Goal: Information Seeking & Learning: Learn about a topic

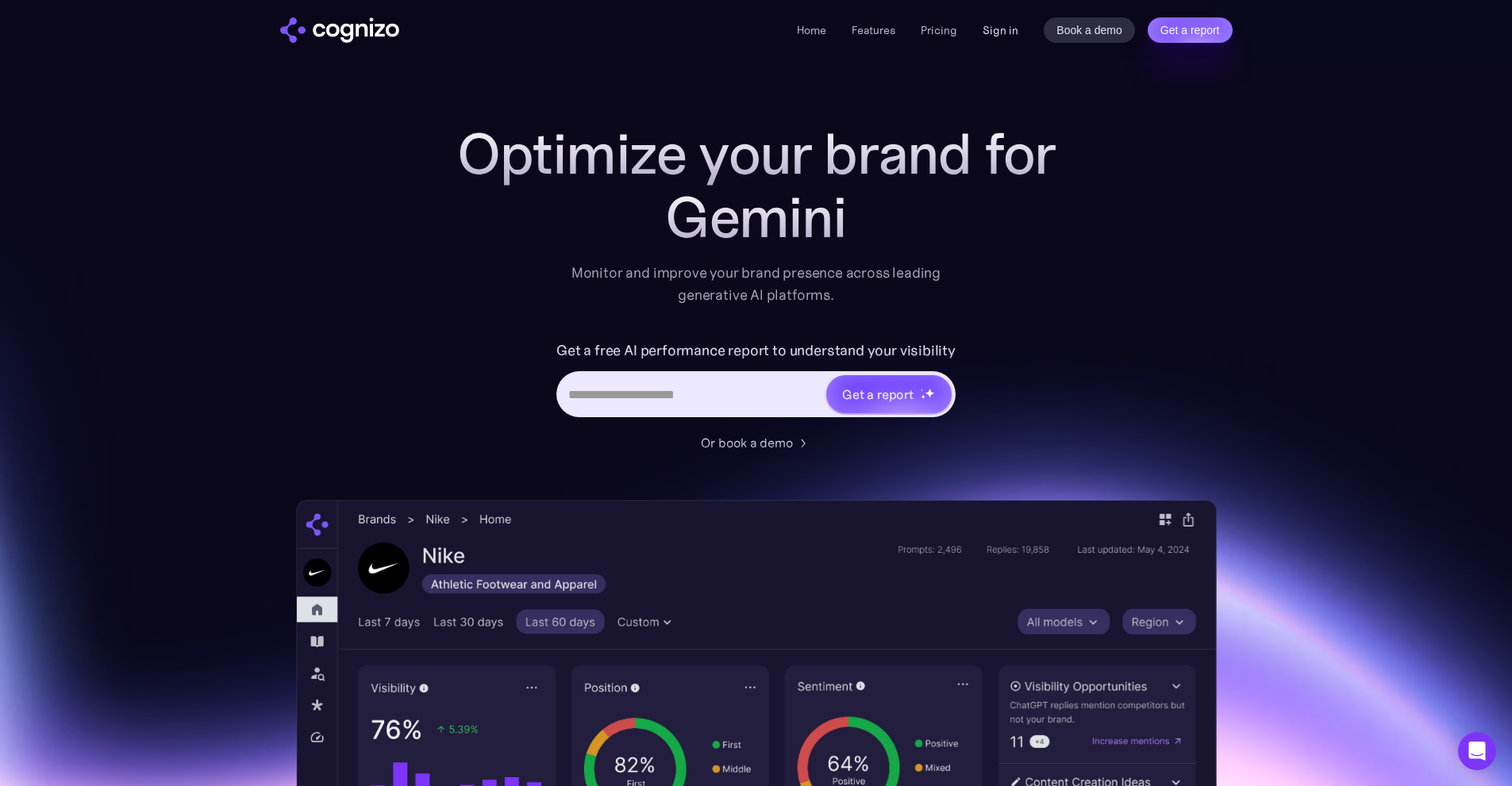
click at [1004, 39] on link "Sign in" at bounding box center [1000, 30] width 36 height 19
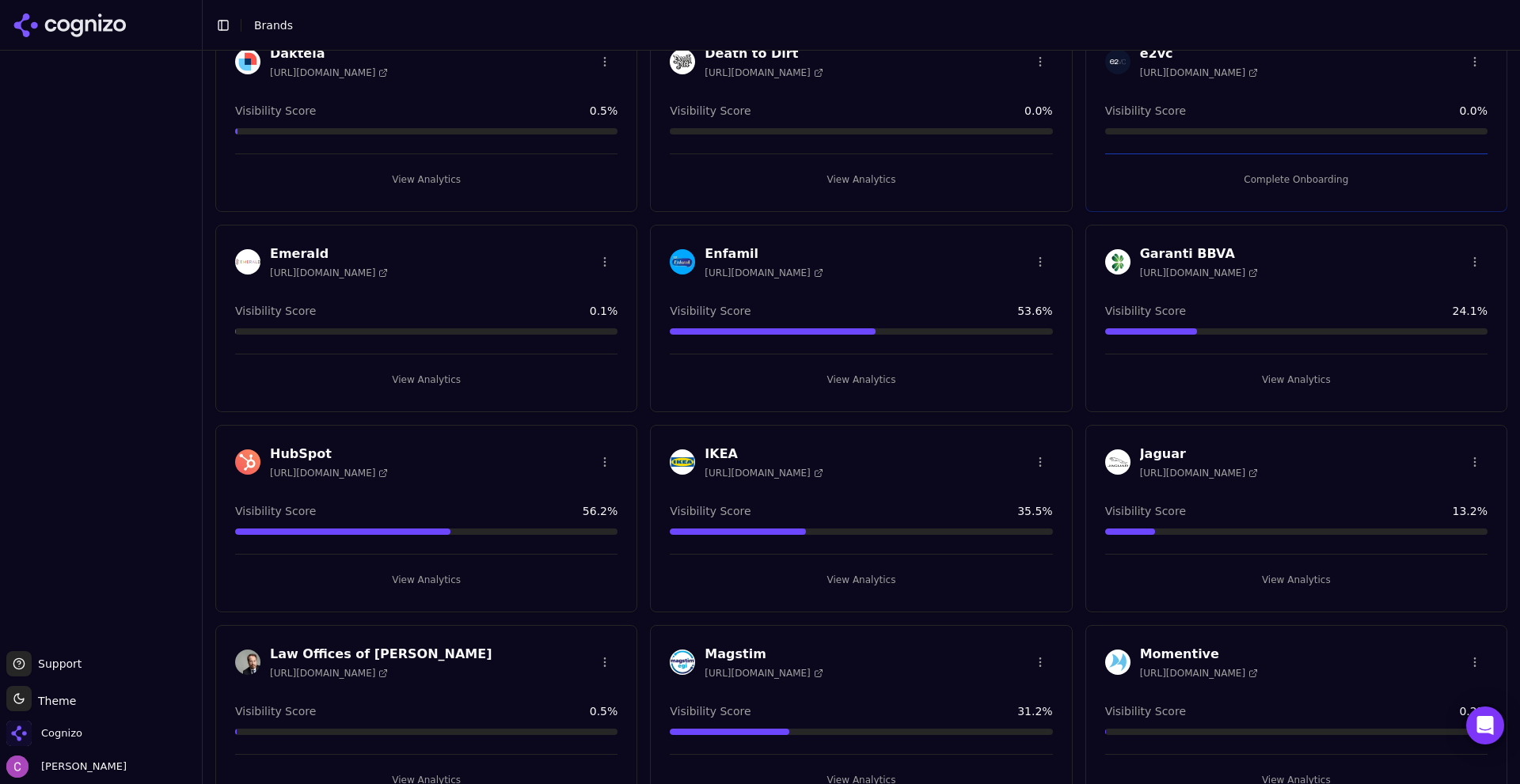
scroll to position [1029, 0]
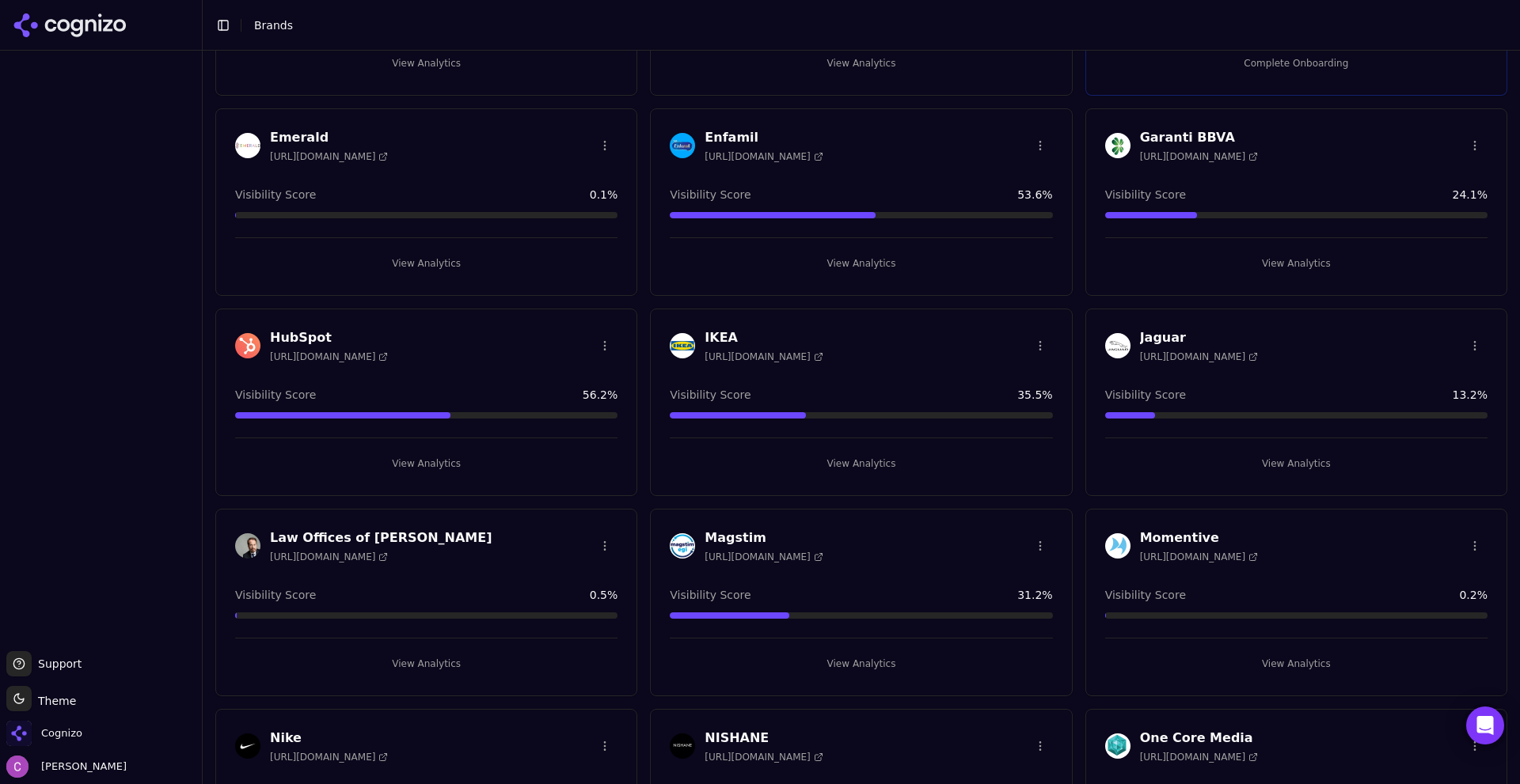
click at [444, 459] on button "View Analytics" at bounding box center [426, 464] width 382 height 25
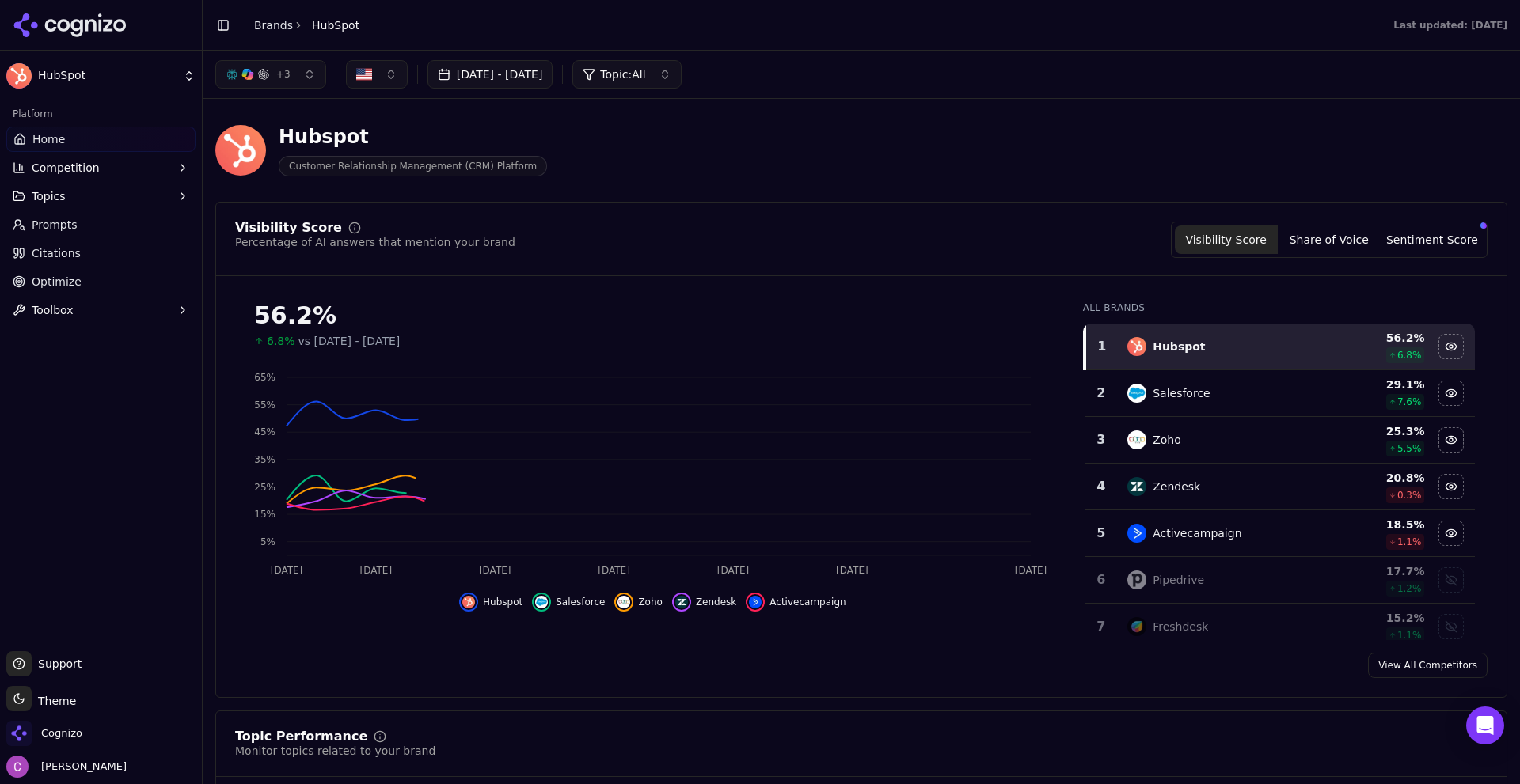
click at [614, 258] on div "Visibility Score Percentage of AI answers that mention your brand Visibility Sc…" at bounding box center [862, 248] width 1291 height 54
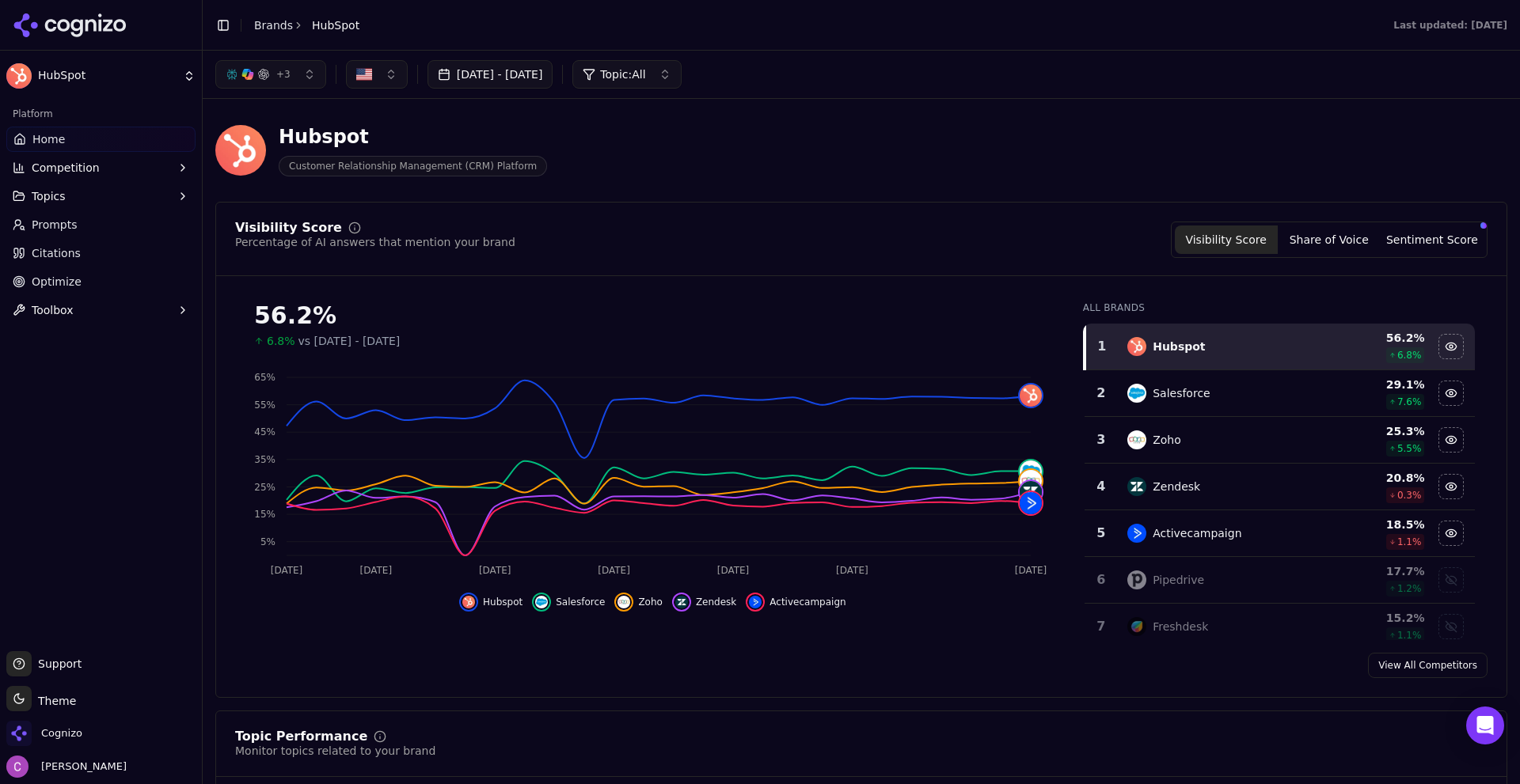
click at [653, 264] on div "Visibility Score Percentage of AI answers that mention your brand Visibility Sc…" at bounding box center [862, 248] width 1291 height 54
click at [140, 234] on link "Prompts" at bounding box center [101, 225] width 189 height 25
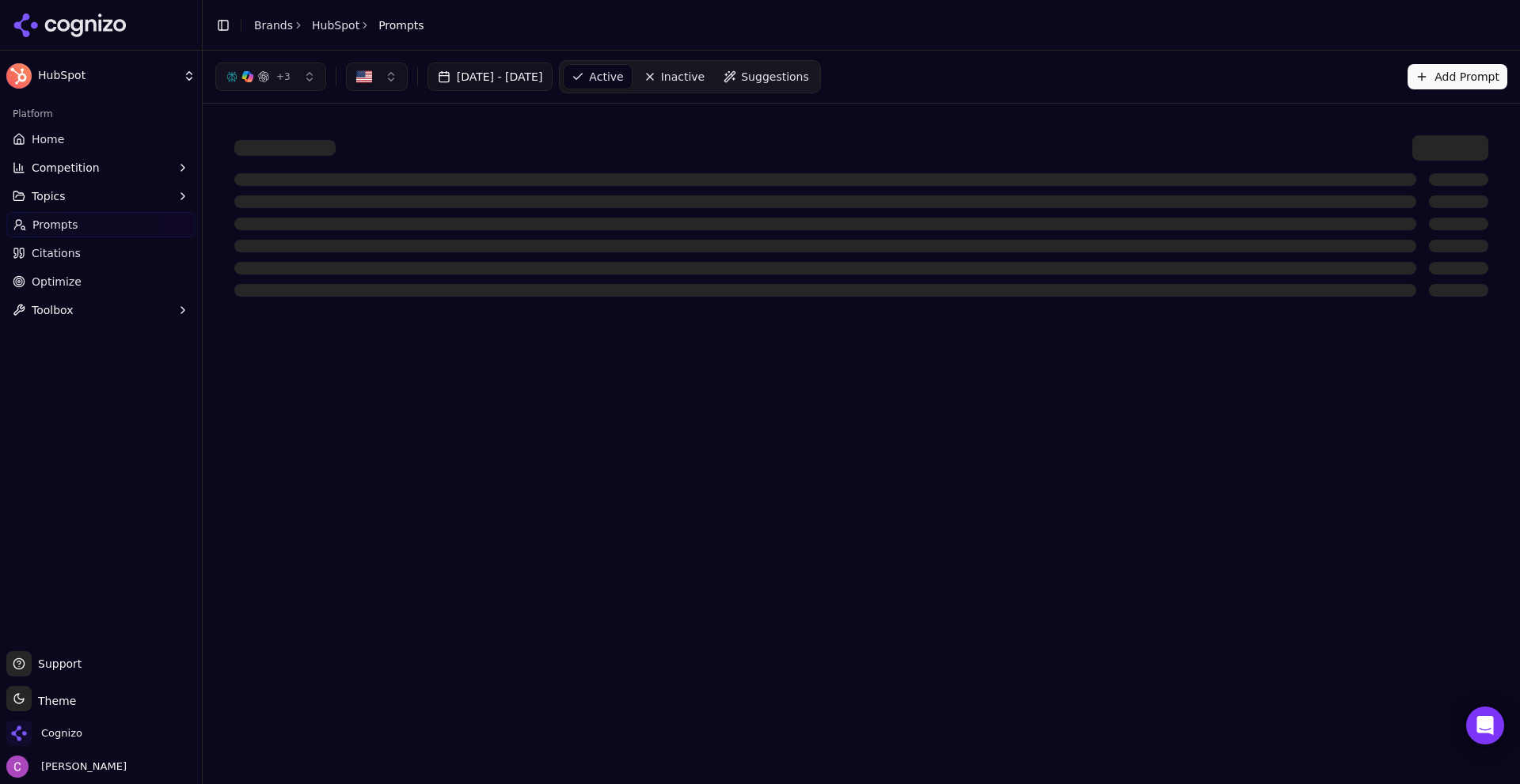
click at [80, 147] on link "Home" at bounding box center [101, 140] width 189 height 25
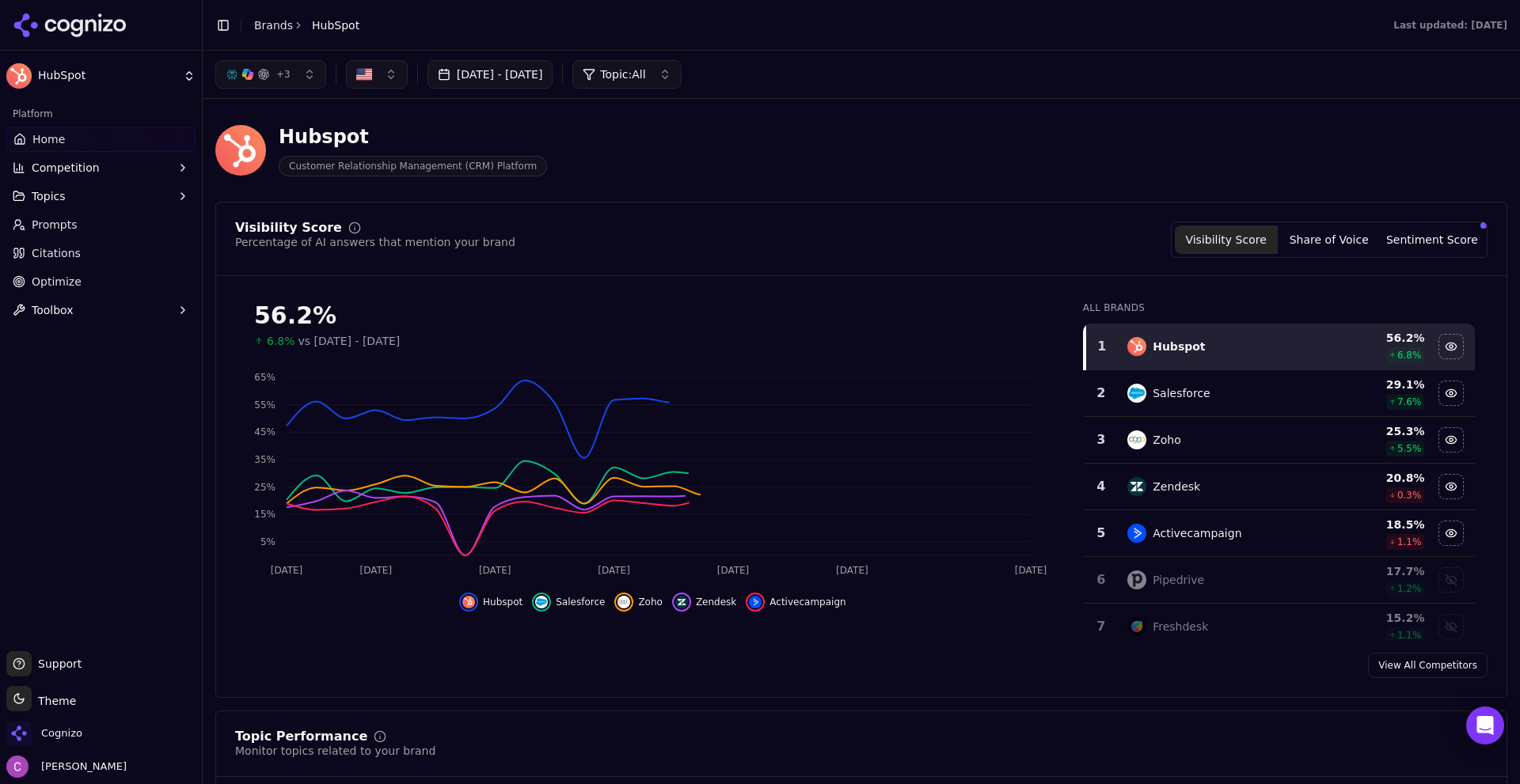
click at [619, 187] on div "Hubspot Customer Relationship Management (CRM) Platform" at bounding box center [861, 150] width 1292 height 78
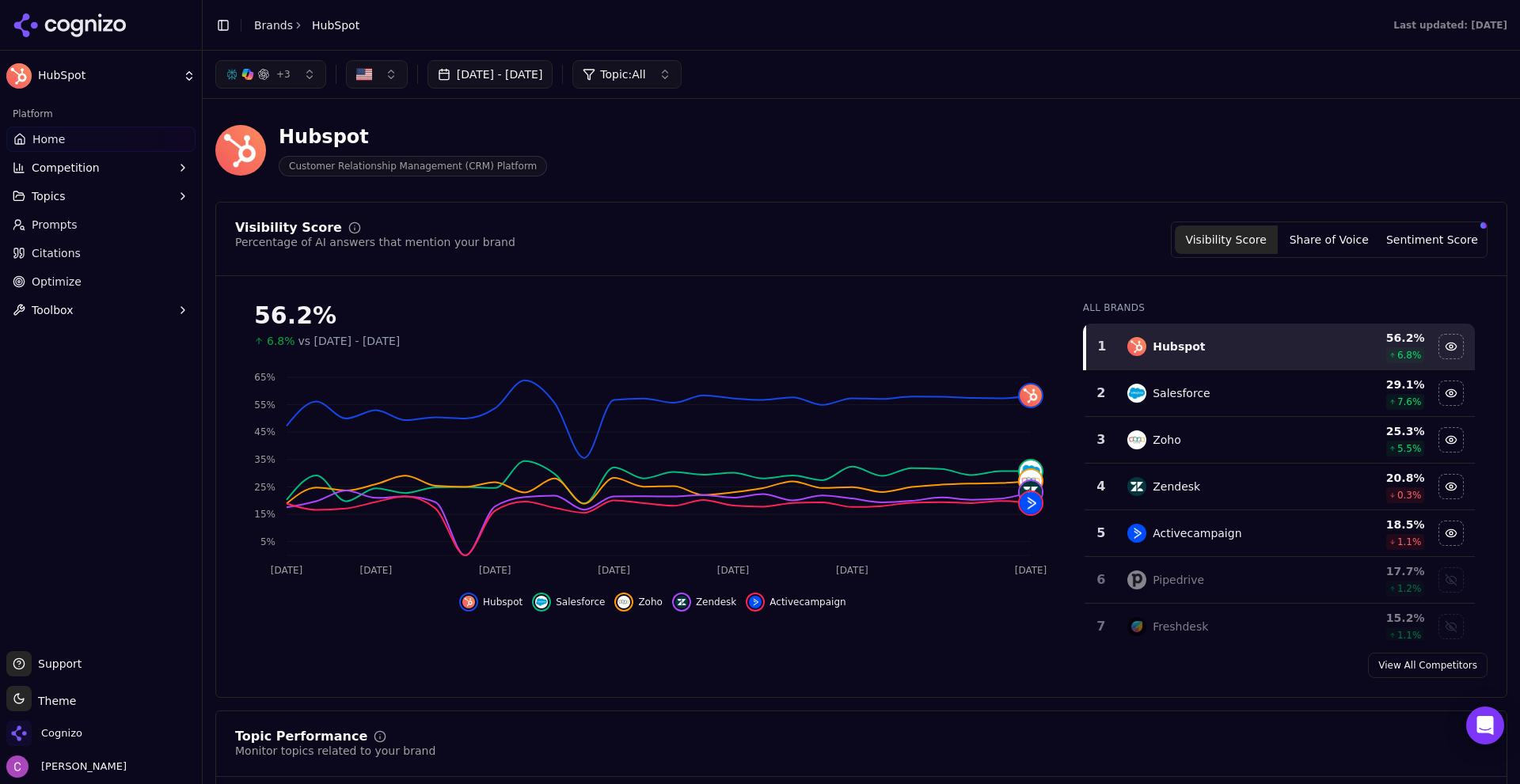
click at [793, 186] on div "Hubspot Customer Relationship Management (CRM) Platform" at bounding box center [861, 150] width 1292 height 78
click at [825, 172] on div "Hubspot Customer Relationship Management (CRM) Platform" at bounding box center [570, 150] width 710 height 52
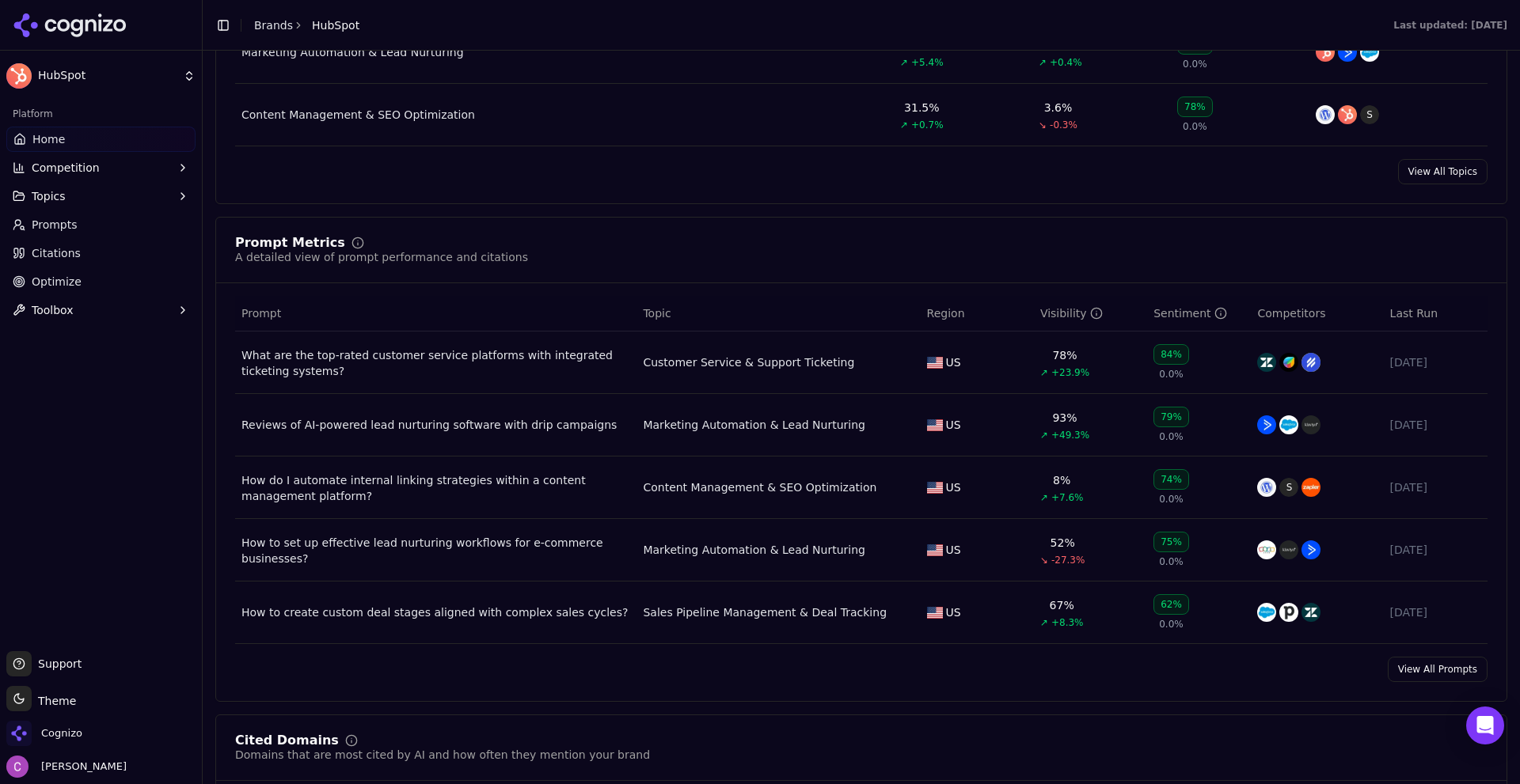
scroll to position [1029, 0]
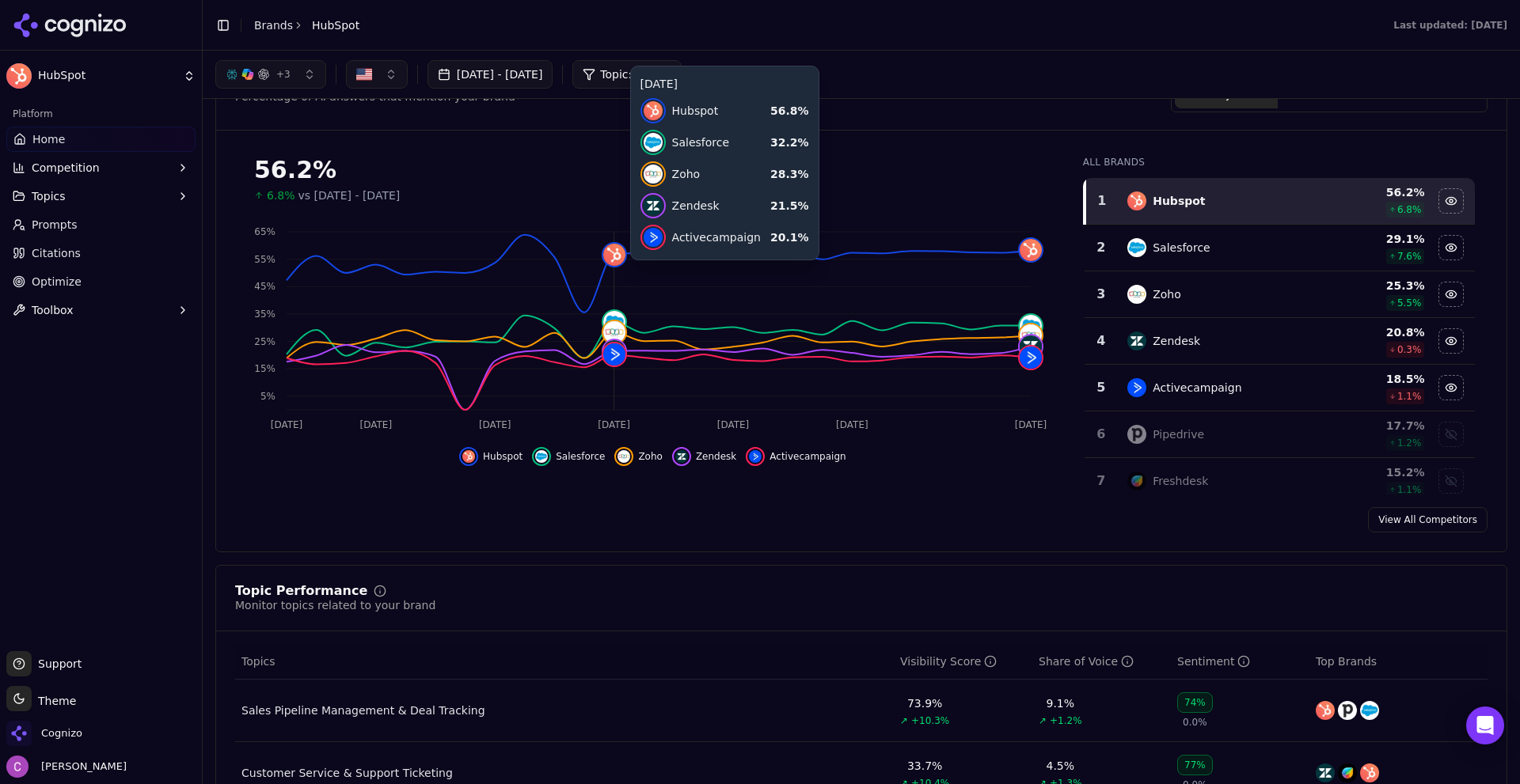
scroll to position [0, 0]
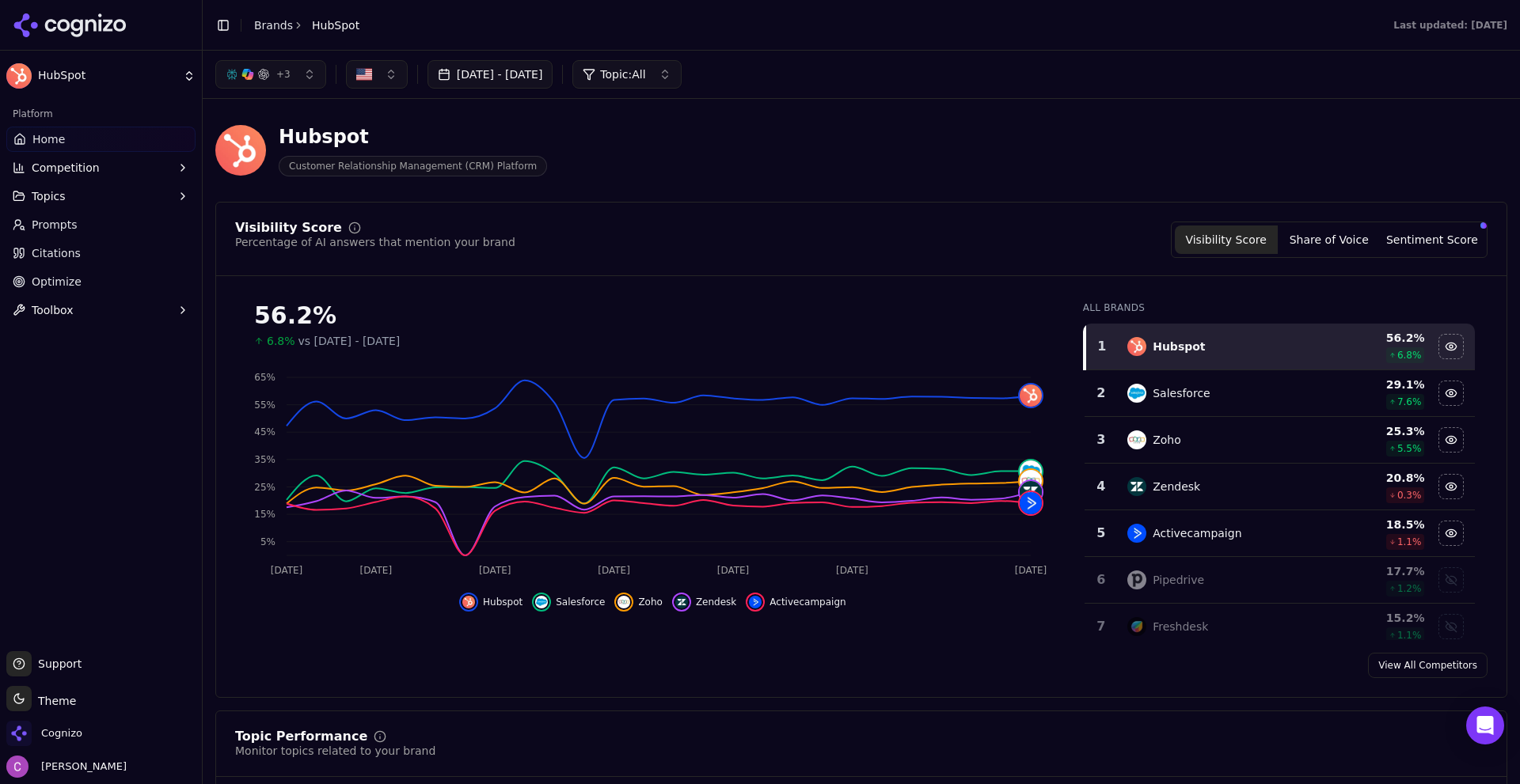
click at [858, 192] on header "Hubspot Customer Relationship Management (CRM) Platform" at bounding box center [861, 156] width 1292 height 90
click at [688, 170] on div "Hubspot Customer Relationship Management (CRM) Platform" at bounding box center [570, 150] width 710 height 52
click at [617, 139] on div "Hubspot Customer Relationship Management (CRM) Platform" at bounding box center [570, 150] width 710 height 52
click at [830, 149] on div "Hubspot Customer Relationship Management (CRM) Platform" at bounding box center [570, 150] width 710 height 52
click at [1013, 225] on div "Visibility Score Percentage of AI answers that mention your brand Visibility Sc…" at bounding box center [861, 240] width 1253 height 37
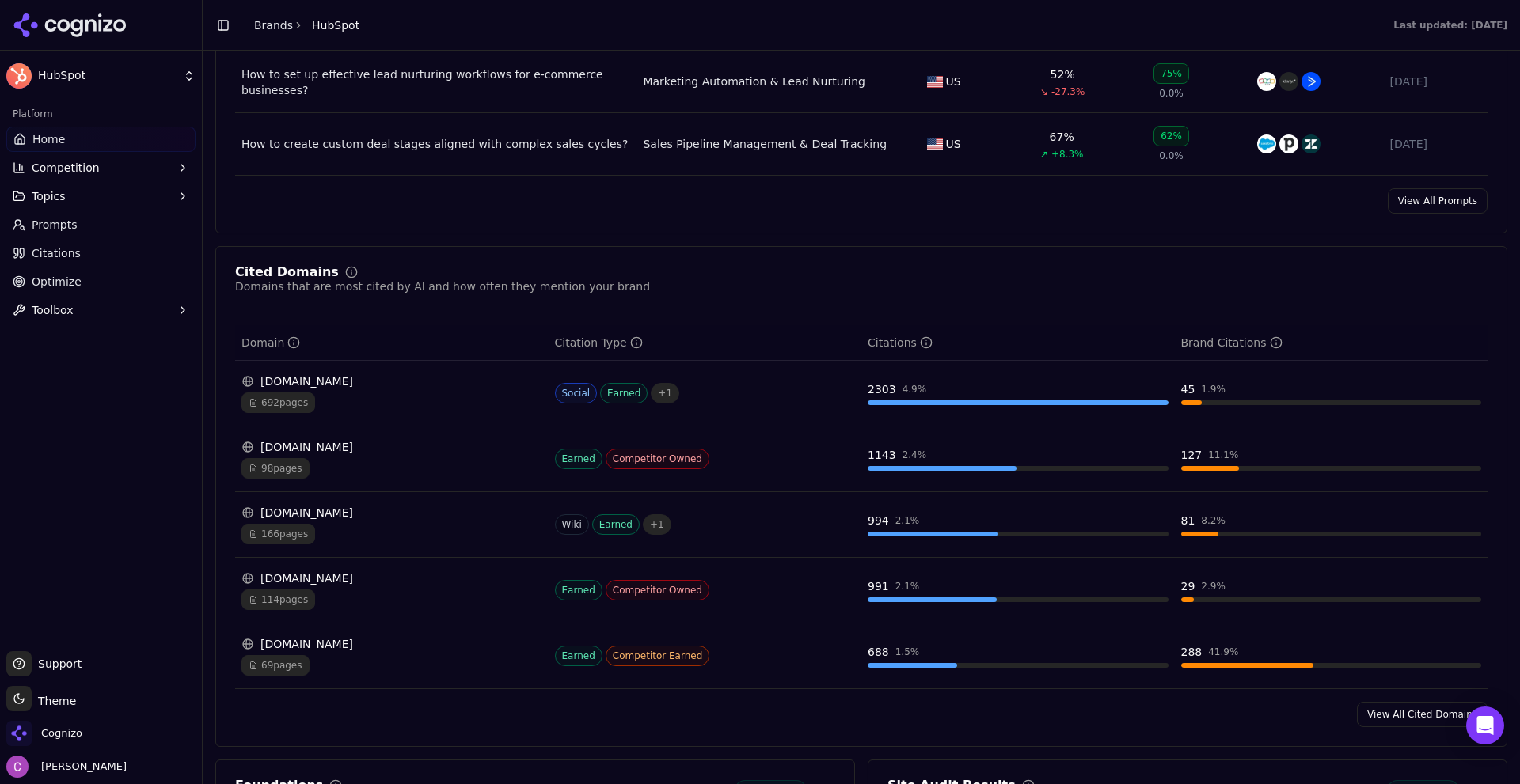
scroll to position [1425, 0]
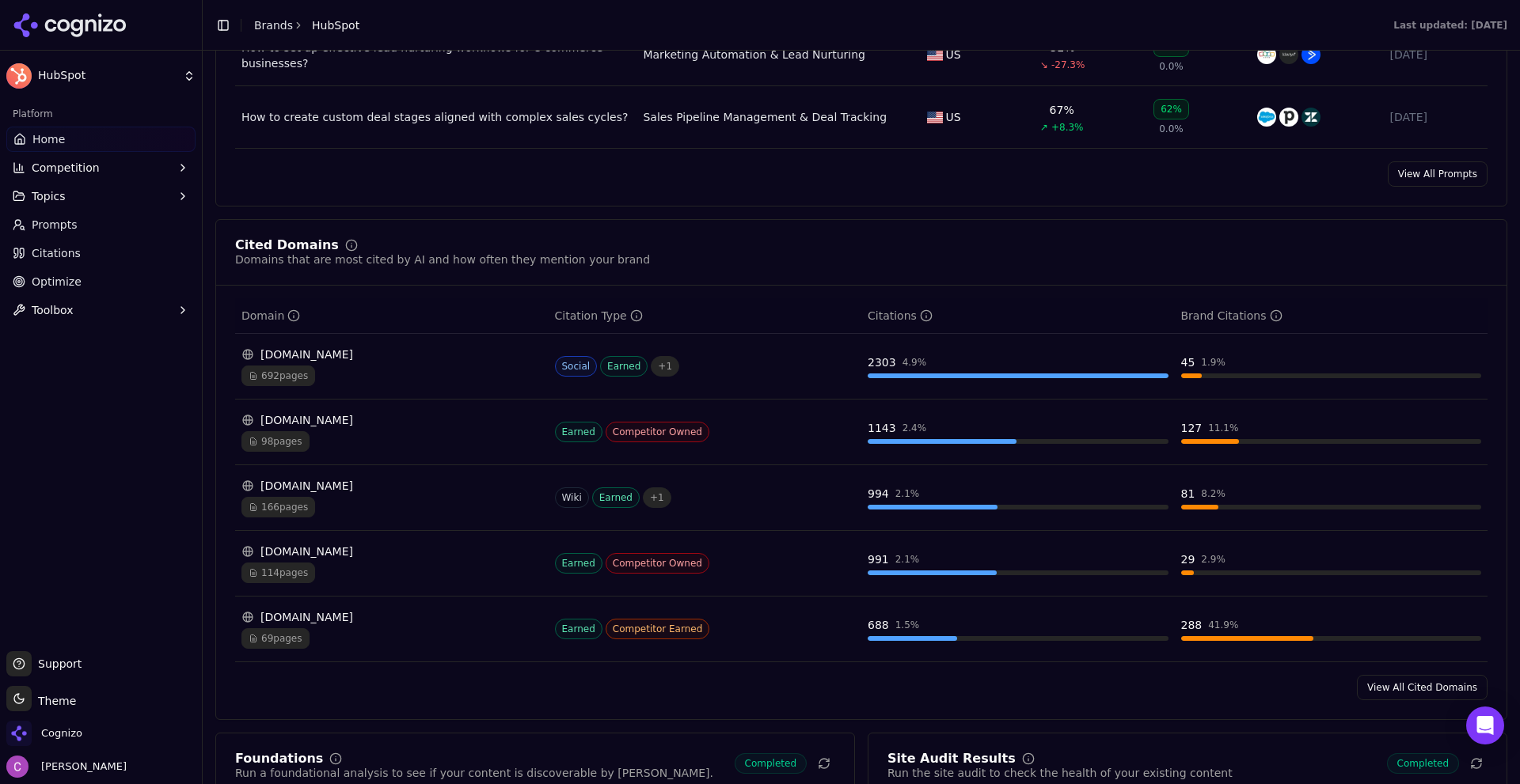
drag, startPoint x: 419, startPoint y: 364, endPoint x: 247, endPoint y: 353, distance: 172.4
click at [247, 353] on div "reddit.com 692 pages" at bounding box center [392, 366] width 301 height 40
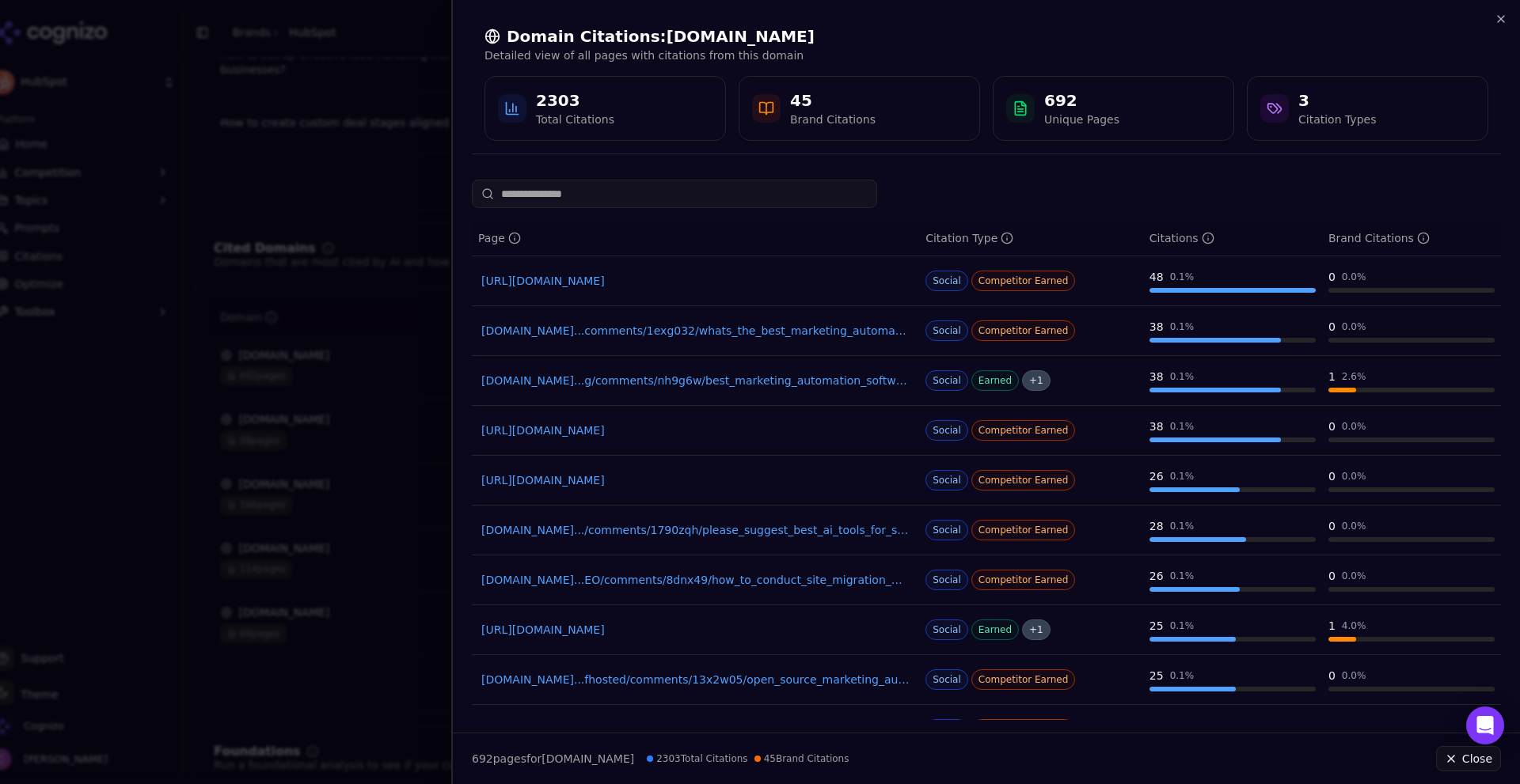
drag, startPoint x: 247, startPoint y: 353, endPoint x: 506, endPoint y: 248, distance: 279.5
click at [506, 248] on body "HubSpot Platform Home Competition Topics Prompts Citations Optimize Toolbox Sup…" at bounding box center [760, 392] width 1520 height 784
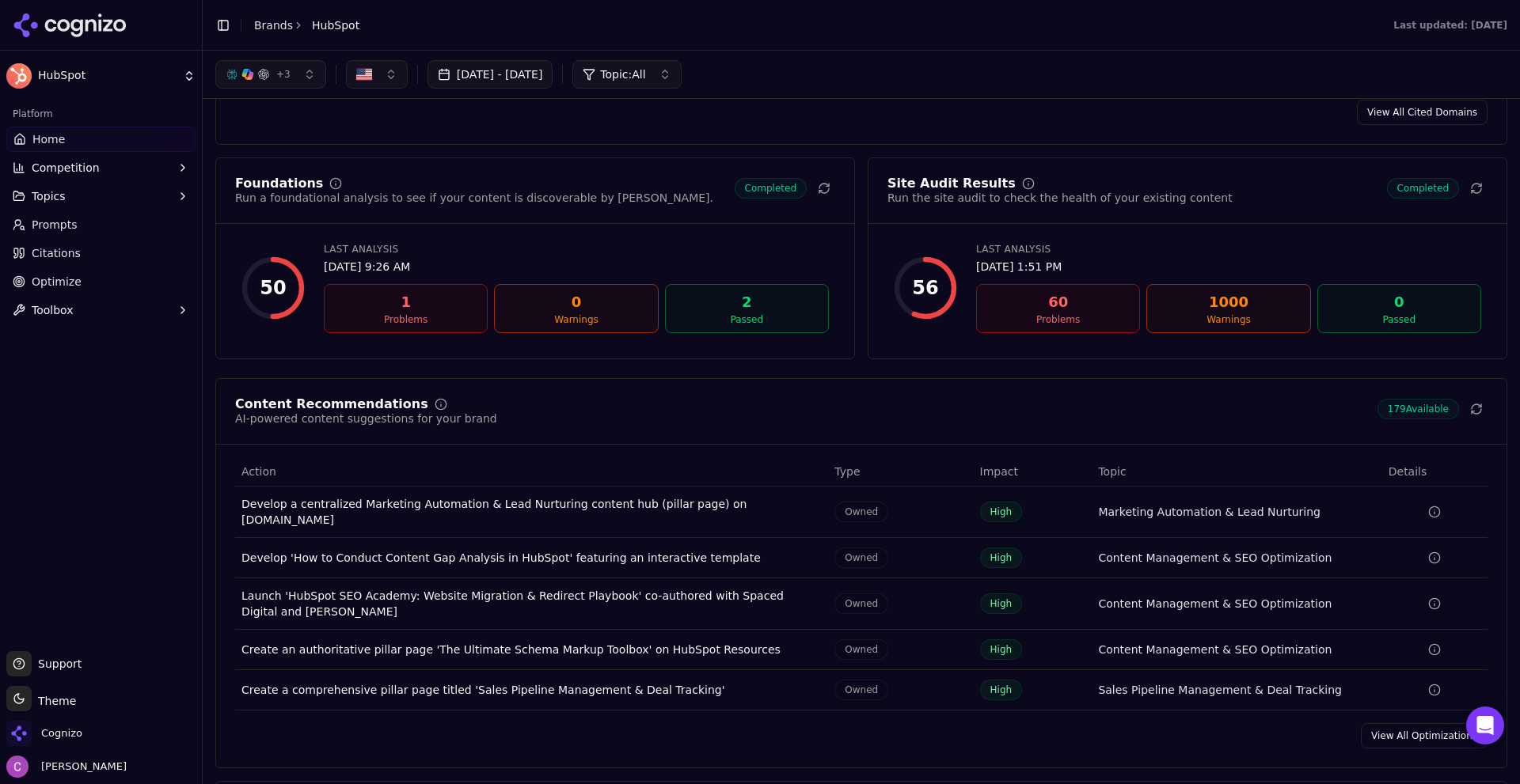
scroll to position [1979, 0]
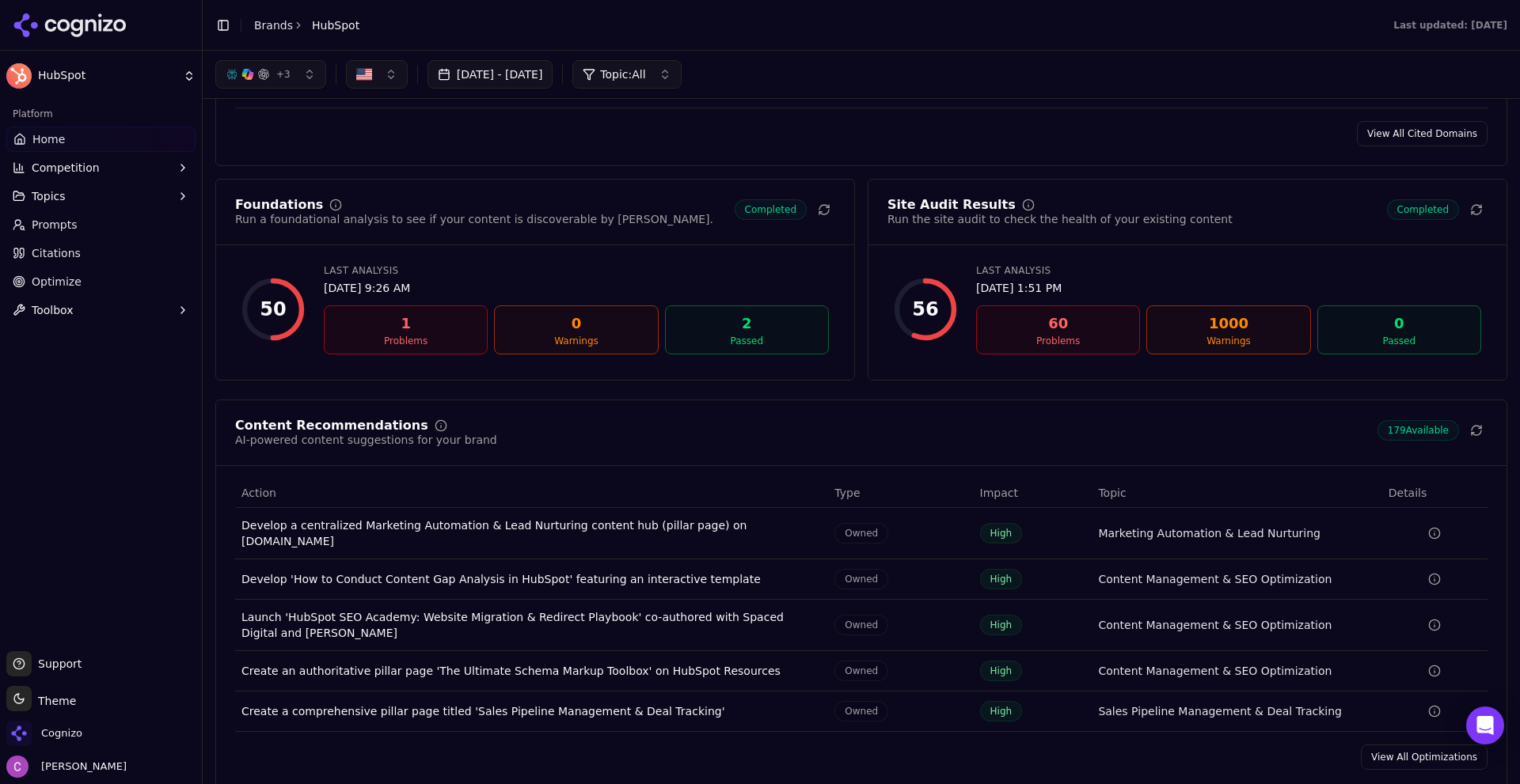
drag, startPoint x: 34, startPoint y: 219, endPoint x: 53, endPoint y: 226, distance: 20.2
click at [34, 219] on span "Prompts" at bounding box center [54, 225] width 46 height 16
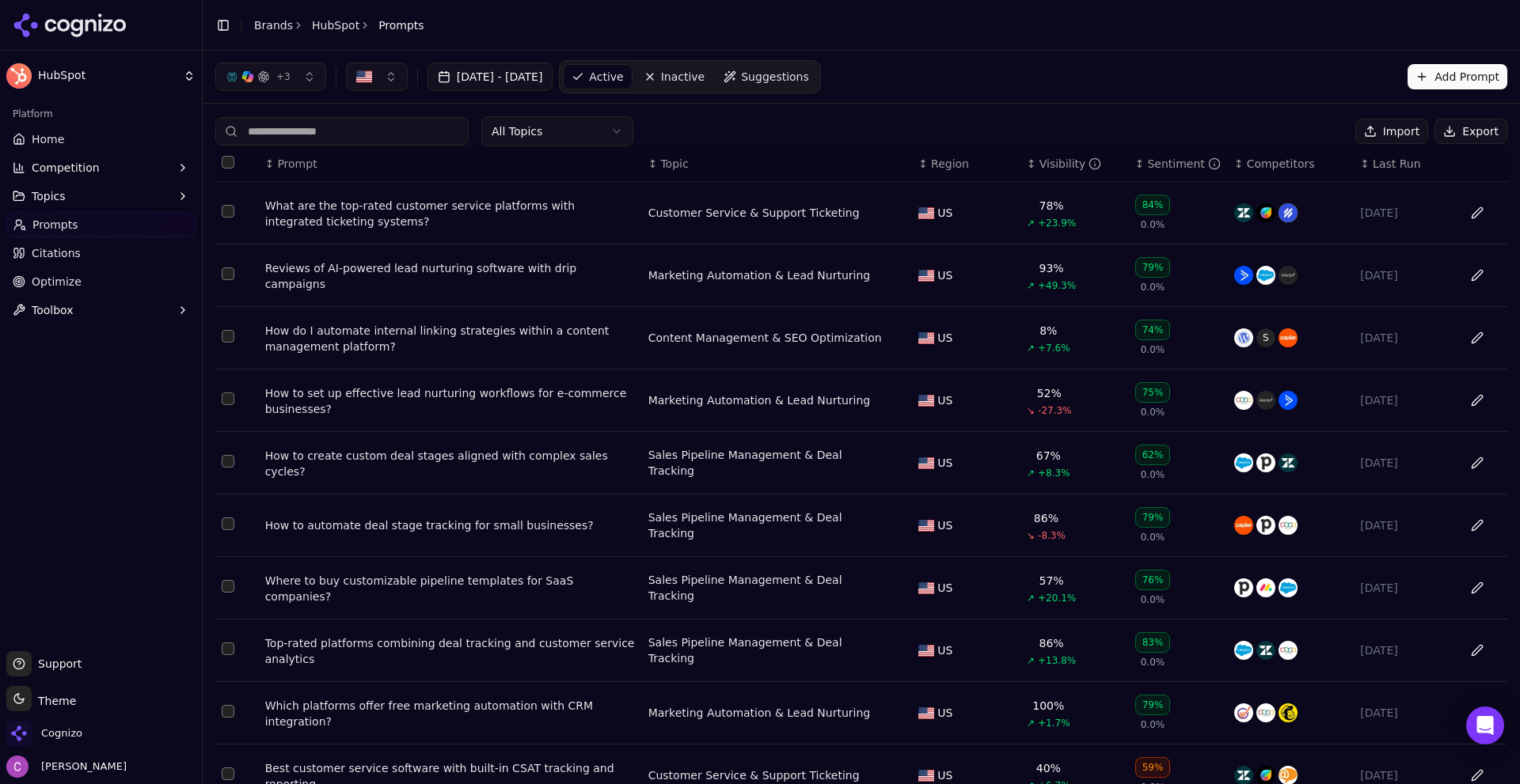
click at [112, 225] on link "Prompts" at bounding box center [101, 225] width 189 height 25
click at [810, 80] on span "Suggestions" at bounding box center [776, 77] width 68 height 16
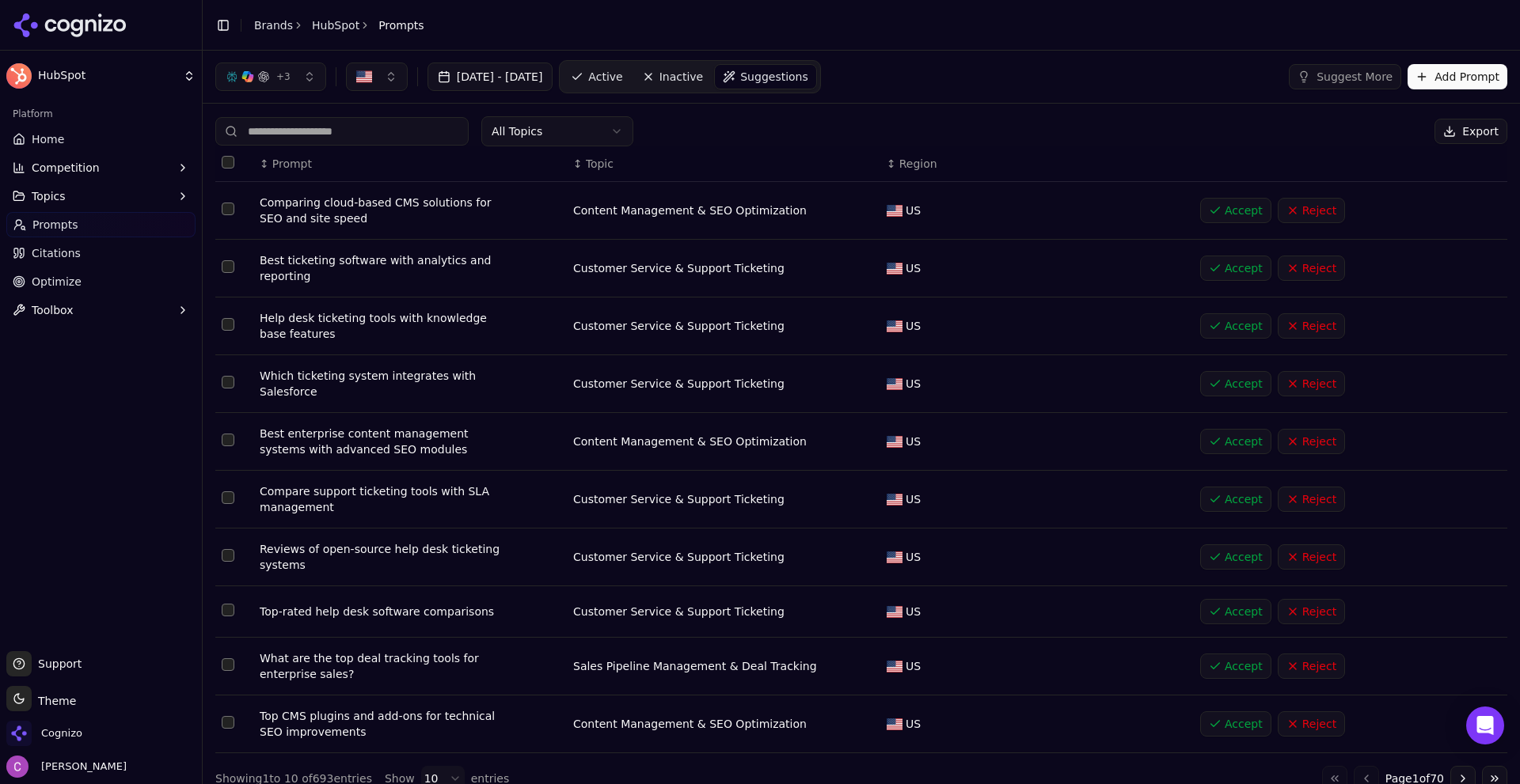
click at [1437, 78] on button "Add Prompt" at bounding box center [1458, 77] width 100 height 25
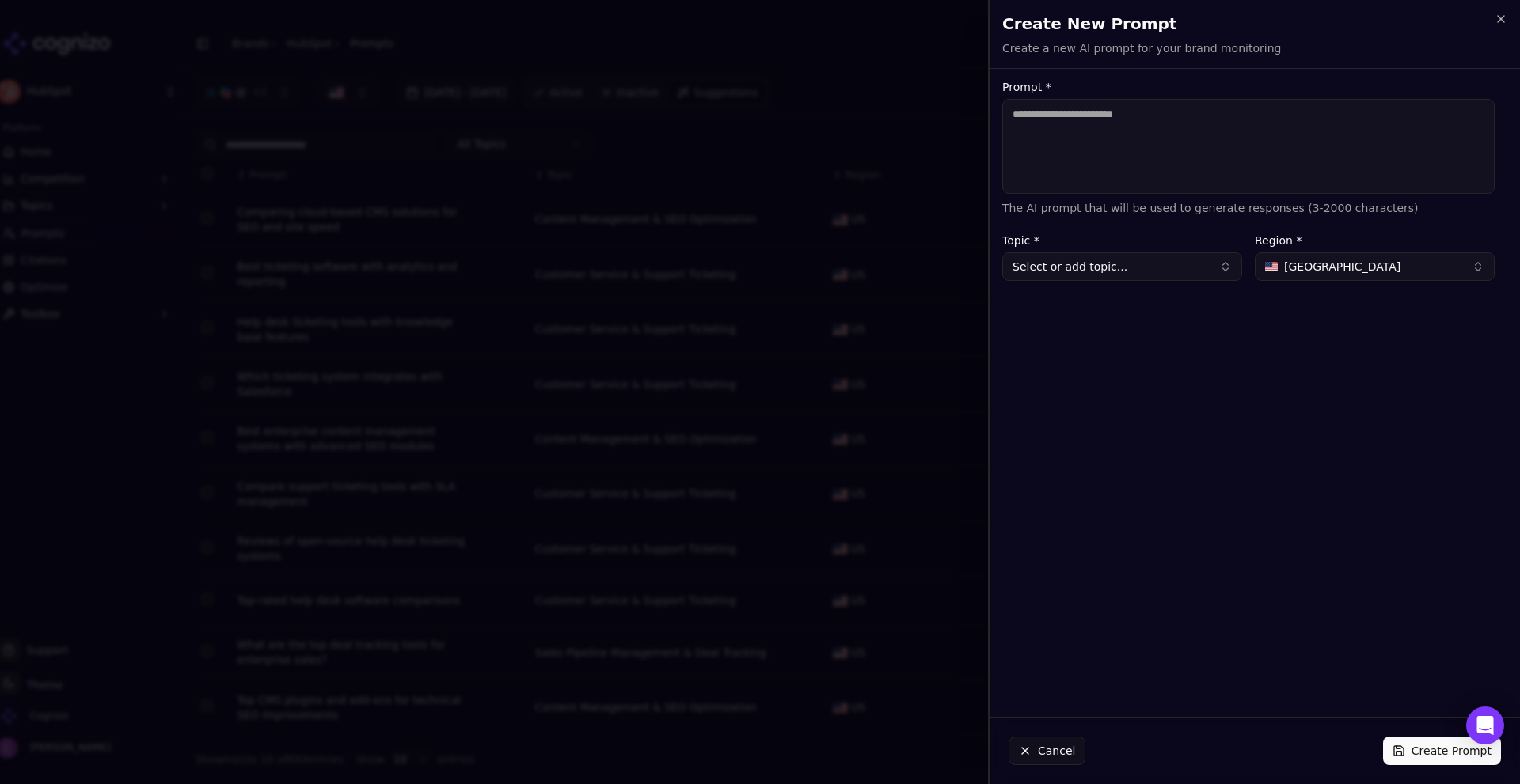
click at [1190, 173] on textarea "Prompt *" at bounding box center [1248, 147] width 492 height 95
click at [1055, 753] on button "Cancel" at bounding box center [1046, 751] width 77 height 28
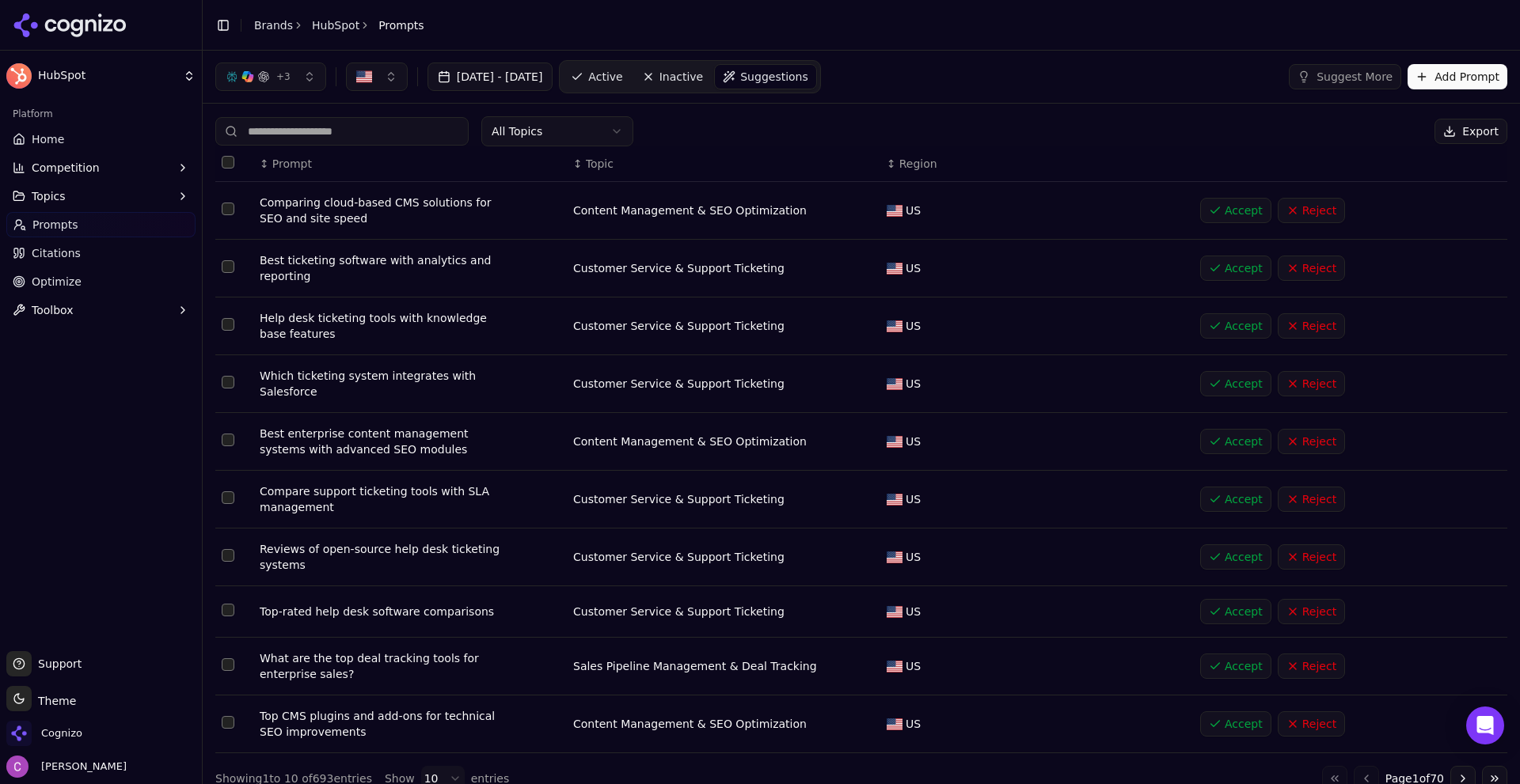
drag, startPoint x: 662, startPoint y: 71, endPoint x: 616, endPoint y: 134, distance: 78.0
click at [622, 71] on span "Active" at bounding box center [605, 77] width 34 height 16
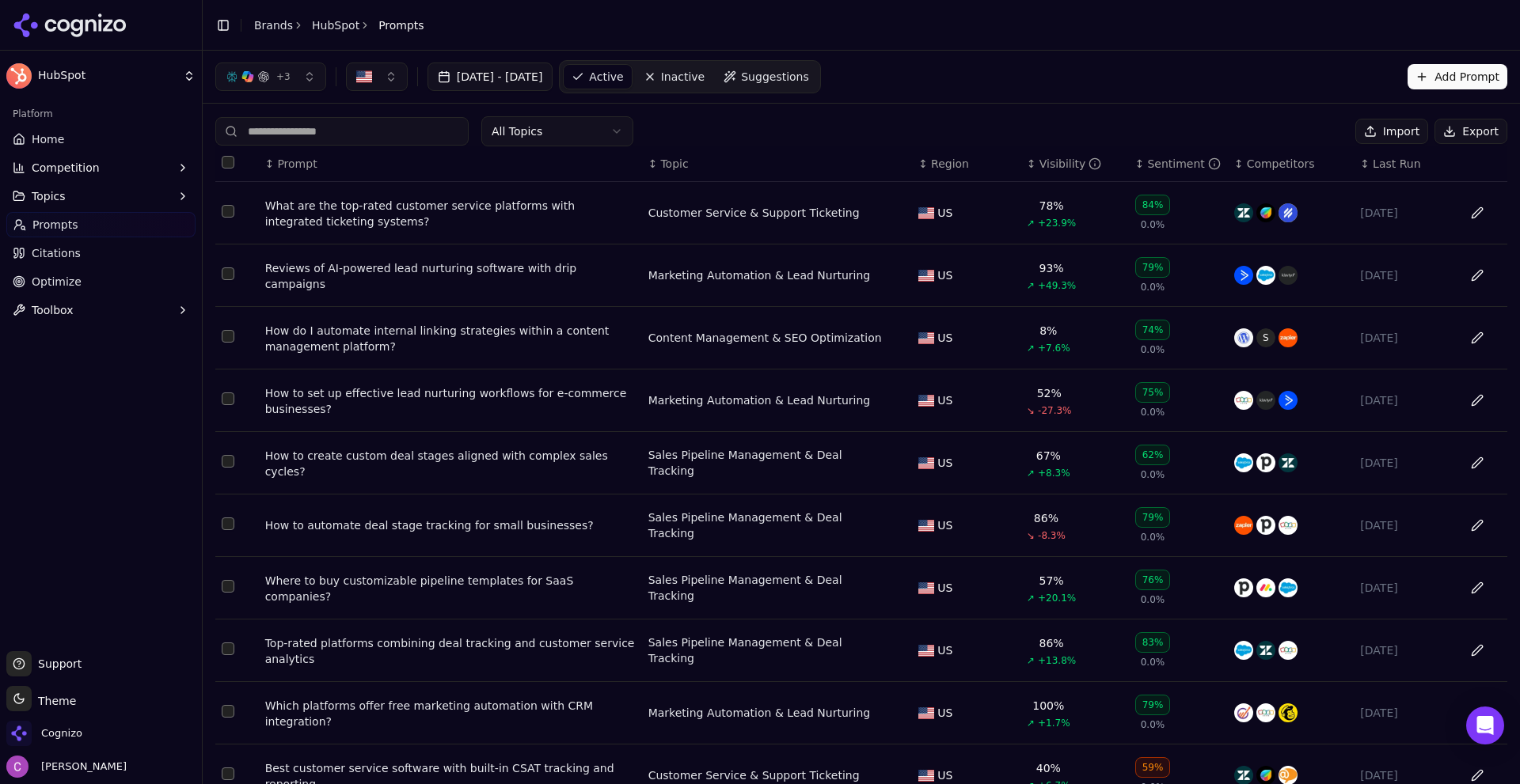
click at [432, 216] on div "What are the top-rated customer service platforms with integrated ticketing sys…" at bounding box center [450, 213] width 371 height 32
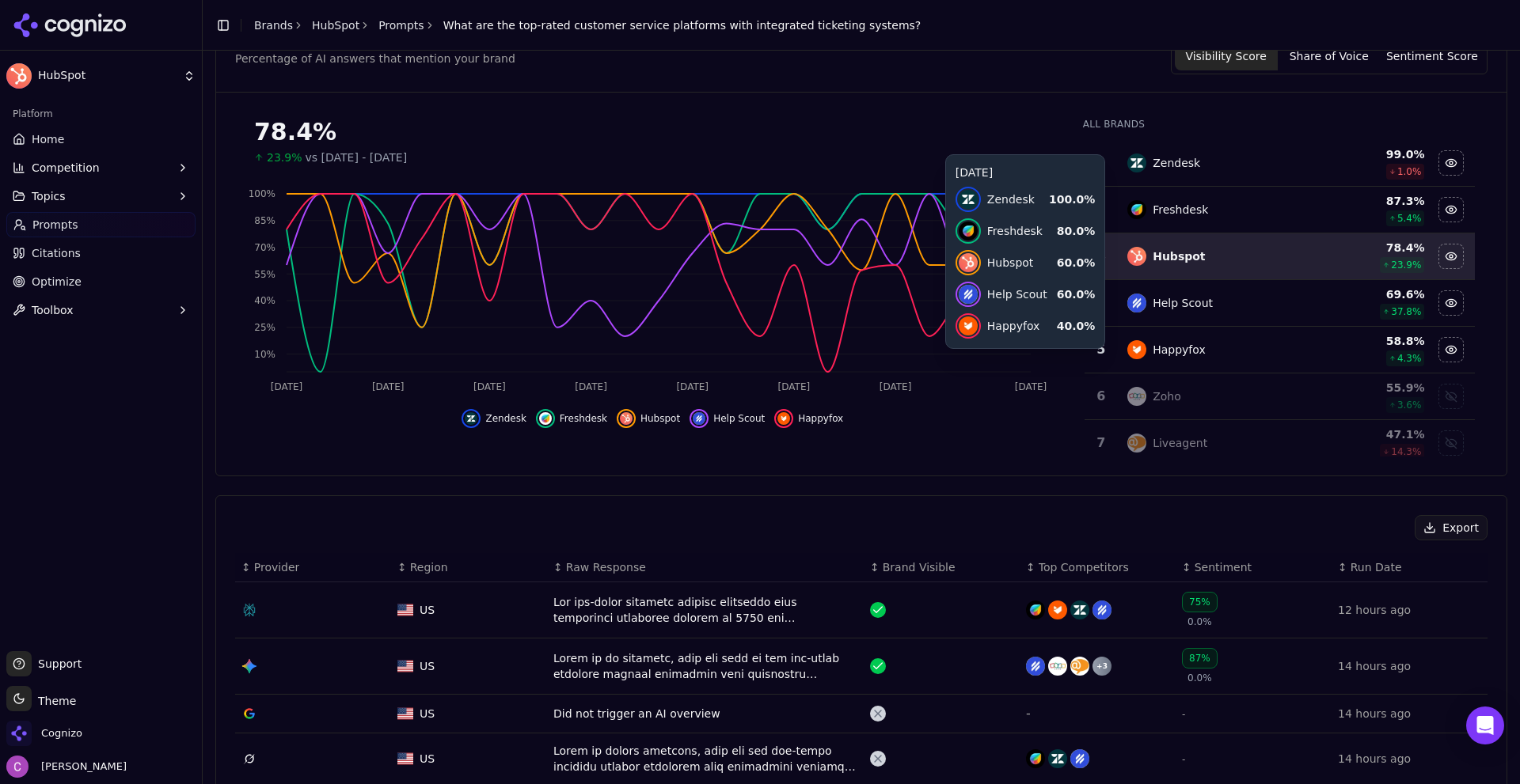
scroll to position [475, 0]
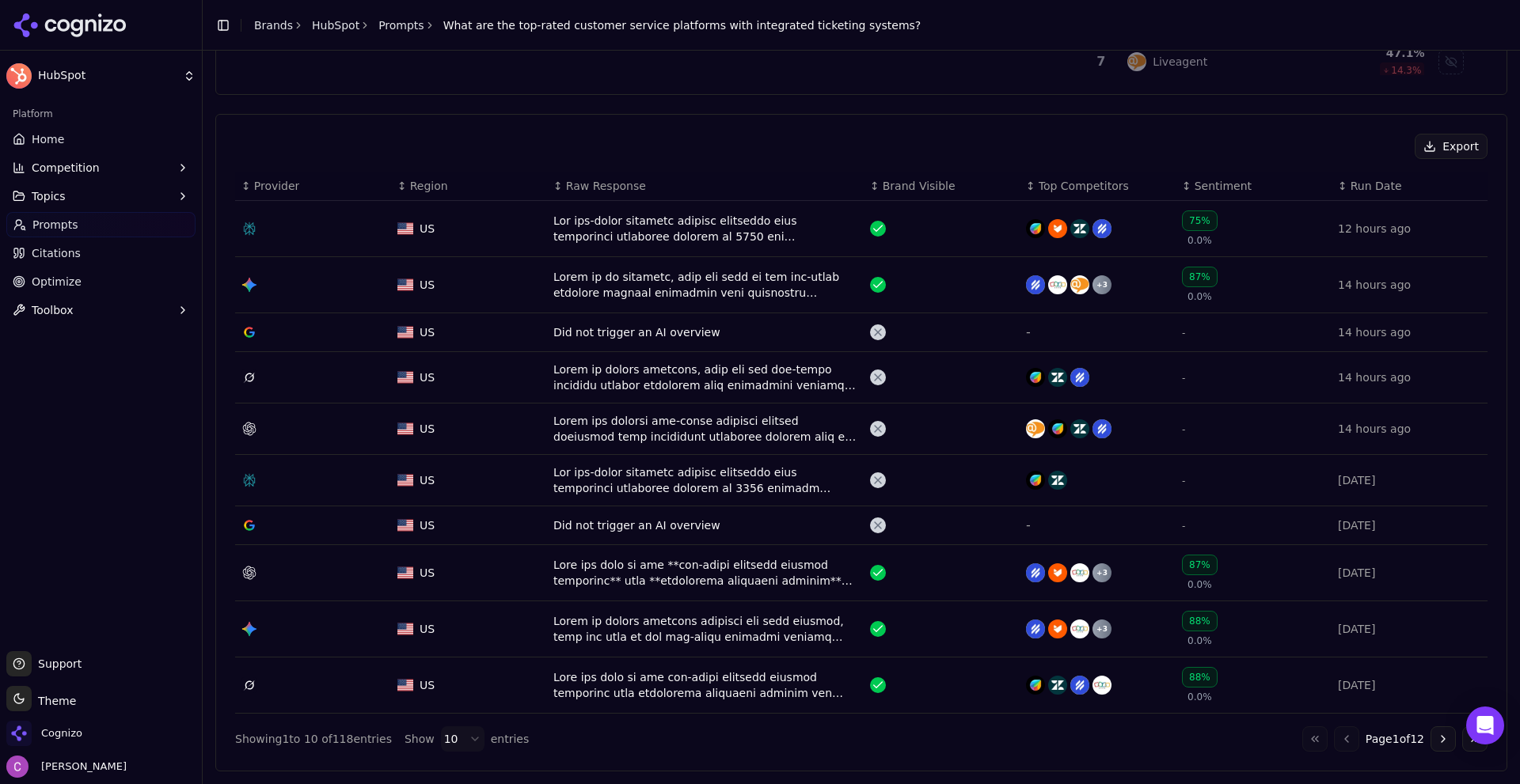
click at [784, 217] on div "Data table" at bounding box center [705, 228] width 304 height 32
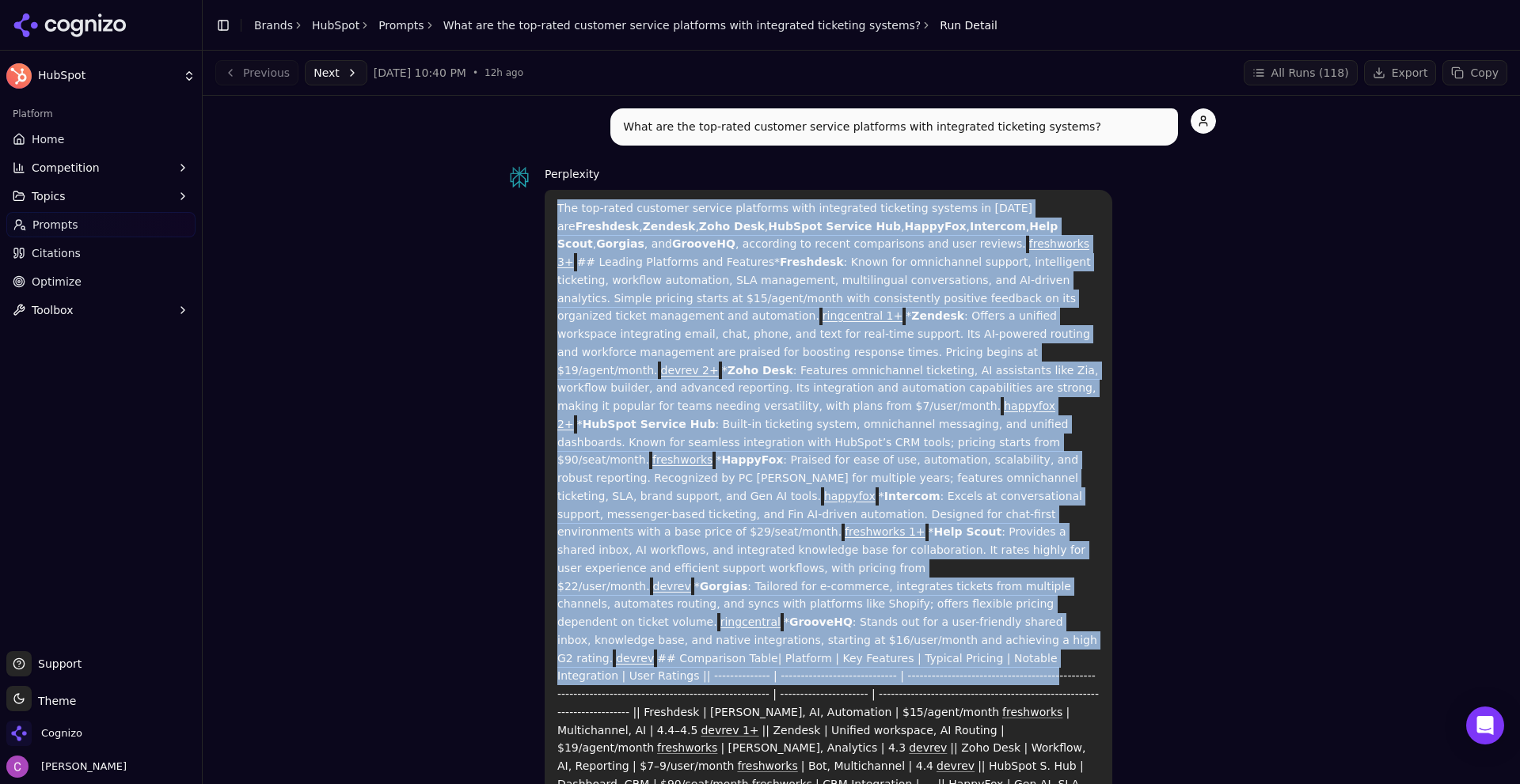
drag, startPoint x: 552, startPoint y: 196, endPoint x: 1064, endPoint y: 609, distance: 657.8
click at [1064, 609] on div "The top-rated customer service platforms with integrated ticketing systems in 2…" at bounding box center [828, 614] width 568 height 848
click at [1171, 565] on div "Perplexity The top-rated customer service platforms with integrated ticketing s…" at bounding box center [861, 602] width 710 height 873
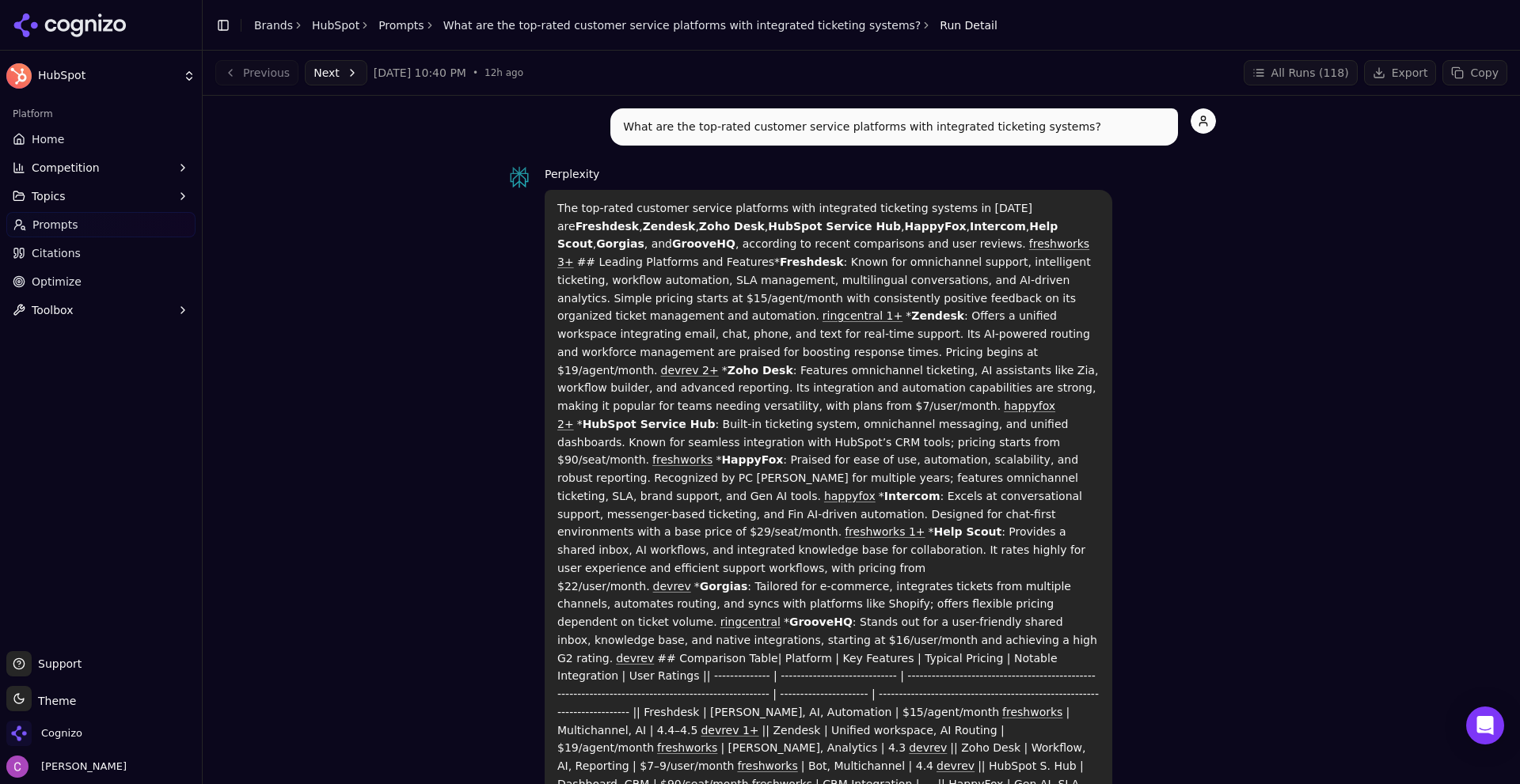
click at [74, 168] on span "Competition" at bounding box center [66, 168] width 68 height 16
click at [108, 203] on link "Metrics" at bounding box center [101, 193] width 150 height 22
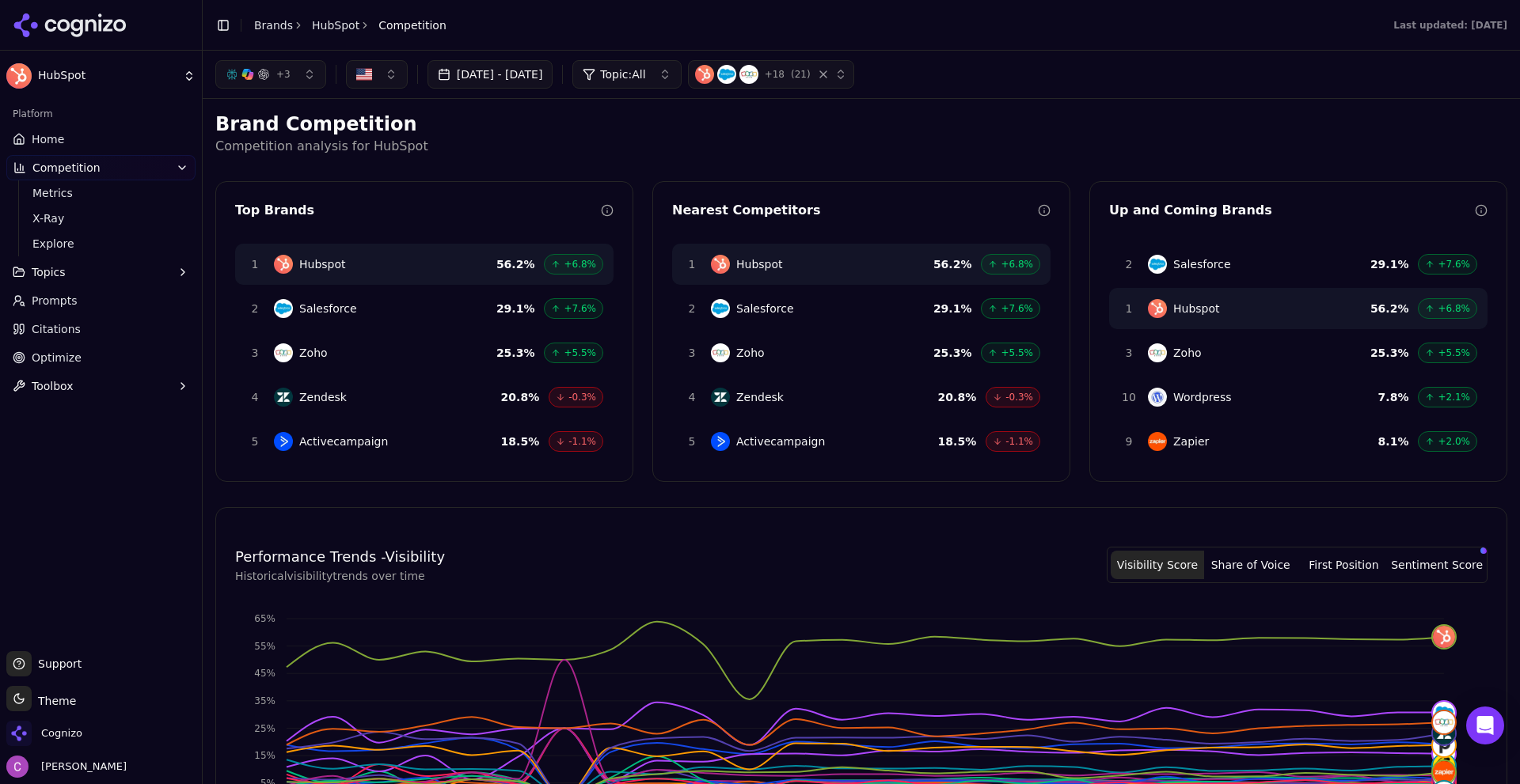
click at [256, 81] on button "+ 3" at bounding box center [271, 74] width 111 height 28
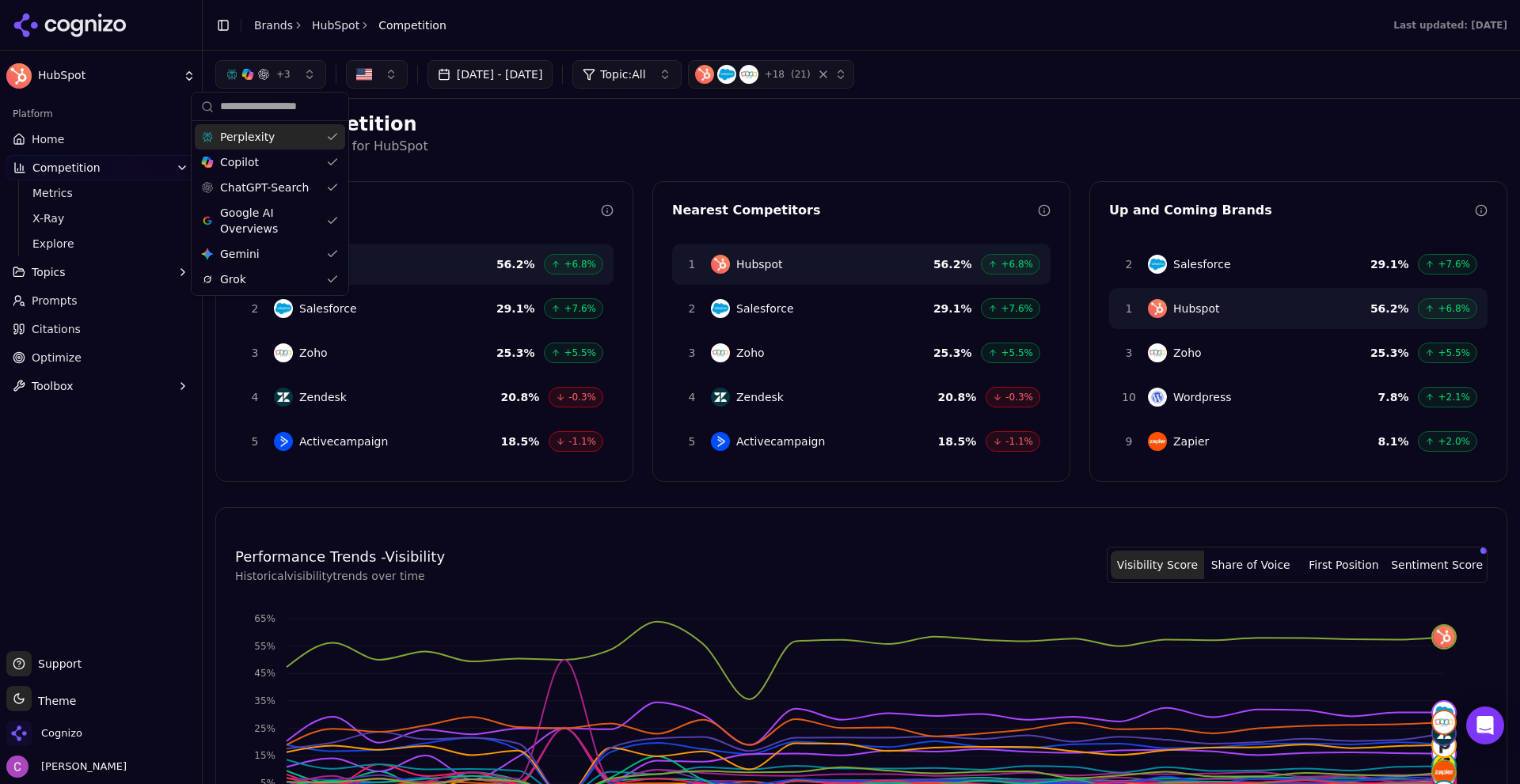
click at [257, 81] on button "+ 3" at bounding box center [271, 74] width 111 height 28
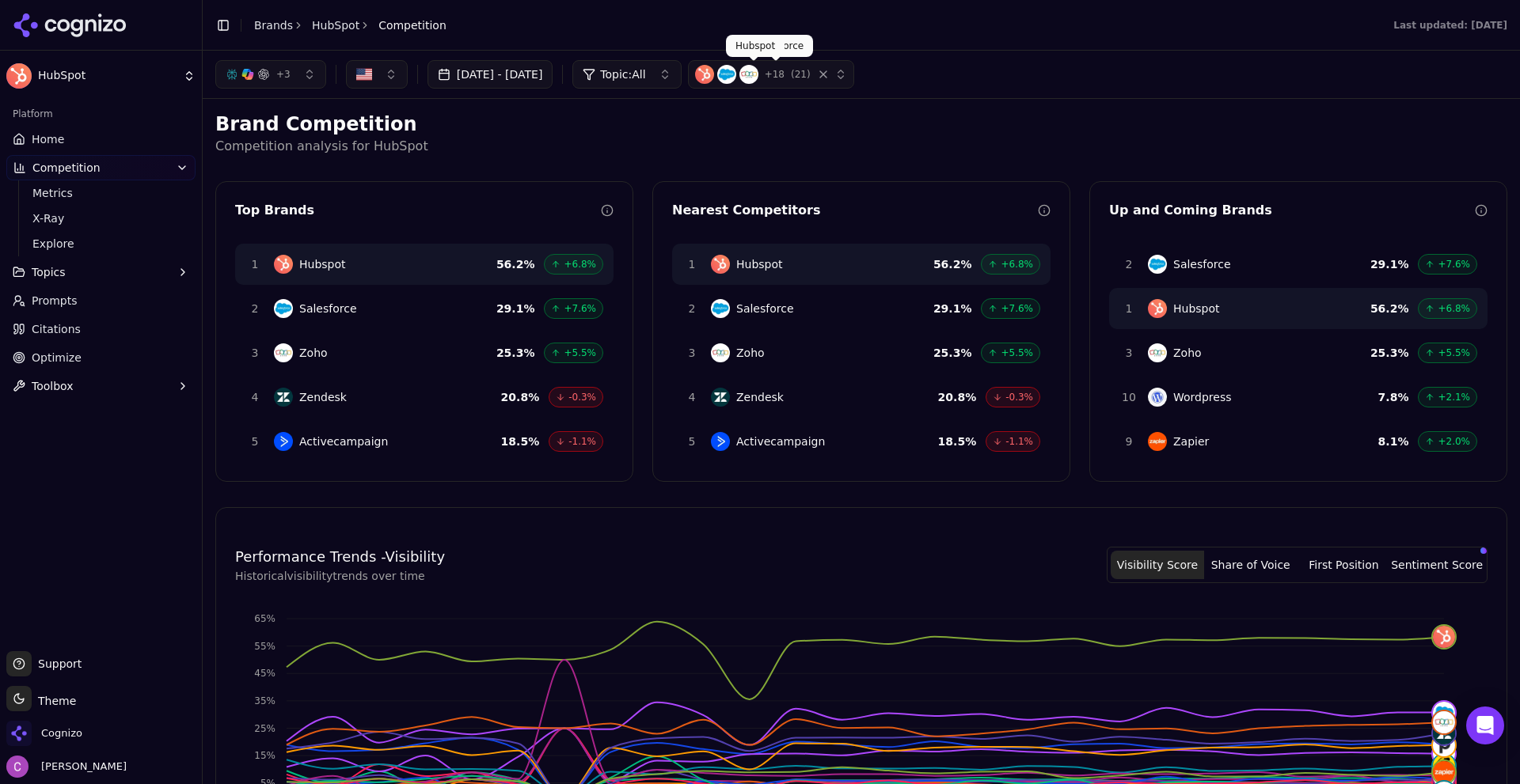
click at [681, 85] on button "Topic: All" at bounding box center [627, 74] width 109 height 28
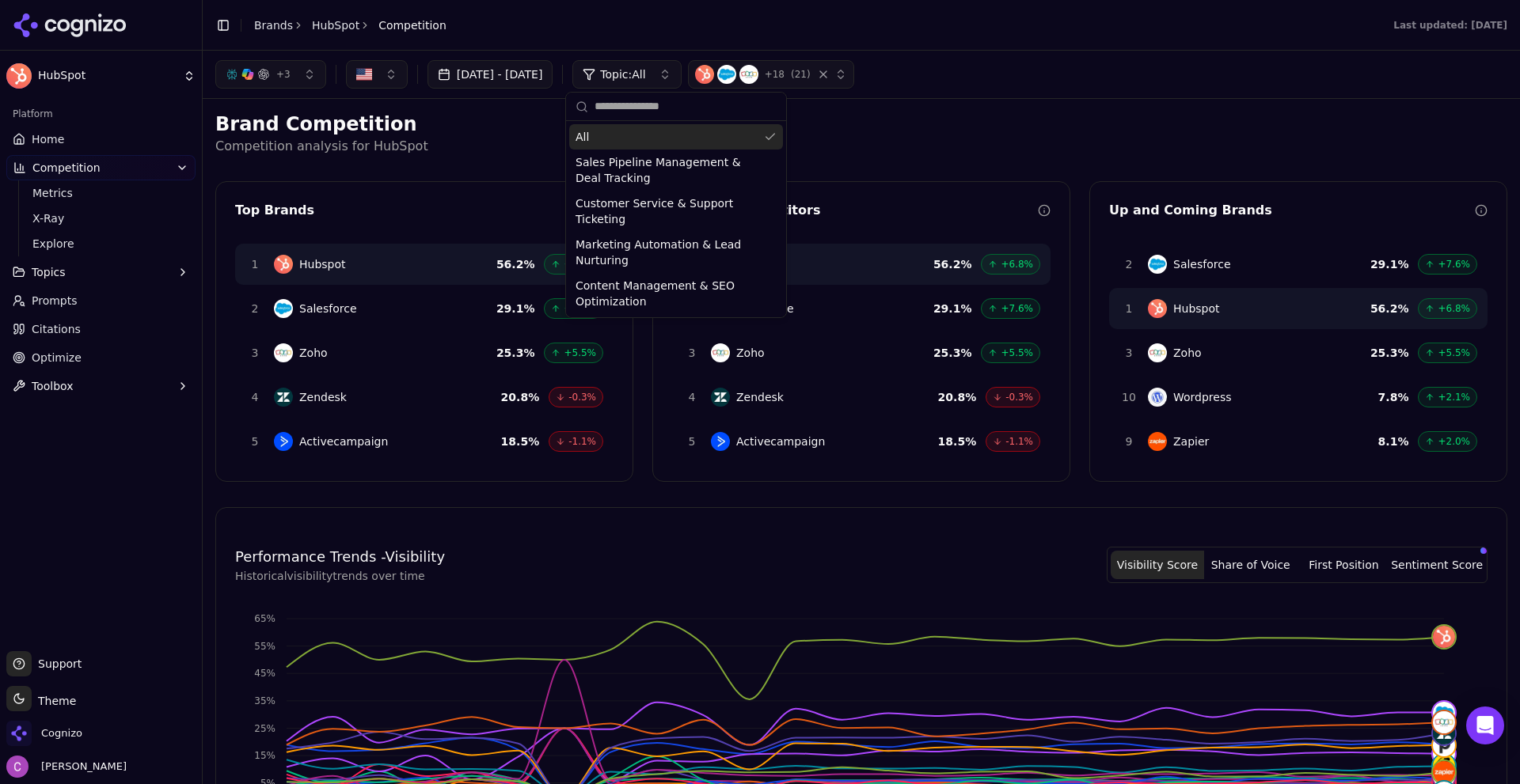
click at [681, 85] on button "Topic: All" at bounding box center [627, 74] width 109 height 28
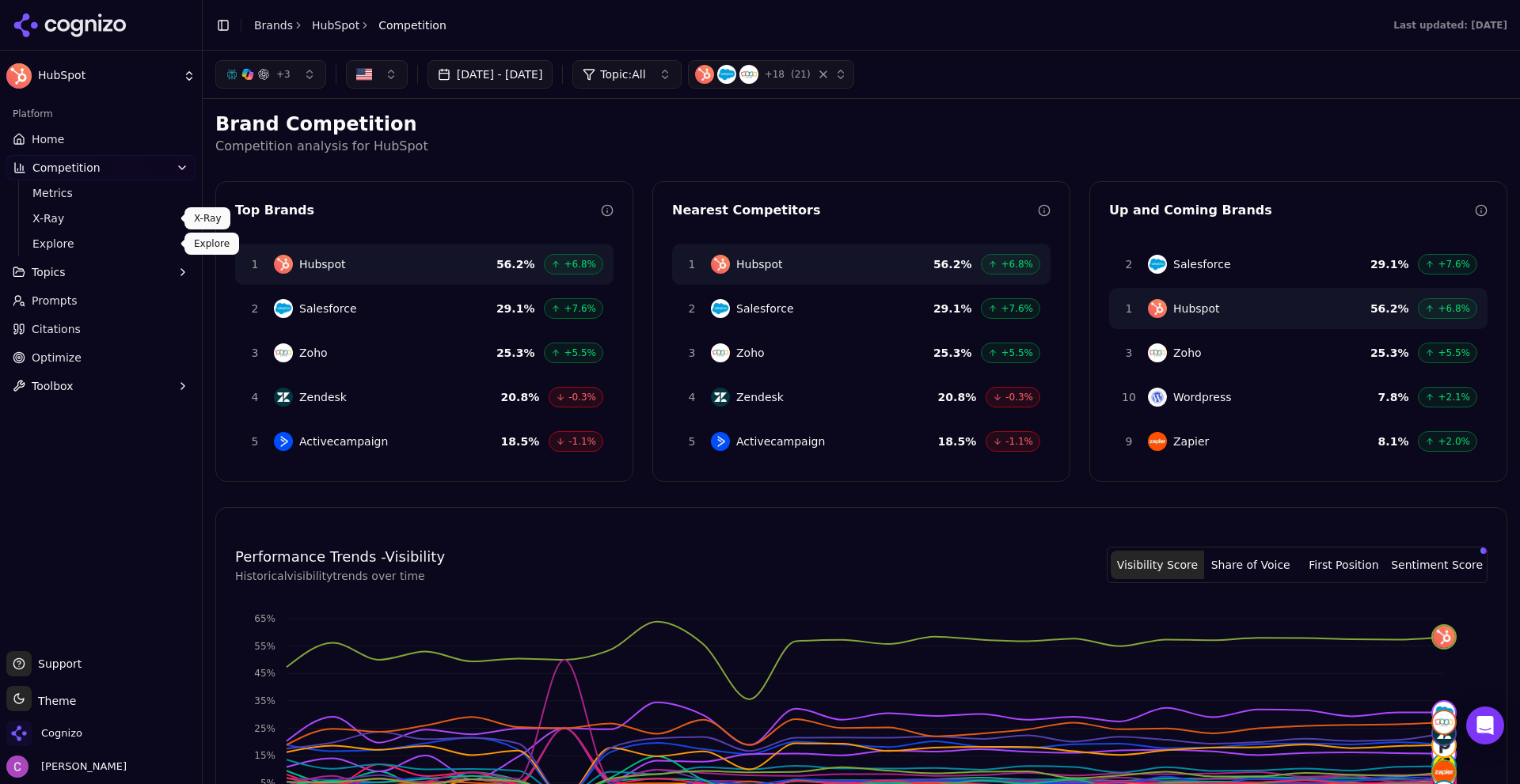
click at [83, 212] on span "X-Ray" at bounding box center [101, 218] width 138 height 16
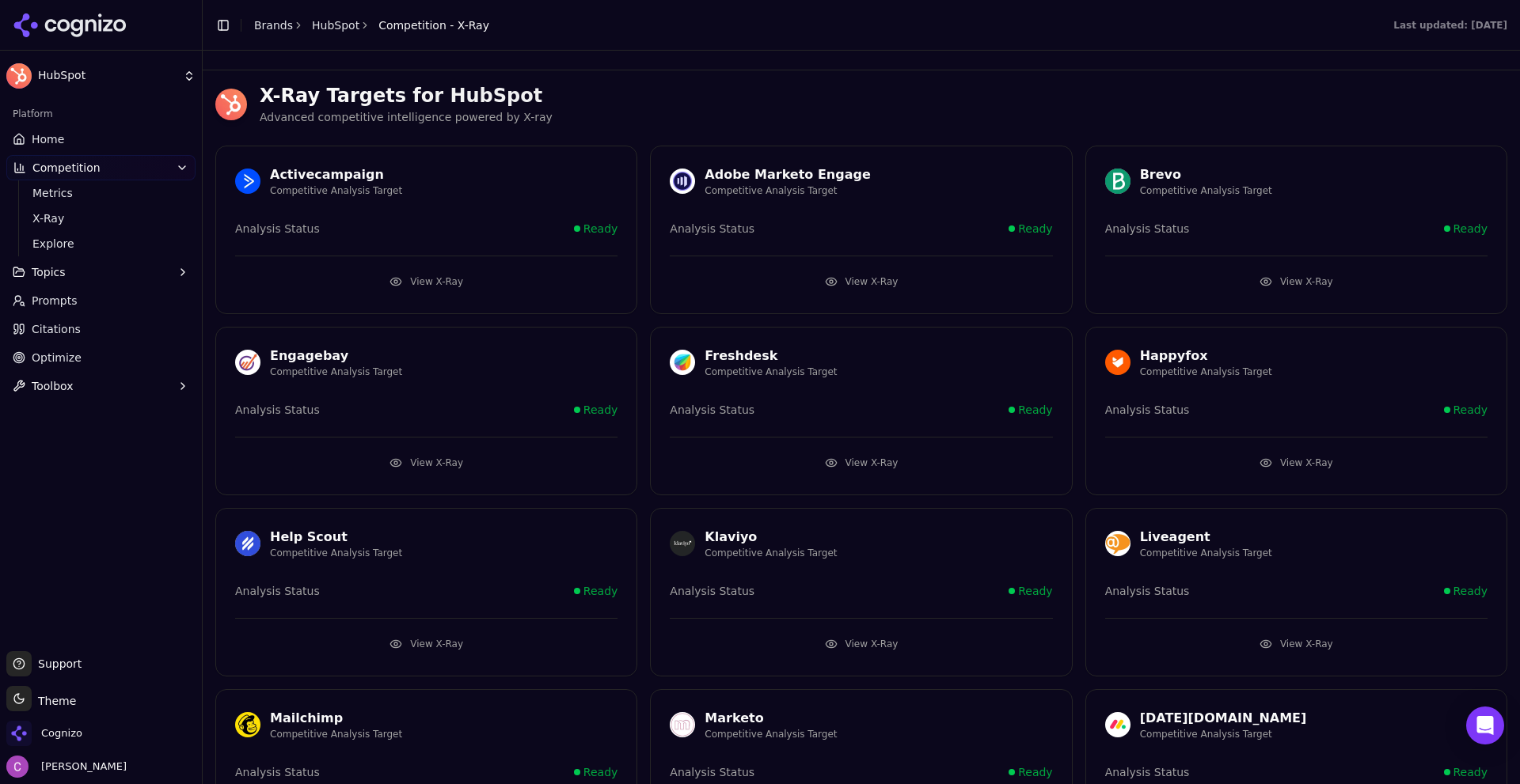
click at [452, 286] on button "View X-Ray" at bounding box center [426, 281] width 382 height 25
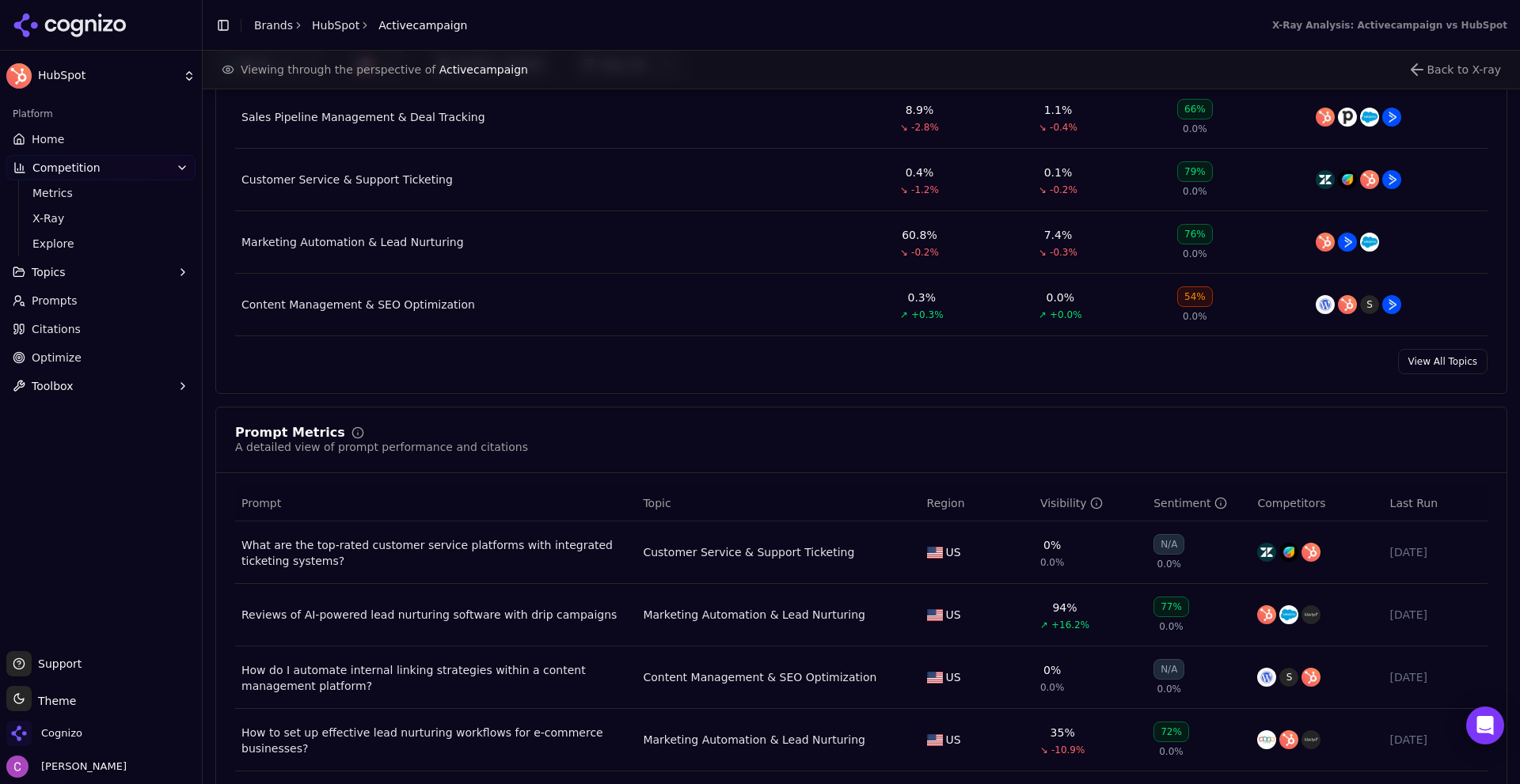
scroll to position [950, 0]
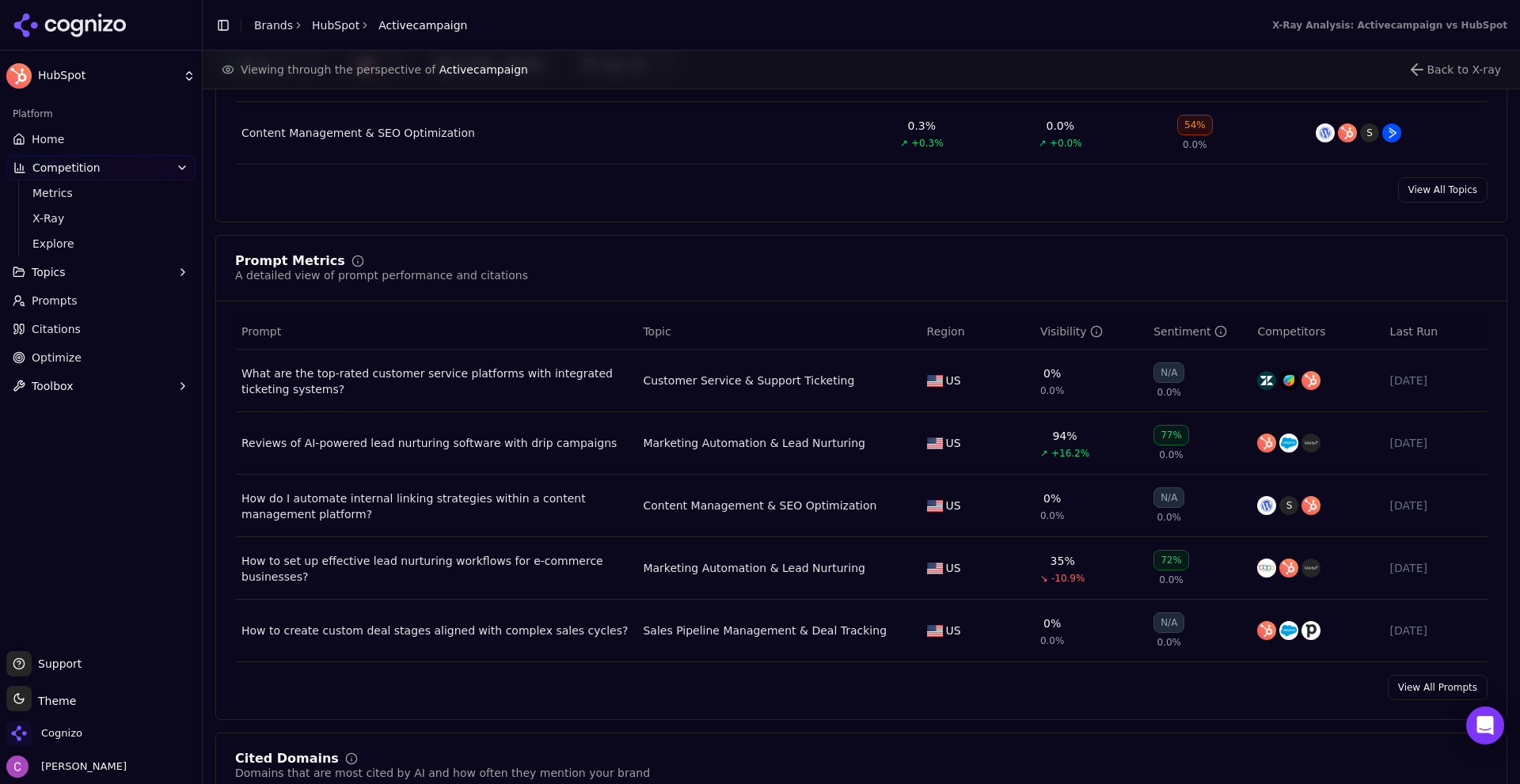
click at [91, 279] on button "Topics" at bounding box center [101, 273] width 189 height 25
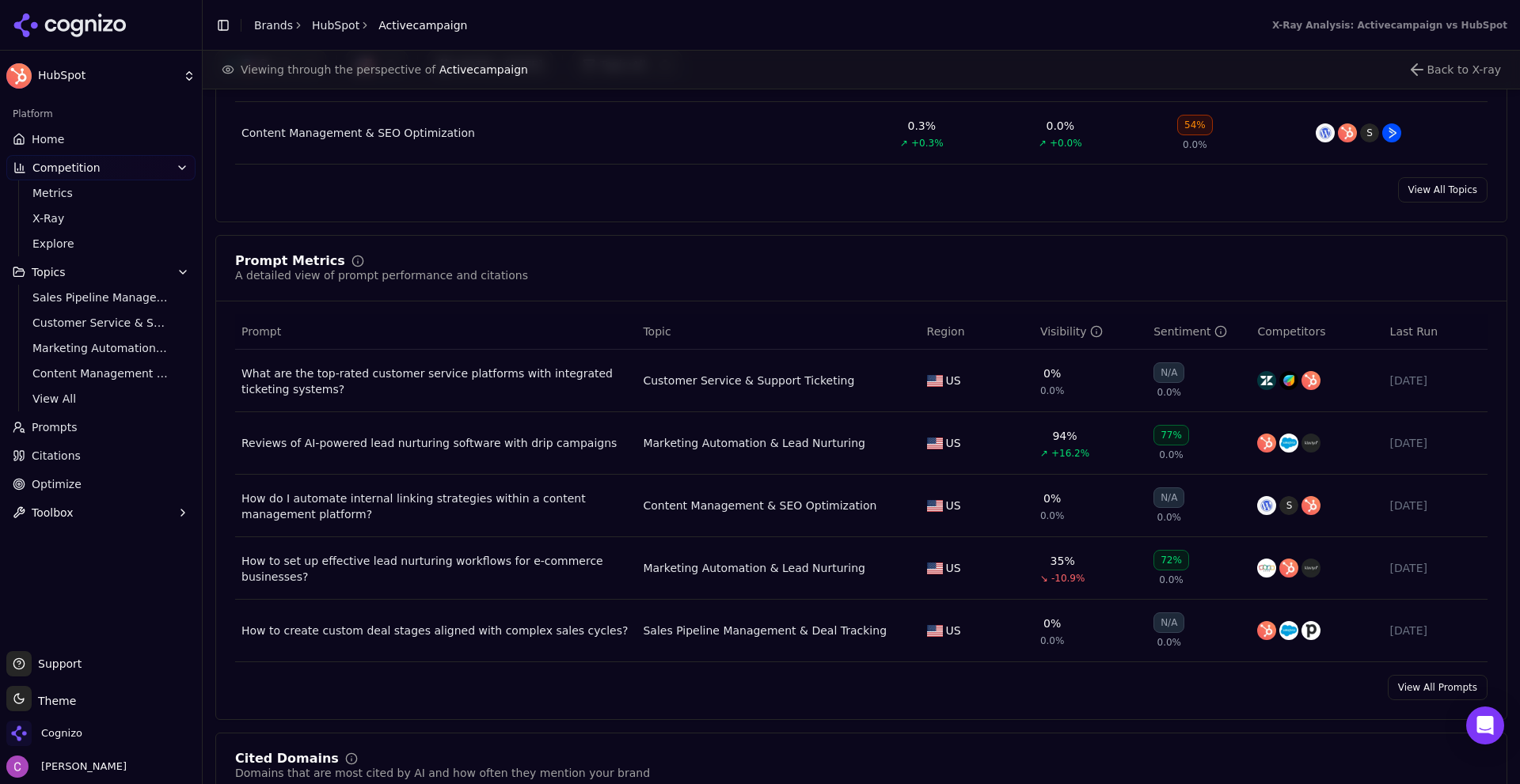
click at [62, 406] on span "View All" at bounding box center [101, 399] width 138 height 16
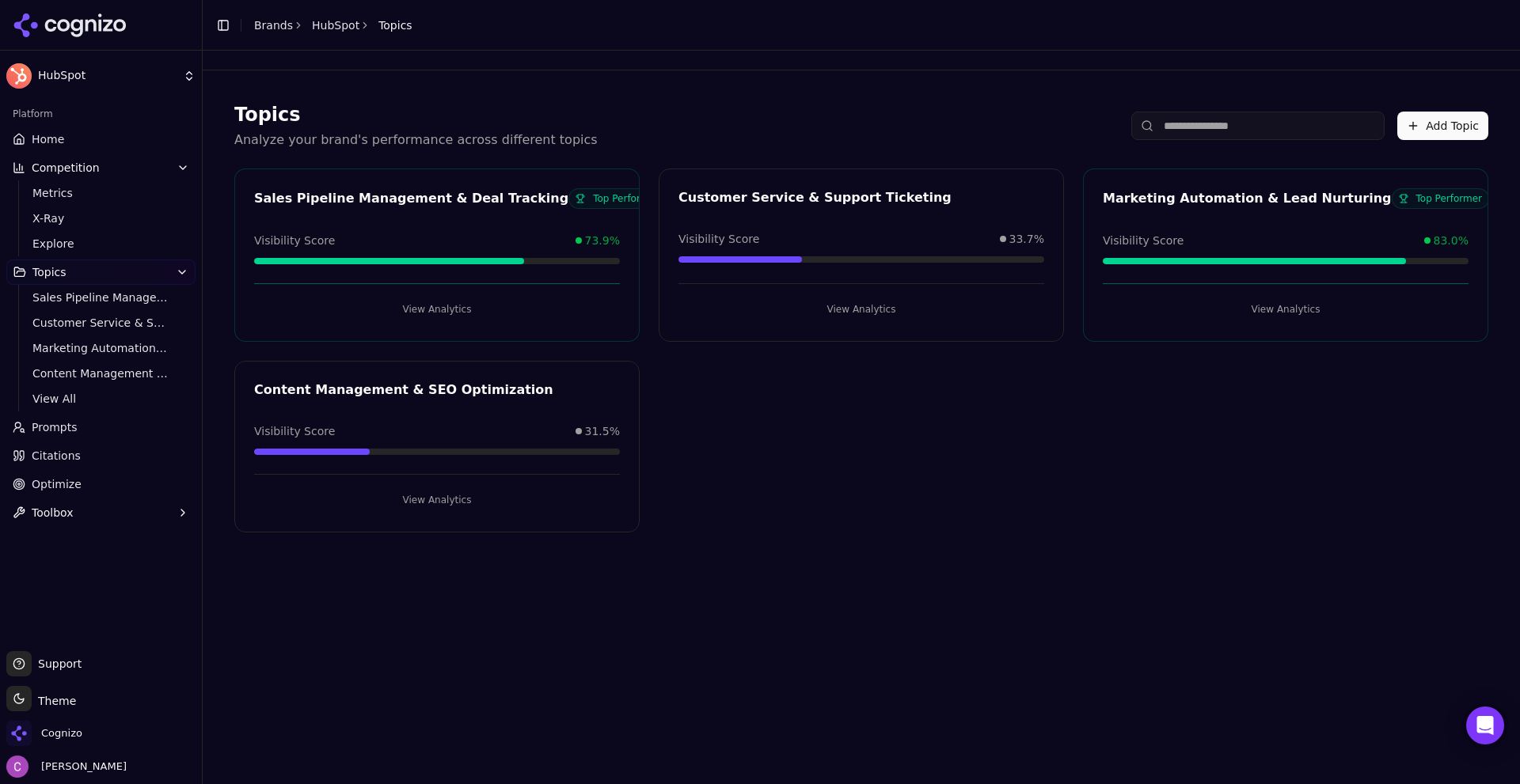
click at [872, 431] on div "Sales Pipeline Management & Deal Tracking Top Performer Visibility Score 73.9% …" at bounding box center [861, 350] width 1254 height 364
click at [814, 315] on button "View Analytics" at bounding box center [861, 310] width 366 height 25
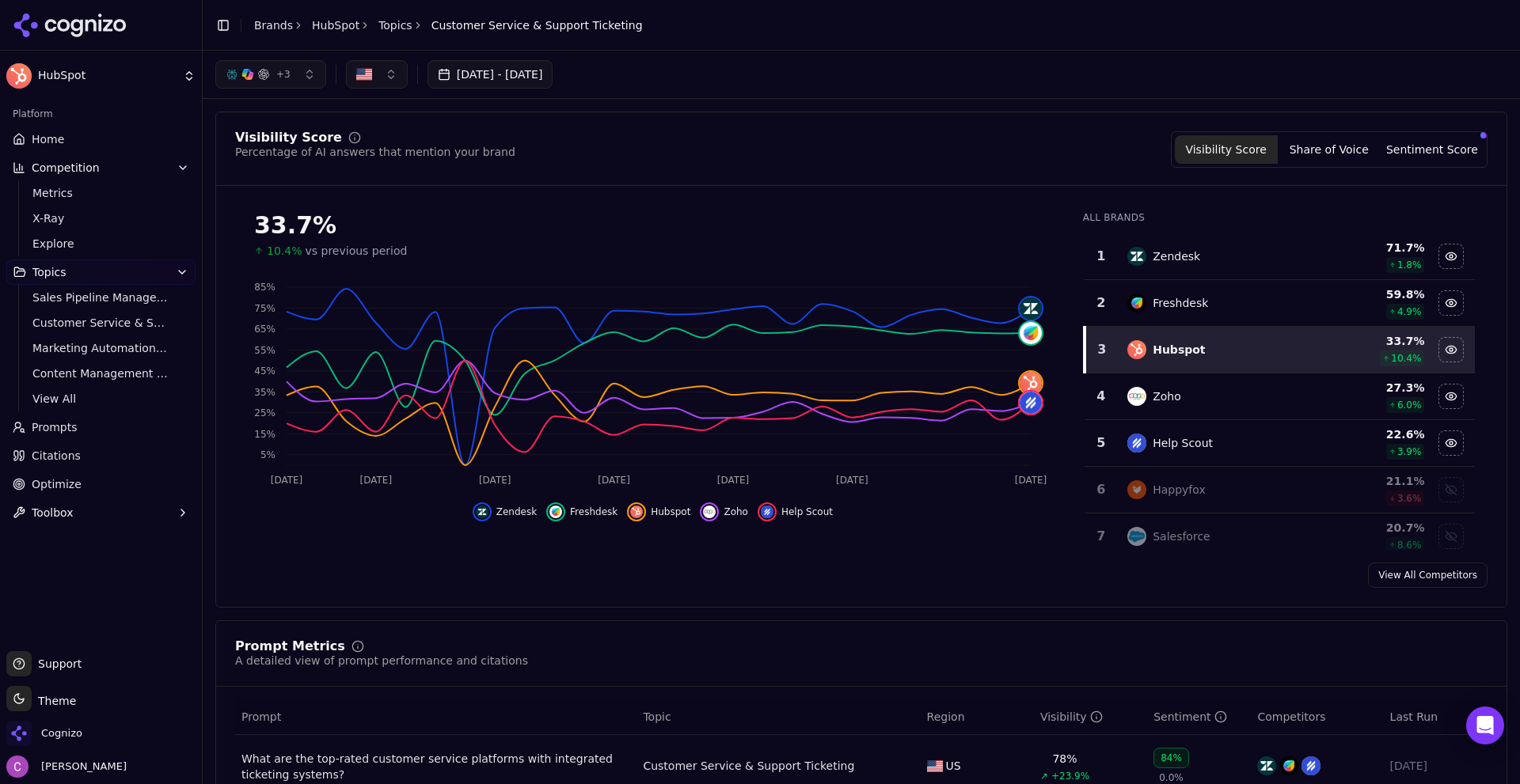
click at [119, 464] on link "Citations" at bounding box center [101, 456] width 189 height 25
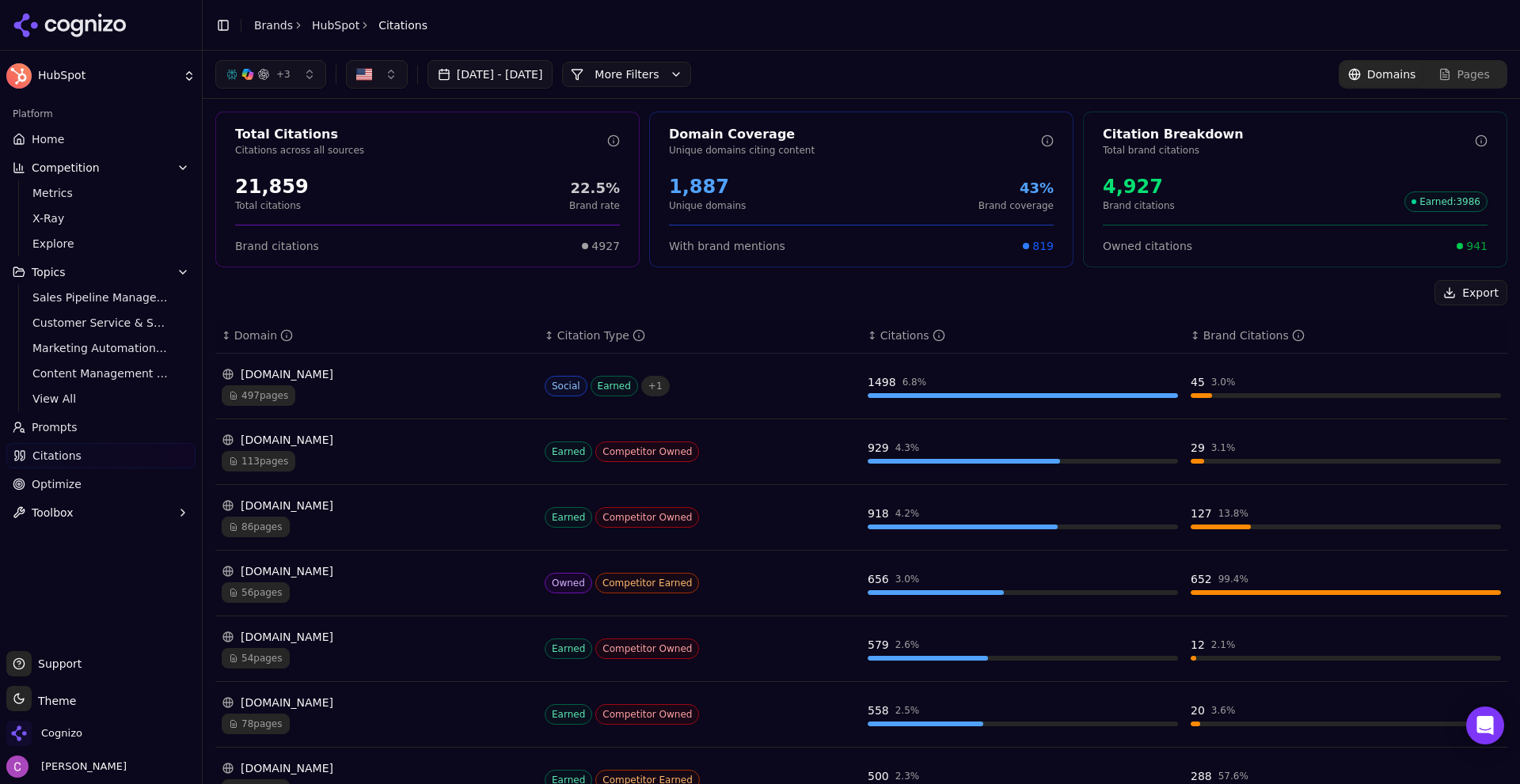
click at [273, 192] on div "21,859" at bounding box center [272, 186] width 74 height 25
click at [690, 190] on div "1,887" at bounding box center [707, 186] width 77 height 25
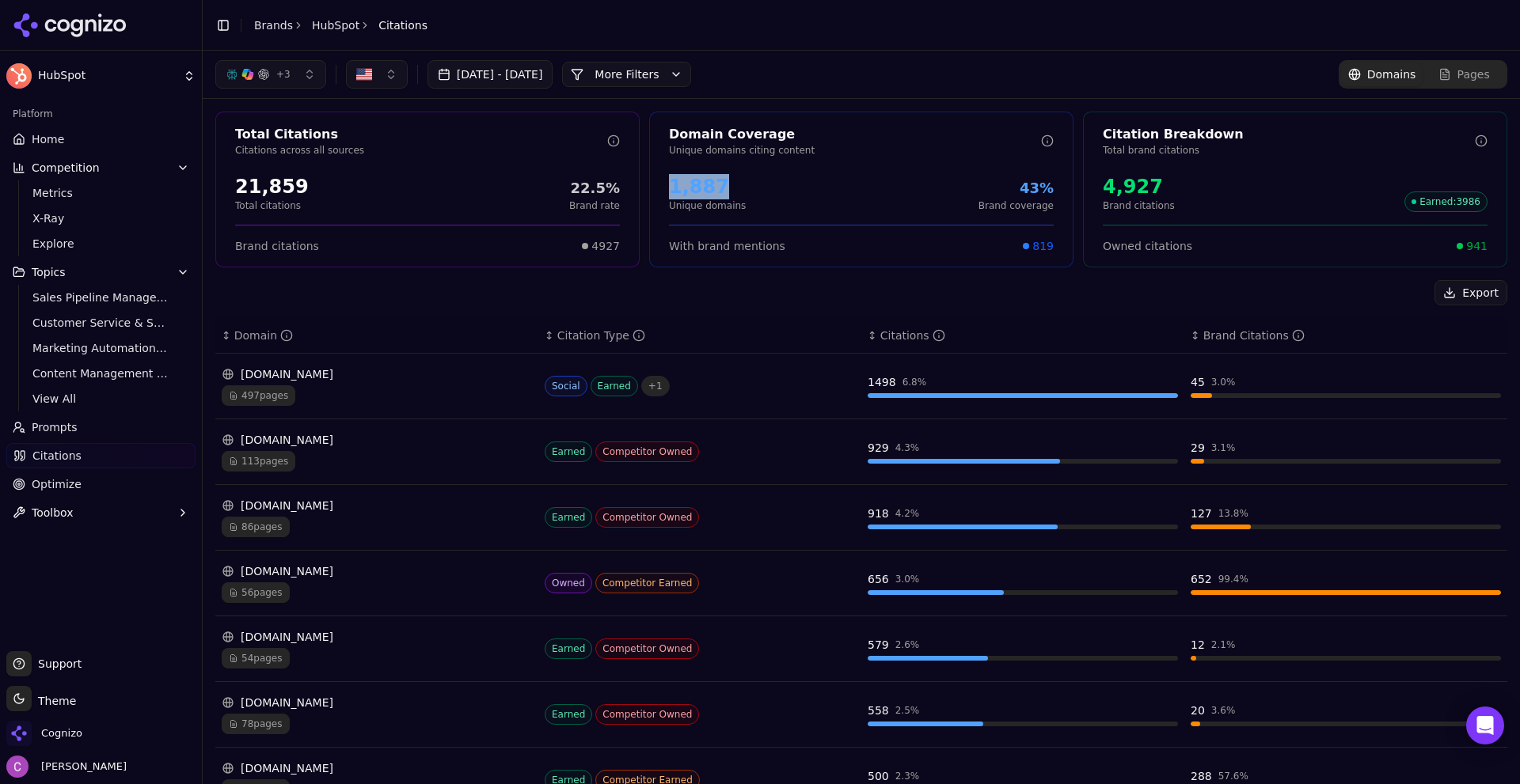
click at [774, 191] on div "1,887 Unique domains 43% Brand coverage" at bounding box center [861, 192] width 384 height 38
click at [1124, 187] on div "4,927" at bounding box center [1139, 186] width 72 height 25
click at [1158, 187] on div "4,927 Brand citations Earned : 3986" at bounding box center [1295, 192] width 384 height 38
drag, startPoint x: 1155, startPoint y: 188, endPoint x: 1086, endPoint y: 191, distance: 69.1
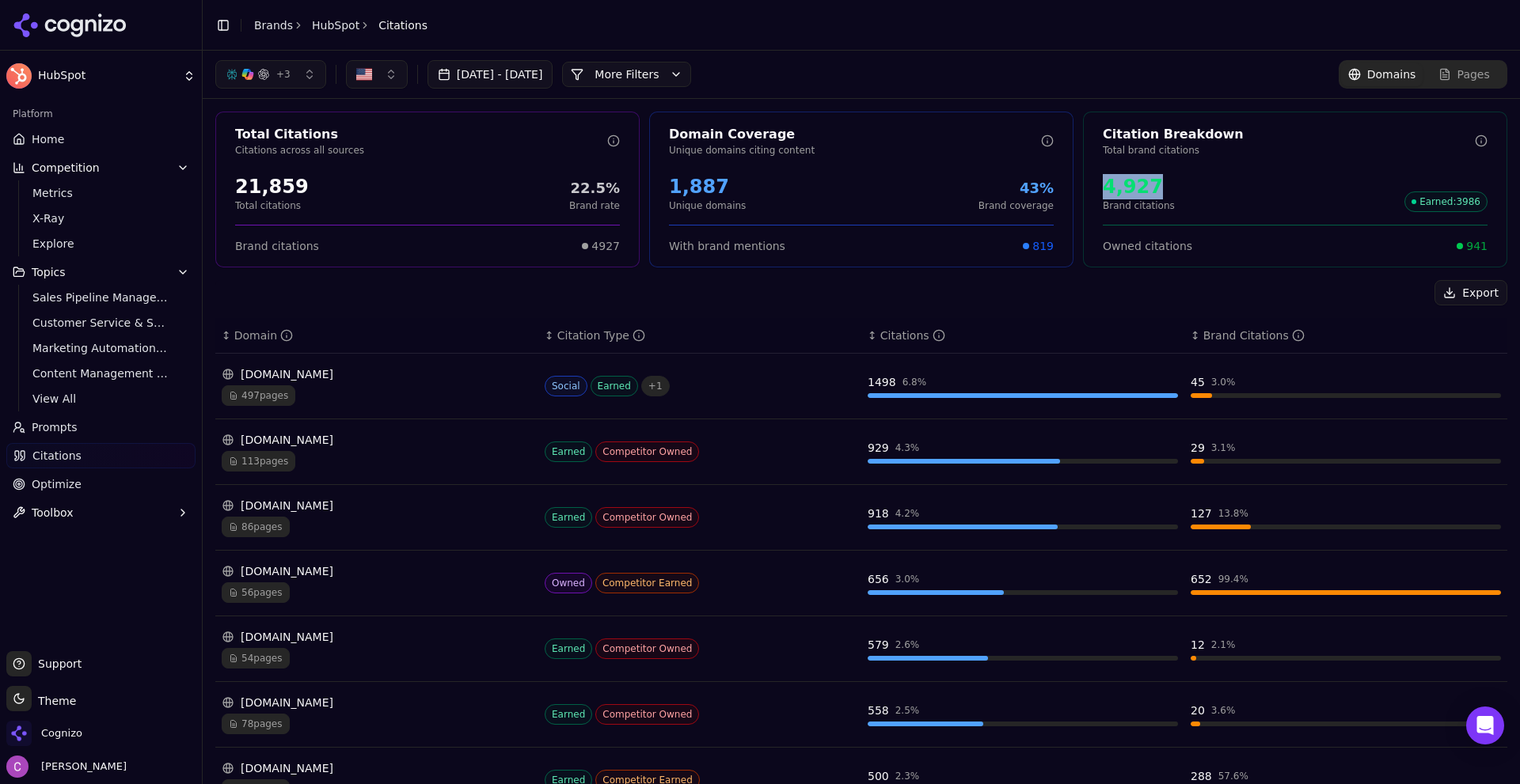
click at [1086, 191] on div "4,927 Brand citations Earned : 3986" at bounding box center [1296, 193] width 423 height 50
click at [1168, 190] on div "4,927 Brand citations Earned : 3986" at bounding box center [1295, 192] width 384 height 38
drag, startPoint x: 1451, startPoint y: 248, endPoint x: 1507, endPoint y: 256, distance: 56.6
click at [1507, 256] on div "Total Citations Citations across all sources 21,859 Total citations 22.5% Brand…" at bounding box center [862, 580] width 1318 height 963
click at [1457, 251] on div "941" at bounding box center [1472, 246] width 31 height 16
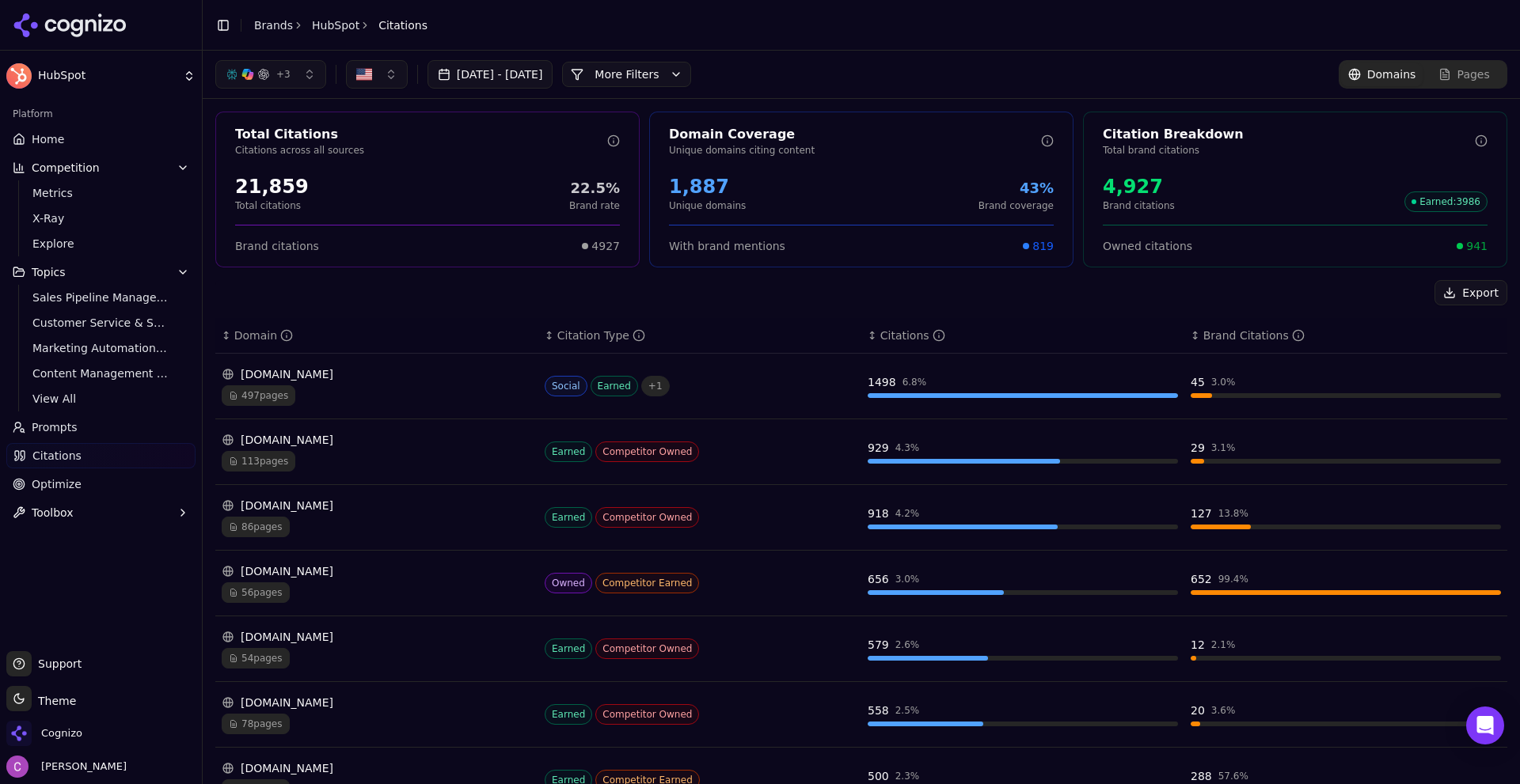
click at [691, 83] on button "More Filters" at bounding box center [626, 75] width 129 height 25
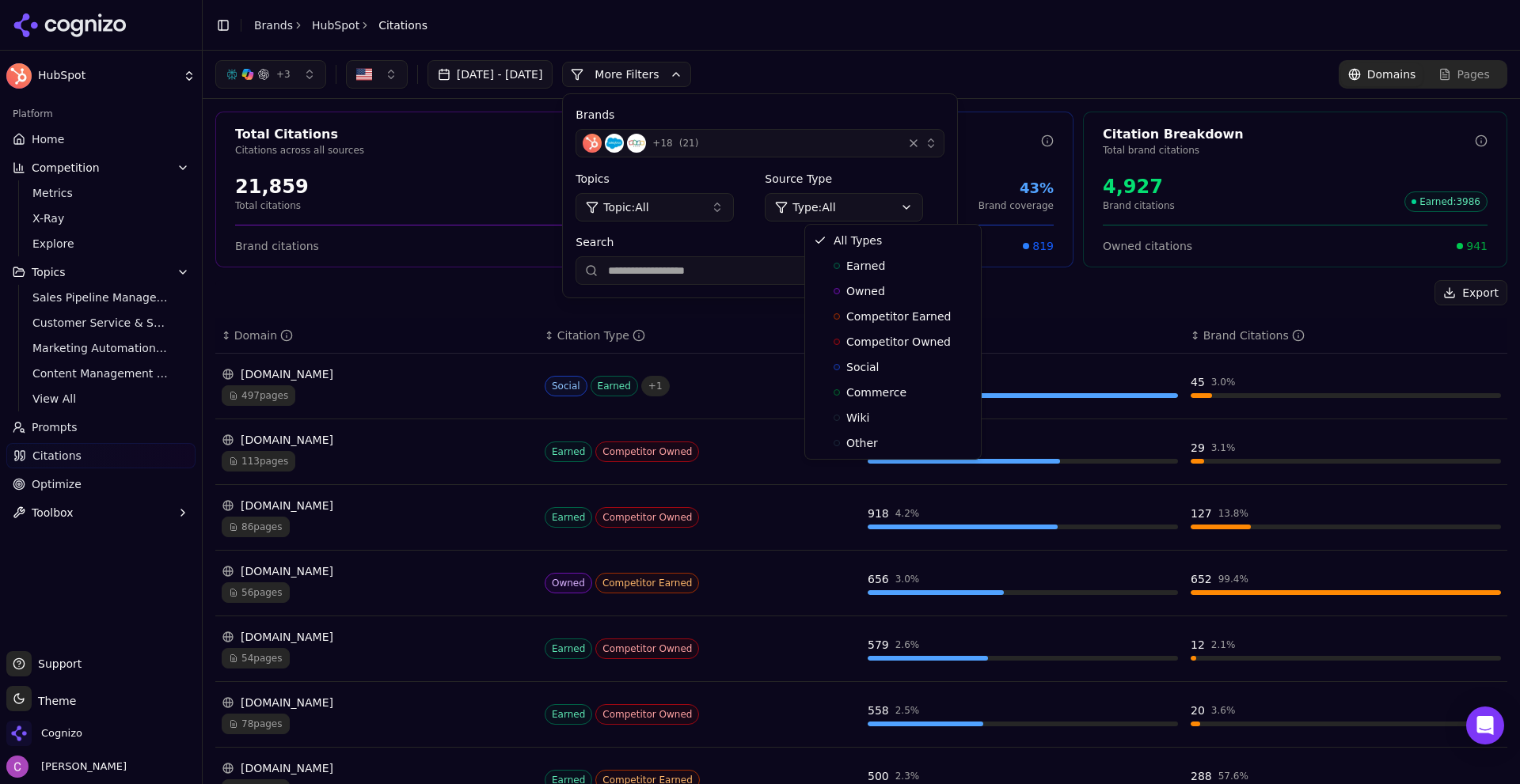
click at [909, 209] on html "HubSpot Platform Home Competition Metrics X-Ray Explore Topics Sales Pipeline M…" at bounding box center [760, 392] width 1520 height 784
click at [886, 281] on div "Owned" at bounding box center [893, 291] width 170 height 25
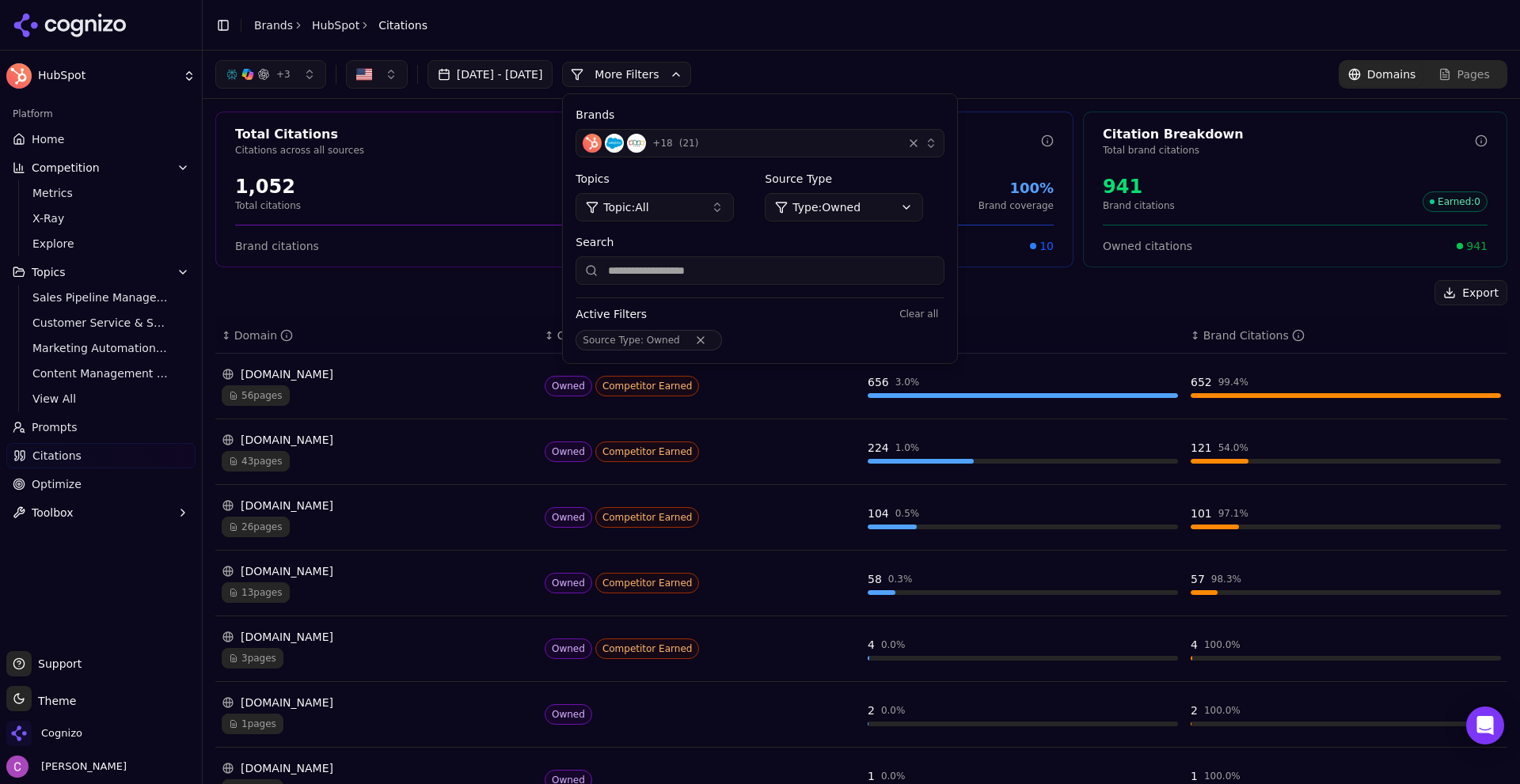
click at [858, 85] on div "+ 3 Aug 03, 2025 - Sep 02, 2025 More More Filters Brands + 18 ( 21 ) Topics Top…" at bounding box center [861, 74] width 1292 height 28
click at [691, 78] on button "More Filters" at bounding box center [626, 75] width 129 height 25
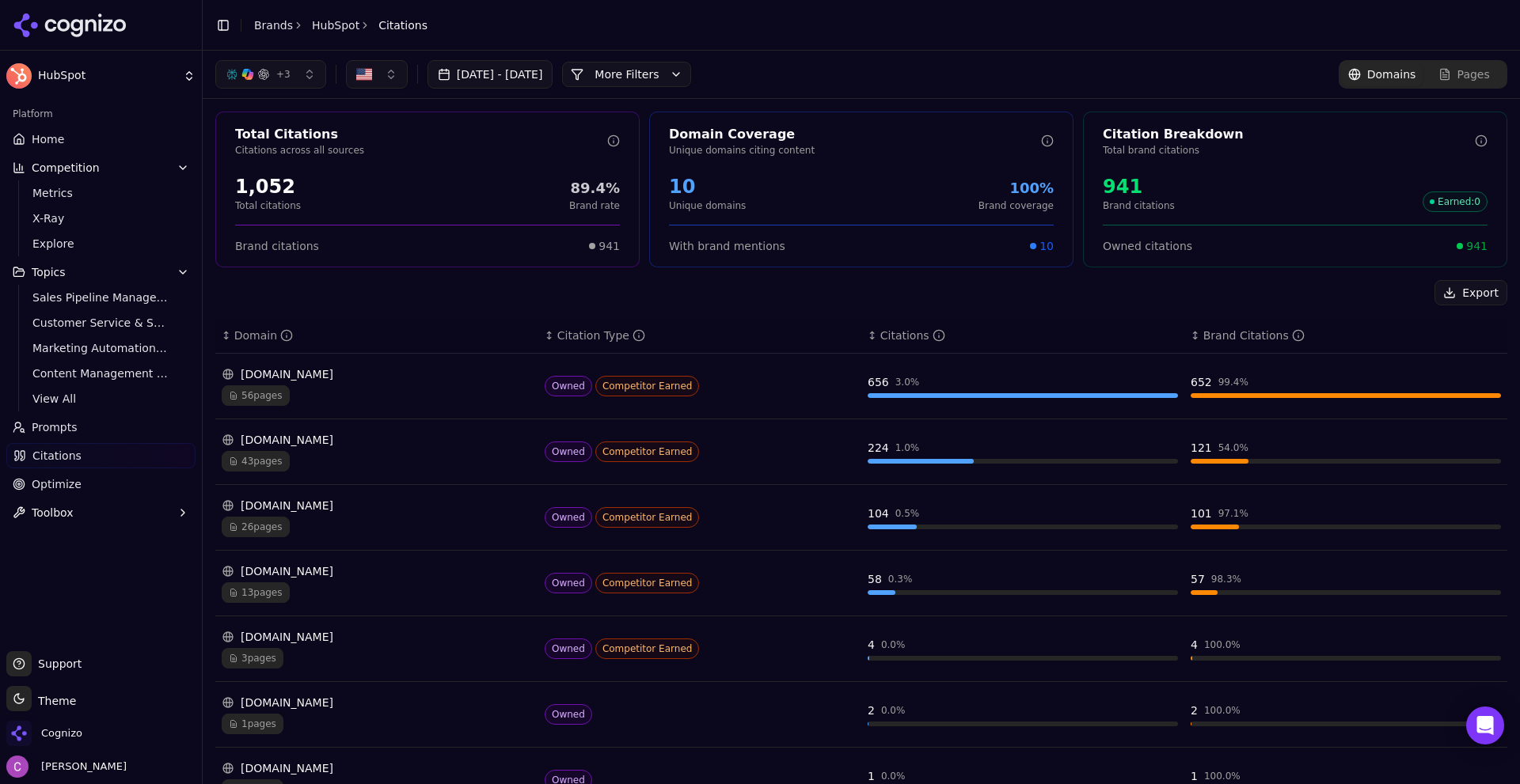
click at [691, 79] on button "More Filters" at bounding box center [626, 75] width 129 height 25
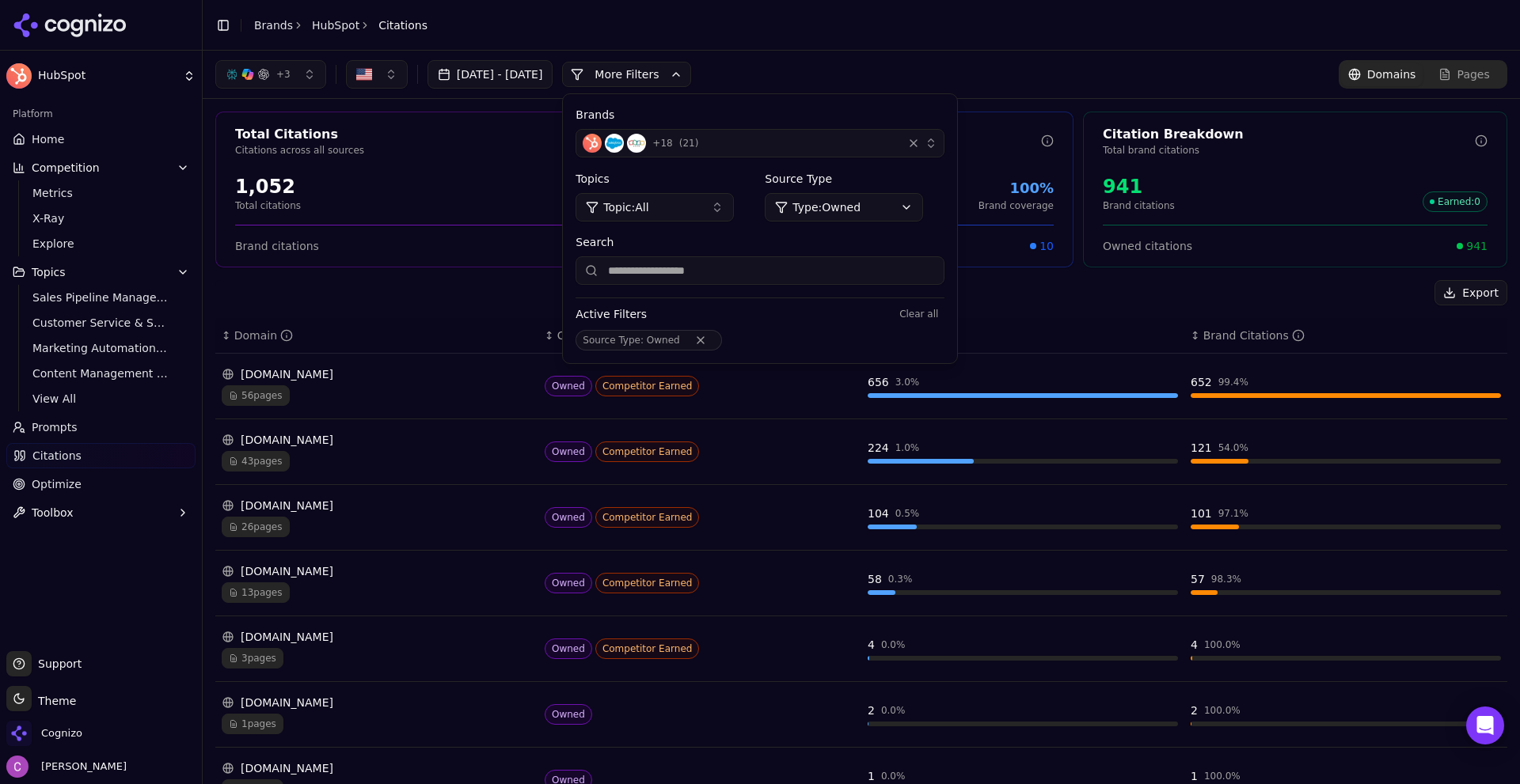
click at [881, 202] on html "HubSpot Platform Home Competition Metrics X-Ray Explore Topics Sales Pipeline M…" at bounding box center [760, 392] width 1520 height 784
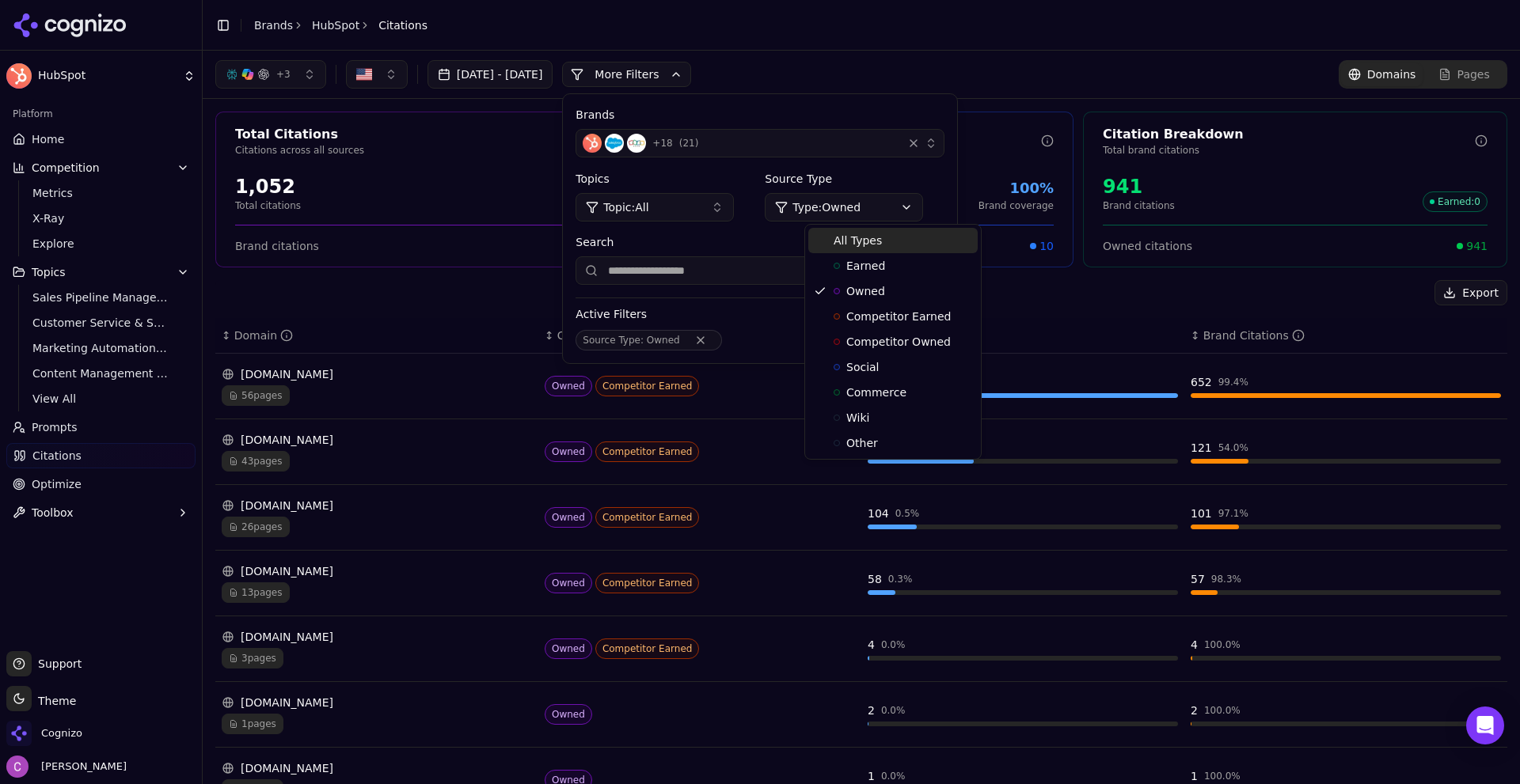
click at [868, 241] on span "All Types" at bounding box center [858, 241] width 49 height 16
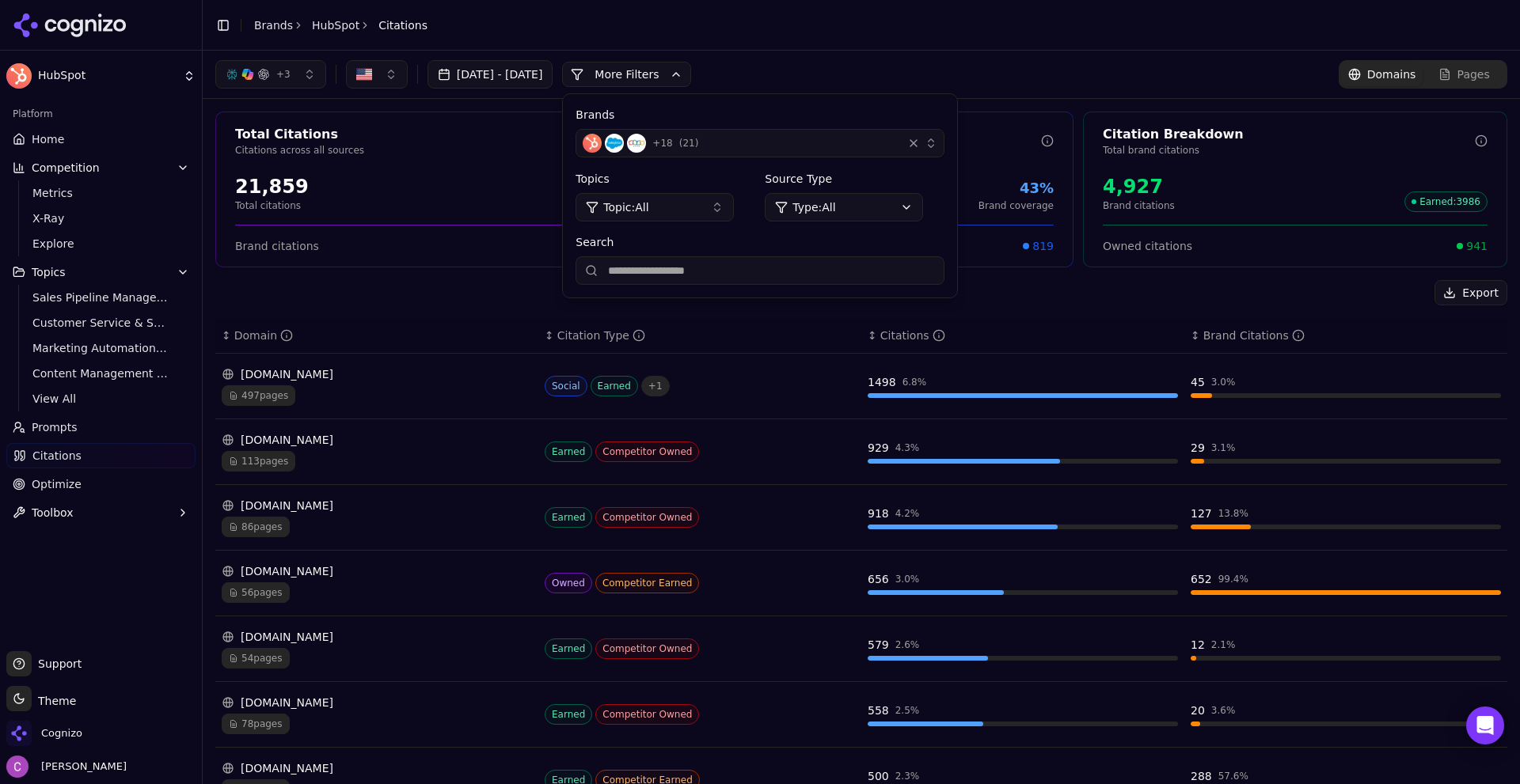
click at [922, 97] on div "Brands + 18 ( 21 ) Topics Topic: All Source Type Type: All Search" at bounding box center [760, 196] width 394 height 204
click at [1012, 82] on div "+ 3 Aug 03, 2025 - Sep 02, 2025 More More Filters Brands + 18 ( 21 ) Topics Top…" at bounding box center [861, 74] width 1292 height 28
click at [691, 77] on button "More Filters" at bounding box center [626, 75] width 129 height 25
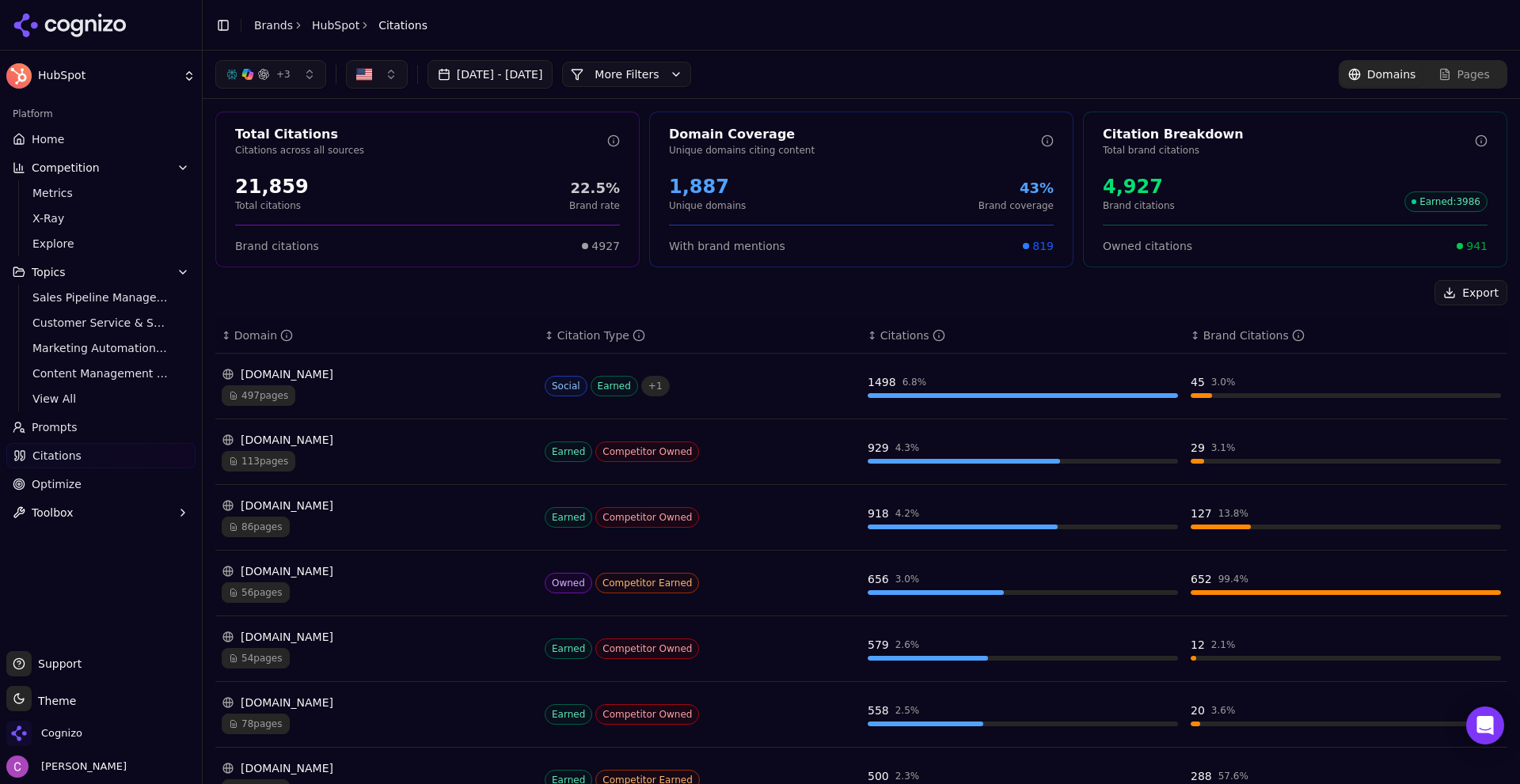
click at [846, 301] on div "Export" at bounding box center [861, 293] width 1292 height 25
click at [359, 370] on div "reddit.com" at bounding box center [377, 375] width 311 height 16
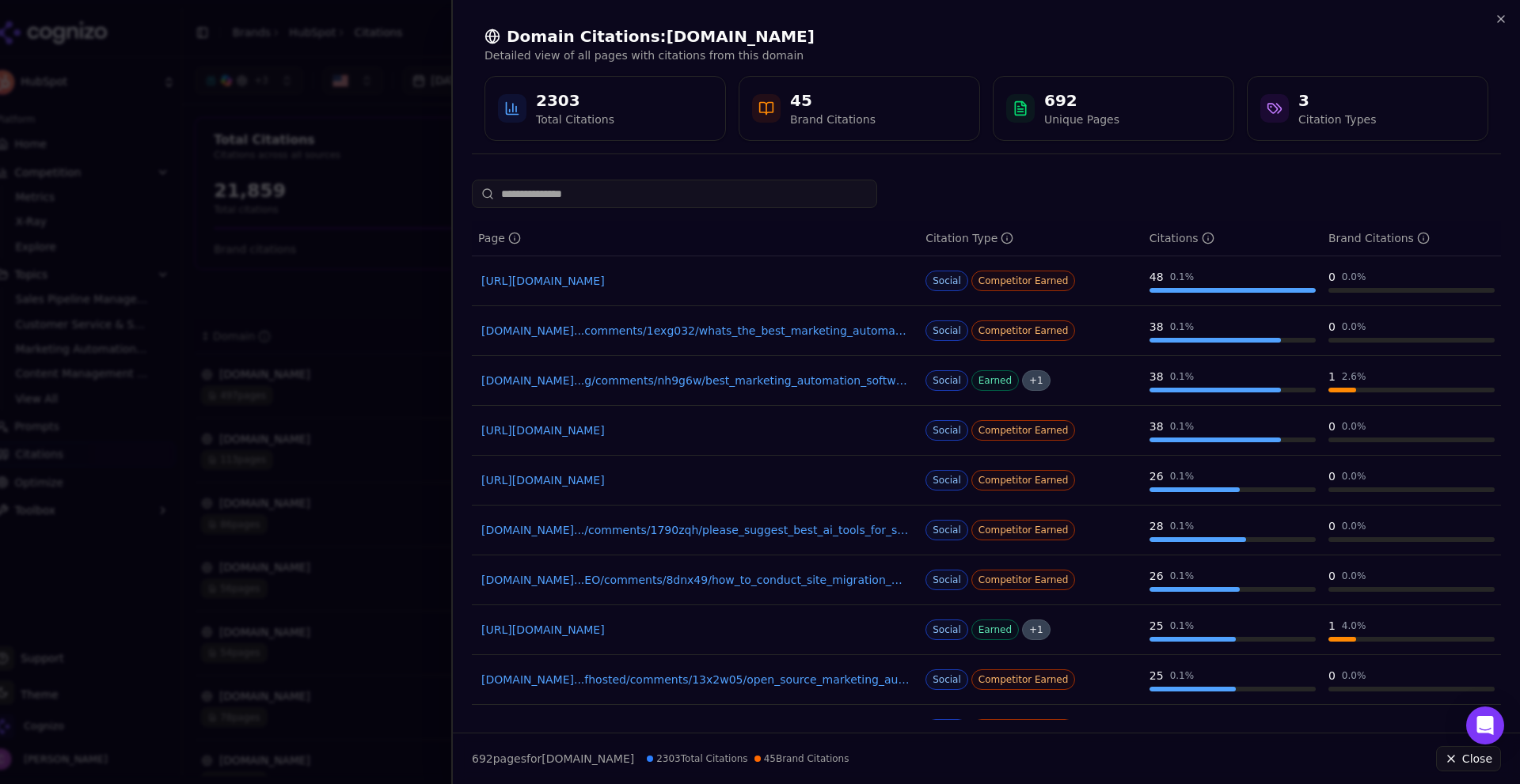
click at [1508, 16] on div "Domain Citations: reddit.com Detailed view of all pages with citations from thi…" at bounding box center [987, 83] width 1068 height 167
click at [1505, 19] on icon "button" at bounding box center [1501, 18] width 13 height 13
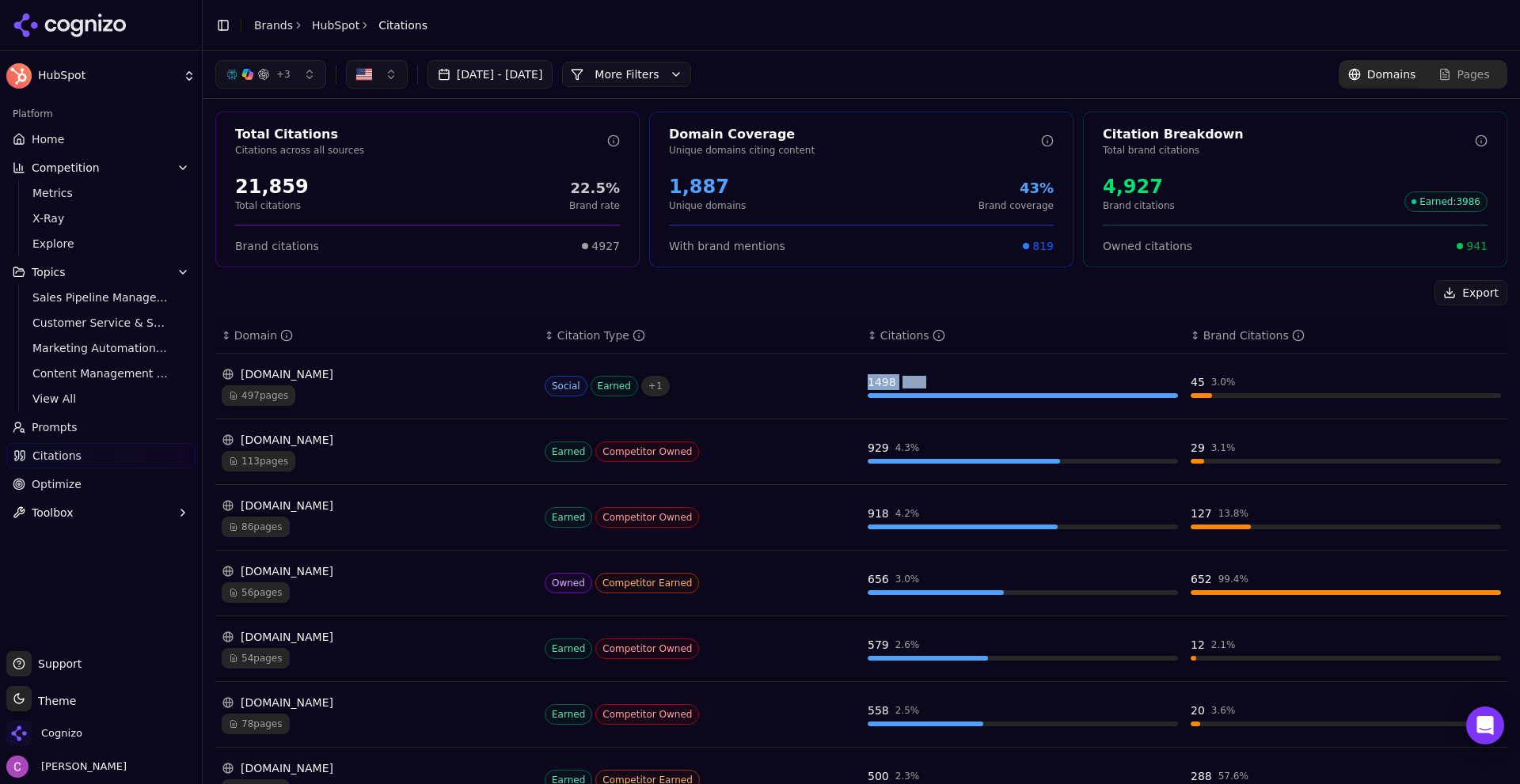
drag, startPoint x: 859, startPoint y: 384, endPoint x: 921, endPoint y: 383, distance: 62.0
click at [921, 383] on td "1498 6.8 %" at bounding box center [1023, 387] width 323 height 66
click at [932, 385] on div "1498 6.8 %" at bounding box center [1023, 382] width 311 height 16
drag, startPoint x: 1171, startPoint y: 383, endPoint x: 1279, endPoint y: 393, distance: 108.5
click at [1277, 393] on tr "reddit.com 497 pages Social Earned + 1 1498 6.8 % 45 3.0 %" at bounding box center [861, 387] width 1292 height 66
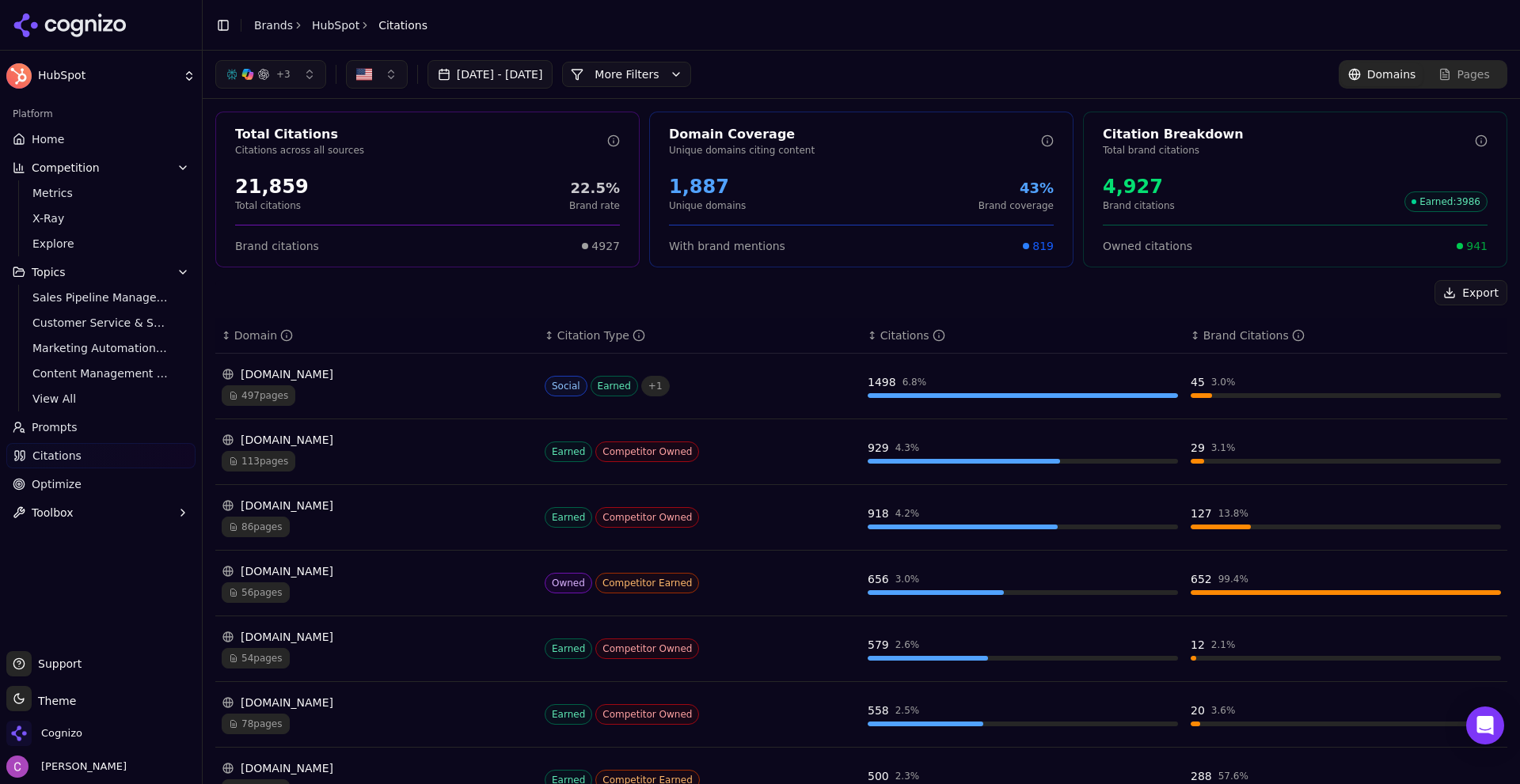
click at [1064, 318] on th "↕ Citations" at bounding box center [1023, 336] width 323 height 36
click at [388, 385] on div "497 pages" at bounding box center [377, 395] width 311 height 20
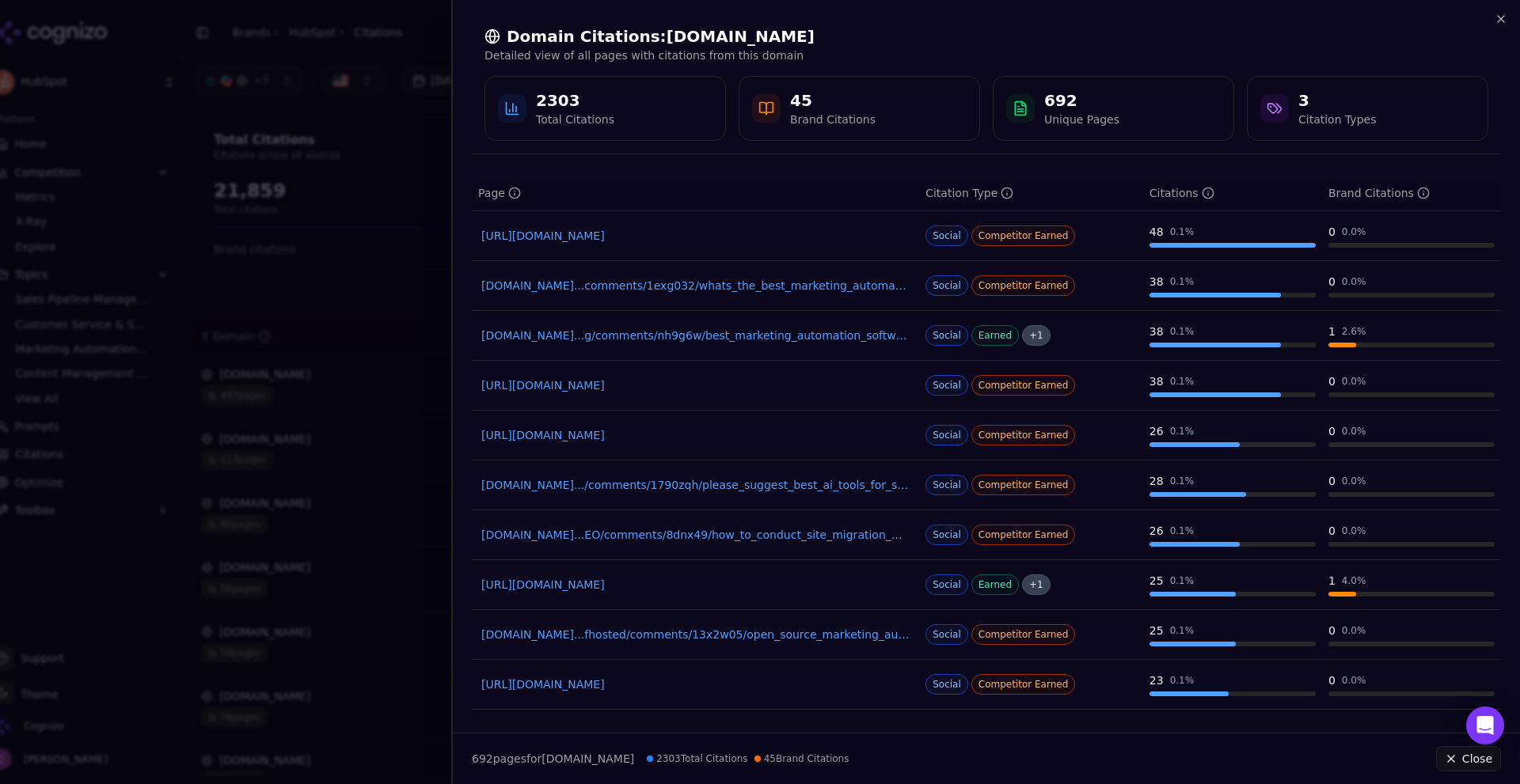
scroll to position [85, 0]
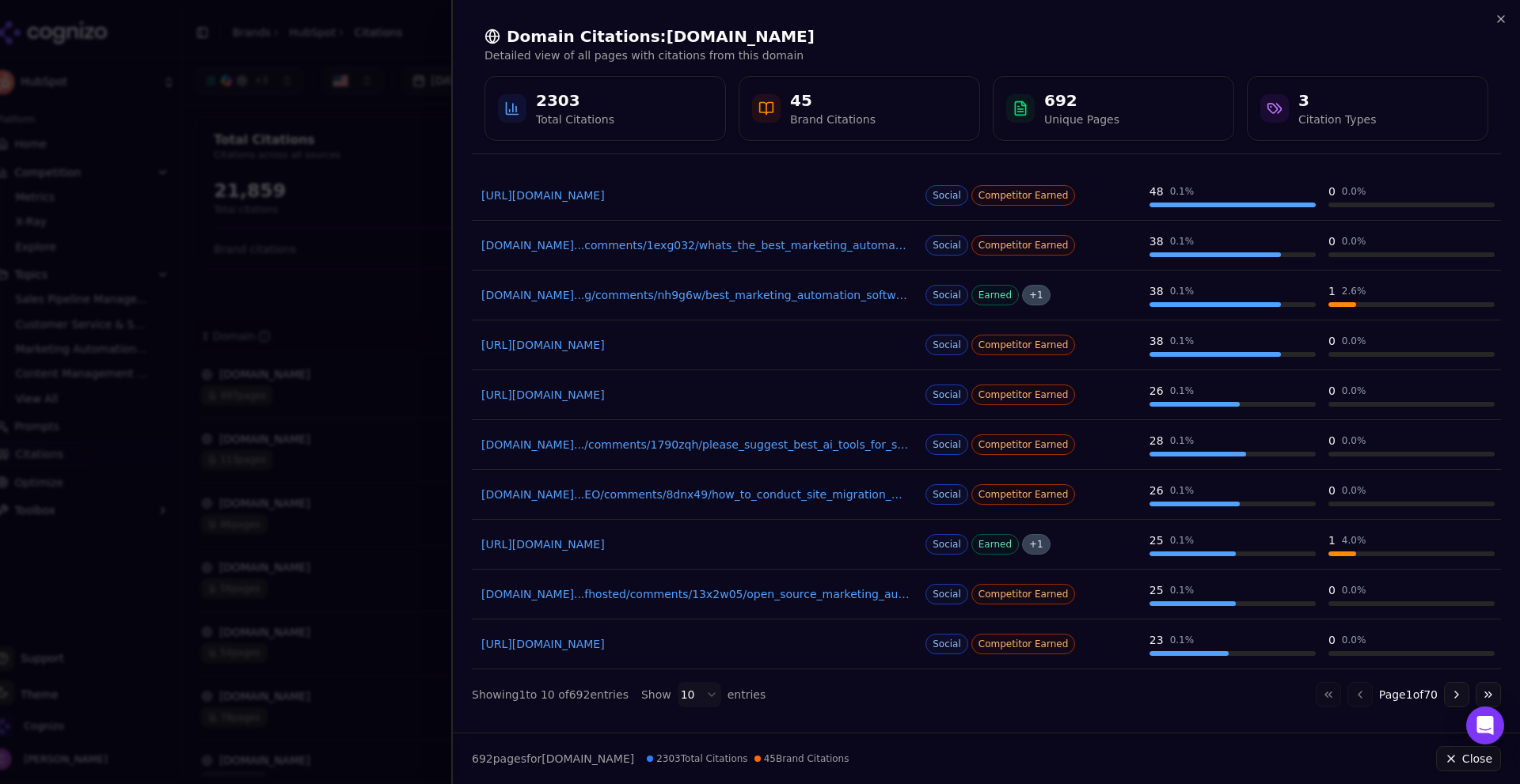
click at [1494, 16] on div "Domain Citations: reddit.com Detailed view of all pages with citations from thi…" at bounding box center [986, 82] width 1030 height 141
click at [1499, 19] on icon "button" at bounding box center [1501, 18] width 13 height 13
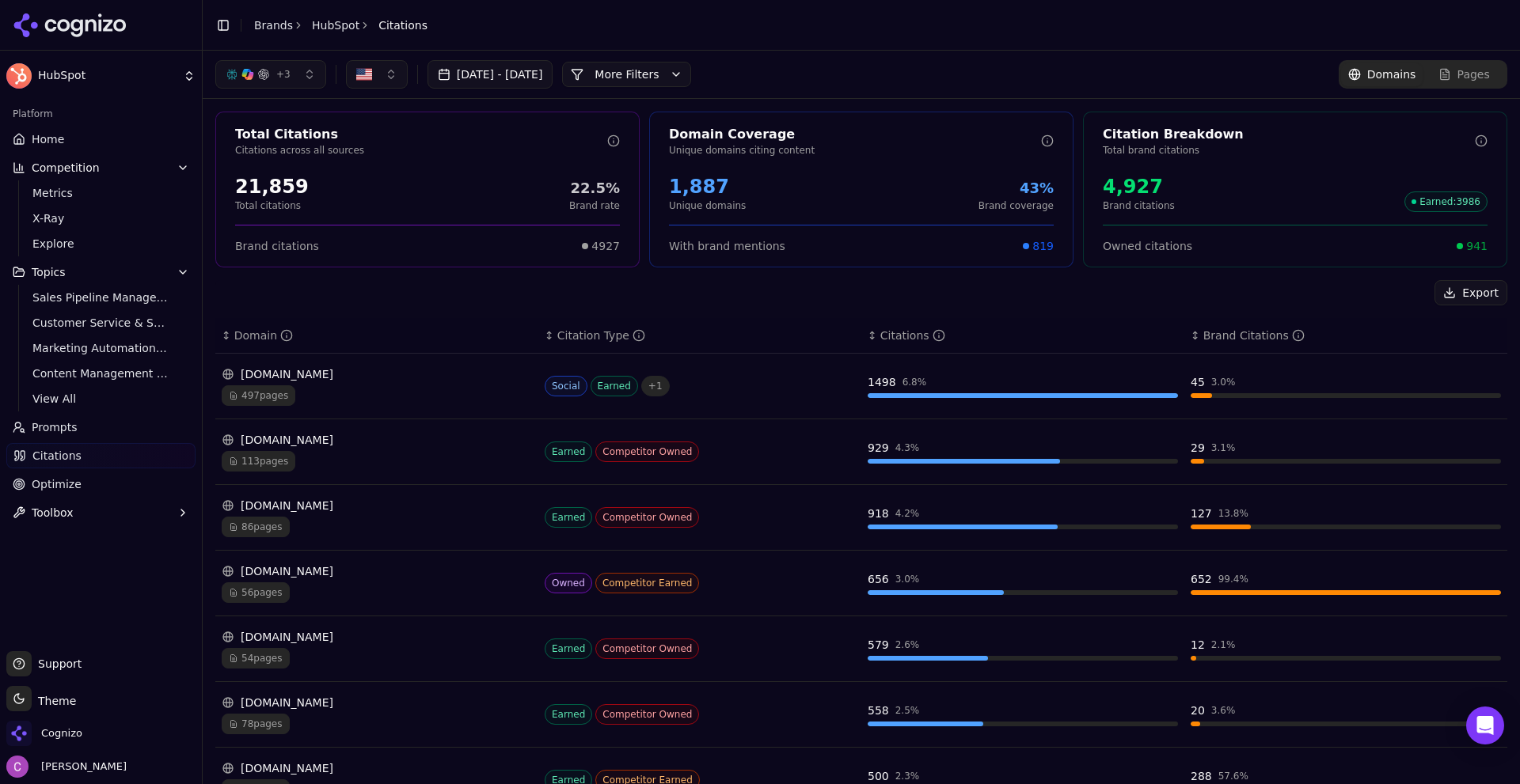
click at [62, 480] on span "Optimize" at bounding box center [56, 484] width 50 height 16
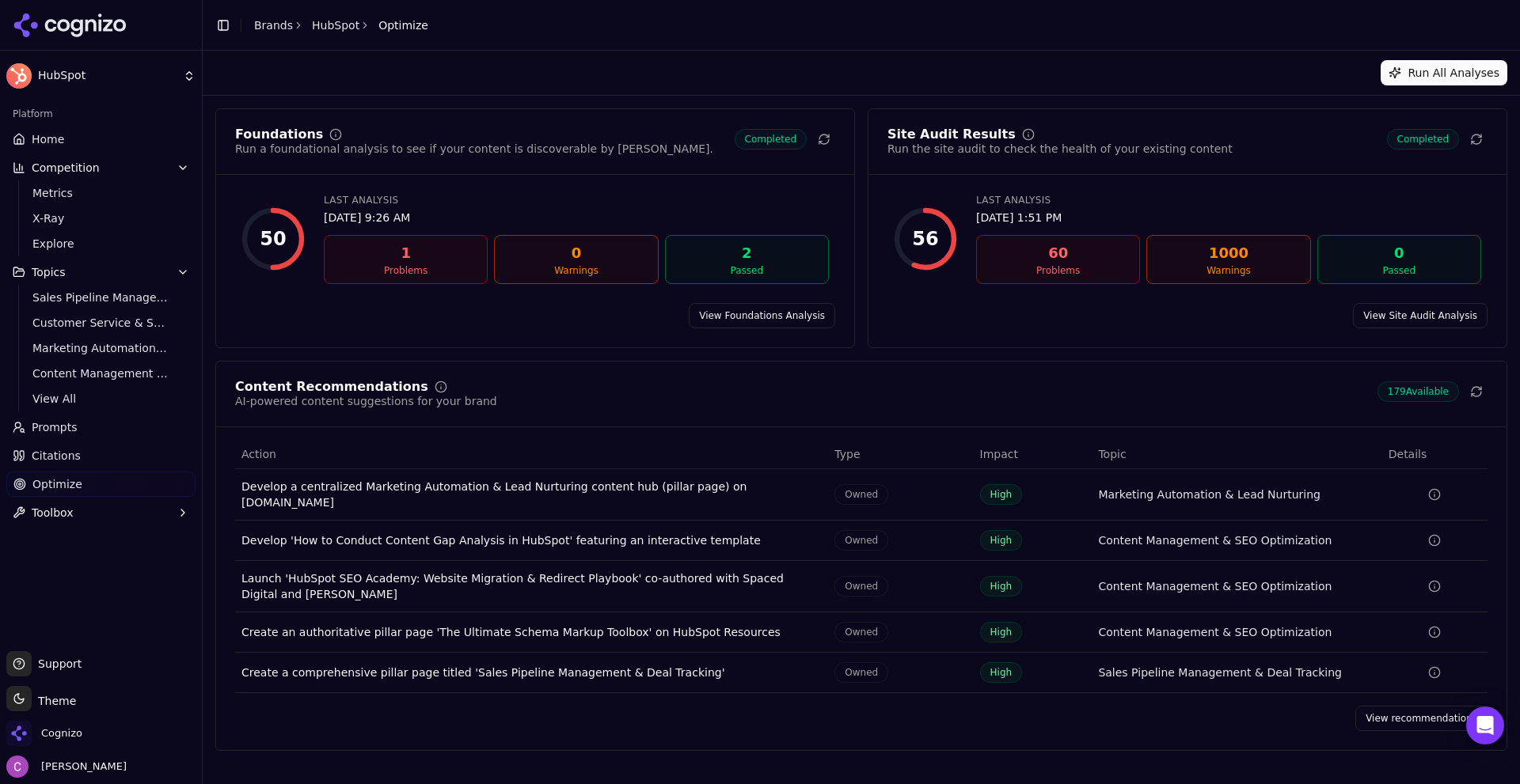
click at [720, 305] on link "View Foundations Analysis" at bounding box center [762, 315] width 147 height 25
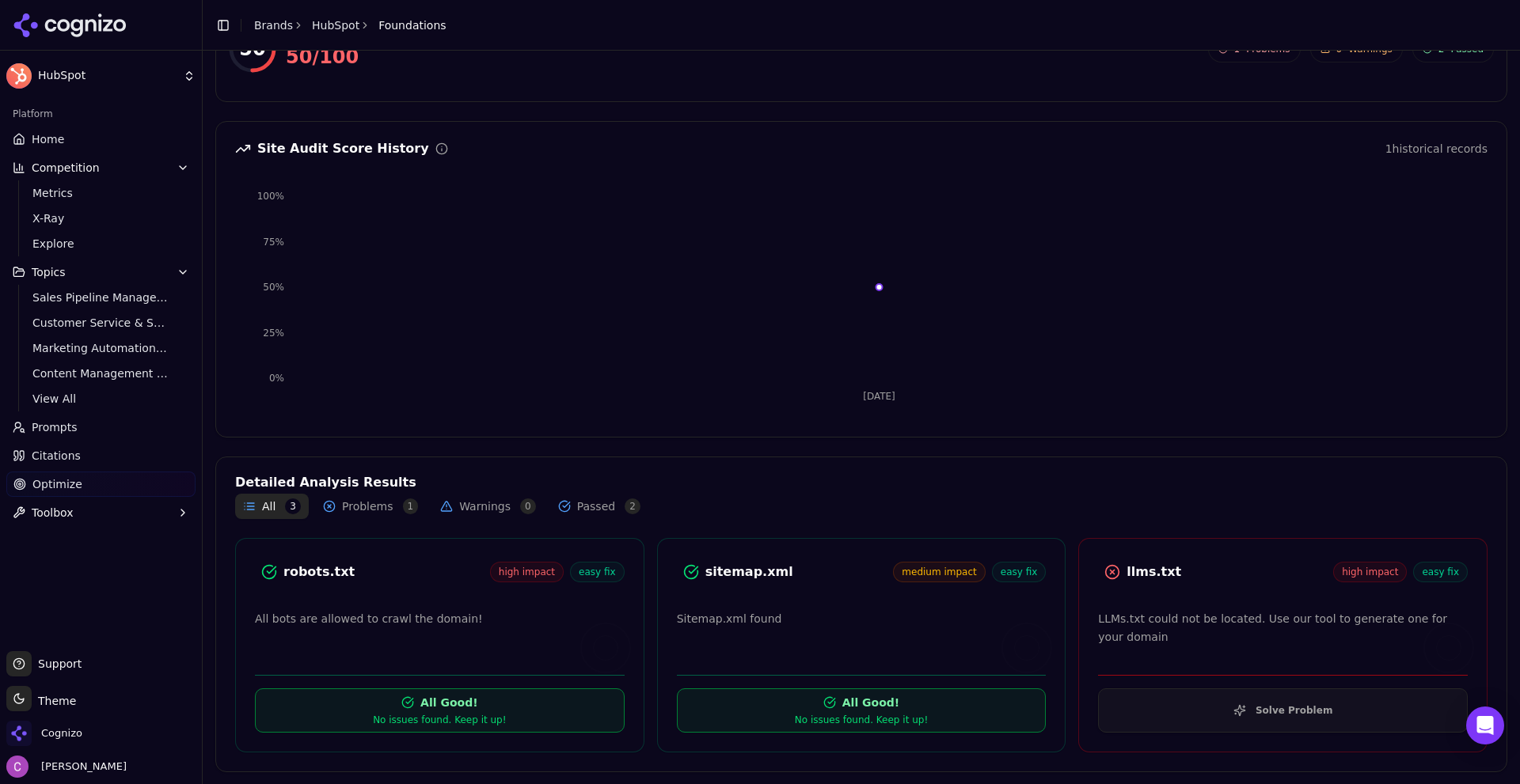
scroll to position [104, 0]
drag, startPoint x: 1184, startPoint y: 573, endPoint x: 1077, endPoint y: 576, distance: 107.0
click at [1079, 576] on div "llms.txt high impact easy fix" at bounding box center [1283, 573] width 408 height 33
click at [1243, 574] on div "llms.txt" at bounding box center [1230, 572] width 207 height 19
drag, startPoint x: 1244, startPoint y: 574, endPoint x: 1063, endPoint y: 565, distance: 181.2
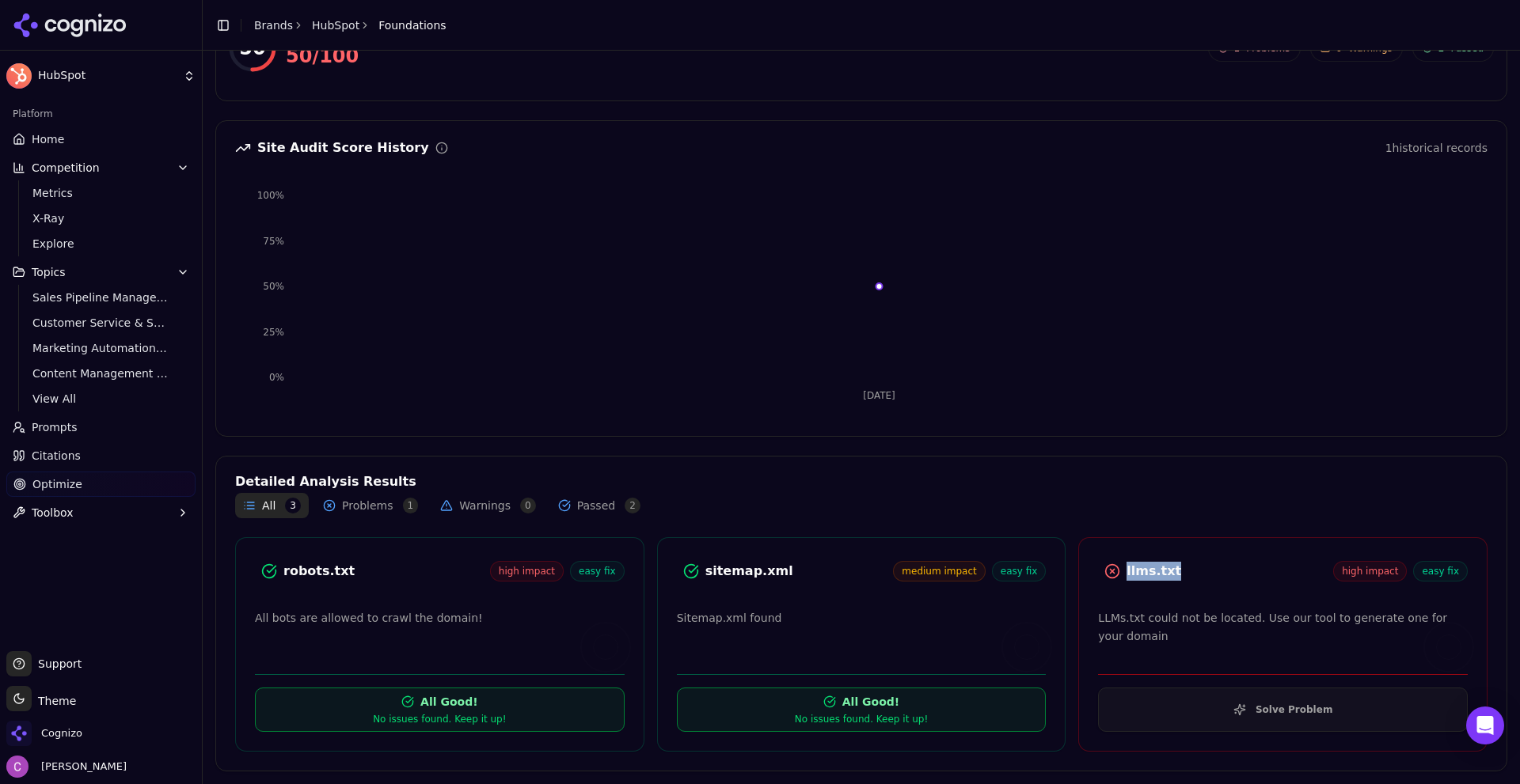
click at [1068, 565] on div "robots.txt high impact easy fix All bots are allowed to crawl the domain! All G…" at bounding box center [861, 644] width 1253 height 214
click at [318, 578] on div "robots.txt" at bounding box center [386, 572] width 207 height 19
click at [316, 578] on div "robots.txt" at bounding box center [386, 572] width 207 height 19
click at [354, 578] on div "robots.txt" at bounding box center [386, 572] width 207 height 19
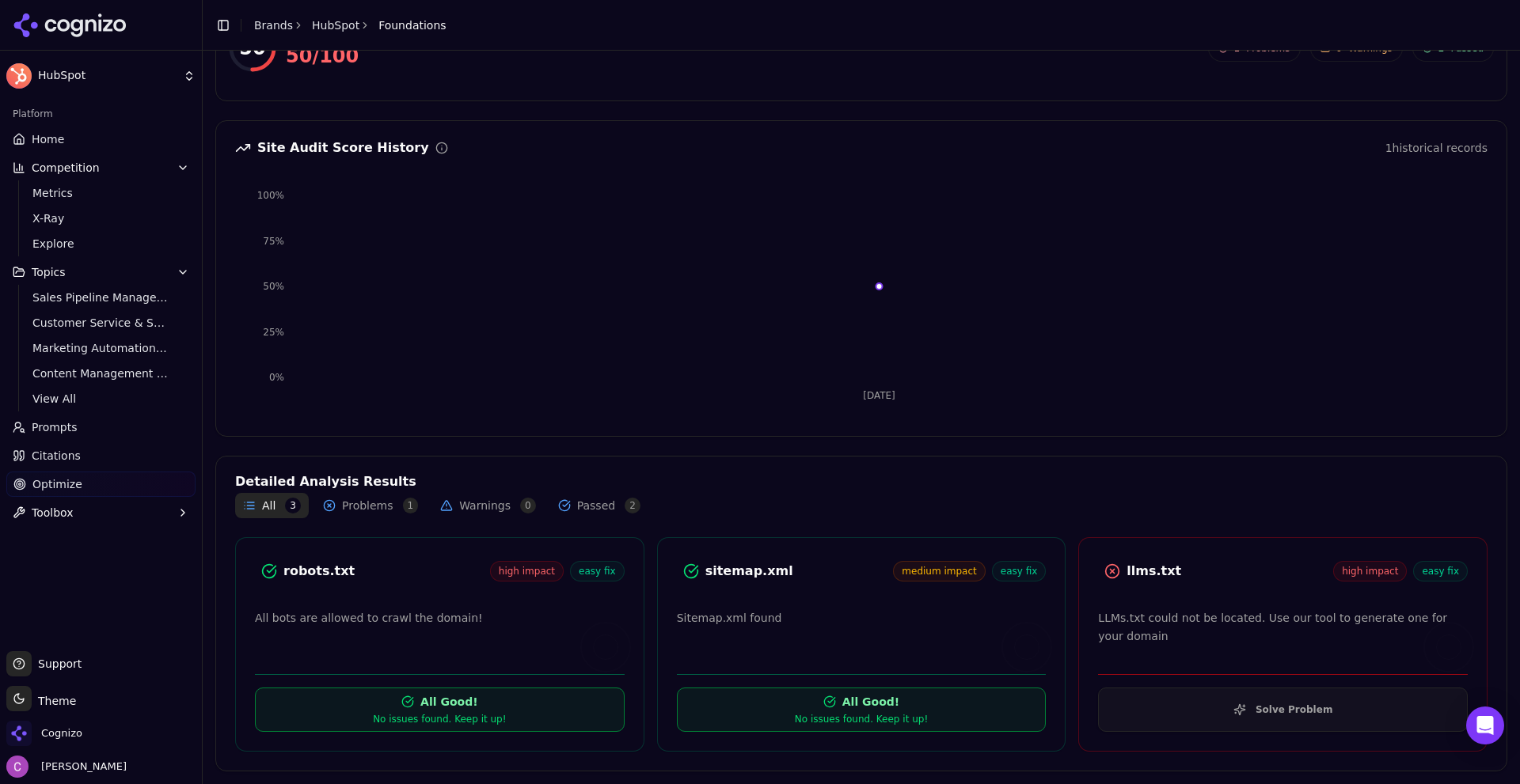
click at [1160, 573] on div "llms.txt" at bounding box center [1230, 572] width 207 height 19
click at [1214, 697] on button "Solve Problem" at bounding box center [1283, 710] width 370 height 45
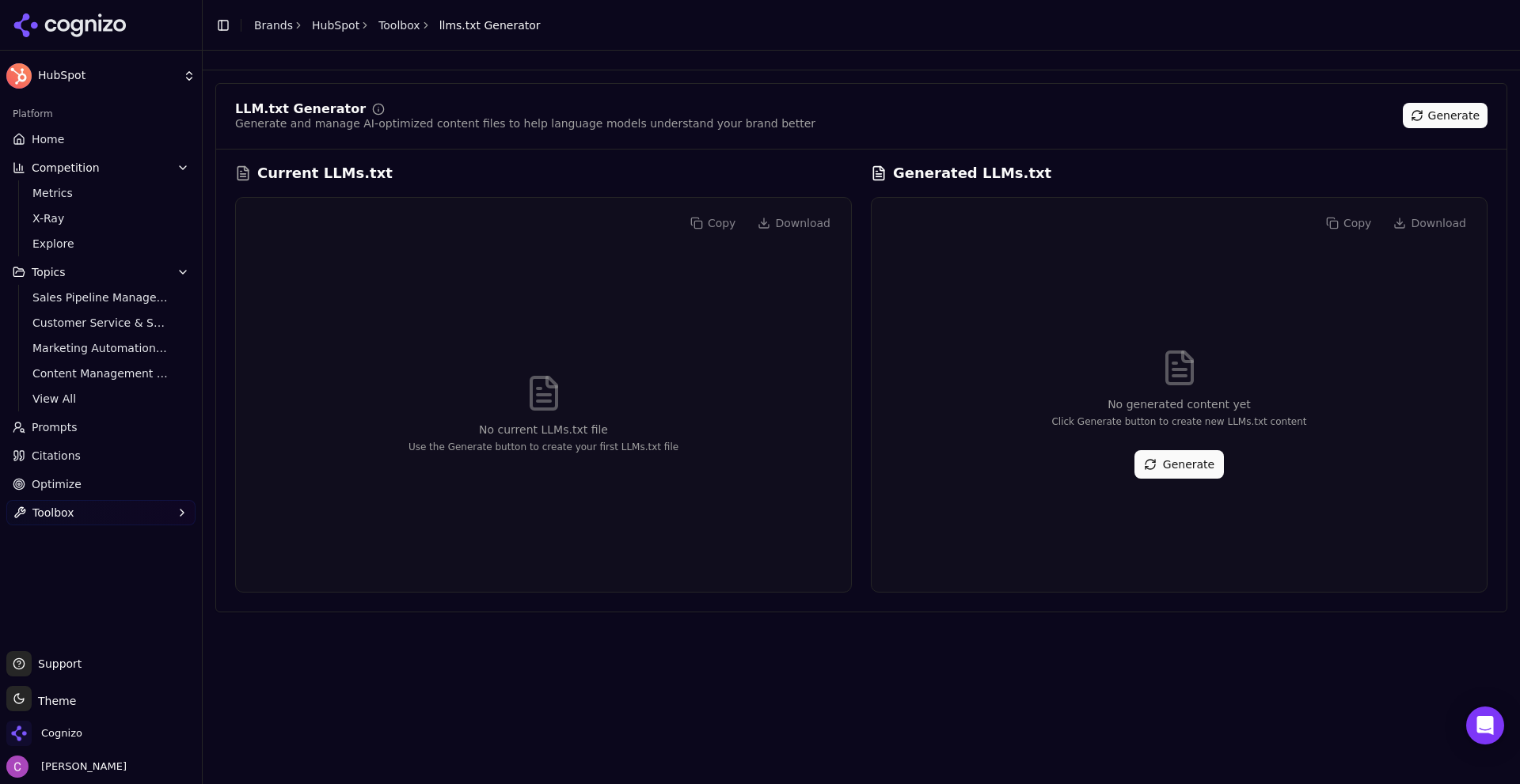
click at [1194, 467] on button "Generate" at bounding box center [1179, 464] width 89 height 28
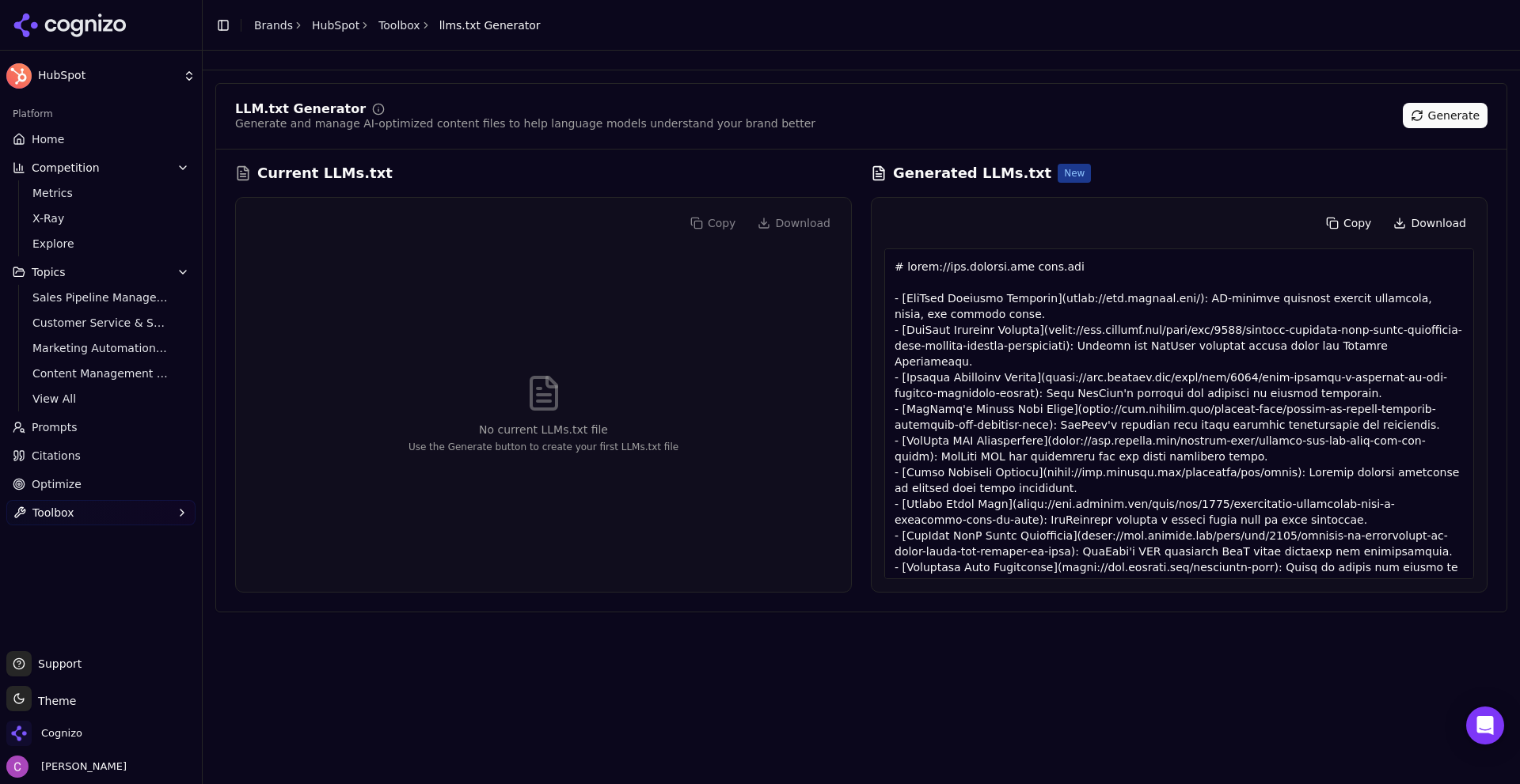
click at [83, 483] on link "Optimize" at bounding box center [101, 484] width 189 height 25
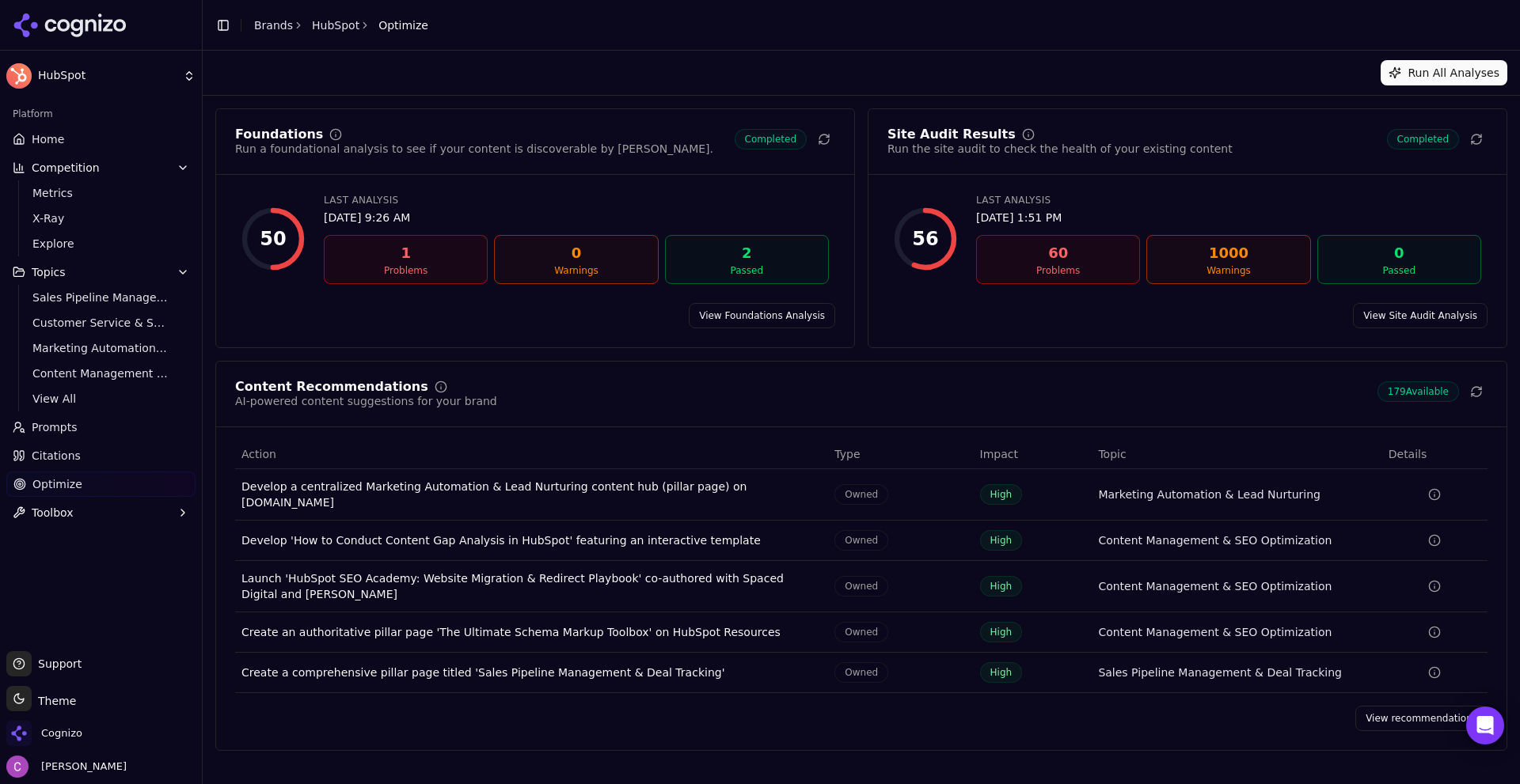
click at [1408, 710] on link "View recommendations" at bounding box center [1422, 719] width 132 height 25
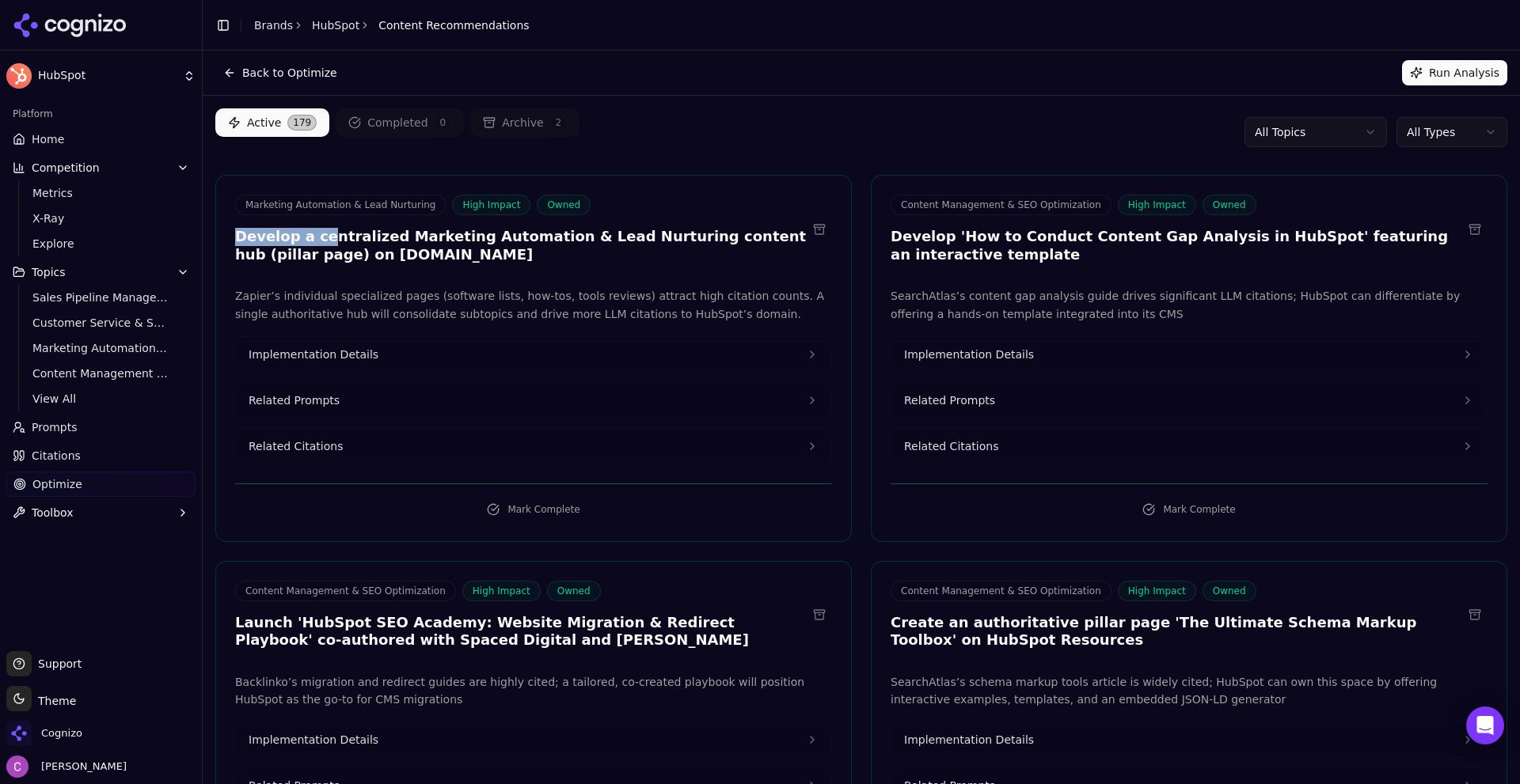
drag, startPoint x: 231, startPoint y: 232, endPoint x: 316, endPoint y: 238, distance: 85.2
click at [315, 238] on div "Marketing Automation & Lead Nurturing High Impact Owned Develop a centralized M…" at bounding box center [534, 232] width 635 height 74
click at [459, 234] on h3 "Develop a centralized Marketing Automation & Lead Nurturing content hub (pillar…" at bounding box center [520, 245] width 572 height 36
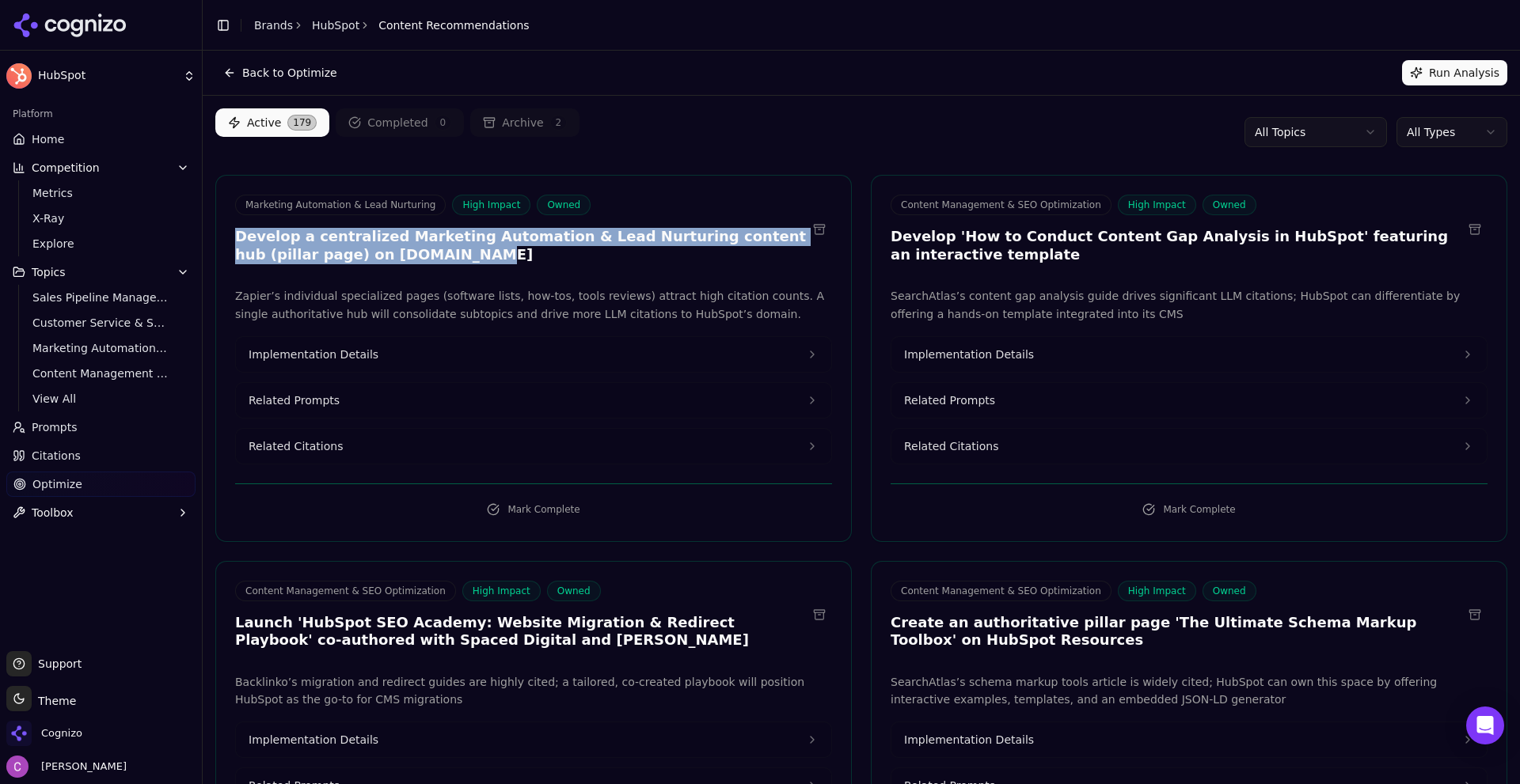
drag, startPoint x: 234, startPoint y: 235, endPoint x: 634, endPoint y: 252, distance: 400.4
click at [634, 252] on div "Marketing Automation & Lead Nurturing High Impact Owned Develop a centralized M…" at bounding box center [534, 232] width 635 height 74
click at [445, 260] on h3 "Develop a centralized Marketing Automation & Lead Nurturing content hub (pillar…" at bounding box center [520, 245] width 572 height 36
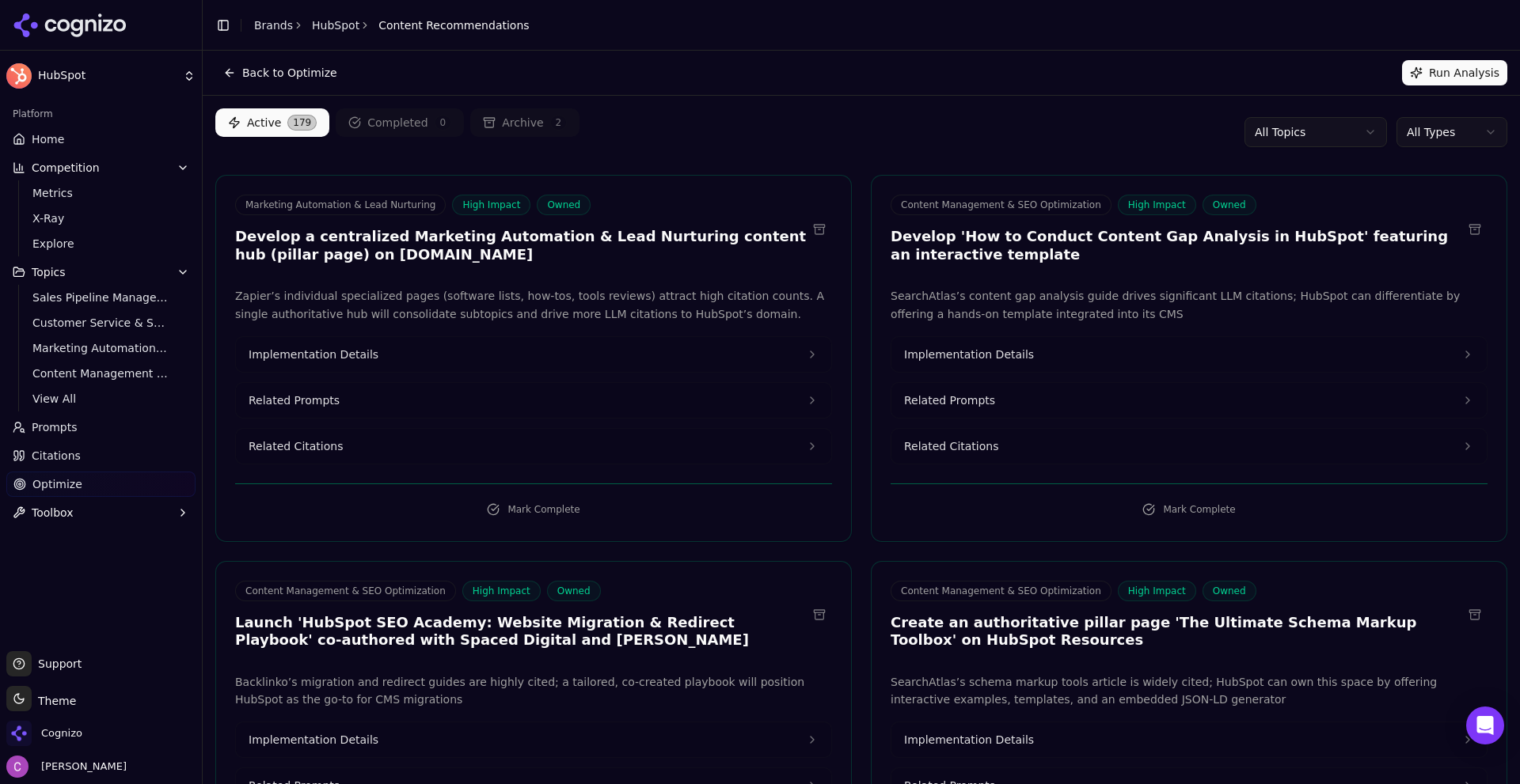
click at [346, 408] on button "Related Prompts" at bounding box center [534, 401] width 596 height 35
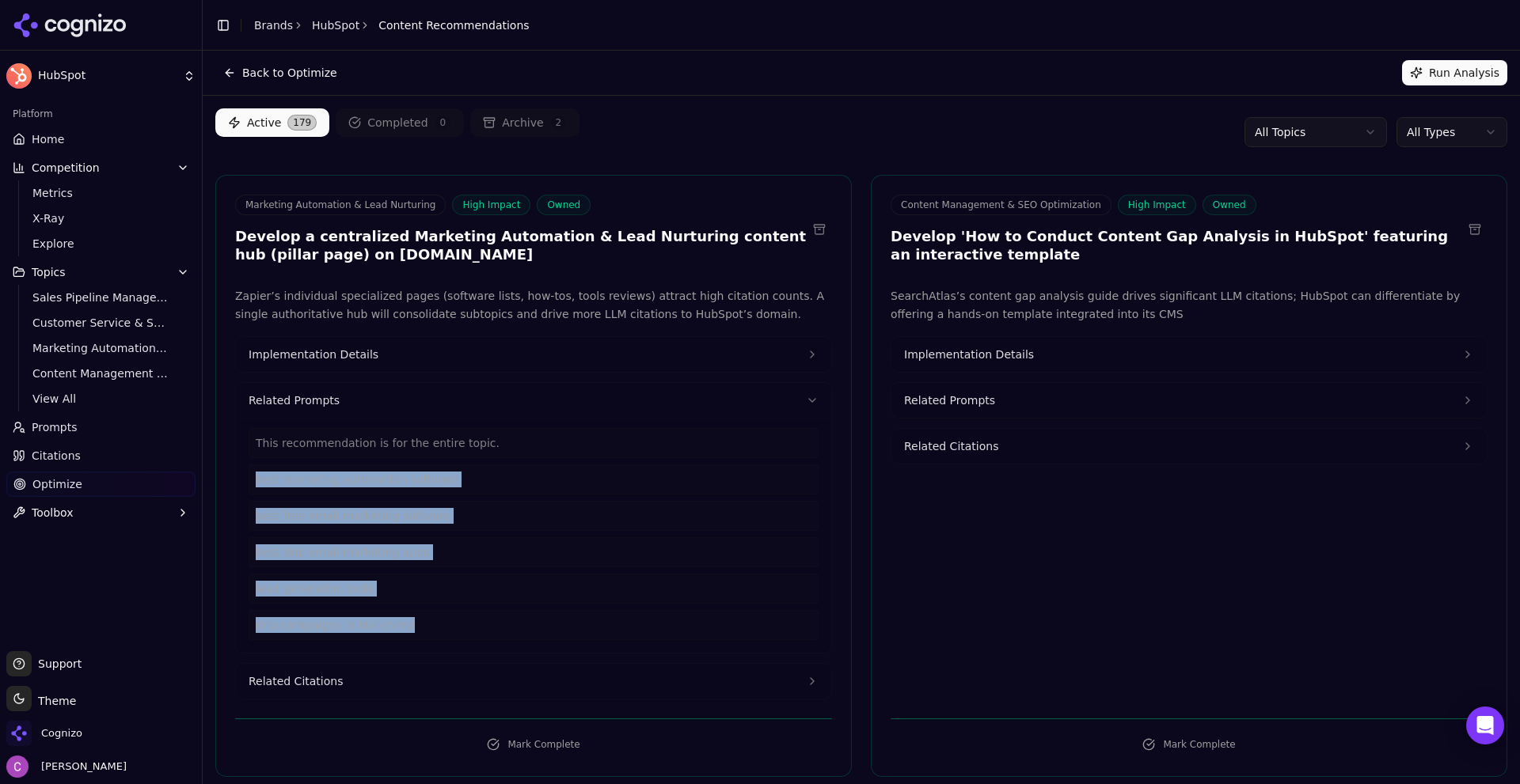
drag, startPoint x: 339, startPoint y: 596, endPoint x: 248, endPoint y: 467, distance: 157.9
click at [248, 467] on div "This recommendation is for the entire topic. best marketing automation software…" at bounding box center [533, 534] width 570 height 212
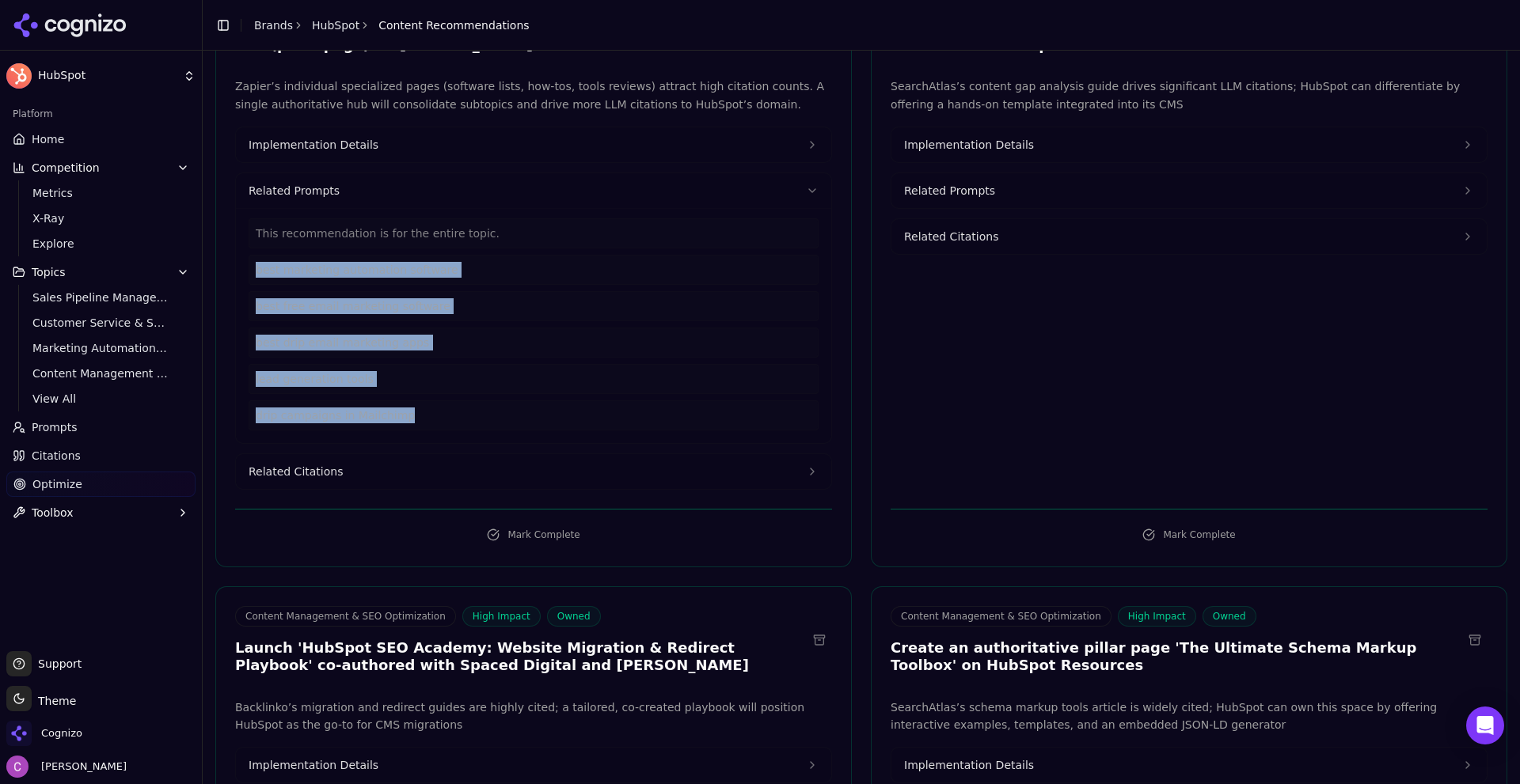
scroll to position [238, 0]
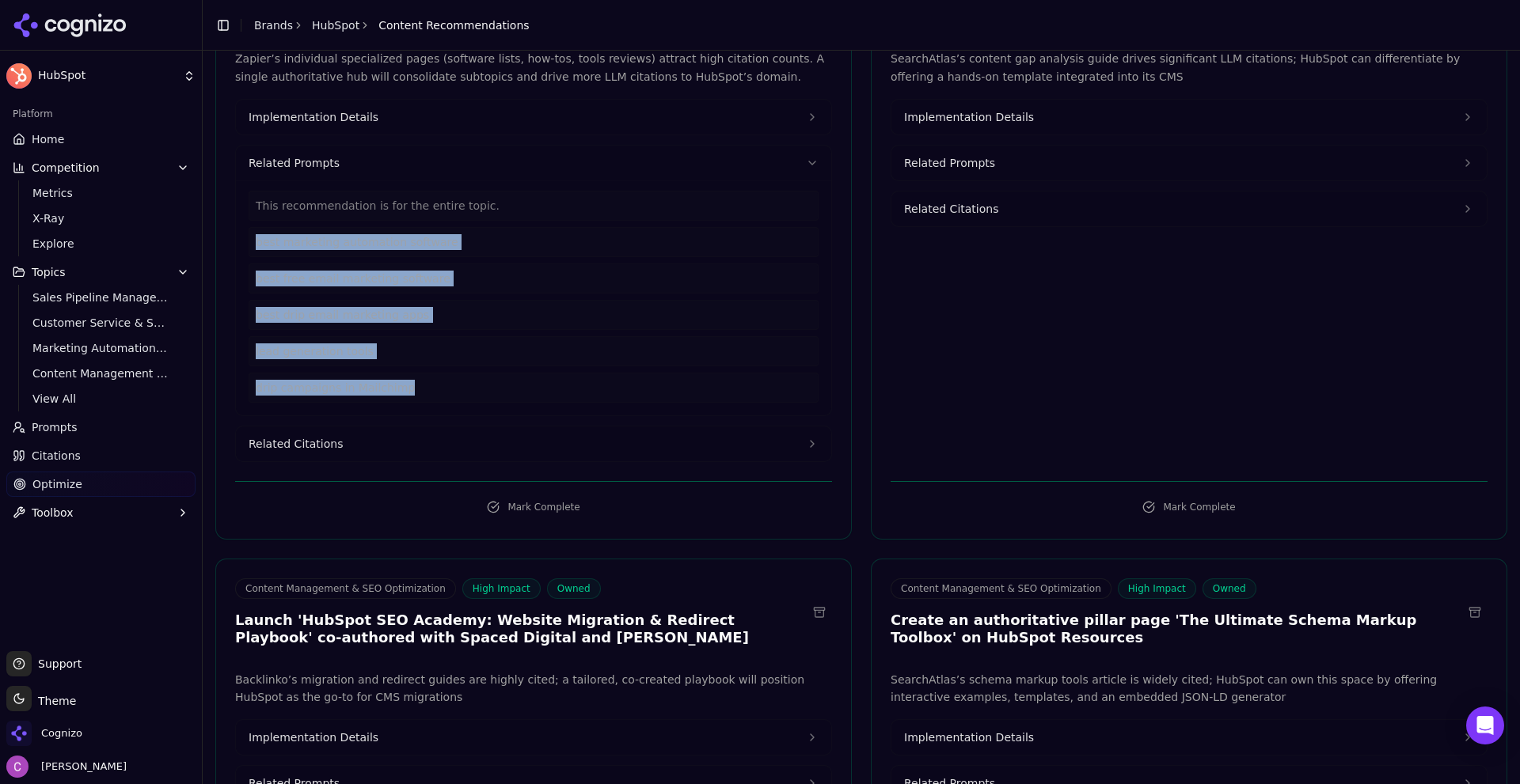
click at [372, 446] on button "Related Citations" at bounding box center [534, 444] width 596 height 35
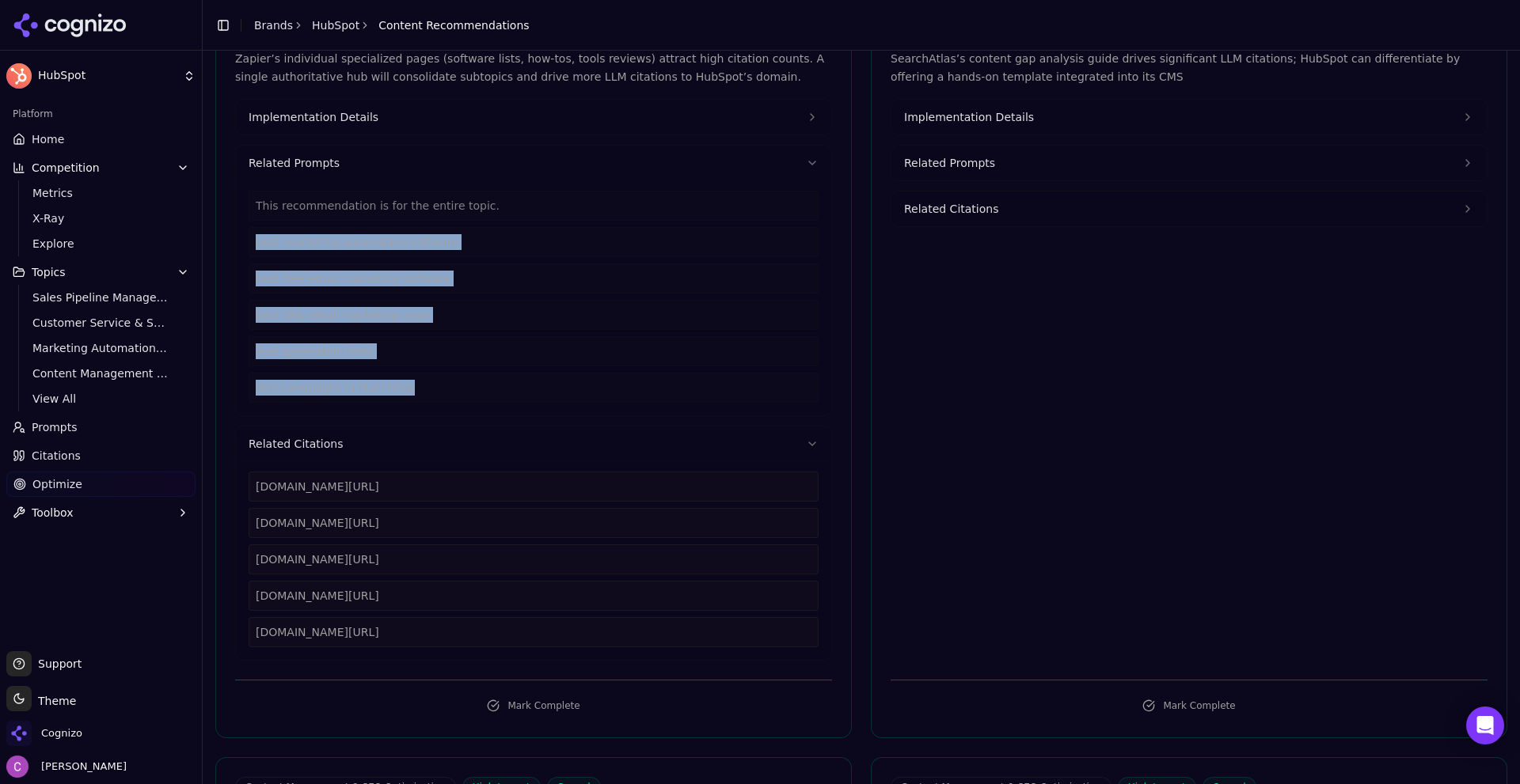
drag, startPoint x: 513, startPoint y: 638, endPoint x: 225, endPoint y: 489, distance: 324.3
click at [223, 491] on div "Zapier’s individual specialized pages (software lists, how-tos, tools reviews) …" at bounding box center [534, 355] width 635 height 611
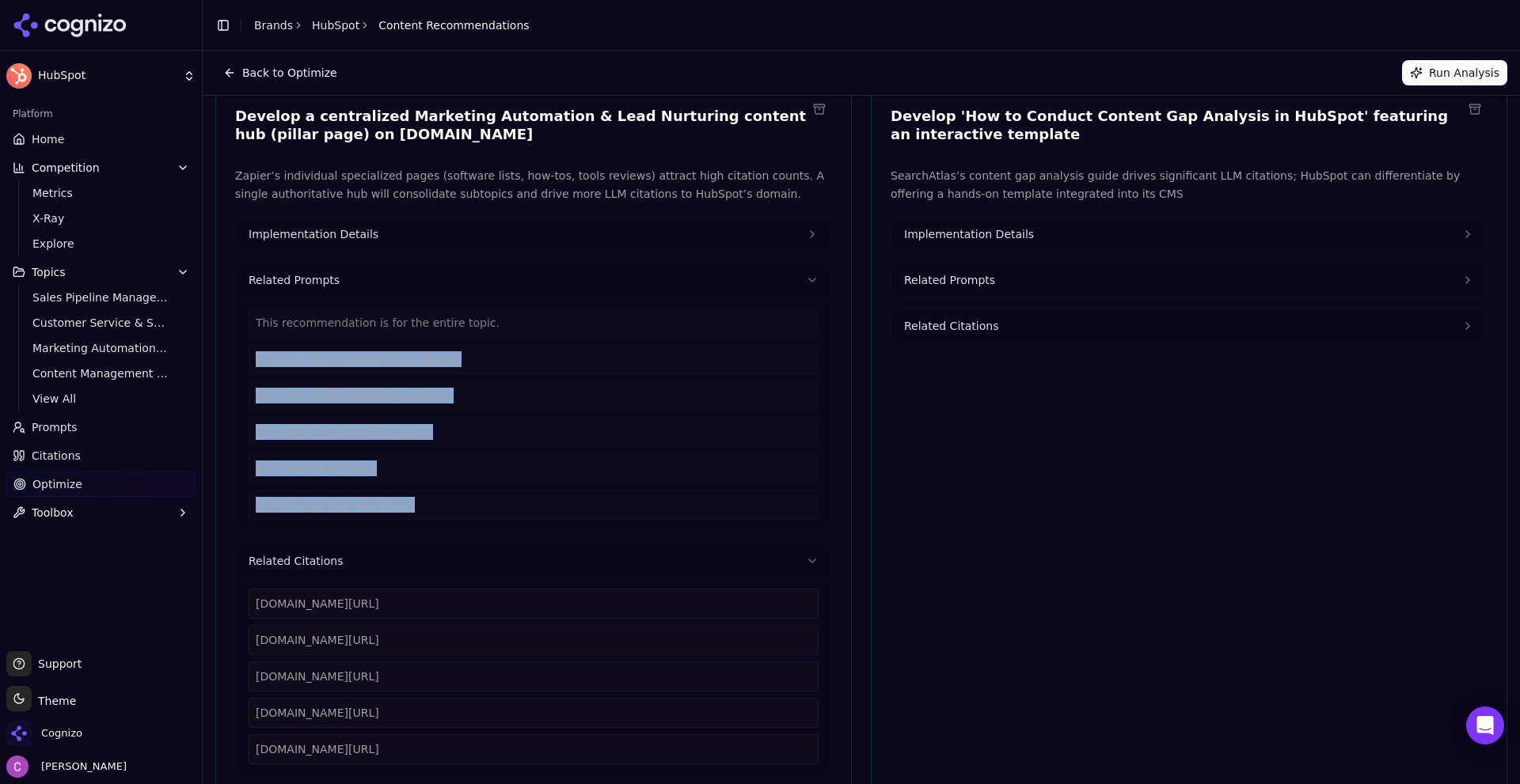
scroll to position [0, 0]
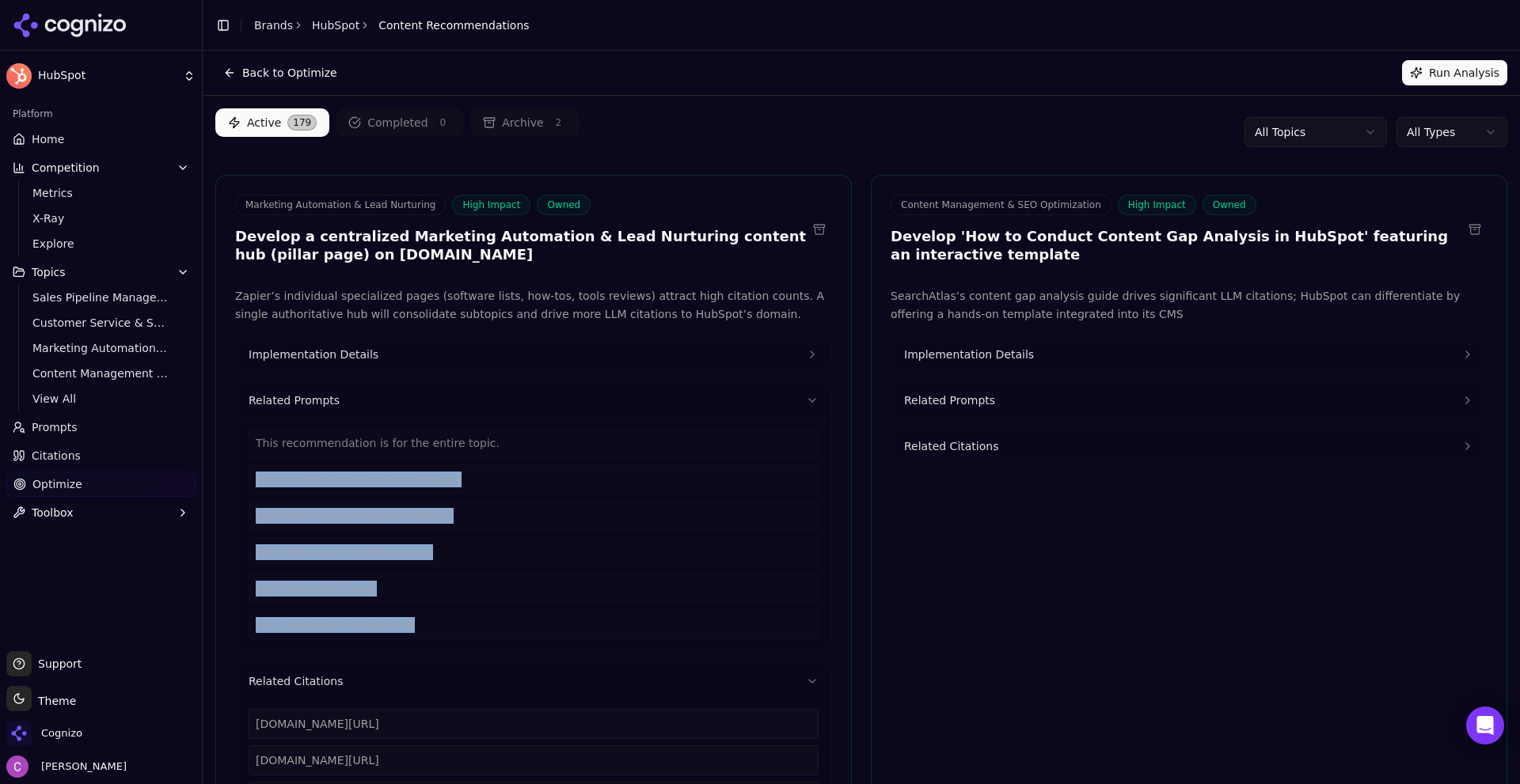
click at [373, 356] on button "Implementation Details" at bounding box center [534, 355] width 596 height 35
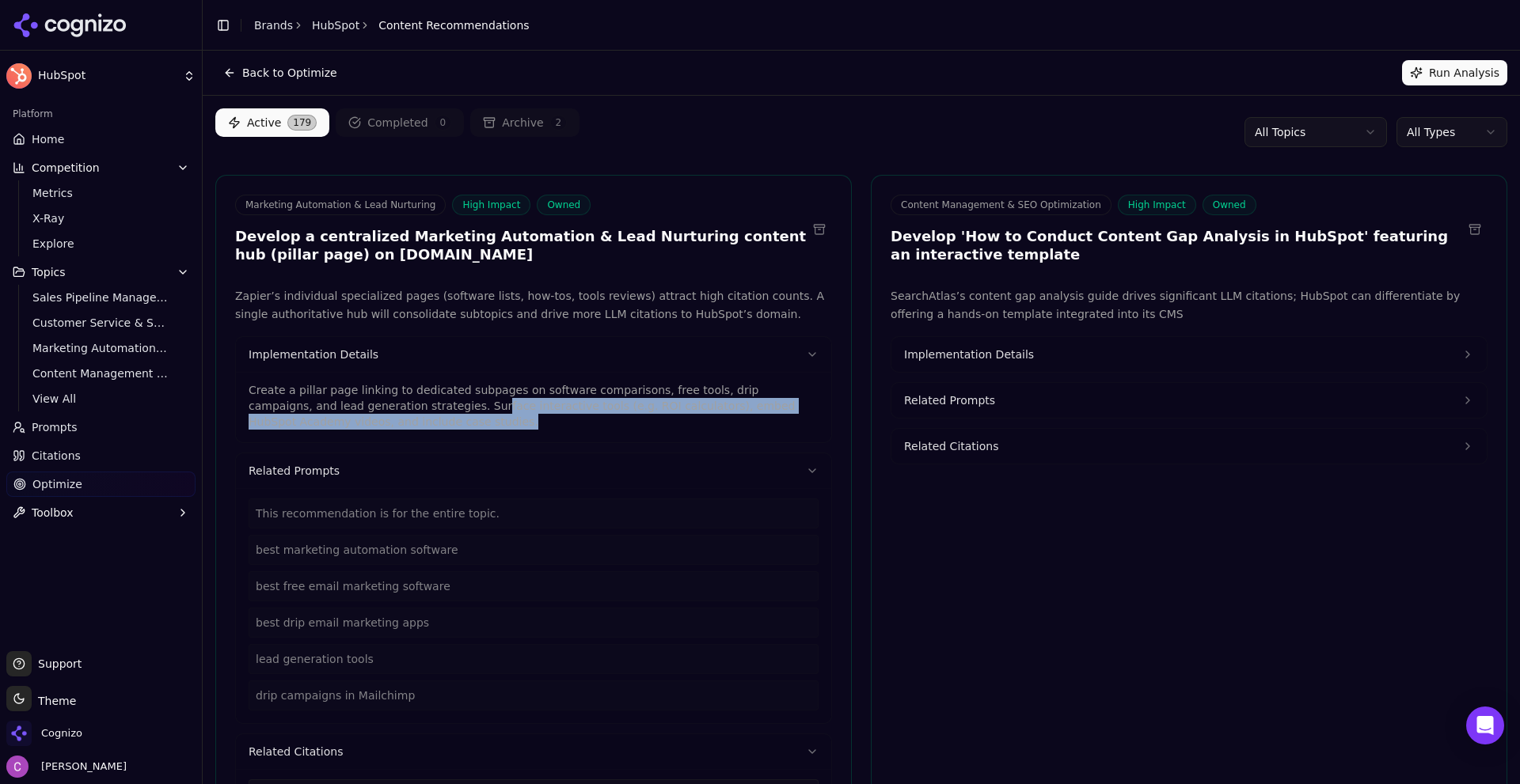
drag, startPoint x: 362, startPoint y: 419, endPoint x: 312, endPoint y: 416, distance: 50.1
click at [311, 414] on p "Create a pillar page linking to dedicated subpages on software comparisons, fre…" at bounding box center [533, 406] width 570 height 48
click at [362, 432] on div "Create a pillar page linking to dedicated subpages on software comparisons, fre…" at bounding box center [534, 407] width 596 height 71
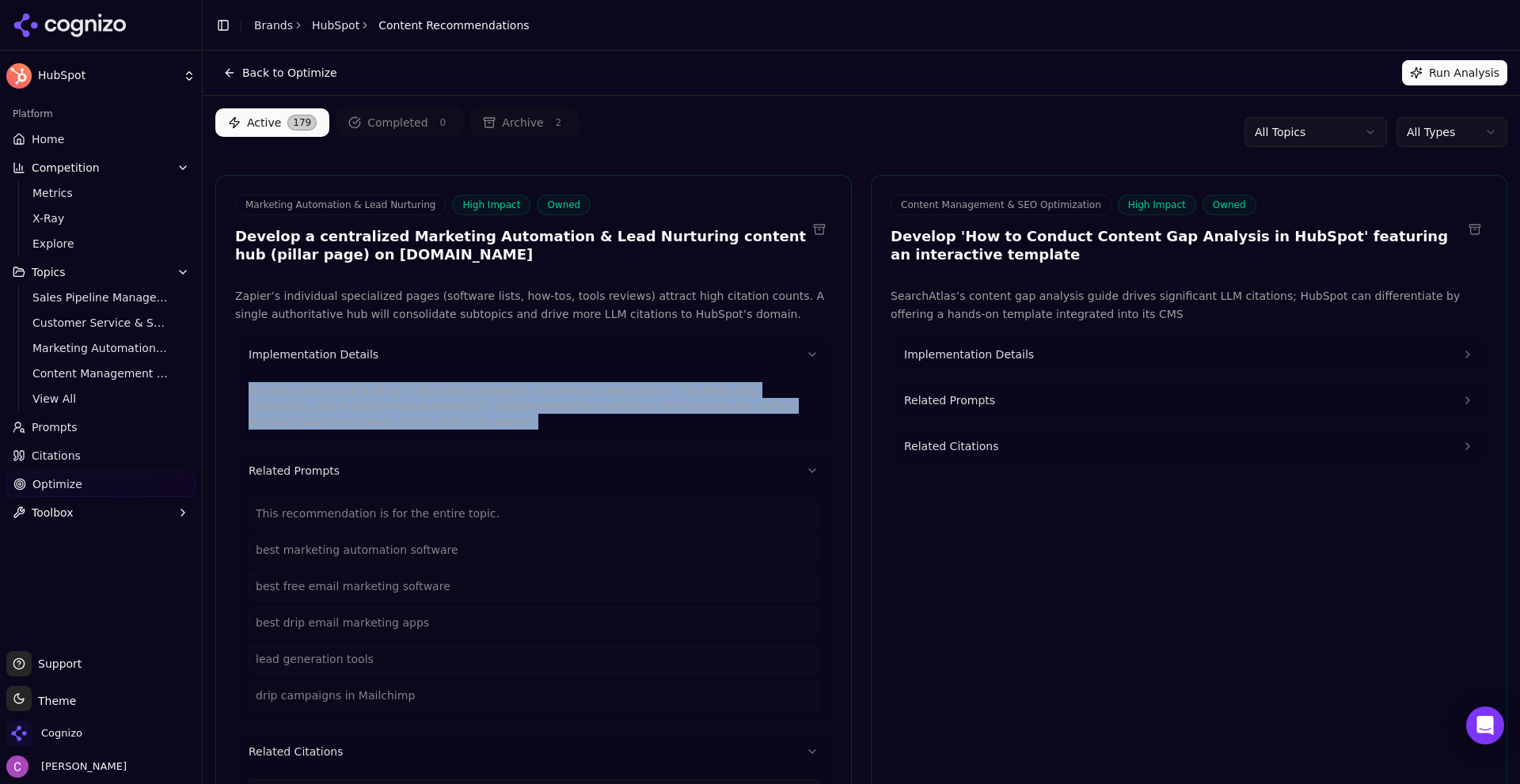
drag, startPoint x: 312, startPoint y: 414, endPoint x: 245, endPoint y: 397, distance: 69.1
click at [245, 397] on div "Create a pillar page linking to dedicated subpages on software comparisons, fre…" at bounding box center [534, 407] width 596 height 71
click at [363, 425] on p "Create a pillar page linking to dedicated subpages on software comparisons, fre…" at bounding box center [533, 406] width 570 height 48
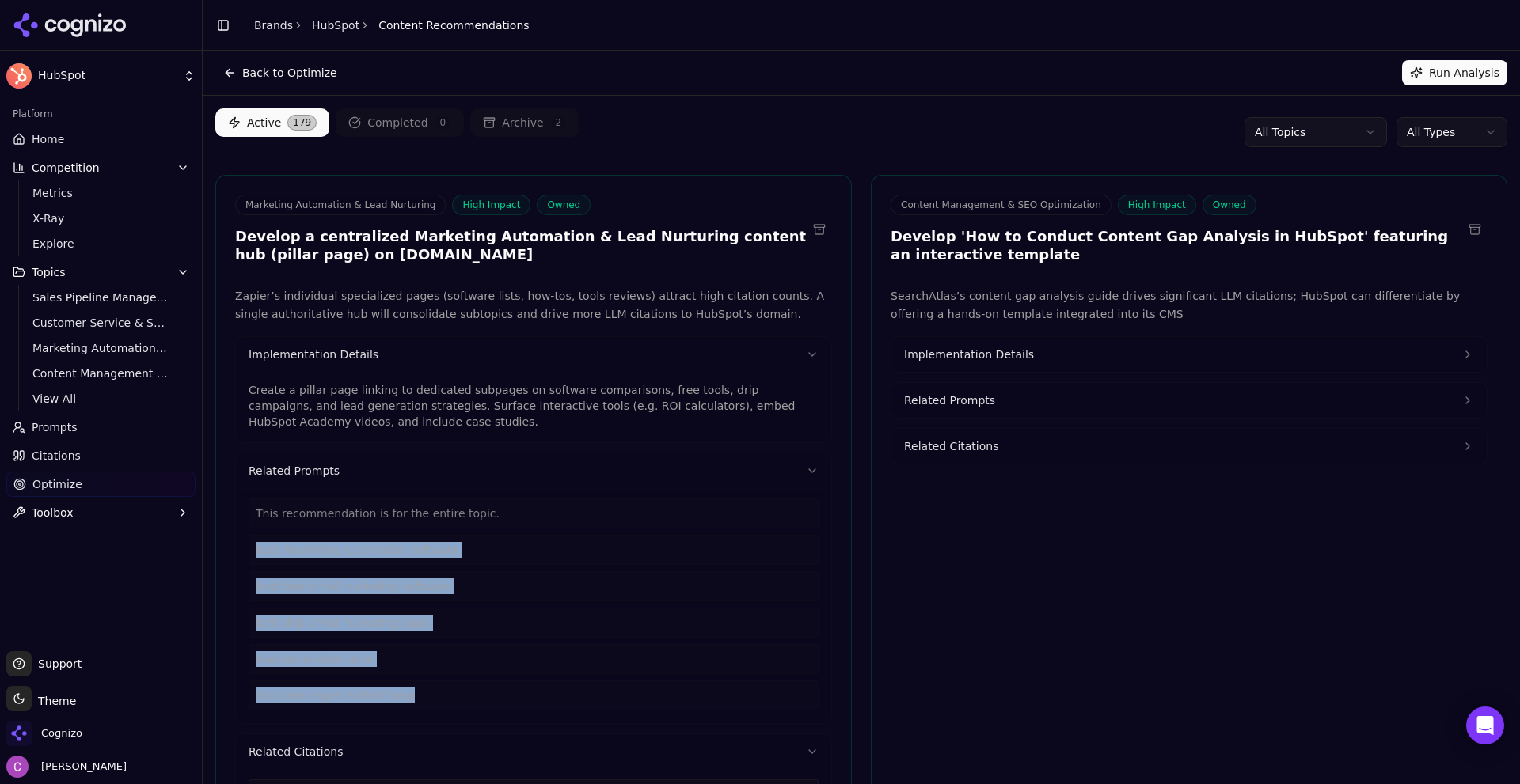
drag, startPoint x: 427, startPoint y: 699, endPoint x: 215, endPoint y: 543, distance: 263.2
click at [1013, 361] on span "Implementation Details" at bounding box center [970, 354] width 130 height 16
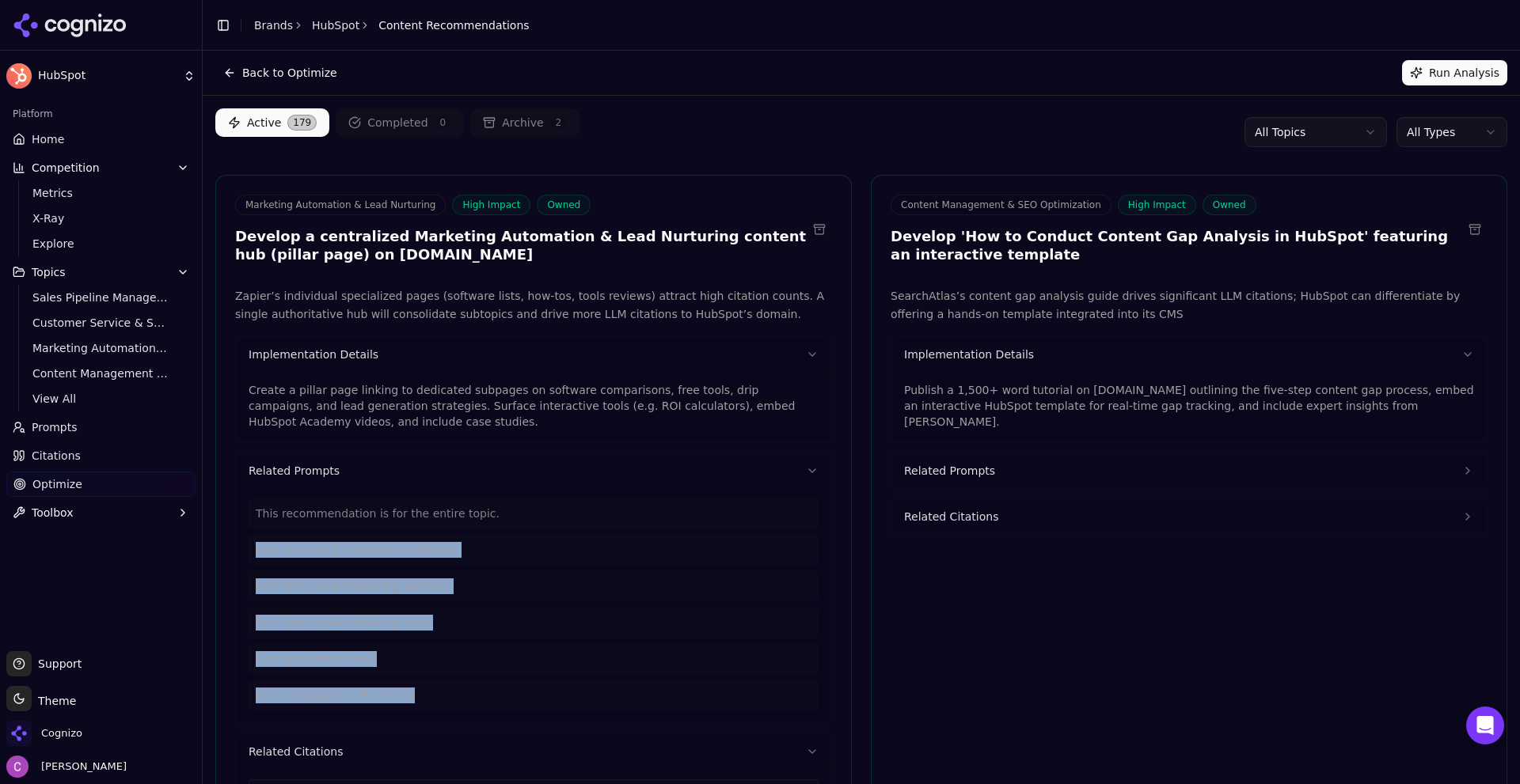
drag, startPoint x: 1434, startPoint y: 403, endPoint x: 890, endPoint y: 395, distance: 544.1
click at [892, 395] on div "Publish a 1,500+ word tutorial on blog.hubspot.com outlining the five-step cont…" at bounding box center [1190, 407] width 596 height 71
click at [1434, 127] on html "HubSpot Platform Home Competition Metrics X-Ray Explore Topics Sales Pipeline M…" at bounding box center [760, 392] width 1520 height 784
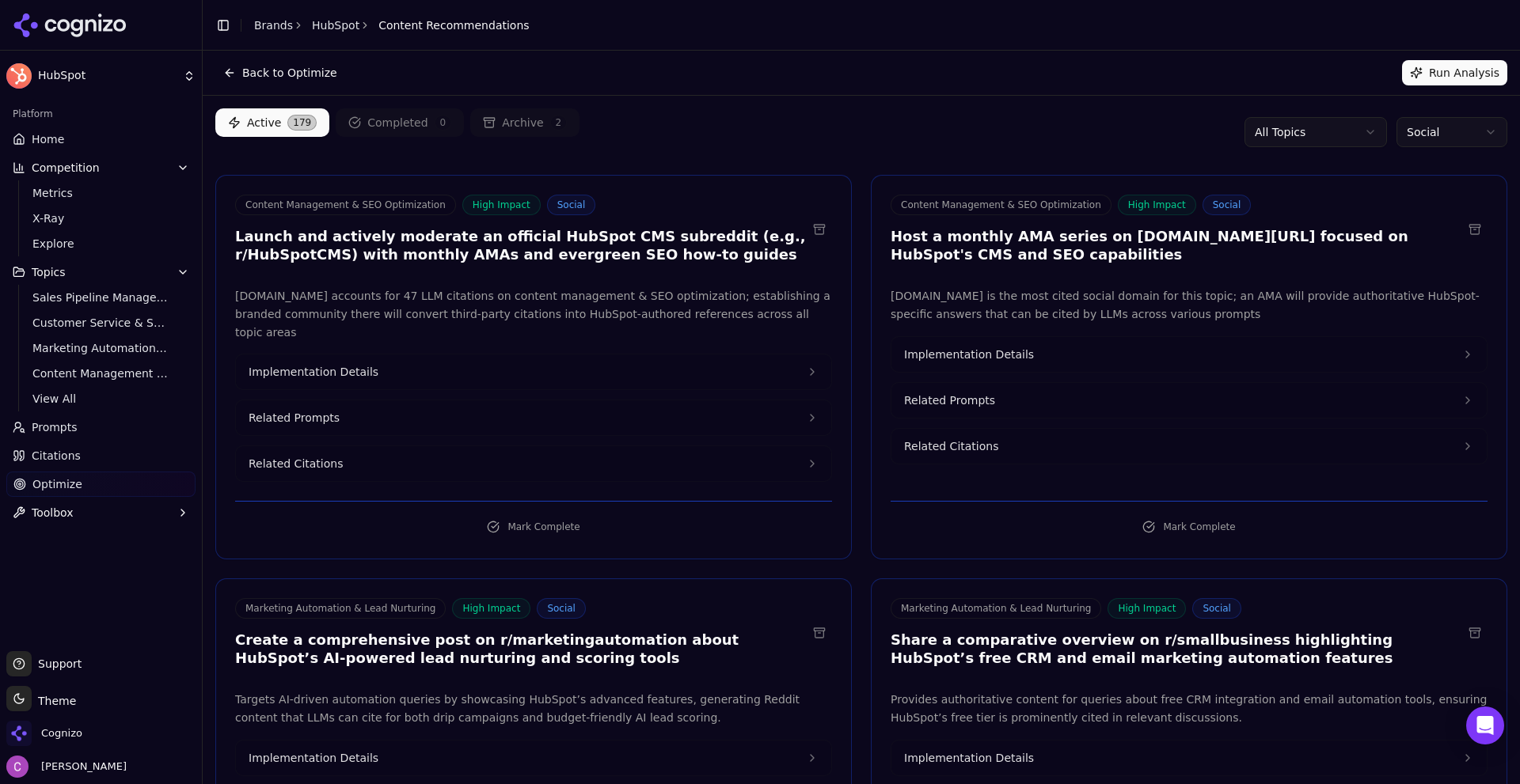
scroll to position [238, 0]
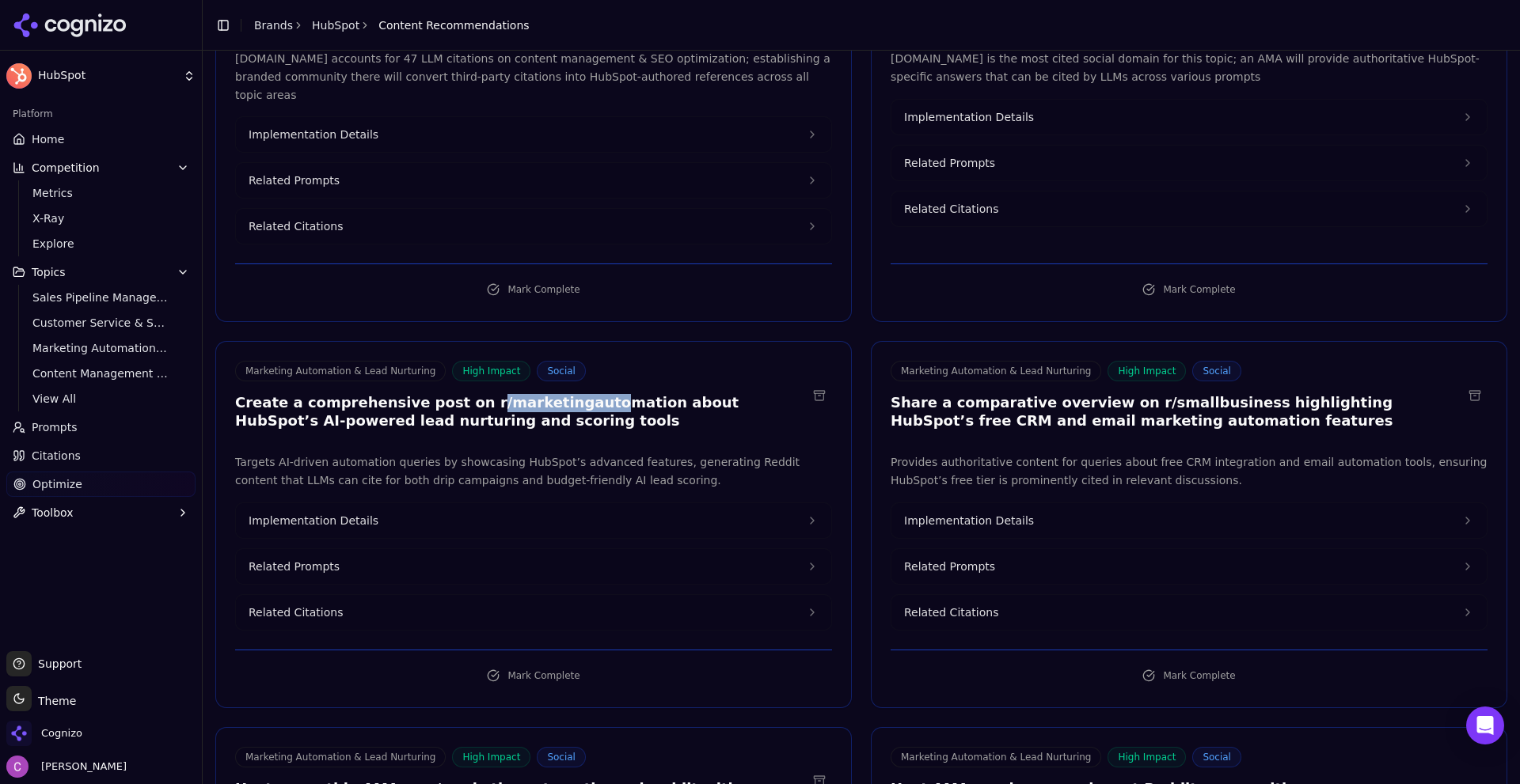
drag, startPoint x: 453, startPoint y: 385, endPoint x: 590, endPoint y: 391, distance: 137.1
click at [589, 394] on h3 "Create a comprehensive post on r/marketingautomation about HubSpot’s AI-powered…" at bounding box center [520, 411] width 572 height 36
drag, startPoint x: 1104, startPoint y: 391, endPoint x: 1175, endPoint y: 389, distance: 71.0
click at [1173, 394] on h3 "Share a comparative overview on r/smallbusiness highlighting HubSpot’s free CRM…" at bounding box center [1176, 411] width 572 height 36
click at [1194, 394] on h3 "Share a comparative overview on r/smallbusiness highlighting HubSpot’s free CRM…" at bounding box center [1176, 411] width 572 height 36
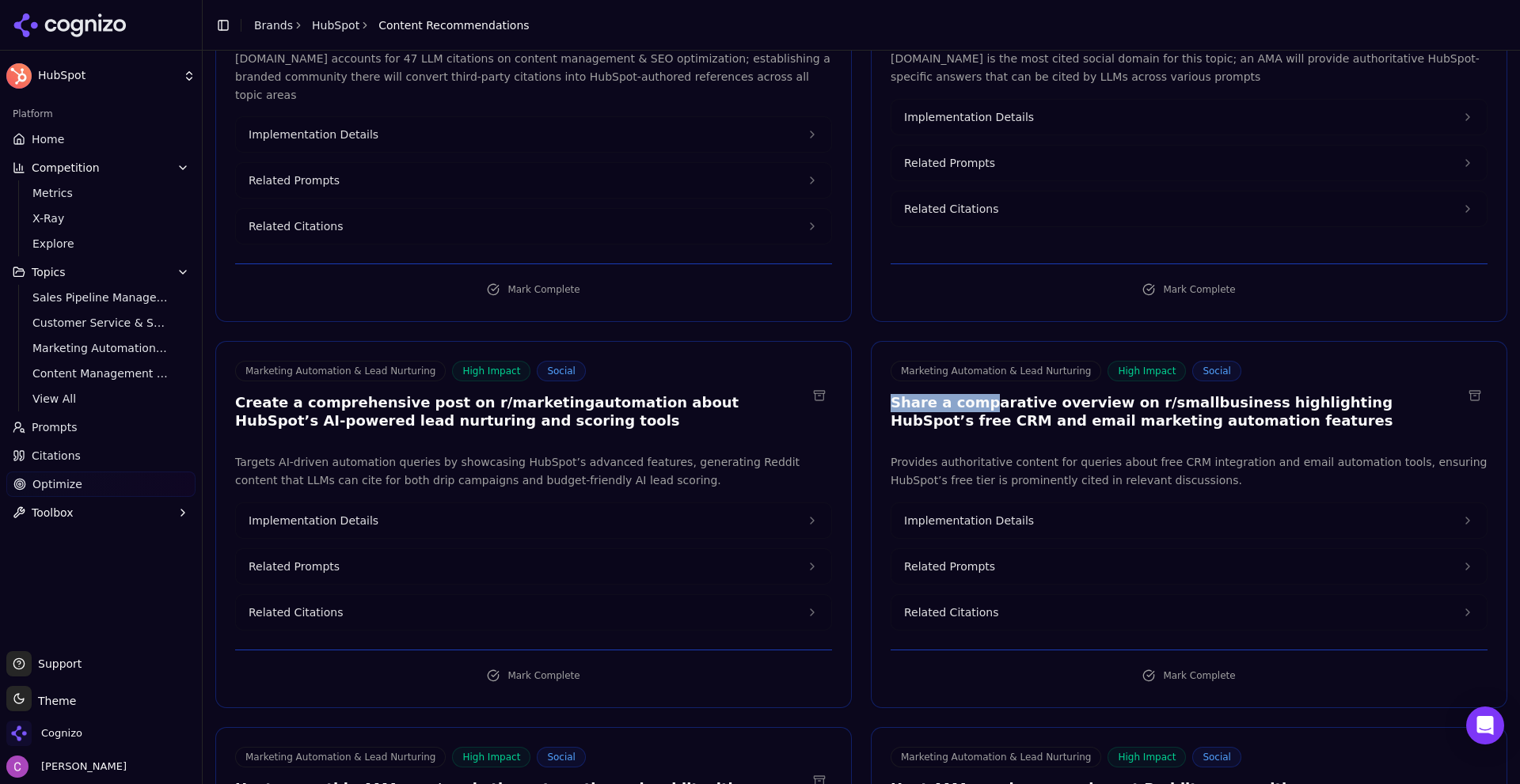
drag, startPoint x: 884, startPoint y: 393, endPoint x: 1039, endPoint y: 390, distance: 155.0
click at [1001, 394] on h3 "Share a comparative overview on r/smallbusiness highlighting HubSpot’s free CRM…" at bounding box center [1176, 411] width 572 height 36
click at [945, 513] on span "Implementation Details" at bounding box center [970, 521] width 130 height 16
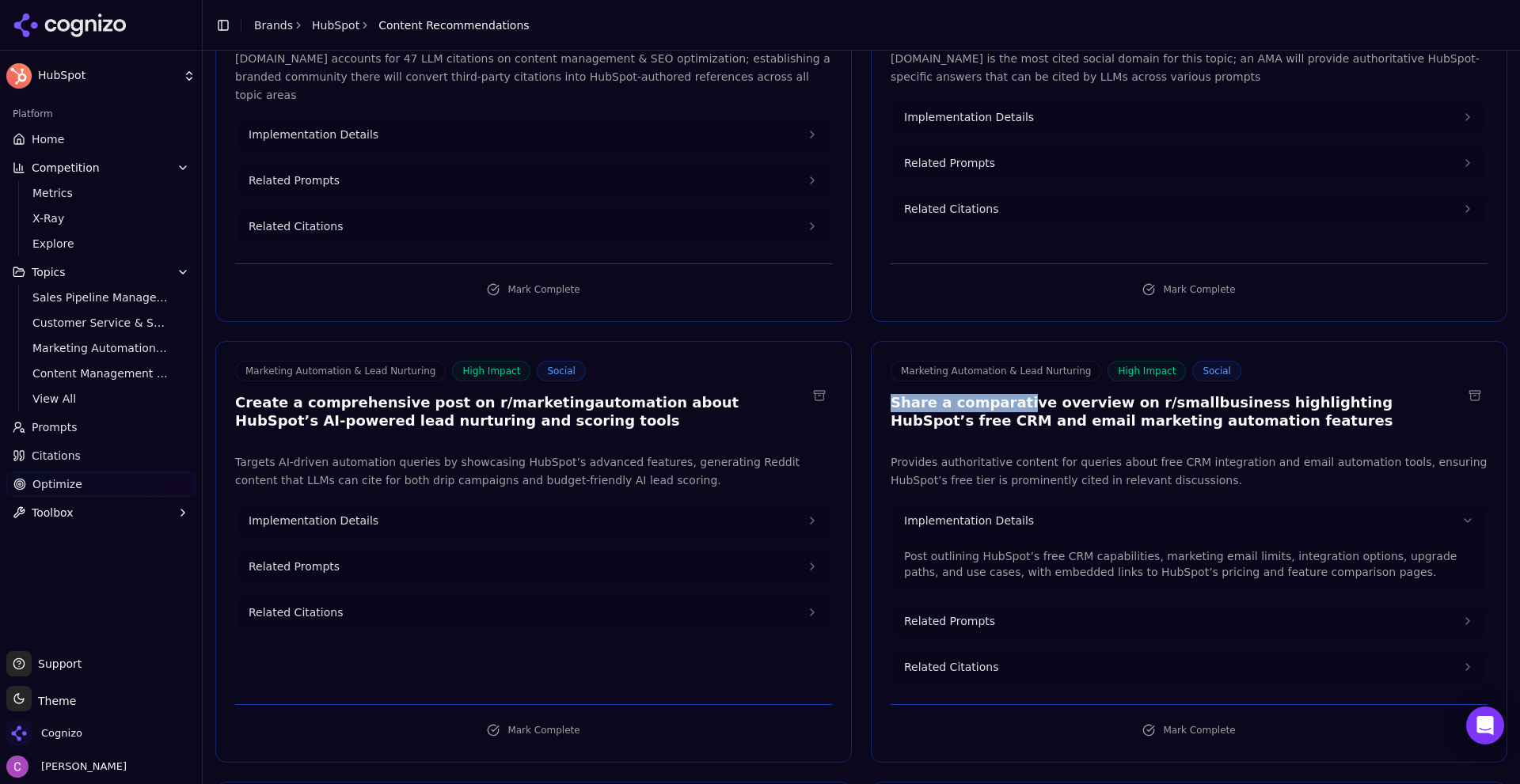
click at [419, 513] on button "Implementation Details" at bounding box center [534, 521] width 596 height 35
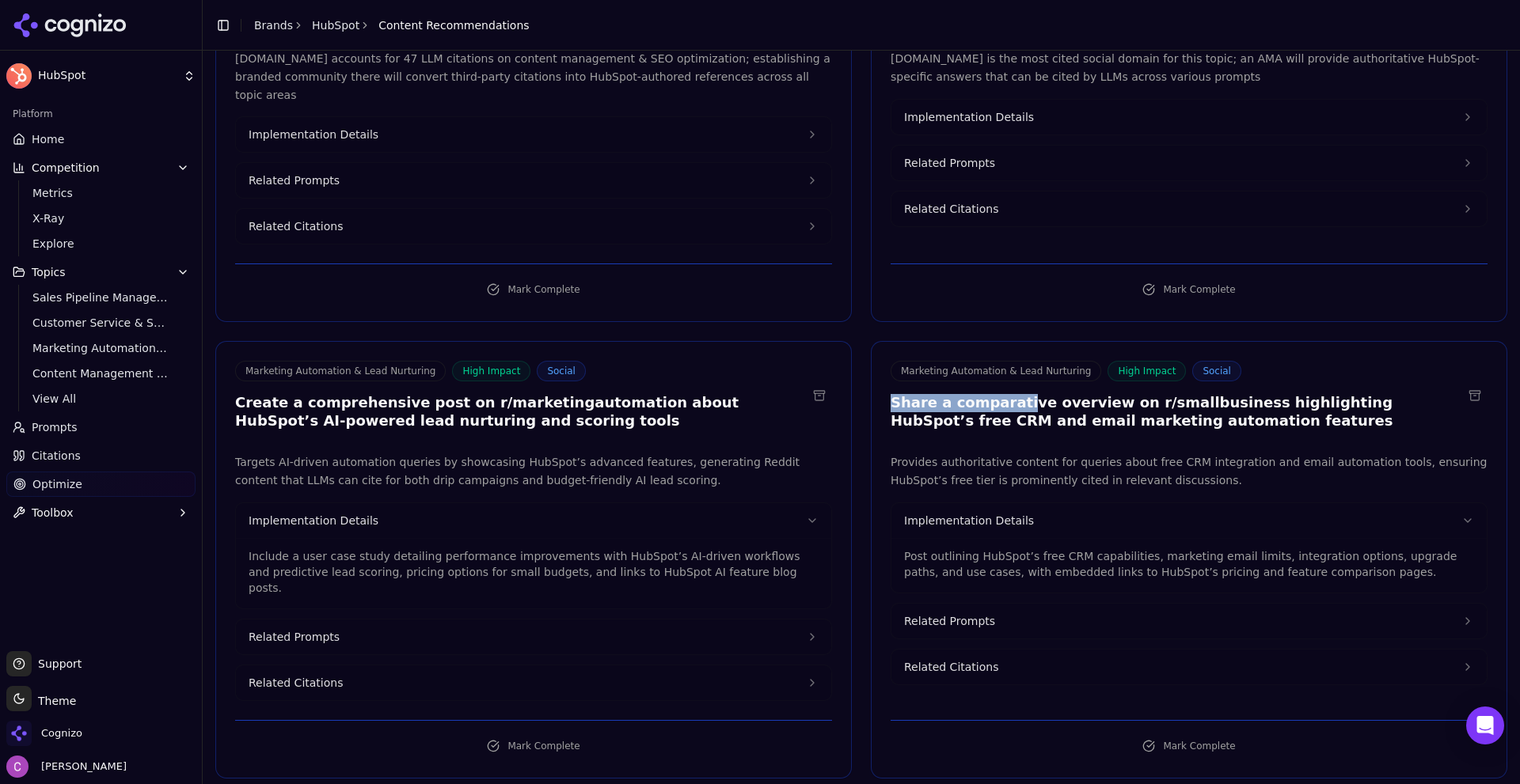
click at [357, 620] on button "Related Prompts" at bounding box center [534, 637] width 596 height 35
click at [979, 613] on span "Related Prompts" at bounding box center [950, 621] width 91 height 16
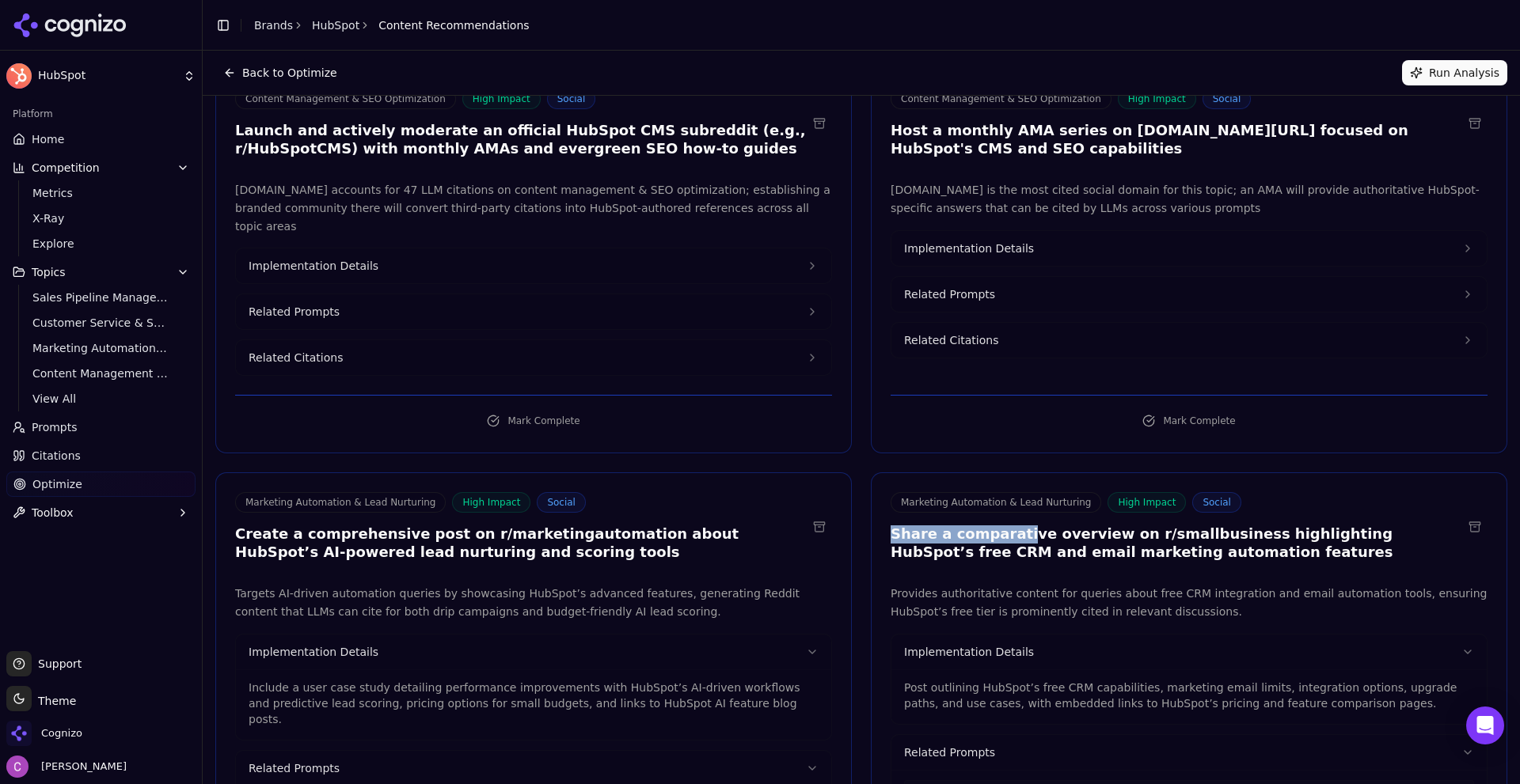
scroll to position [0, 0]
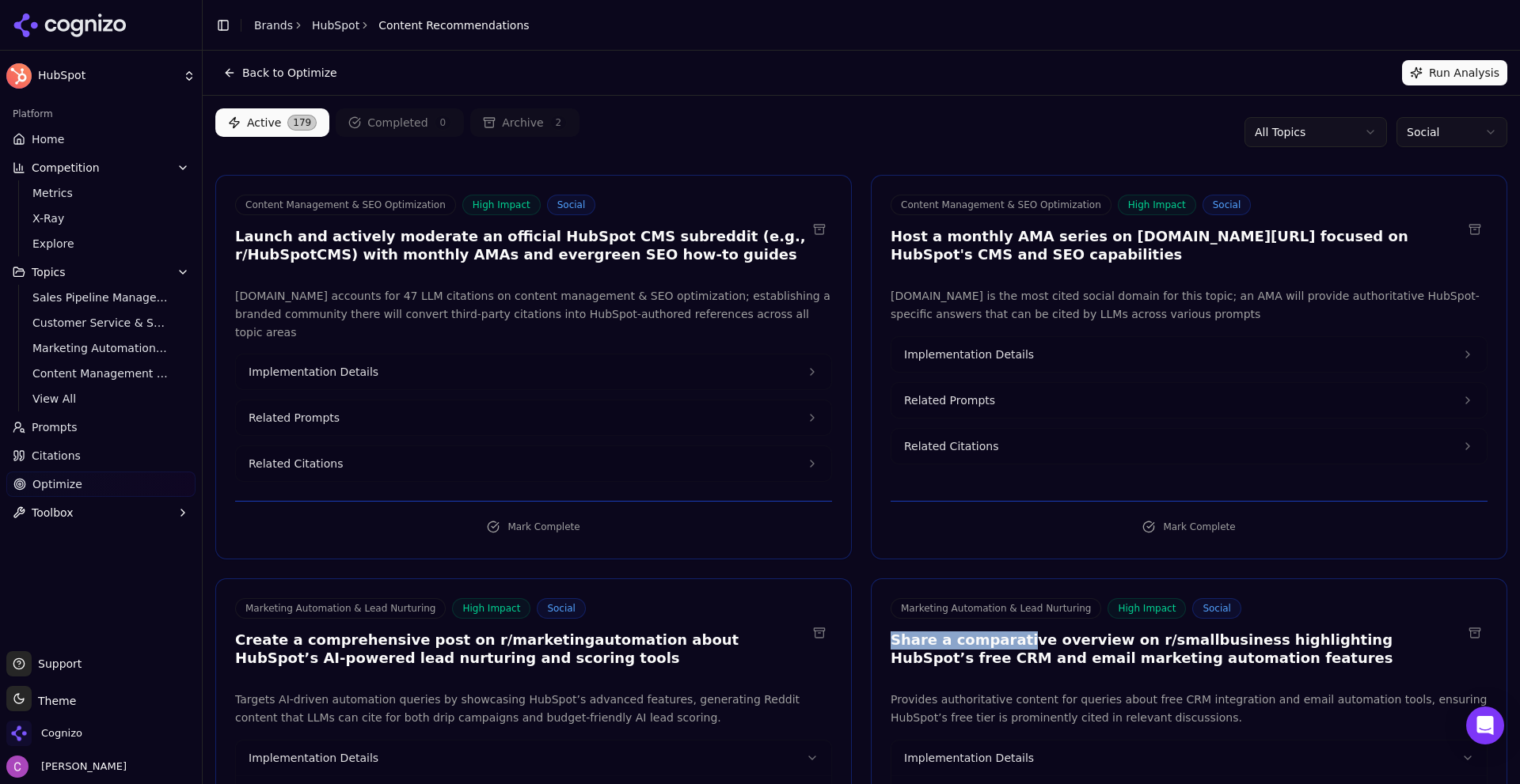
click at [1422, 135] on html "HubSpot Platform Home Competition Metrics X-Ray Explore Topics Sales Pipeline M…" at bounding box center [760, 392] width 1520 height 784
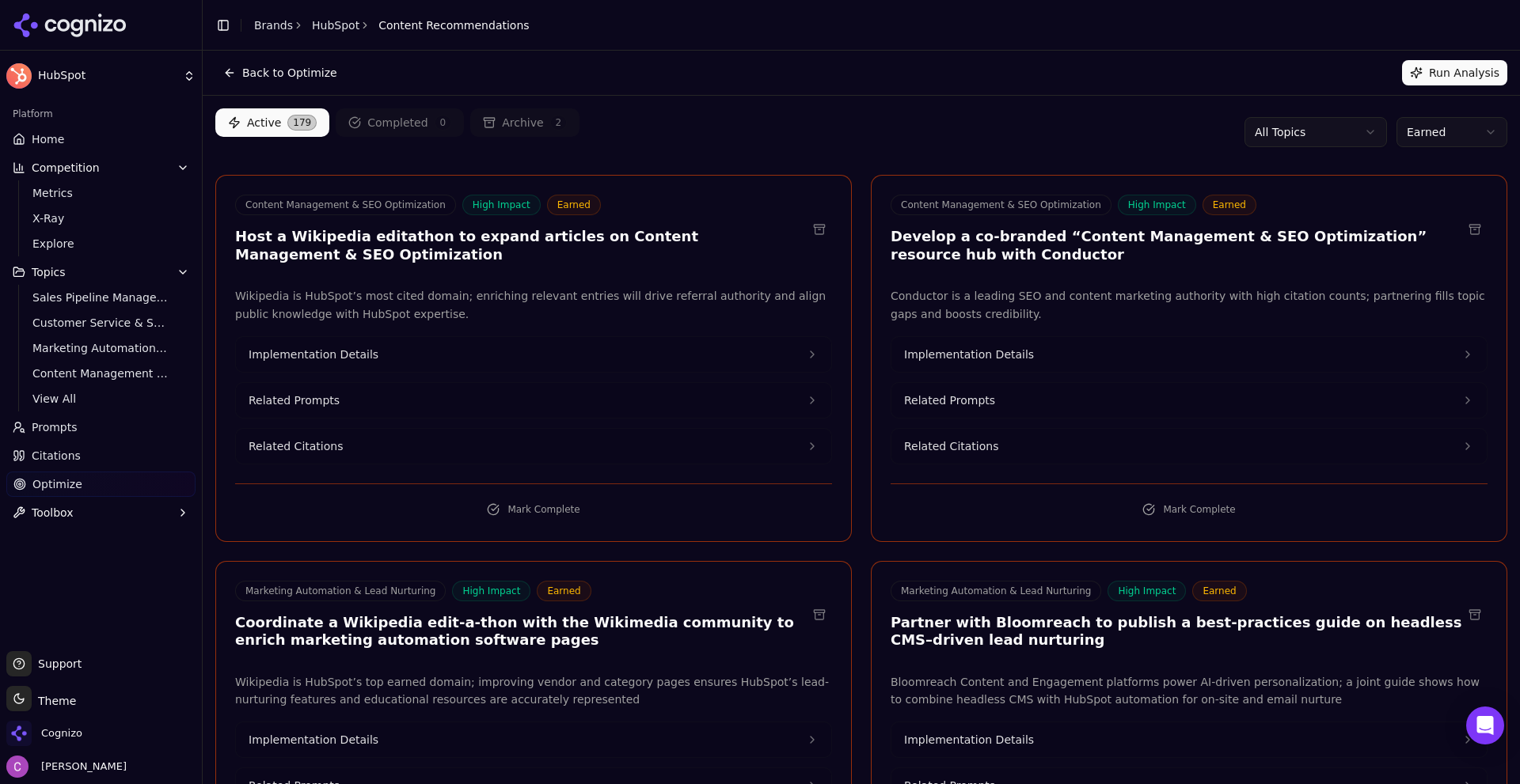
click at [918, 65] on div "Back to Optimize Run Analysis" at bounding box center [861, 73] width 1292 height 25
click at [1454, 133] on html "HubSpot Platform Home Competition Metrics X-Ray Explore Topics Sales Pipeline M…" at bounding box center [760, 392] width 1520 height 784
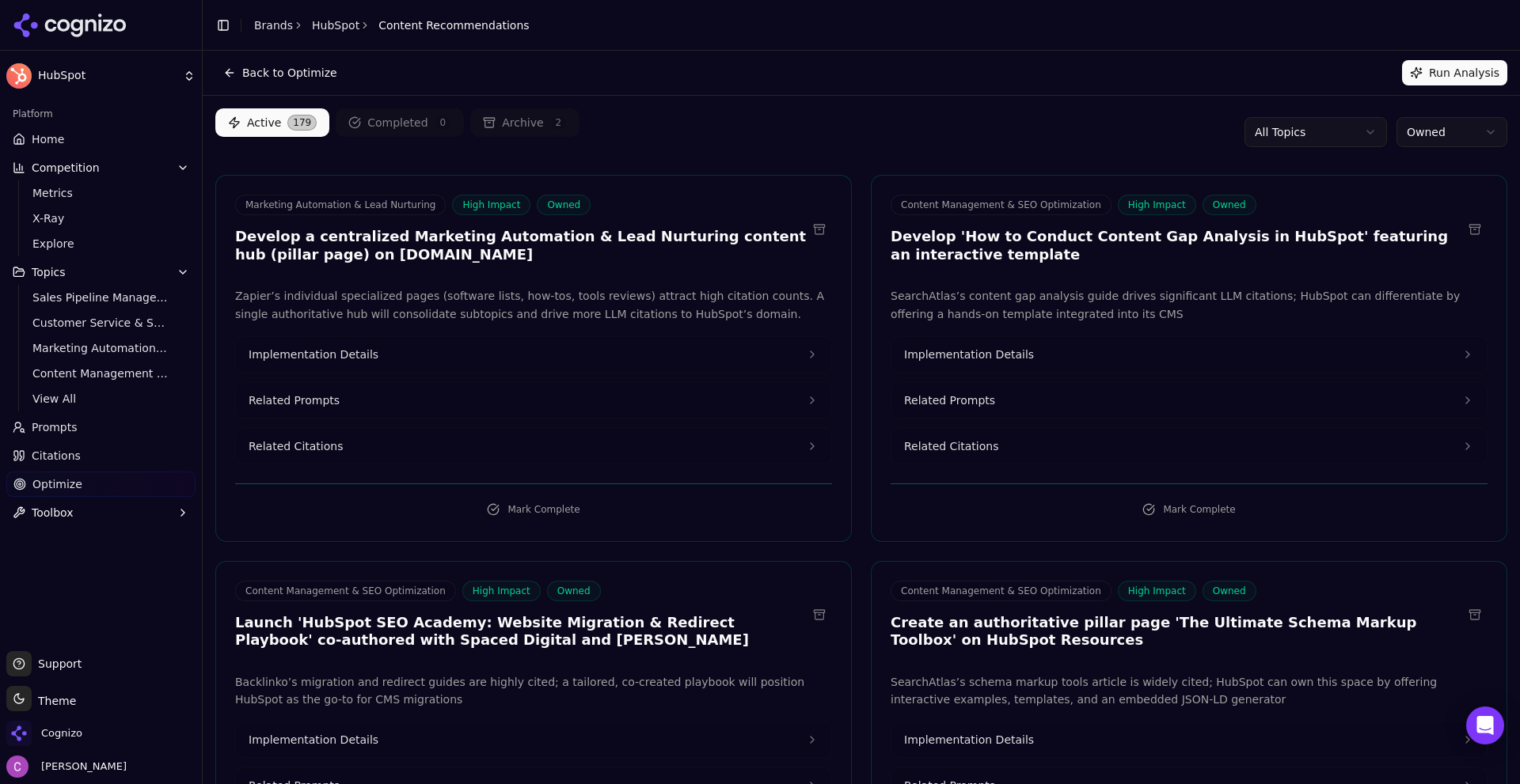
click at [1409, 124] on html "HubSpot Platform Home Competition Metrics X-Ray Explore Topics Sales Pipeline M…" at bounding box center [760, 392] width 1520 height 784
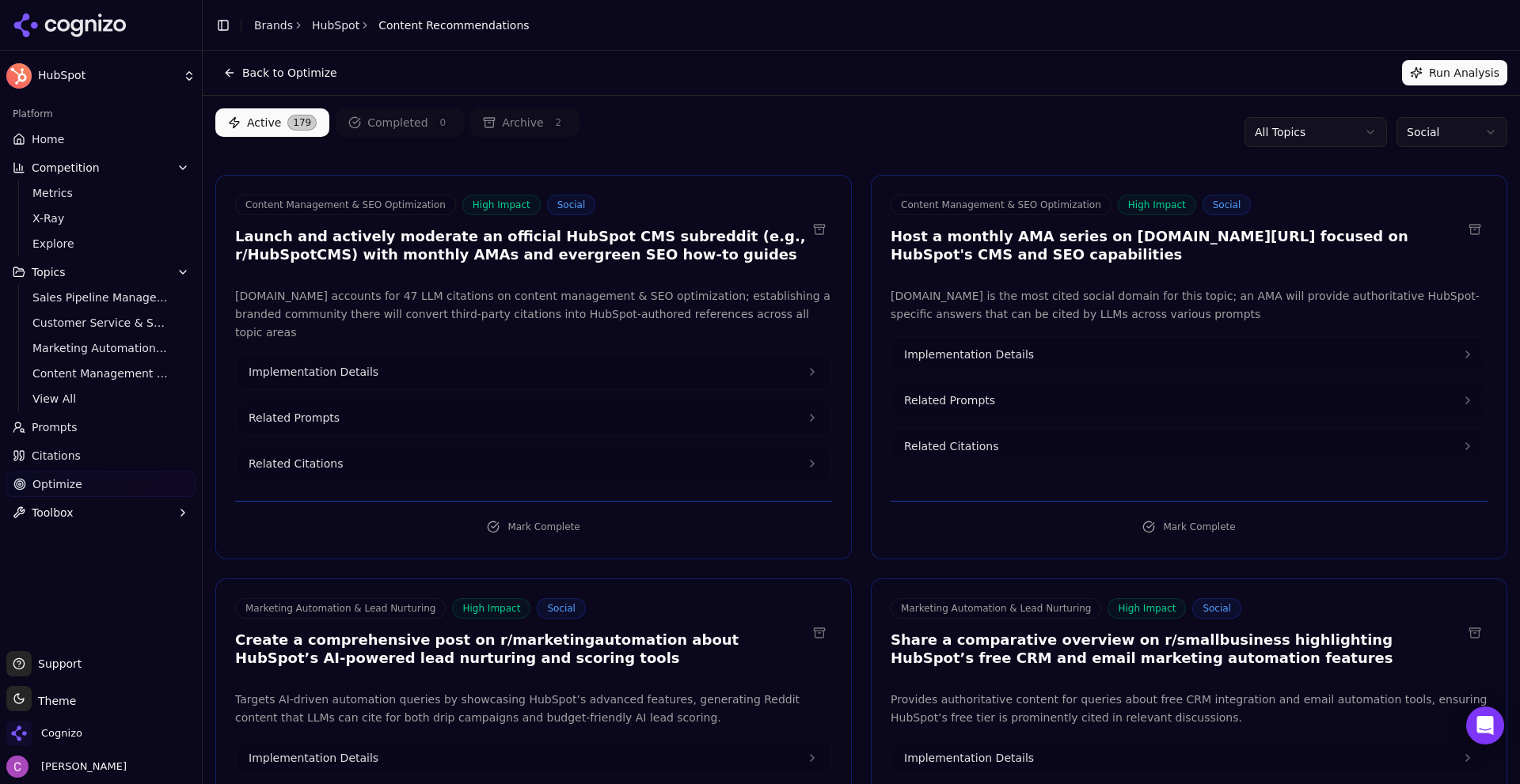
click at [954, 110] on div "Active 179 Completed 0 Archive 2 All Topics Social" at bounding box center [861, 132] width 1292 height 48
click at [99, 521] on button "Toolbox" at bounding box center [101, 513] width 189 height 25
click at [79, 552] on link "View All" at bounding box center [101, 563] width 150 height 22
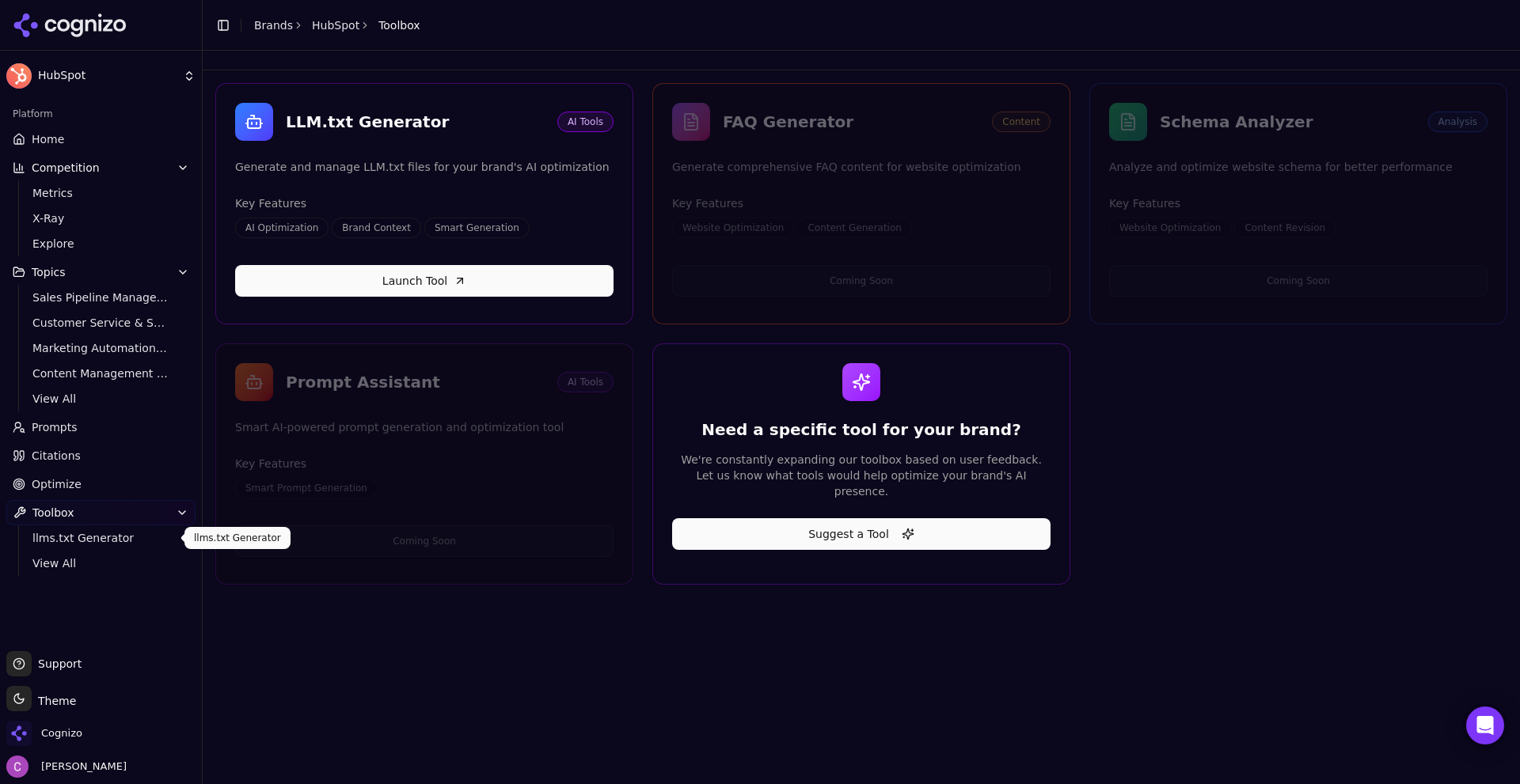
click at [752, 608] on div "LLM.txt Generator AI Tools Generate and manage LLM.txt files for your brand's A…" at bounding box center [862, 417] width 1318 height 734
click at [340, 284] on link "Launch Tool" at bounding box center [424, 280] width 379 height 32
click at [39, 140] on span "Home" at bounding box center [48, 139] width 32 height 16
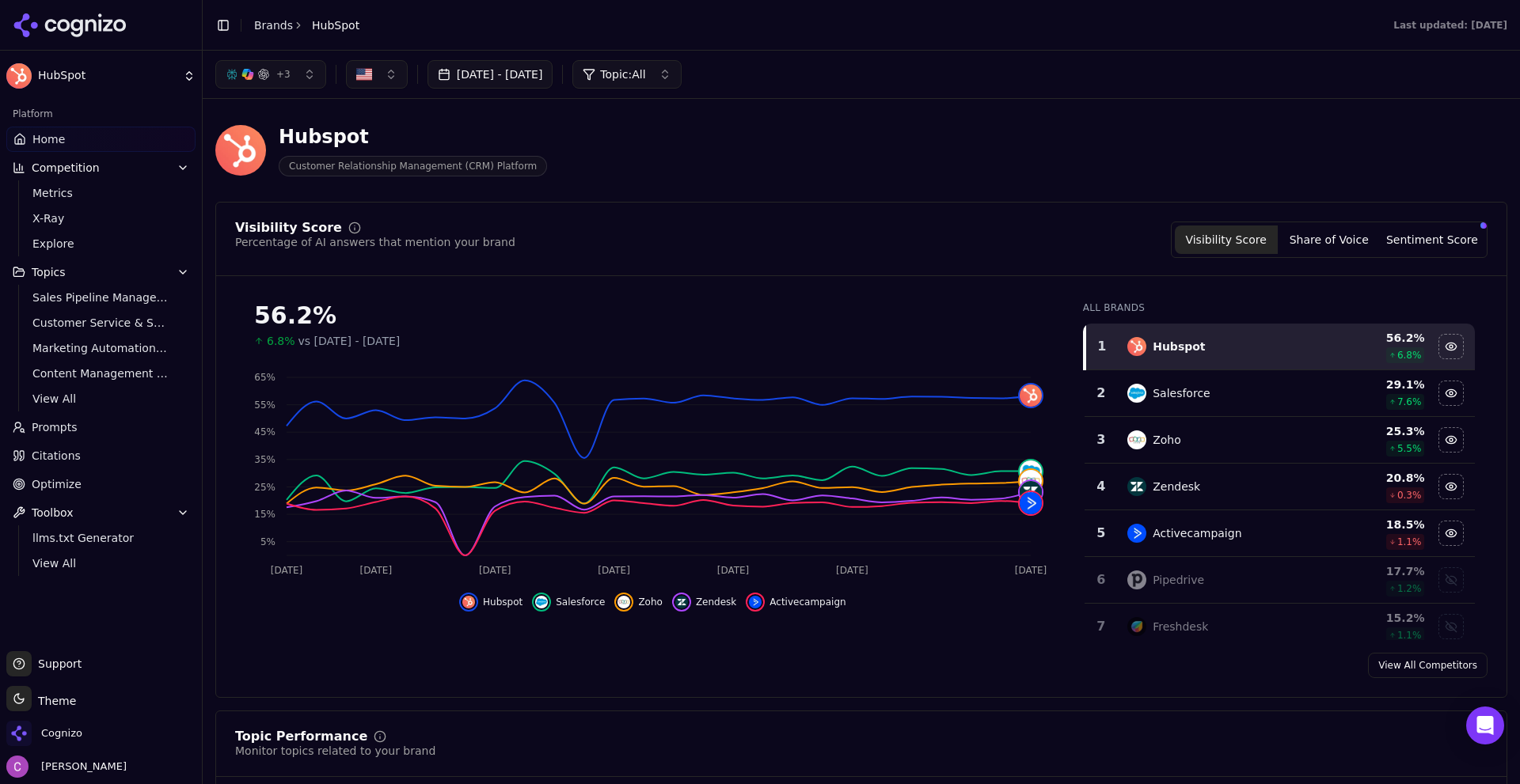
click at [44, 488] on span "Optimize" at bounding box center [56, 484] width 50 height 16
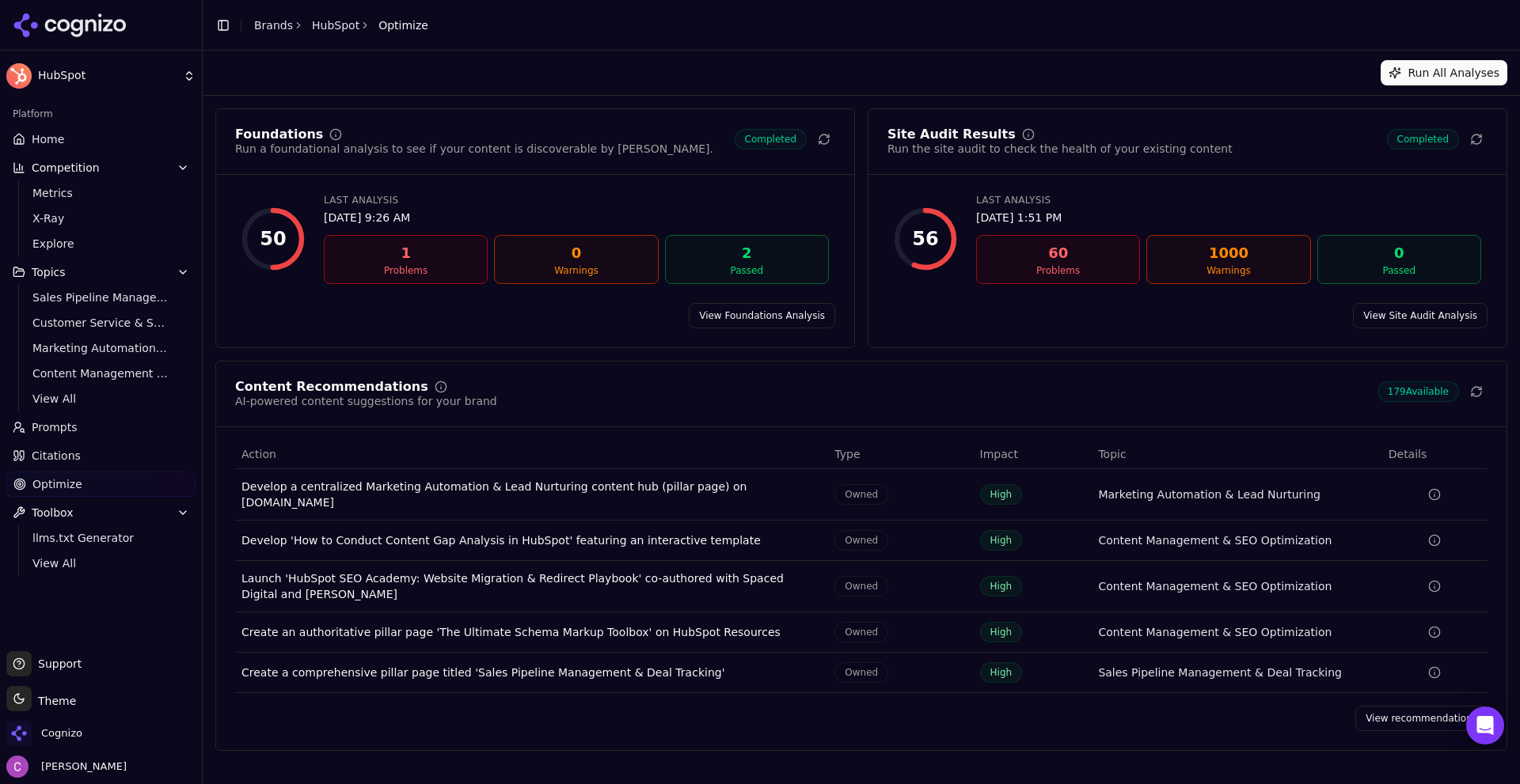
click at [1374, 299] on div "Site Audit Results Run the site audit to check the health of your existing cont…" at bounding box center [1187, 228] width 640 height 240
click at [1385, 308] on link "View Site Audit Analysis" at bounding box center [1420, 315] width 135 height 25
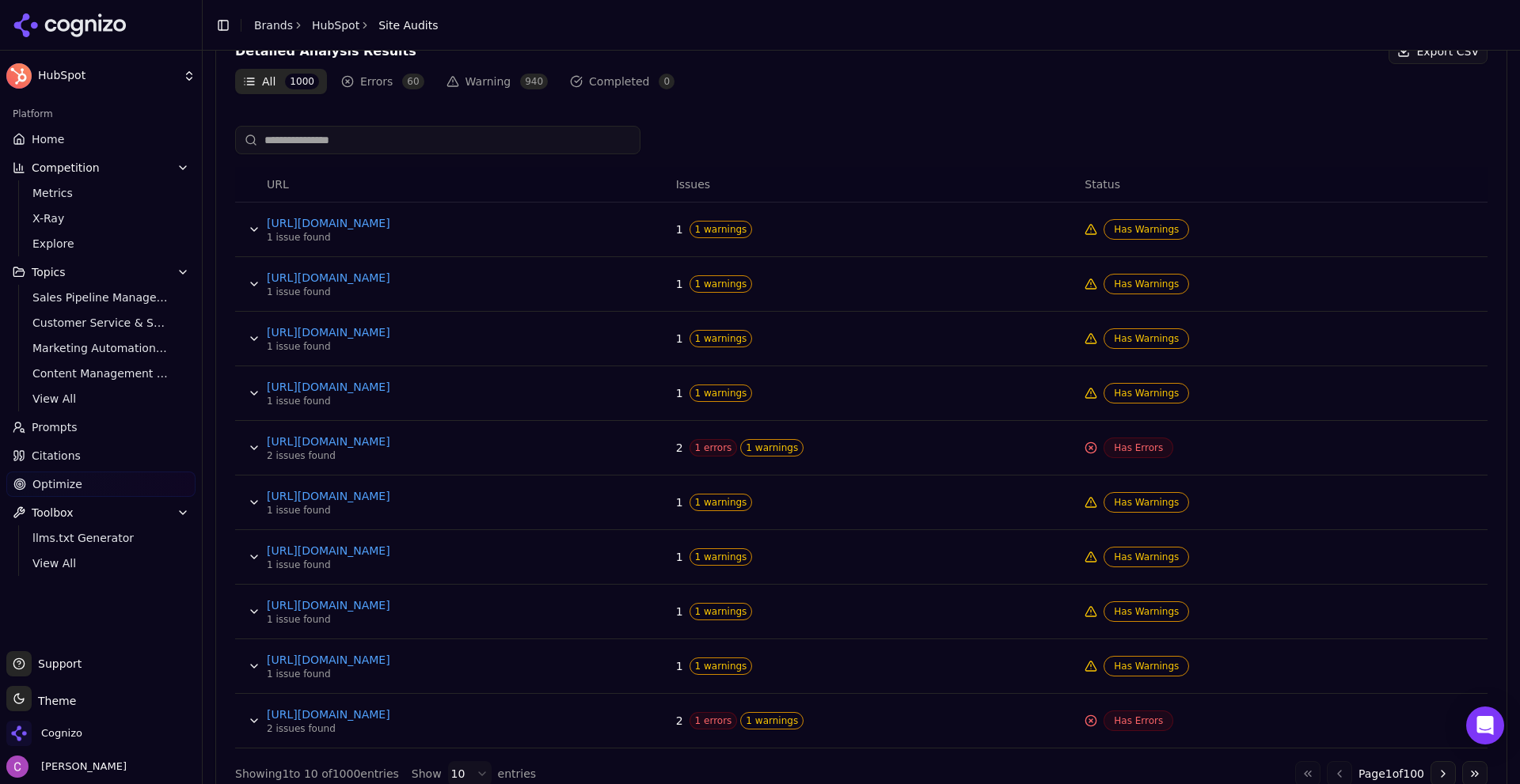
scroll to position [554, 0]
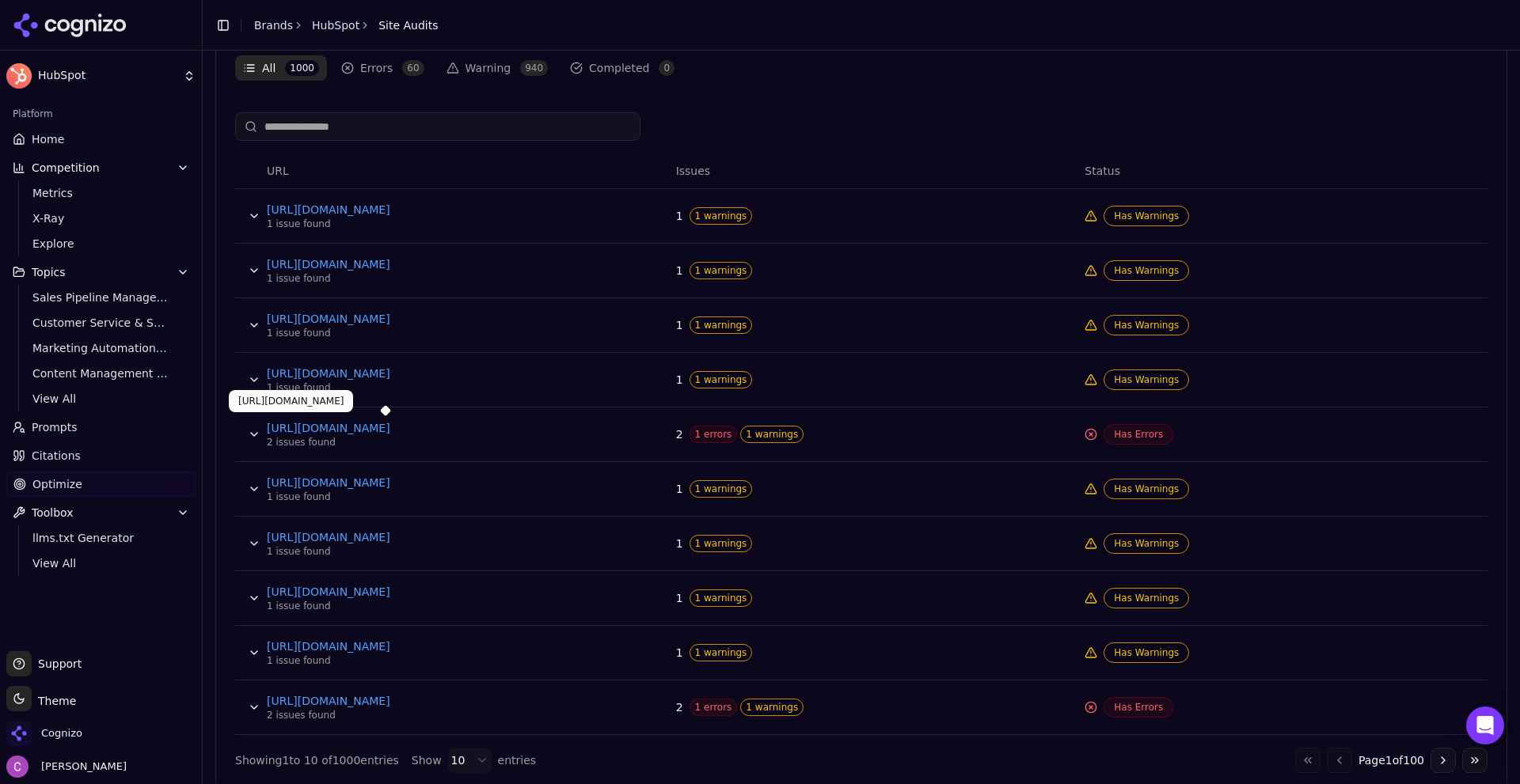
click at [412, 432] on link "https://www.hubspot.com/partner-news/august-2019-tier-promotions" at bounding box center [385, 428] width 238 height 16
click at [247, 432] on button "Data table" at bounding box center [254, 435] width 25 height 25
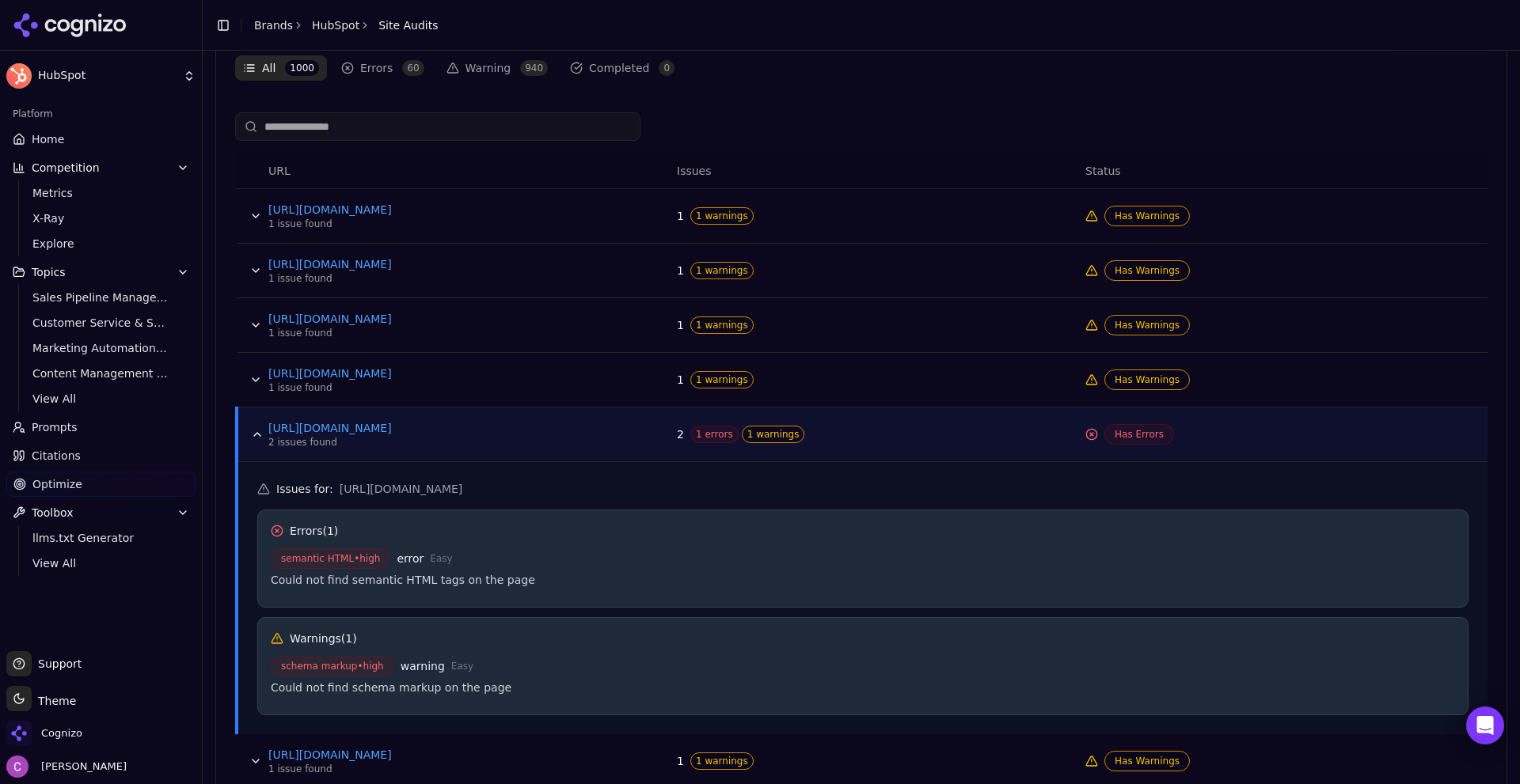
drag, startPoint x: 291, startPoint y: 548, endPoint x: 366, endPoint y: 557, distance: 75.5
click at [359, 557] on span "semantic HTML • high" at bounding box center [330, 558] width 119 height 20
click at [570, 562] on div "semantic HTML • high error Easy" at bounding box center [863, 558] width 1184 height 20
drag, startPoint x: 281, startPoint y: 672, endPoint x: 557, endPoint y: 683, distance: 276.2
click at [540, 681] on div "schema markup • high warning Easy Could not find schema markup on the page" at bounding box center [863, 678] width 1184 height 46
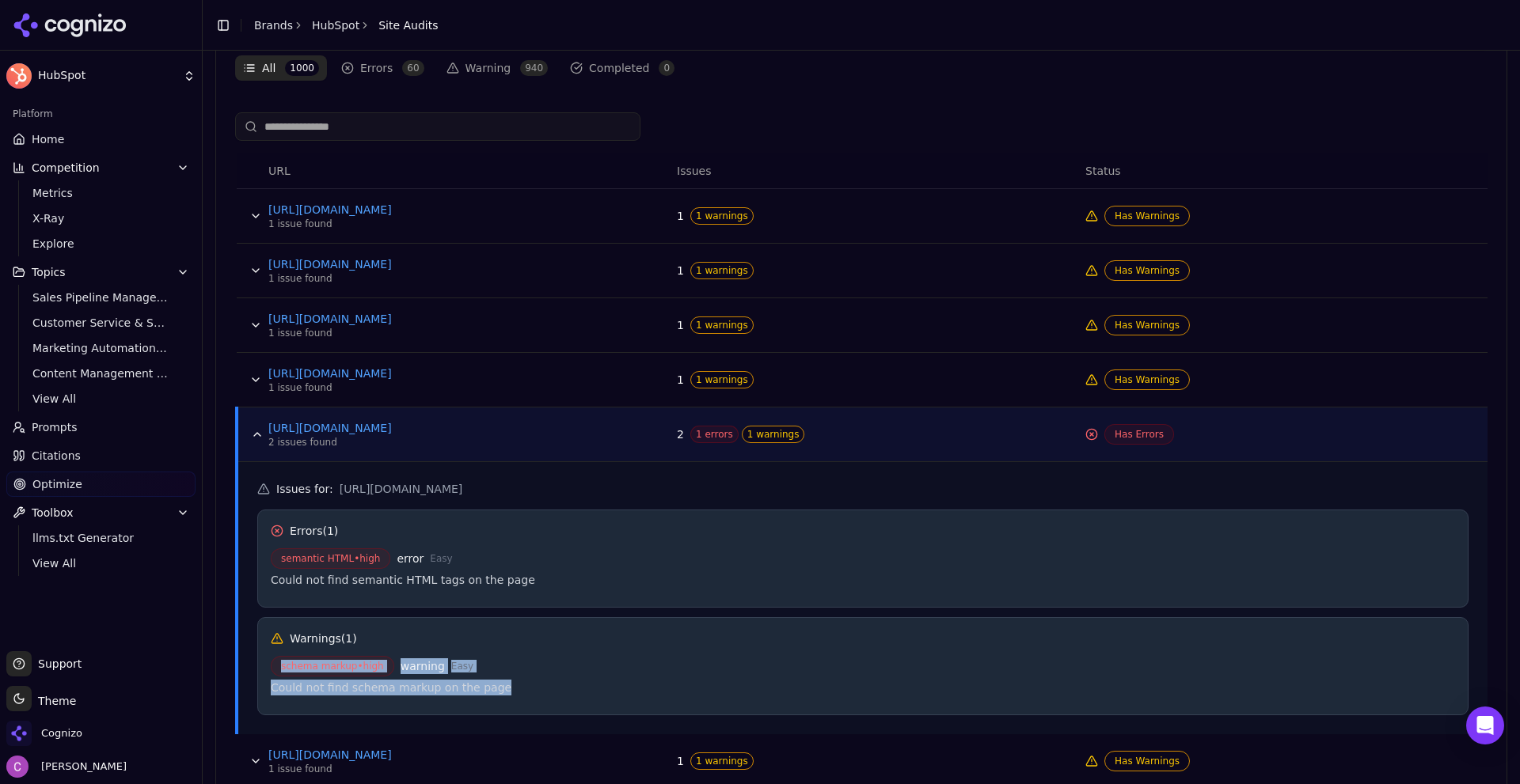
click at [573, 675] on div "schema markup • high warning Easy" at bounding box center [863, 666] width 1184 height 20
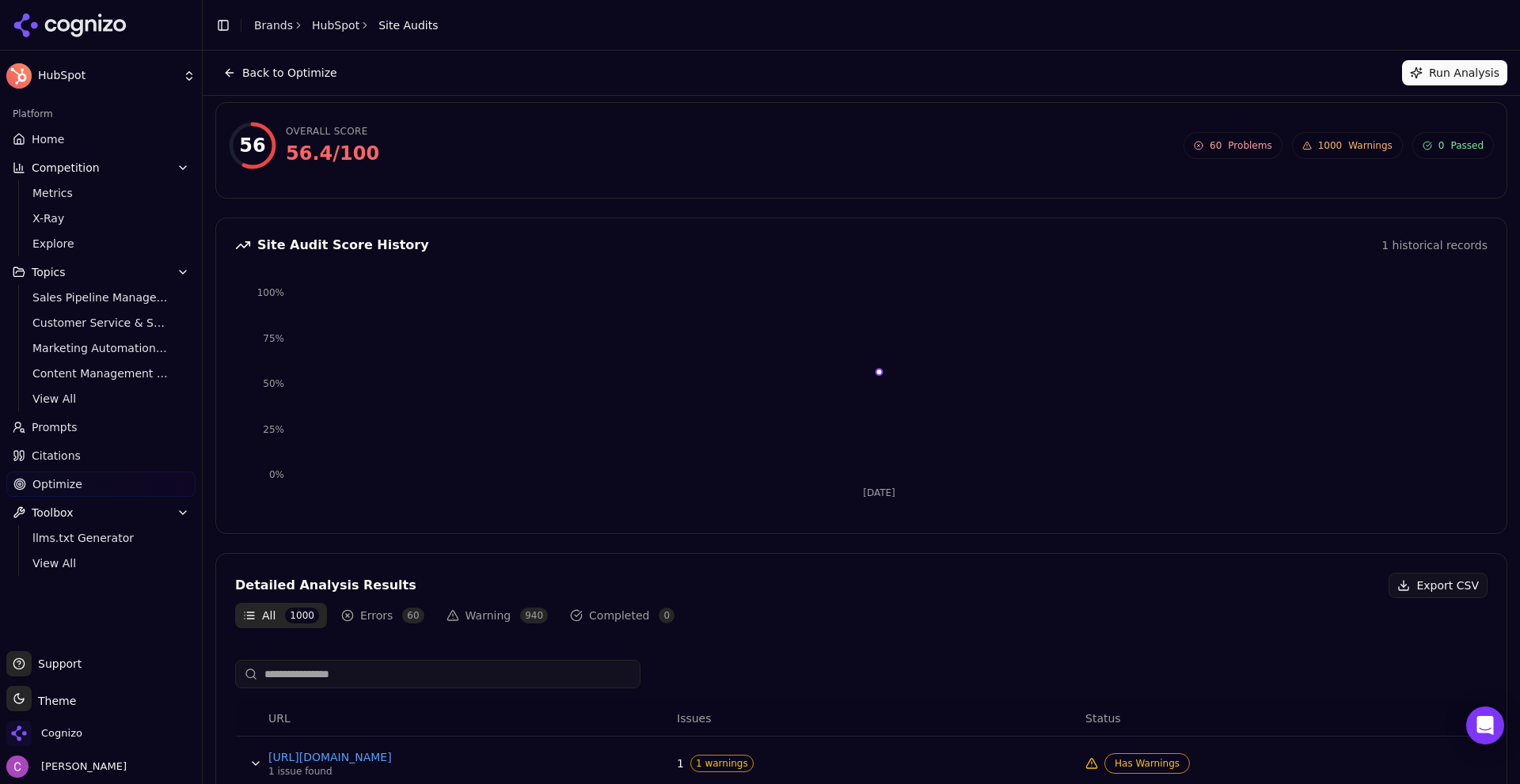
scroll to position [0, 0]
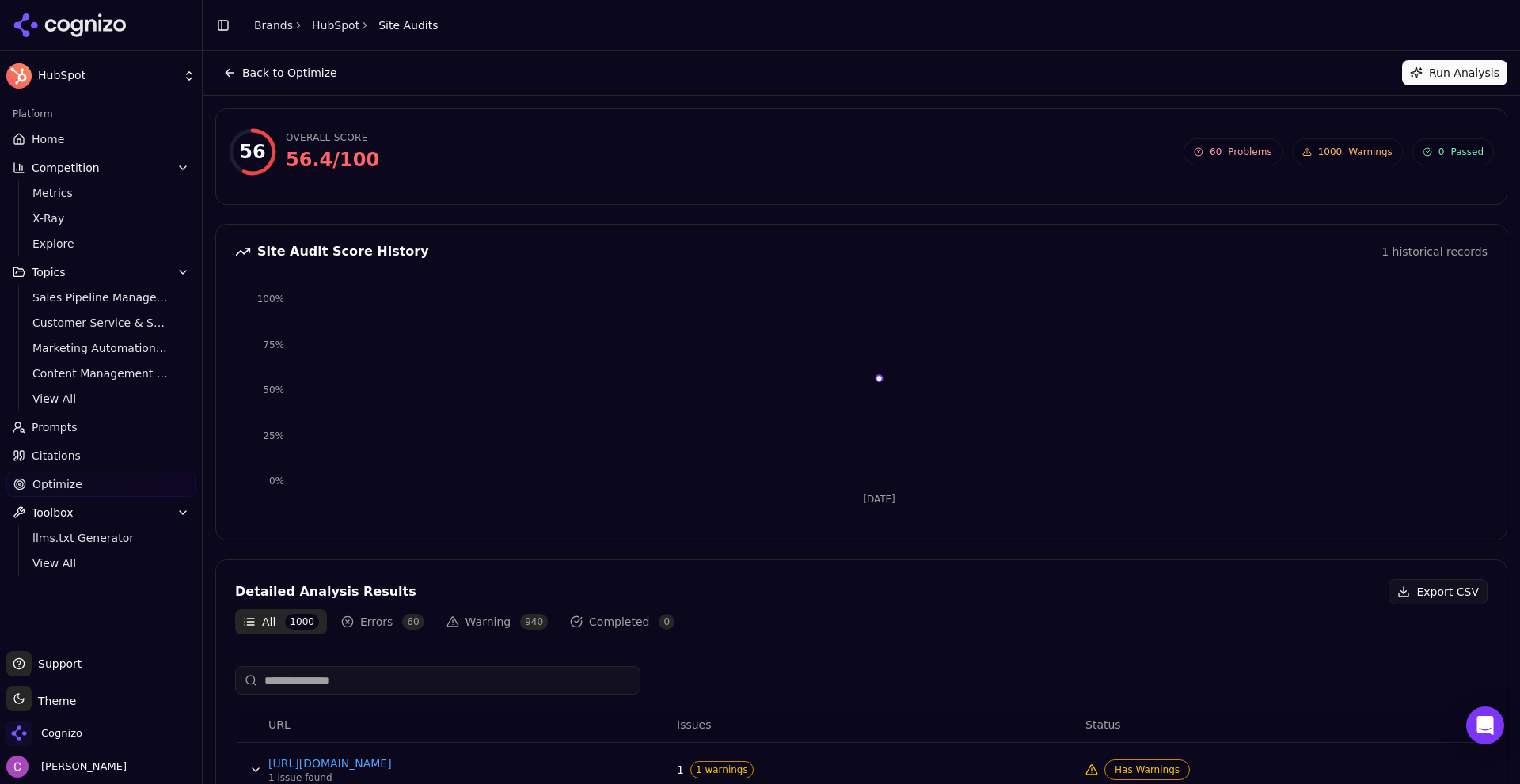
drag, startPoint x: 44, startPoint y: 143, endPoint x: 85, endPoint y: 140, distance: 41.1
click at [45, 143] on span "Home" at bounding box center [48, 139] width 32 height 16
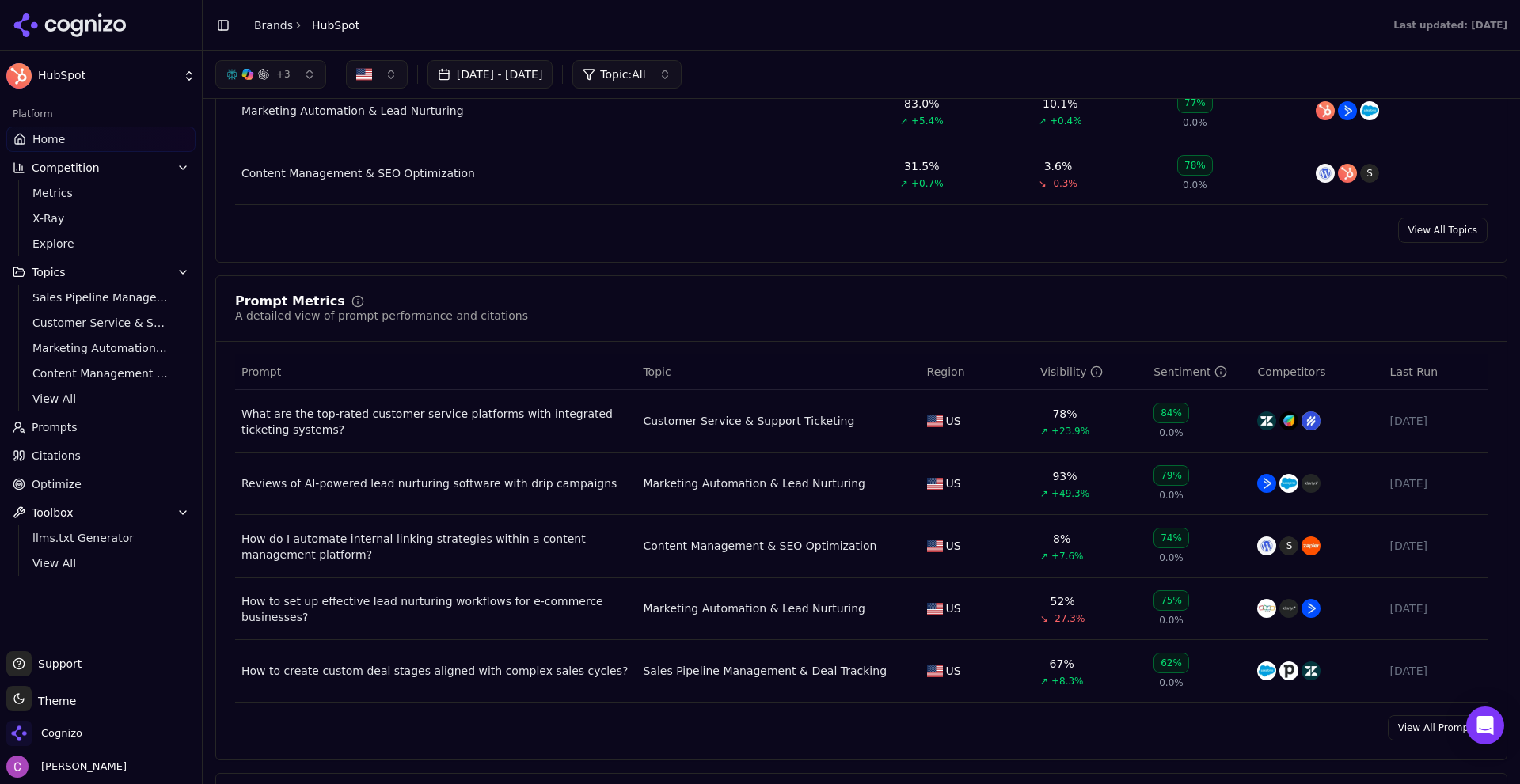
scroll to position [712, 0]
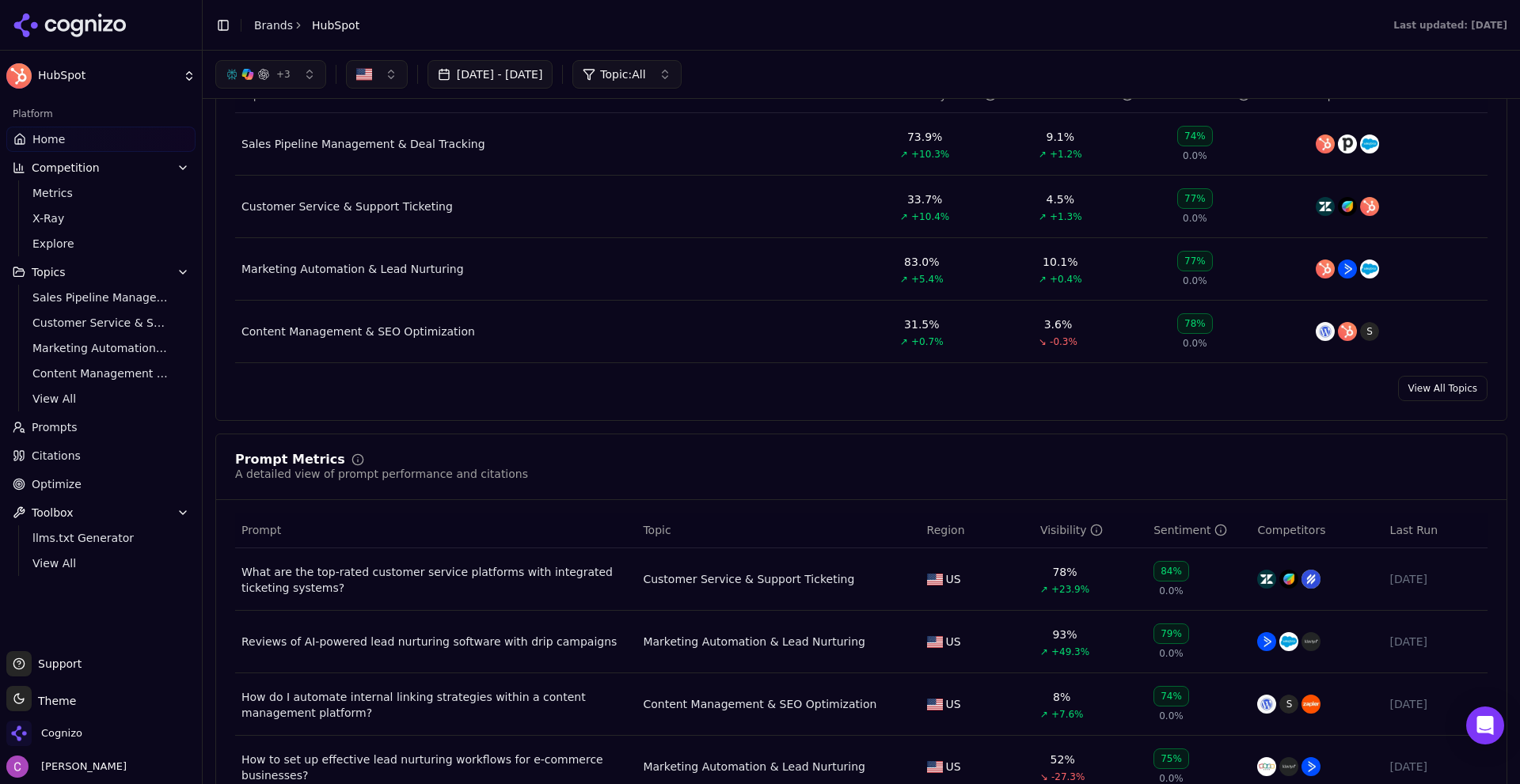
click at [108, 489] on link "Optimize" at bounding box center [101, 484] width 189 height 25
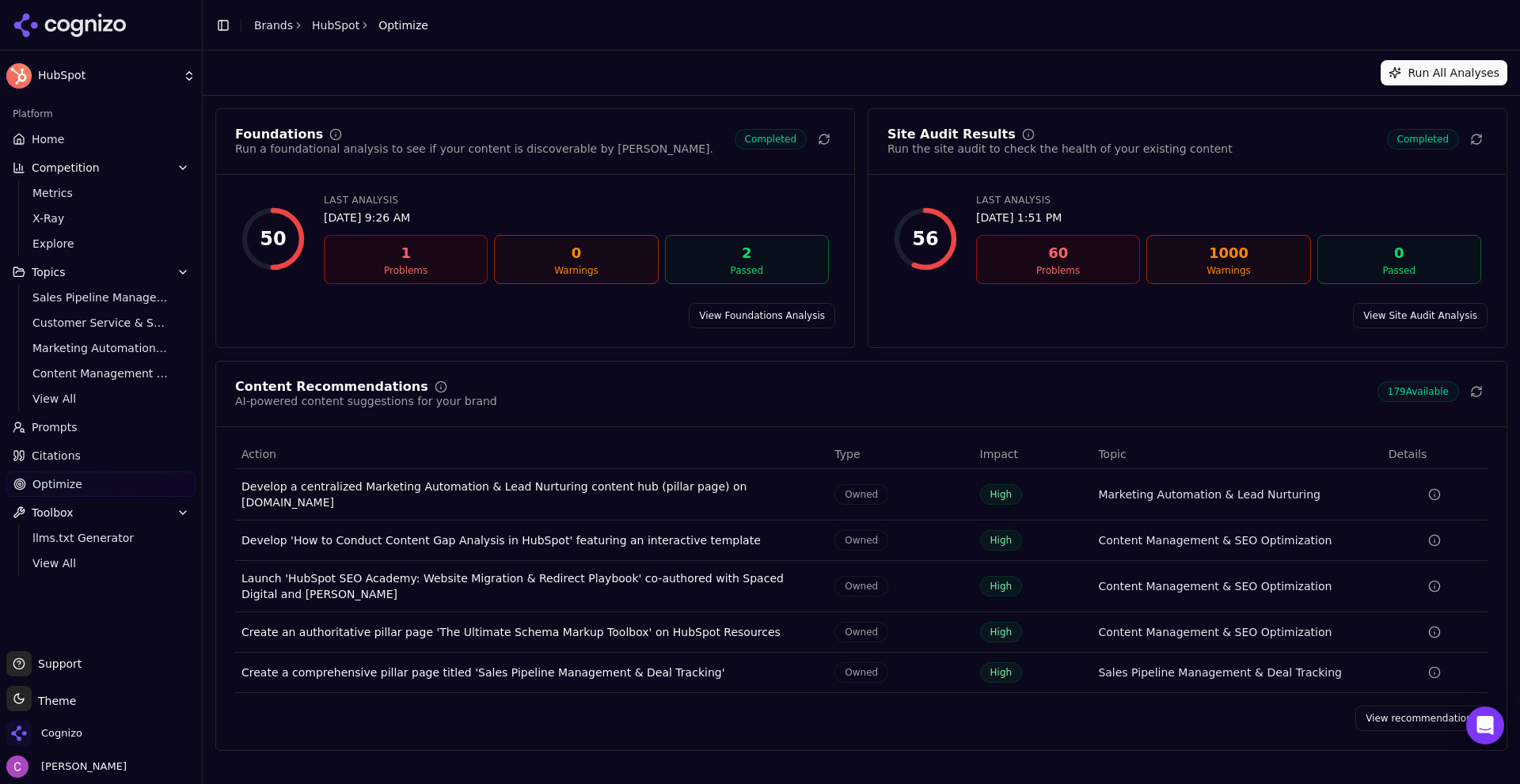
click at [1393, 726] on div "Content Recommendations AI-powered content suggestions for your brand 179 Avail…" at bounding box center [861, 556] width 1292 height 390
click at [1394, 715] on link "View recommendations" at bounding box center [1422, 719] width 132 height 25
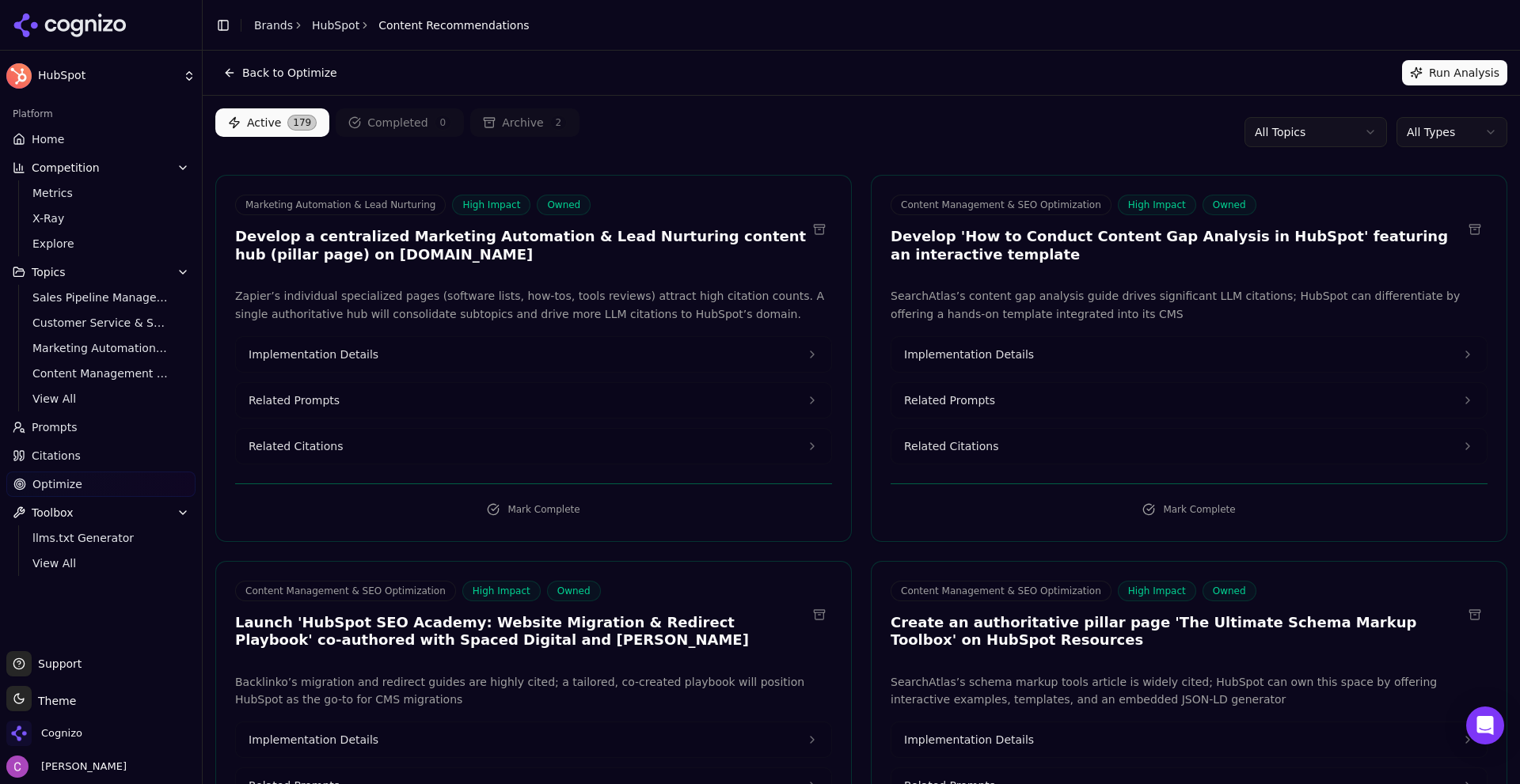
click at [448, 350] on button "Implementation Details" at bounding box center [534, 355] width 596 height 35
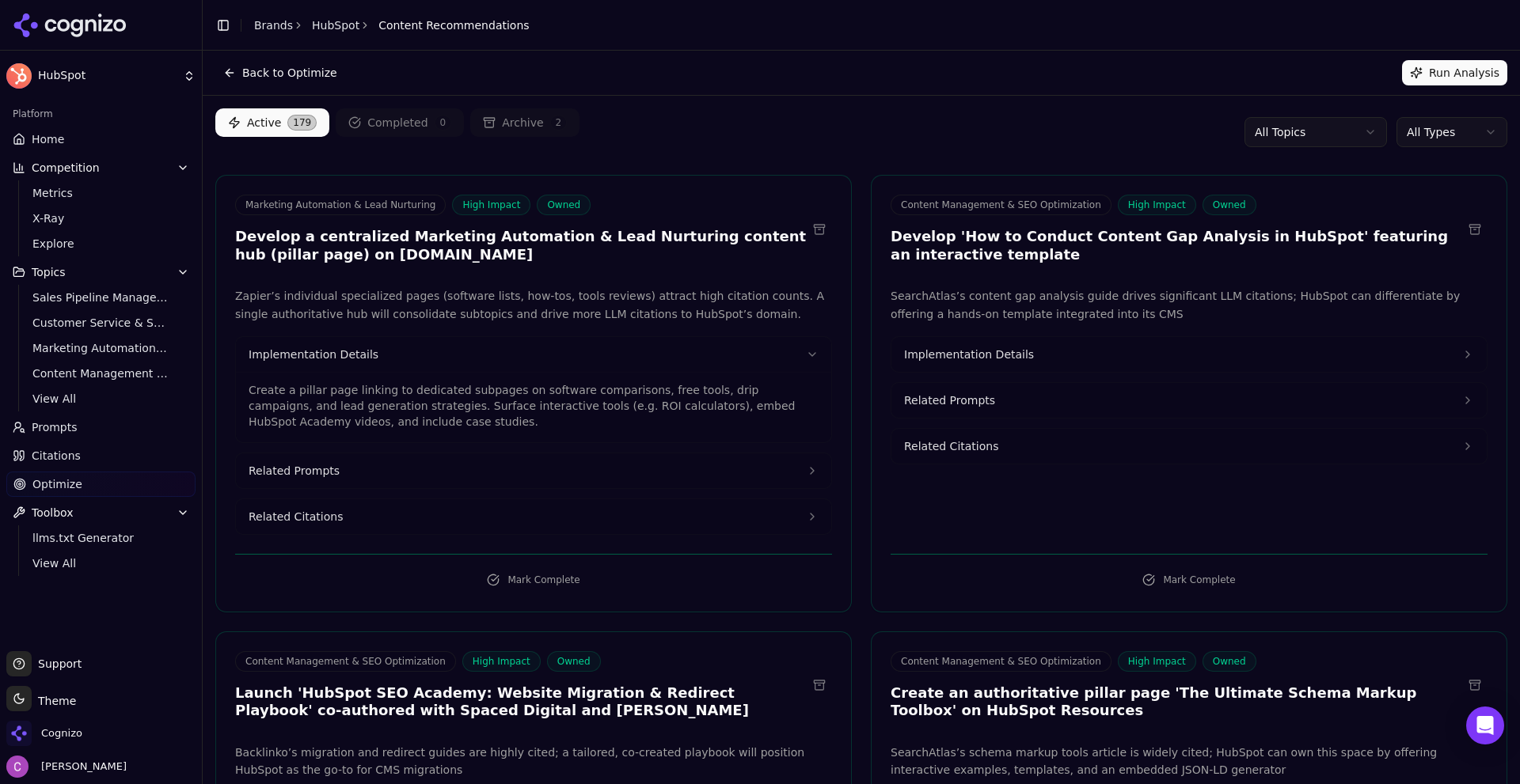
click at [431, 461] on button "Related Prompts" at bounding box center [534, 471] width 596 height 35
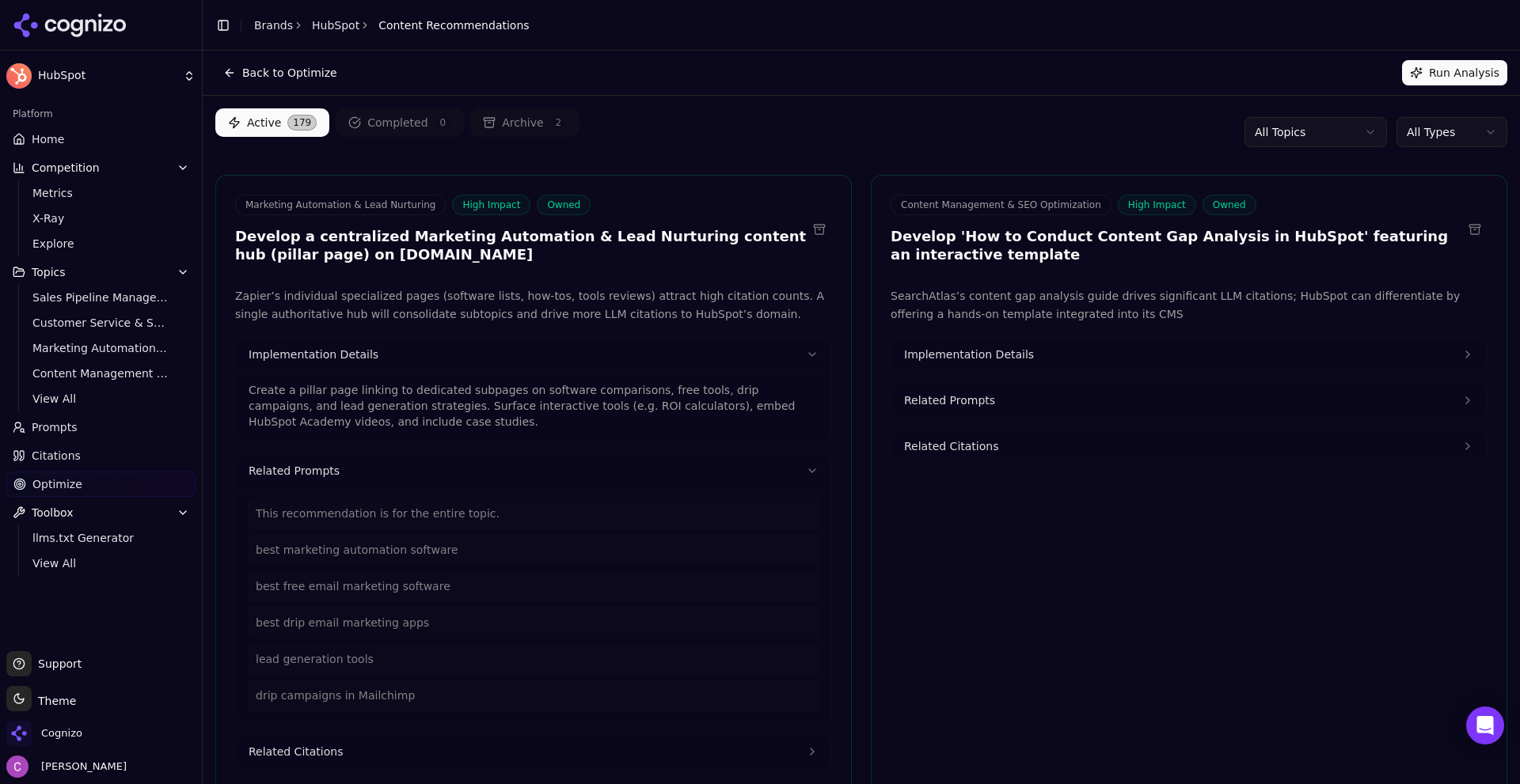
scroll to position [238, 0]
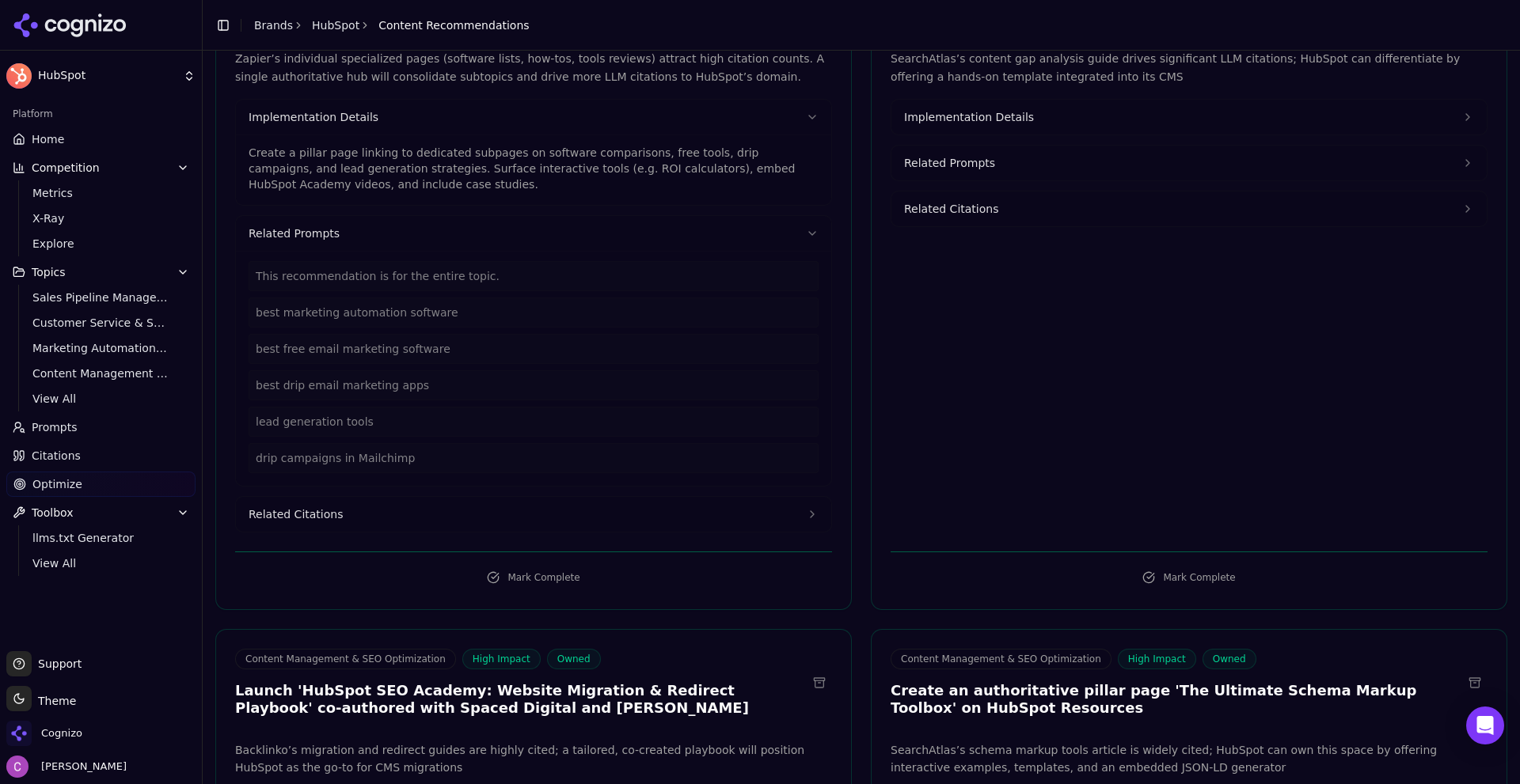
click at [359, 518] on button "Related Citations" at bounding box center [534, 514] width 596 height 35
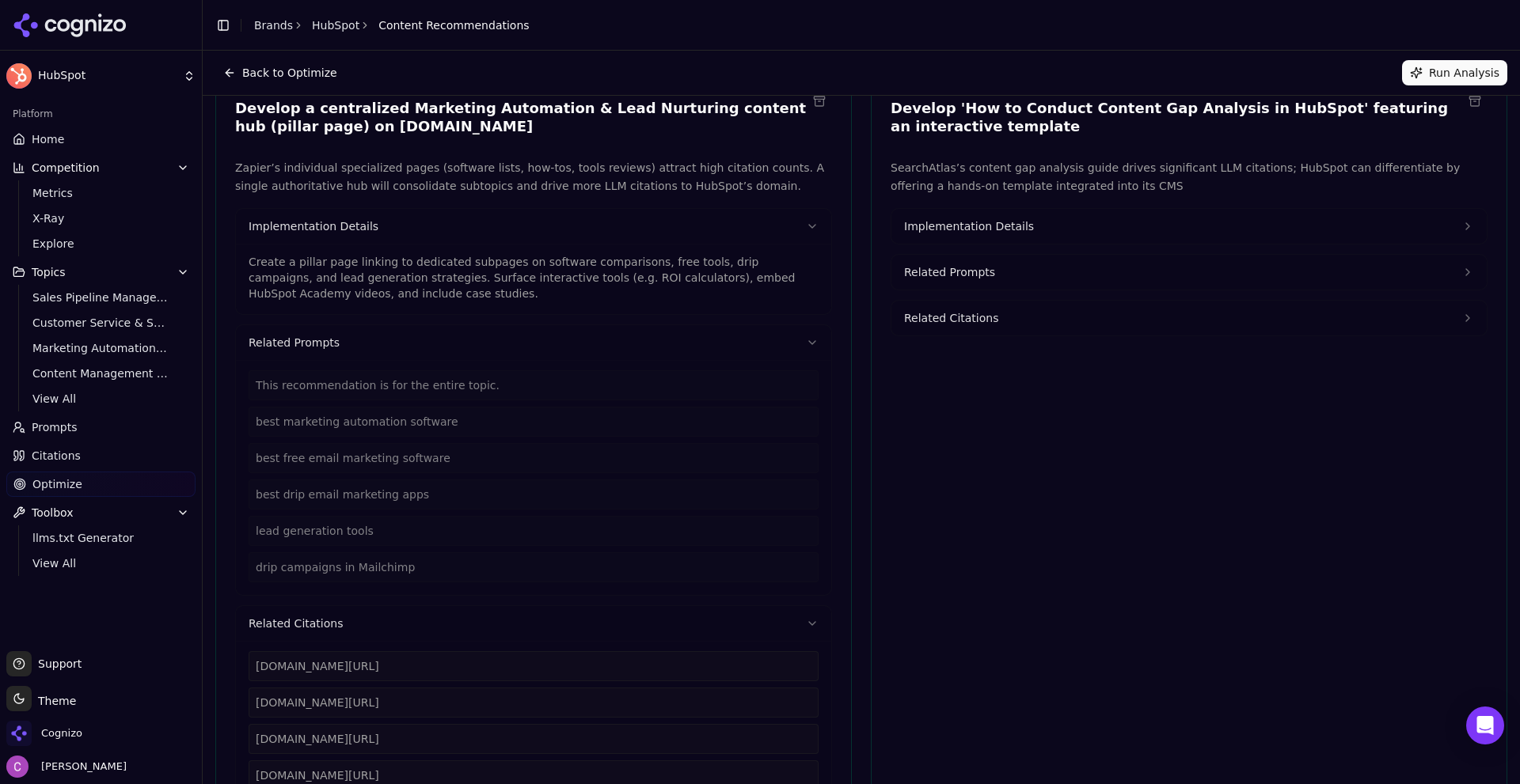
scroll to position [0, 0]
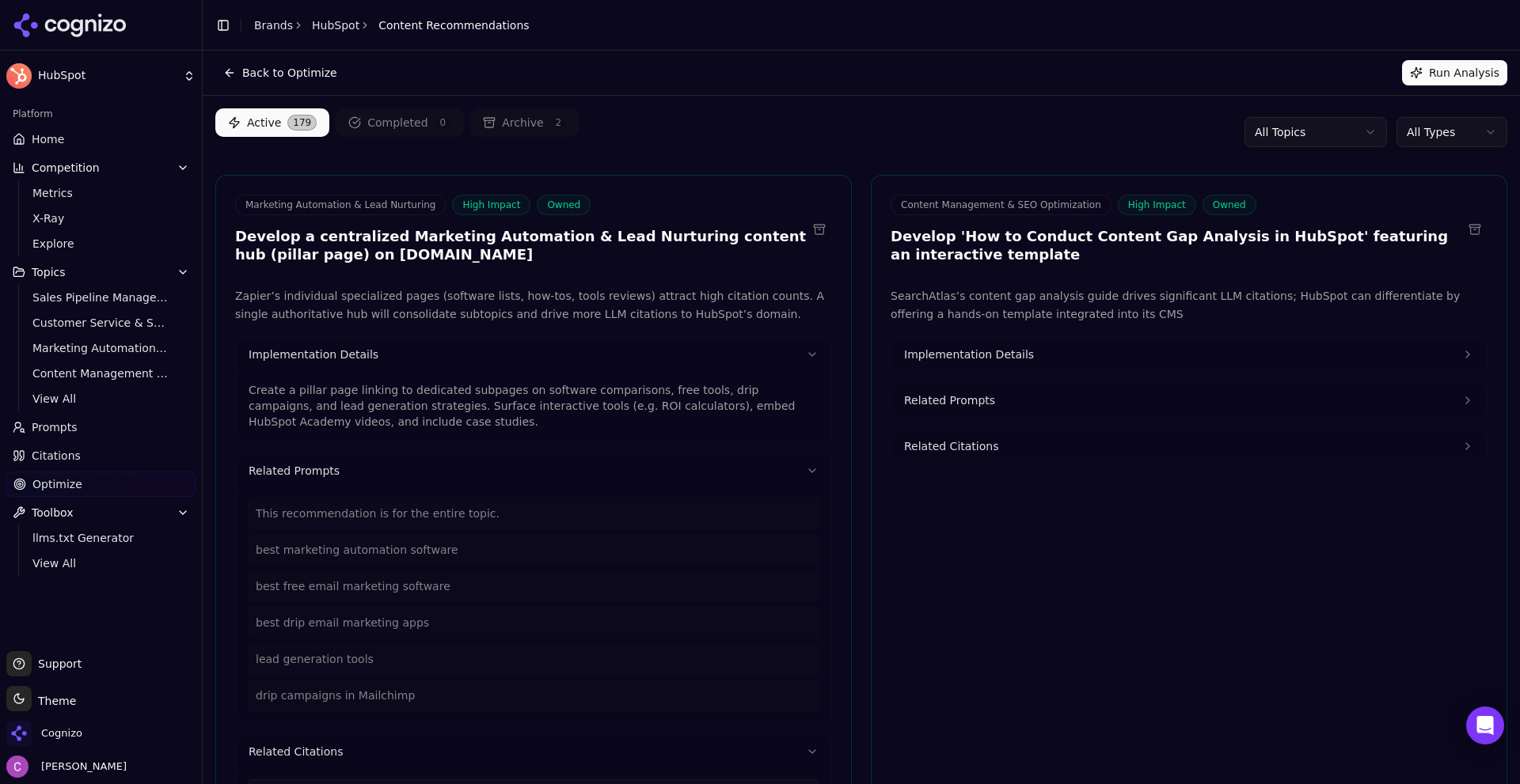
click at [80, 144] on link "Home" at bounding box center [101, 140] width 189 height 25
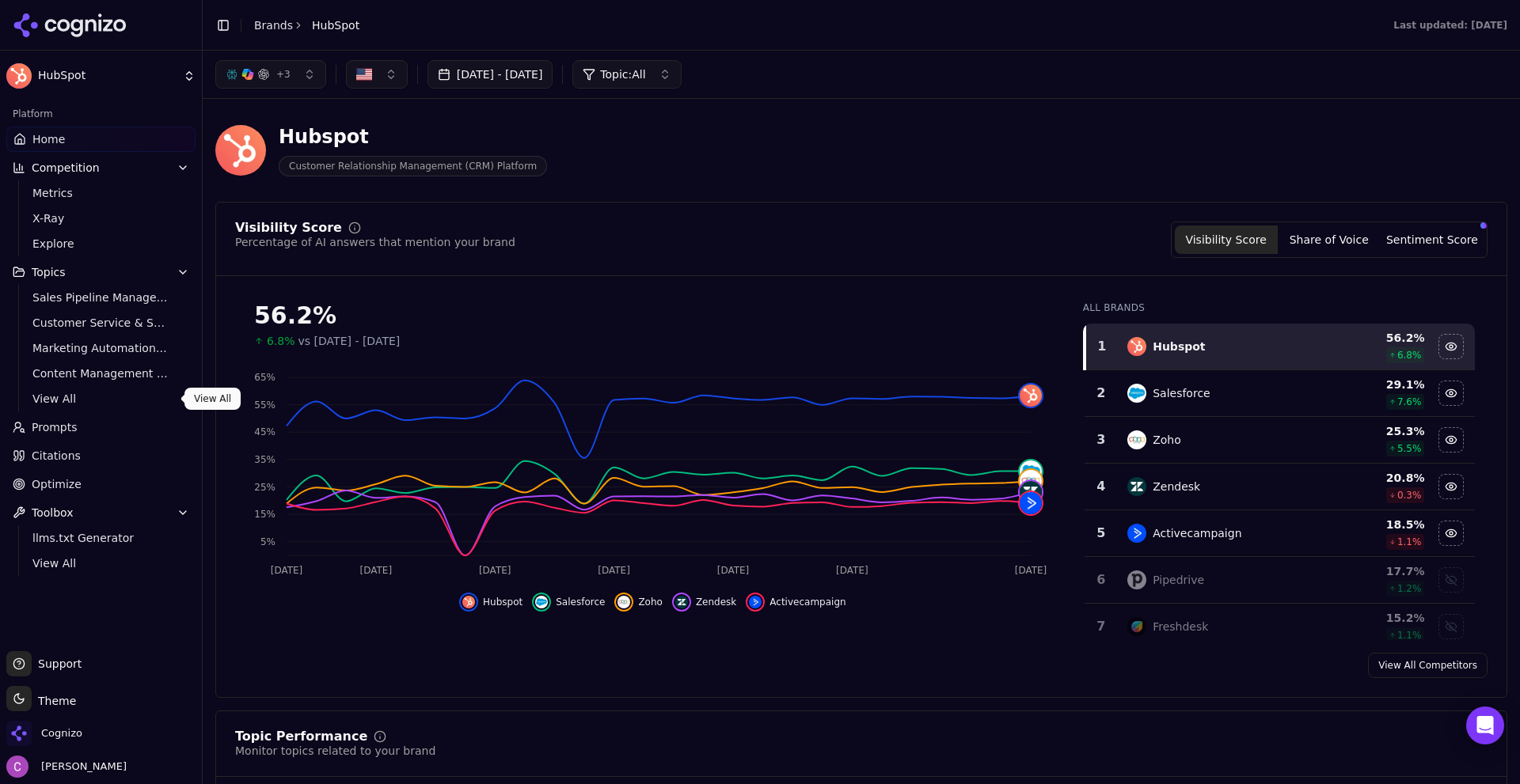
drag, startPoint x: 71, startPoint y: 425, endPoint x: 92, endPoint y: 425, distance: 21.0
click at [71, 425] on span "Prompts" at bounding box center [54, 427] width 46 height 16
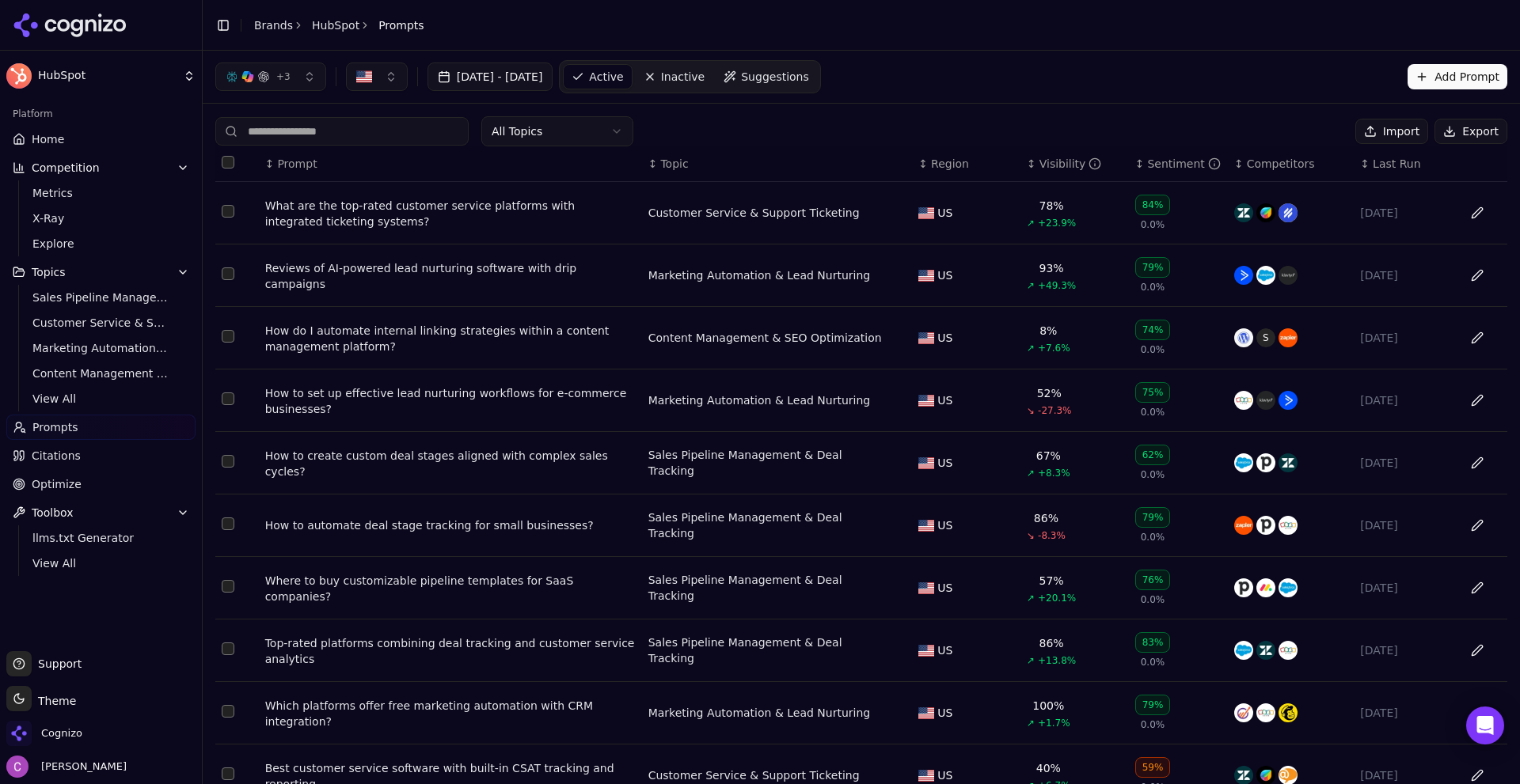
click at [1428, 74] on button "Add Prompt" at bounding box center [1458, 77] width 100 height 25
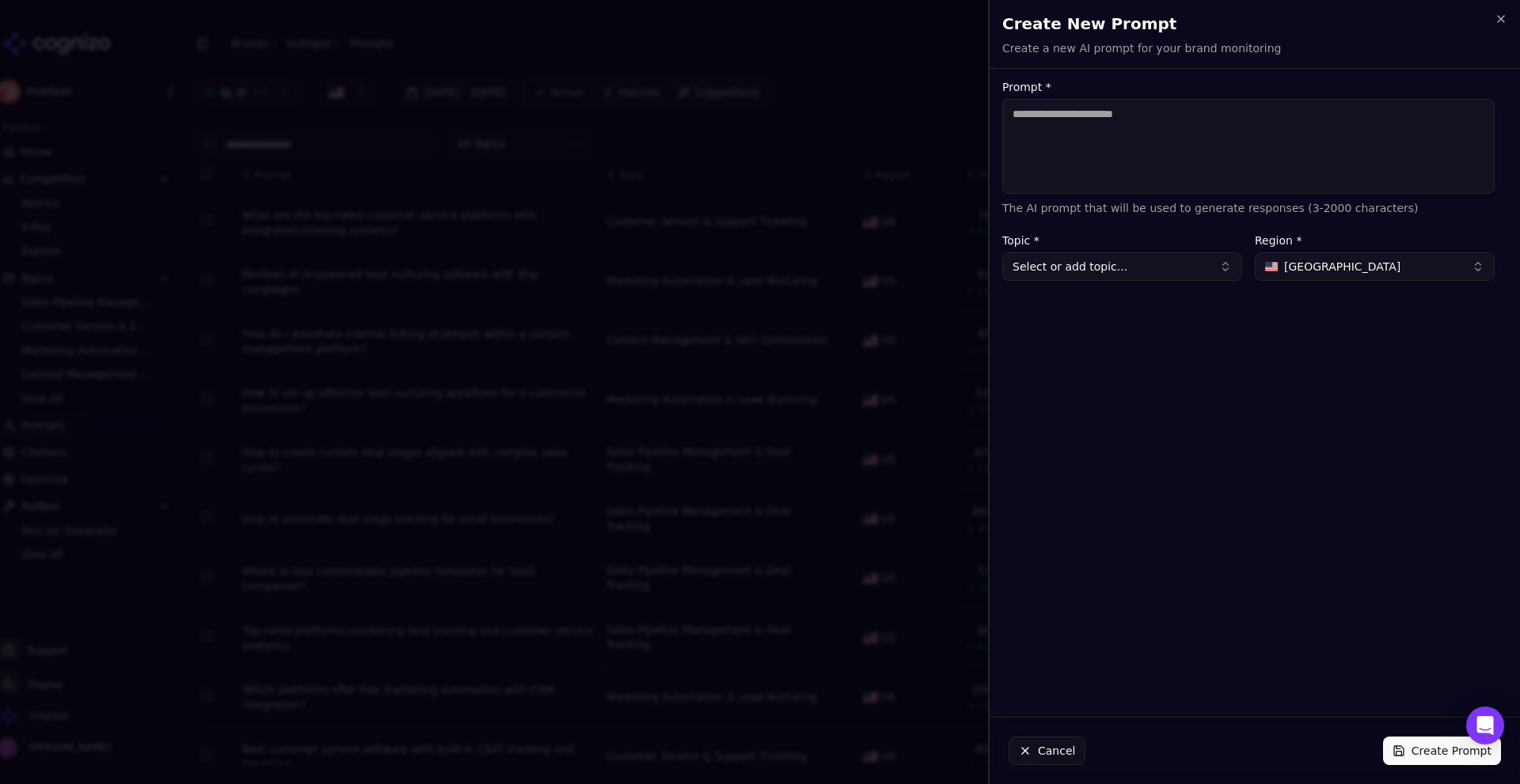
click at [1283, 262] on div "United States" at bounding box center [1334, 267] width 136 height 16
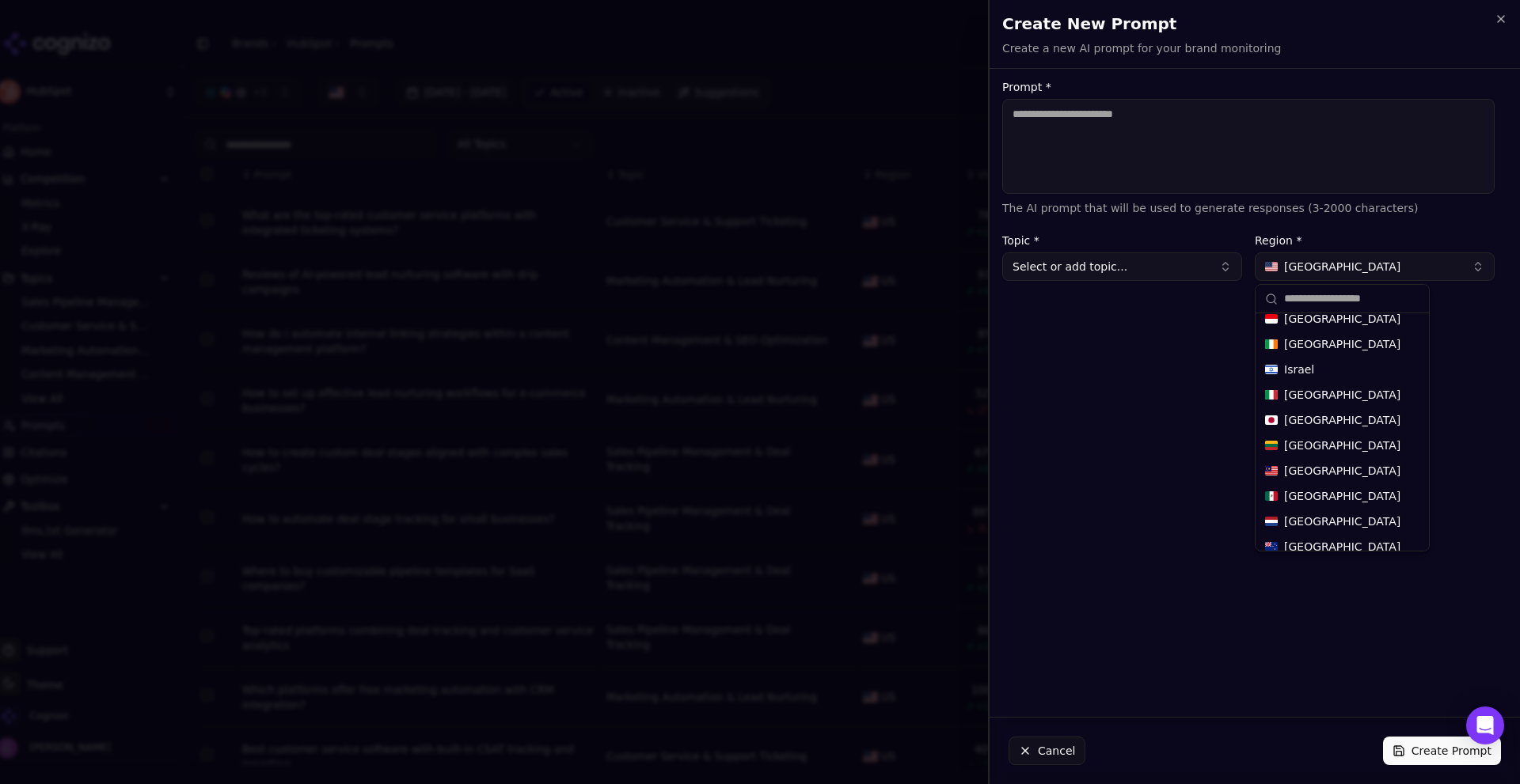
scroll to position [407, 0]
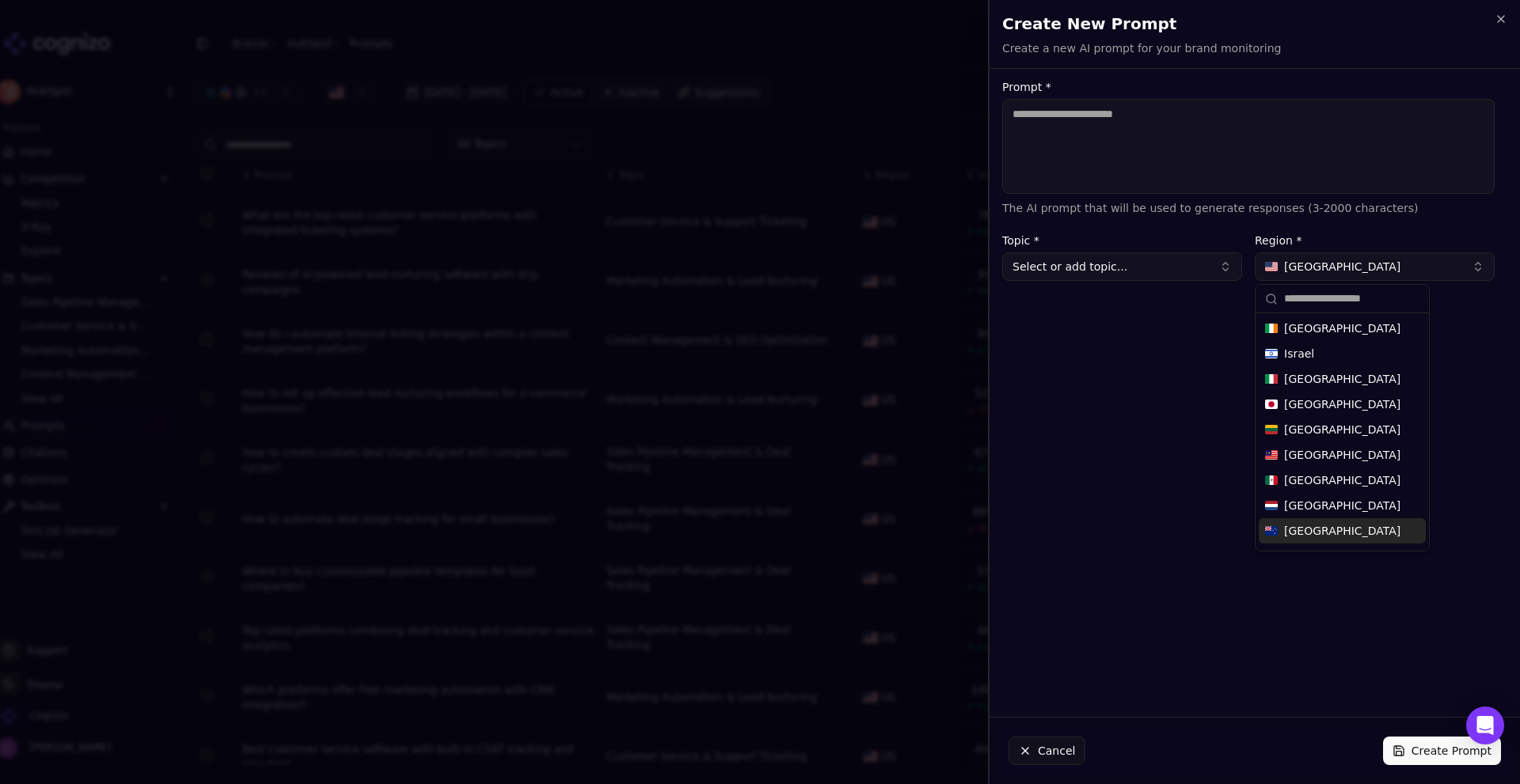
click at [1042, 750] on button "Cancel" at bounding box center [1046, 751] width 77 height 28
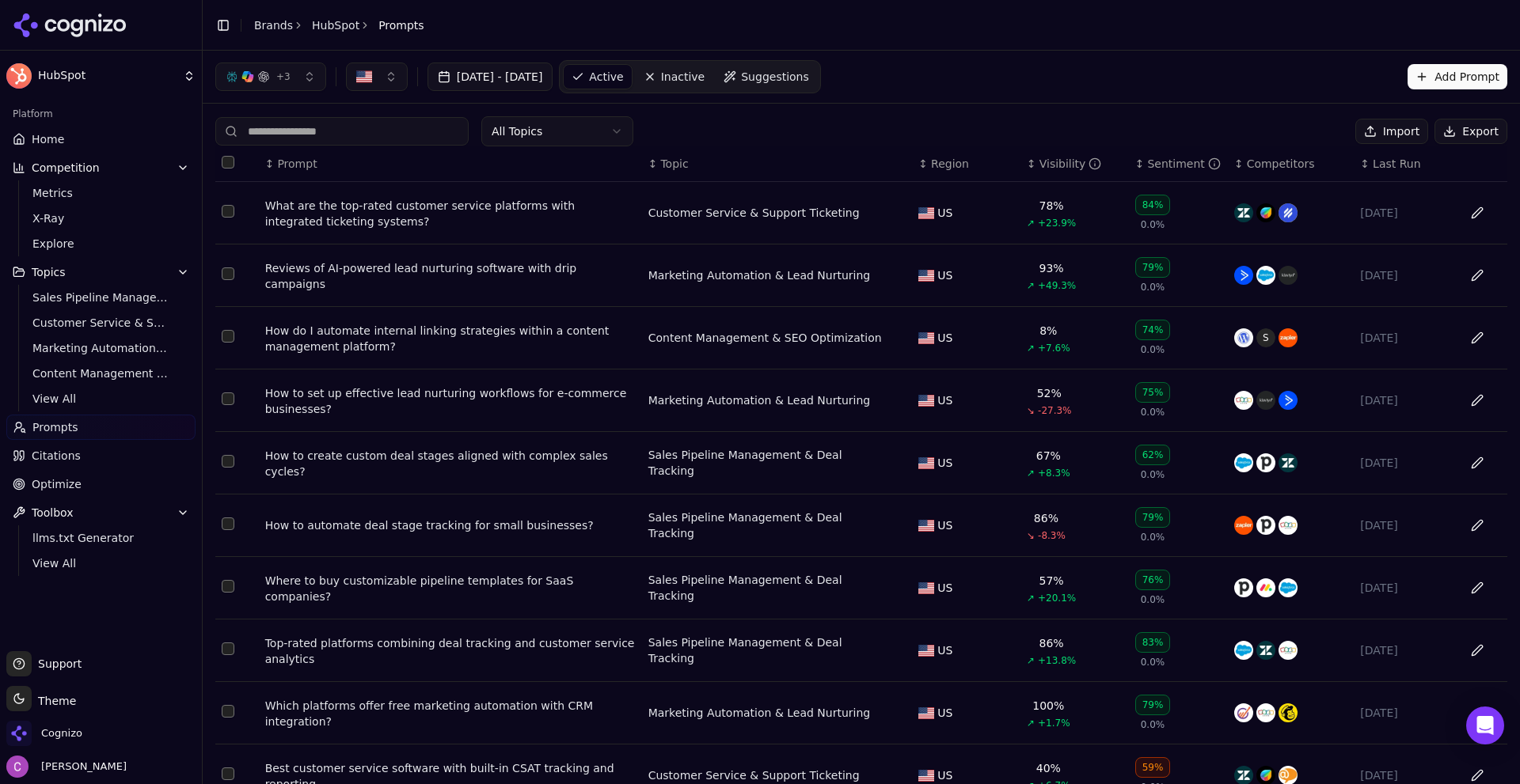
click at [41, 270] on span "Topics" at bounding box center [49, 272] width 34 height 16
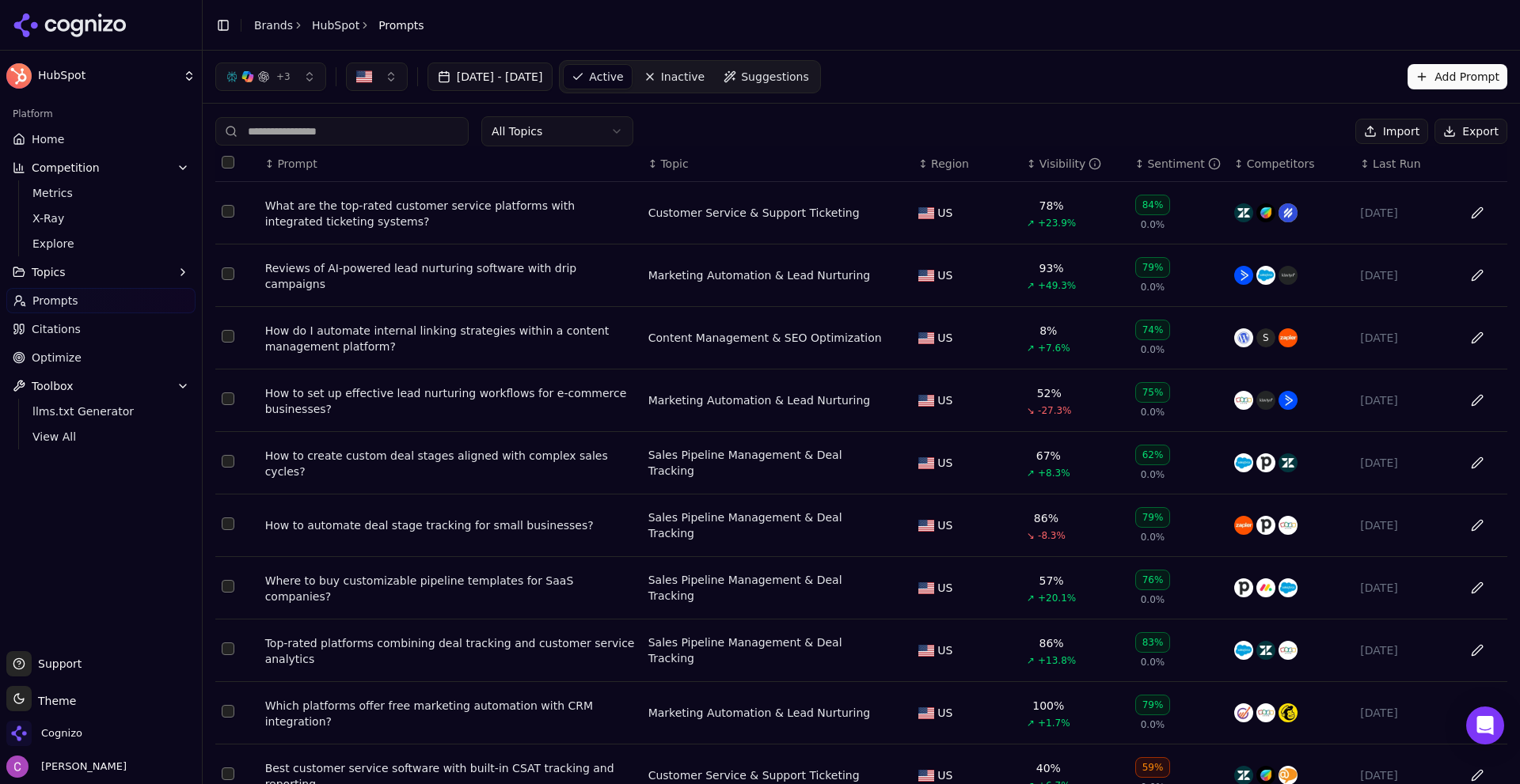
click at [46, 272] on span "Topics" at bounding box center [49, 272] width 34 height 16
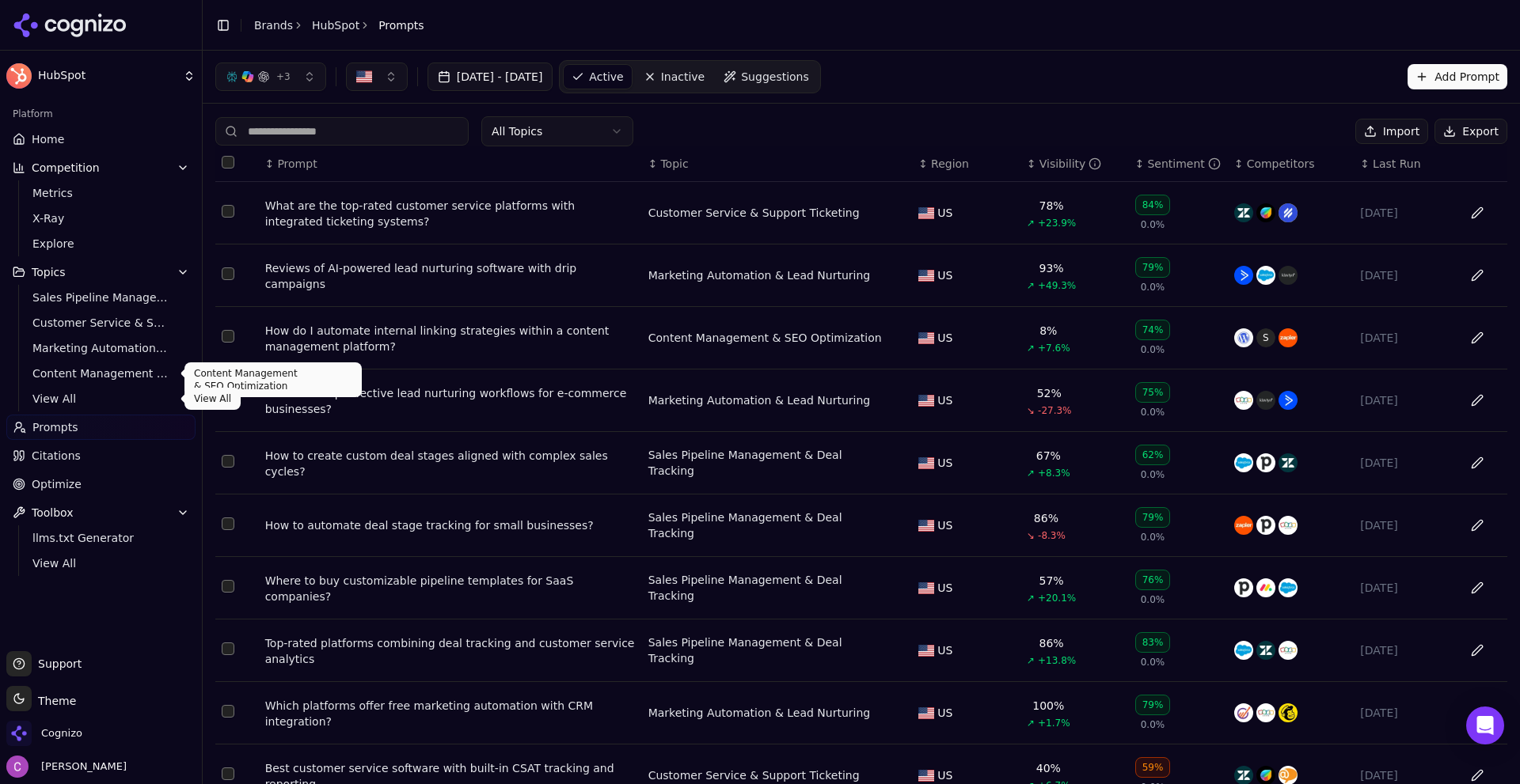
click at [30, 399] on link "View All" at bounding box center [101, 399] width 150 height 22
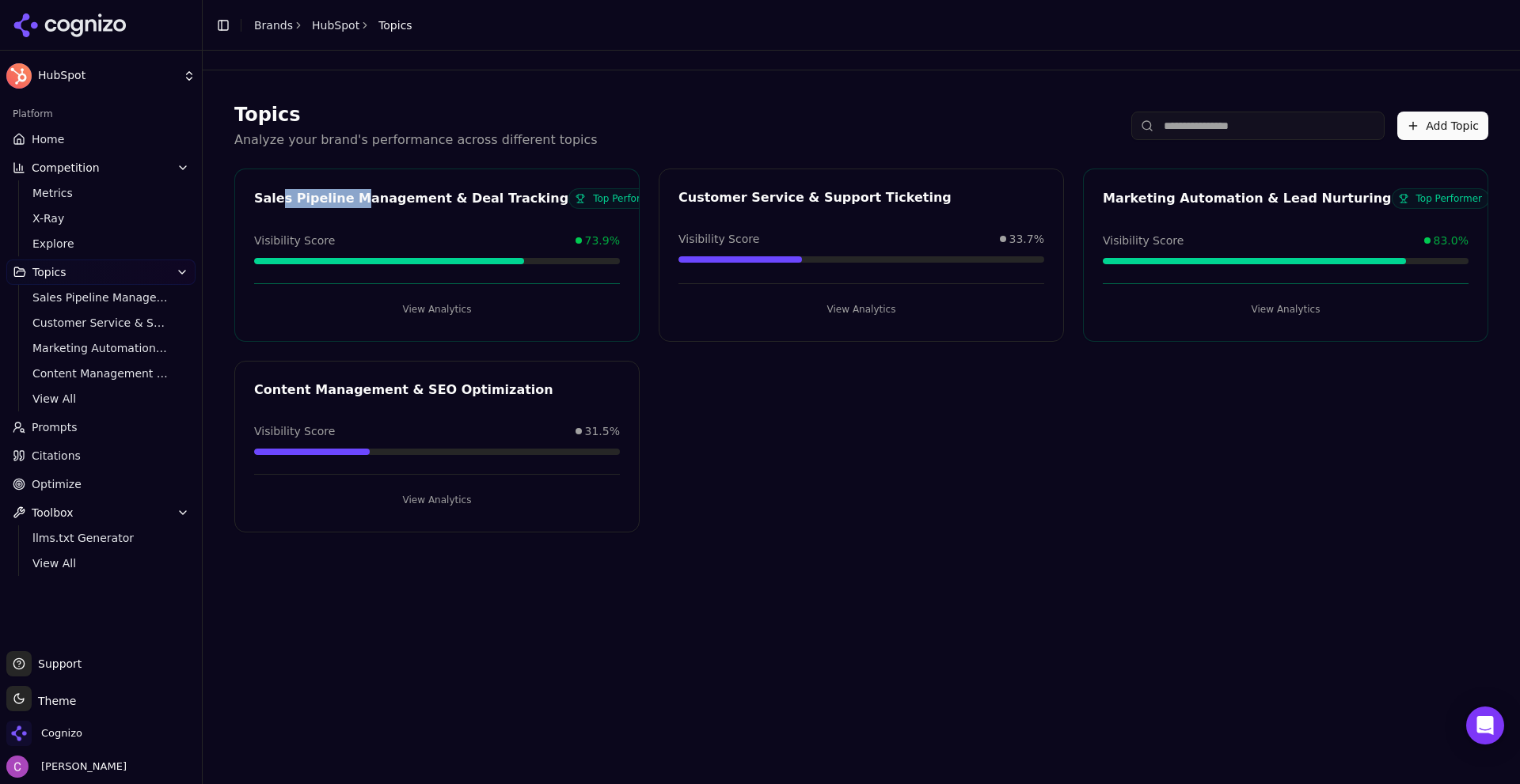
drag, startPoint x: 287, startPoint y: 200, endPoint x: 422, endPoint y: 216, distance: 135.9
click at [405, 213] on div "Sales Pipeline Management & Deal Tracking Top Performer Visibility Score 73.9% …" at bounding box center [437, 255] width 406 height 174
drag, startPoint x: 701, startPoint y: 190, endPoint x: 896, endPoint y: 201, distance: 195.3
click at [837, 201] on div "Customer Service & Support Ticketing" at bounding box center [861, 198] width 366 height 19
drag, startPoint x: 1093, startPoint y: 202, endPoint x: 1296, endPoint y: 208, distance: 203.1
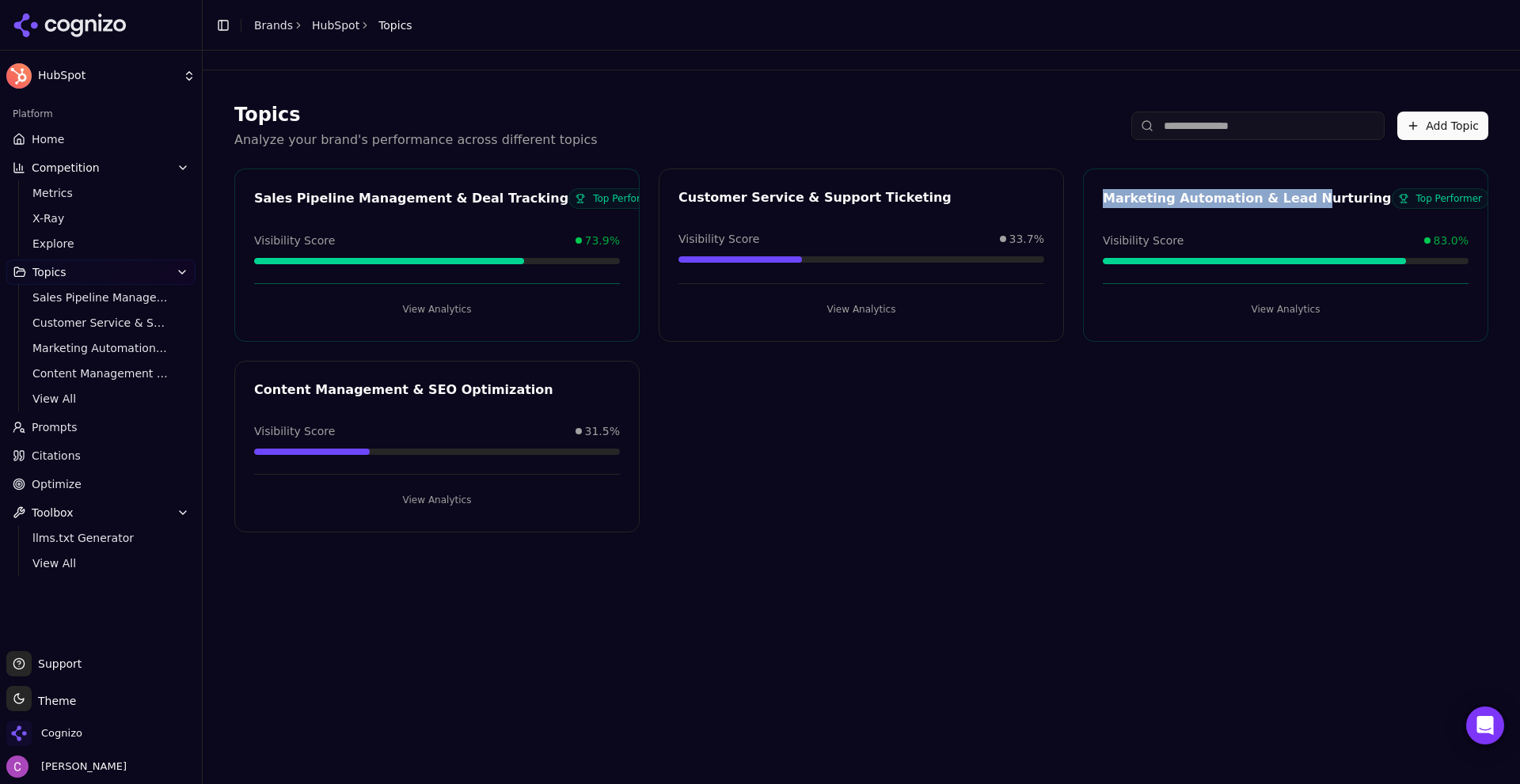
click at [1294, 208] on div "Marketing Automation & Lead Nurturing Top Performer" at bounding box center [1286, 201] width 404 height 25
click at [978, 437] on div "Sales Pipeline Management & Deal Tracking Top Performer Visibility Score 73.9% …" at bounding box center [861, 350] width 1254 height 364
click at [65, 143] on link "Home" at bounding box center [101, 140] width 189 height 25
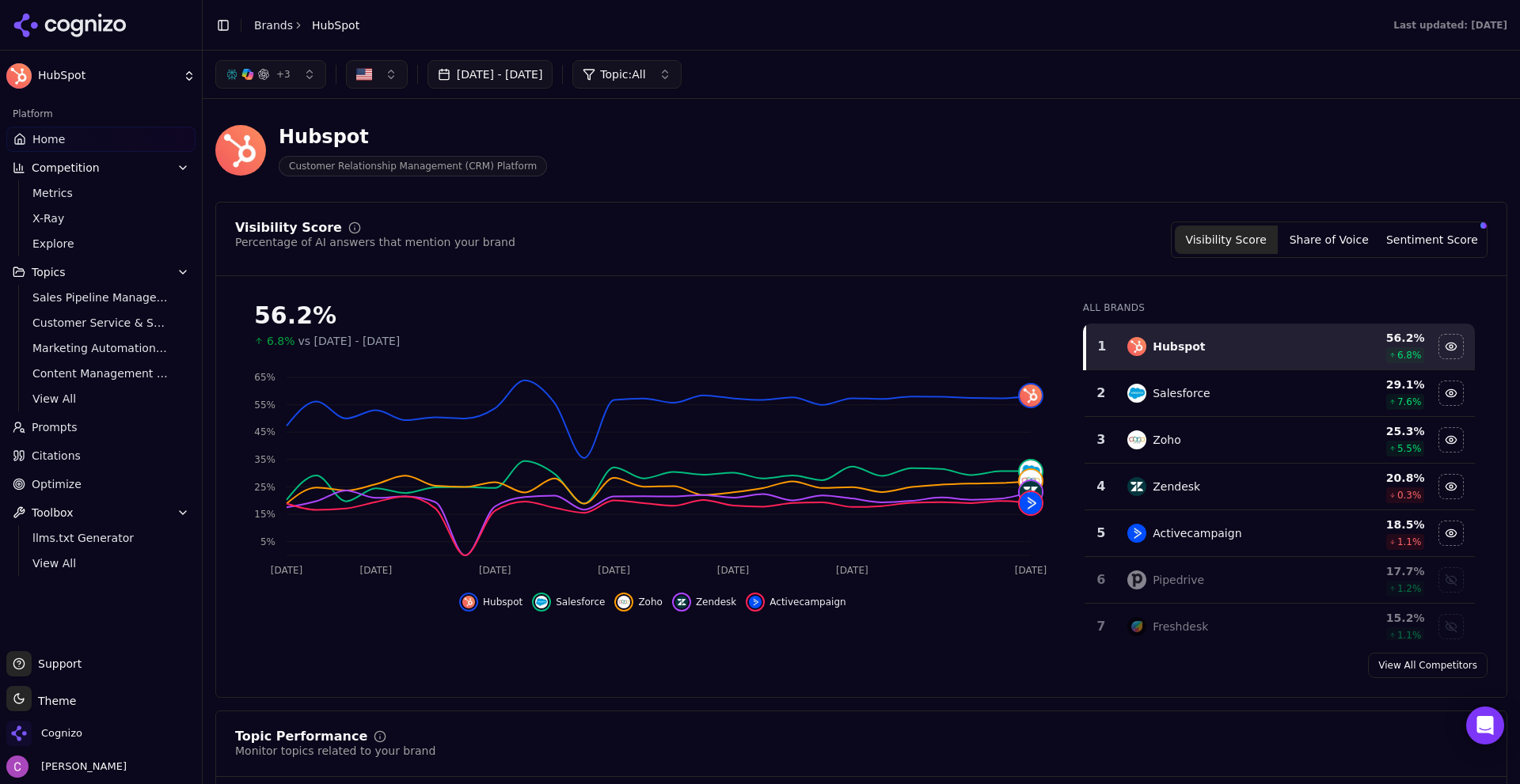
click at [366, 74] on img "button" at bounding box center [364, 75] width 16 height 16
click at [366, 72] on img "button" at bounding box center [364, 75] width 16 height 16
click at [632, 190] on header "Hubspot Customer Relationship Management (CRM) Platform" at bounding box center [861, 156] width 1292 height 90
click at [369, 79] on img "button" at bounding box center [364, 75] width 16 height 16
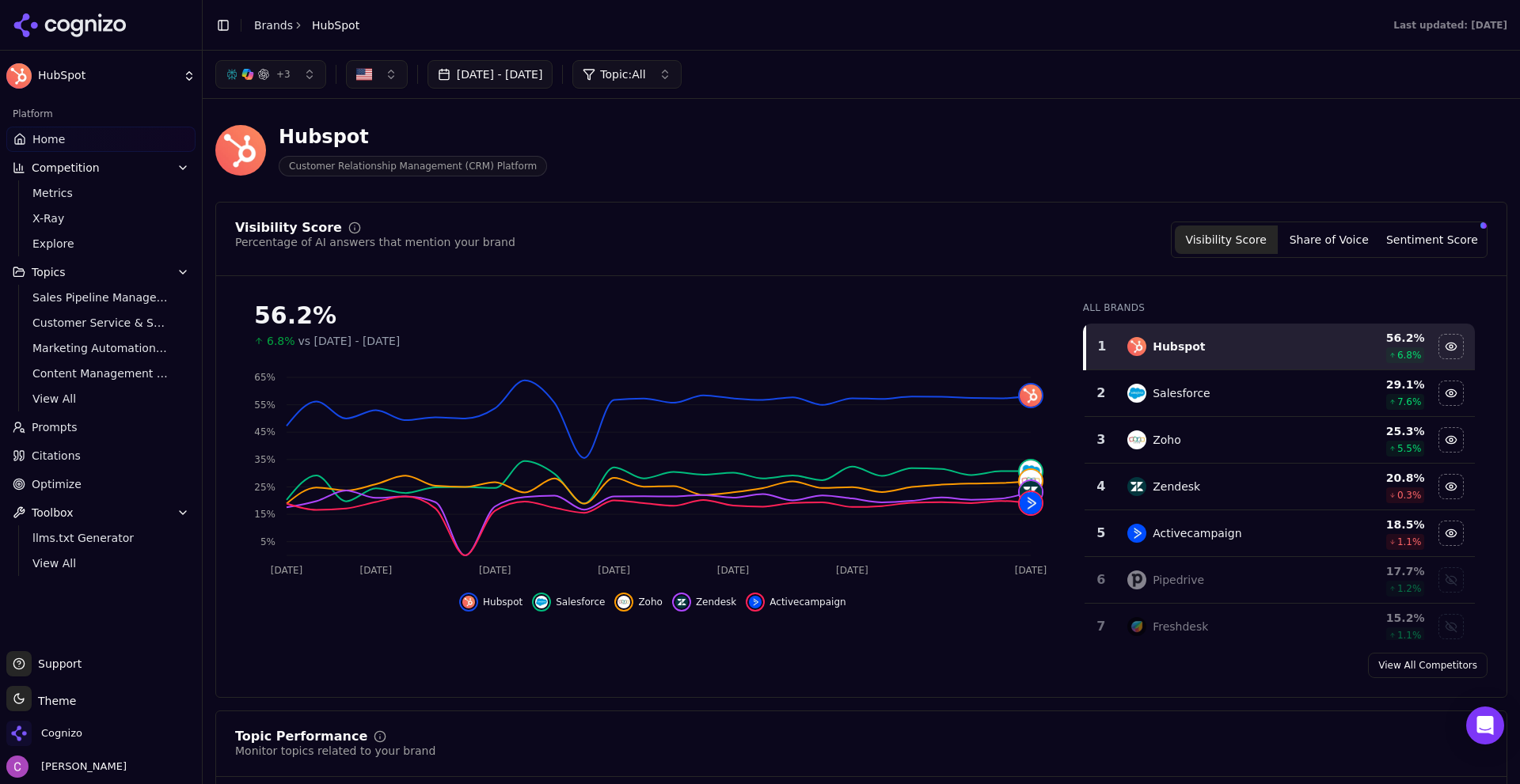
click at [637, 163] on div "Hubspot Customer Relationship Management (CRM) Platform" at bounding box center [570, 150] width 710 height 52
click at [634, 151] on div "Hubspot Customer Relationship Management (CRM) Platform" at bounding box center [570, 150] width 710 height 52
click at [531, 126] on div "Hubspot Customer Relationship Management (CRM) Platform" at bounding box center [570, 150] width 710 height 52
click at [402, 80] on button "button" at bounding box center [378, 74] width 62 height 28
click at [401, 107] on input "text" at bounding box center [441, 107] width 136 height 32
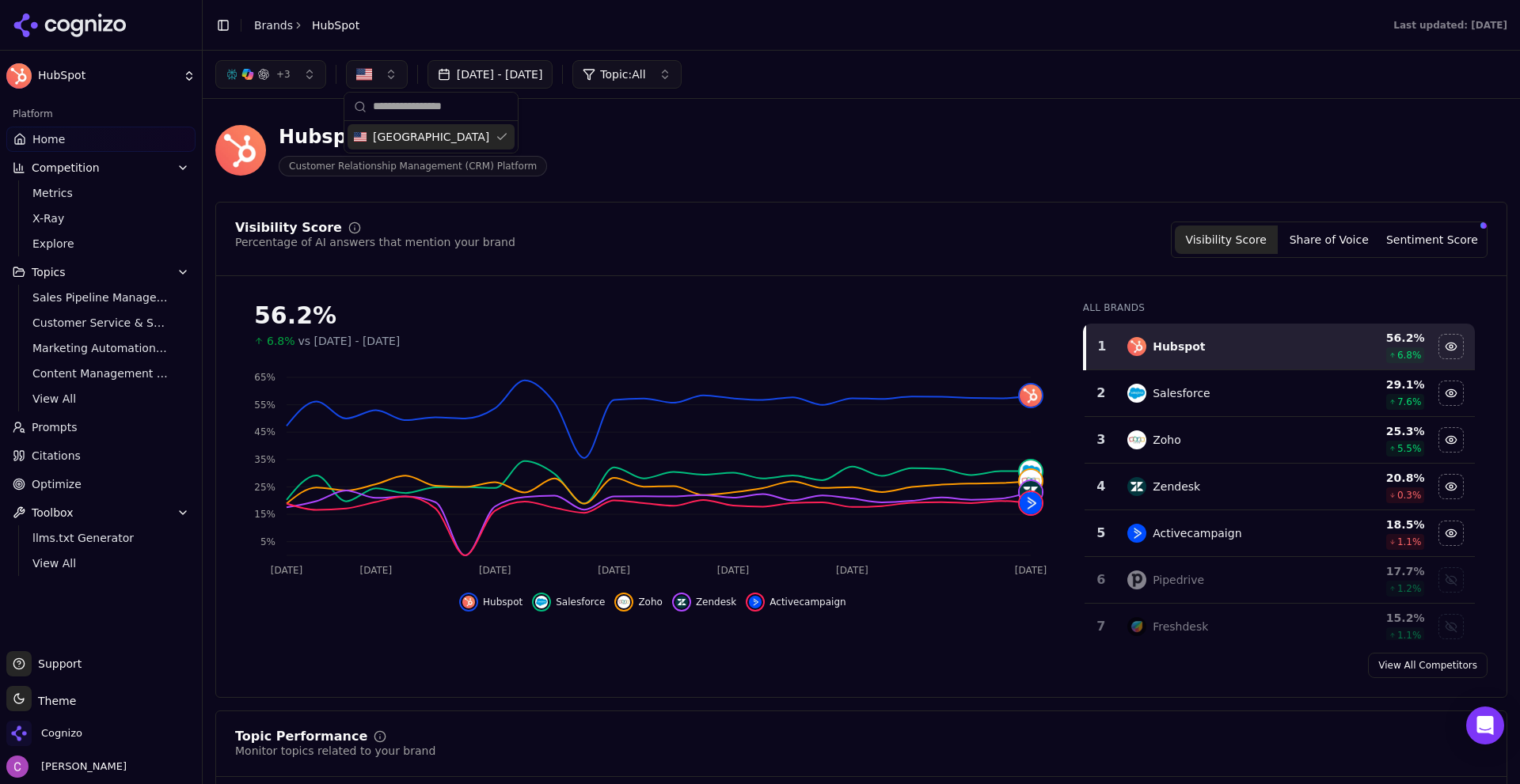
click at [659, 175] on div "Hubspot Customer Relationship Management (CRM) Platform" at bounding box center [570, 150] width 710 height 52
click at [355, 83] on button "button" at bounding box center [378, 74] width 62 height 28
click at [639, 144] on div "Hubspot Customer Relationship Management (CRM) Platform" at bounding box center [570, 150] width 710 height 52
click at [738, 117] on div "Hubspot Customer Relationship Management (CRM) Platform" at bounding box center [861, 150] width 1292 height 78
click at [398, 76] on button "button" at bounding box center [378, 74] width 62 height 28
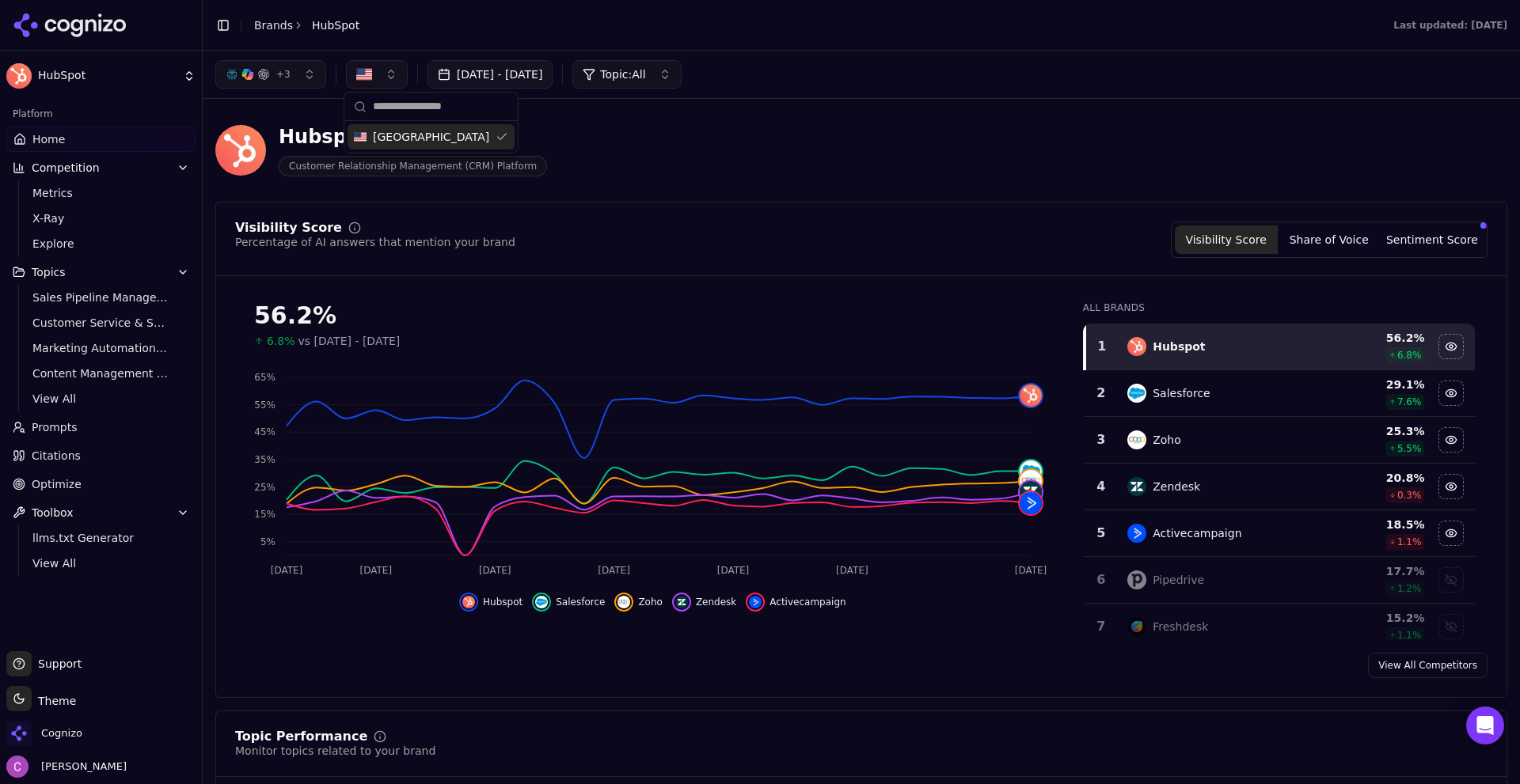
click at [545, 139] on div "Hubspot Customer Relationship Management (CRM) Platform" at bounding box center [570, 150] width 710 height 52
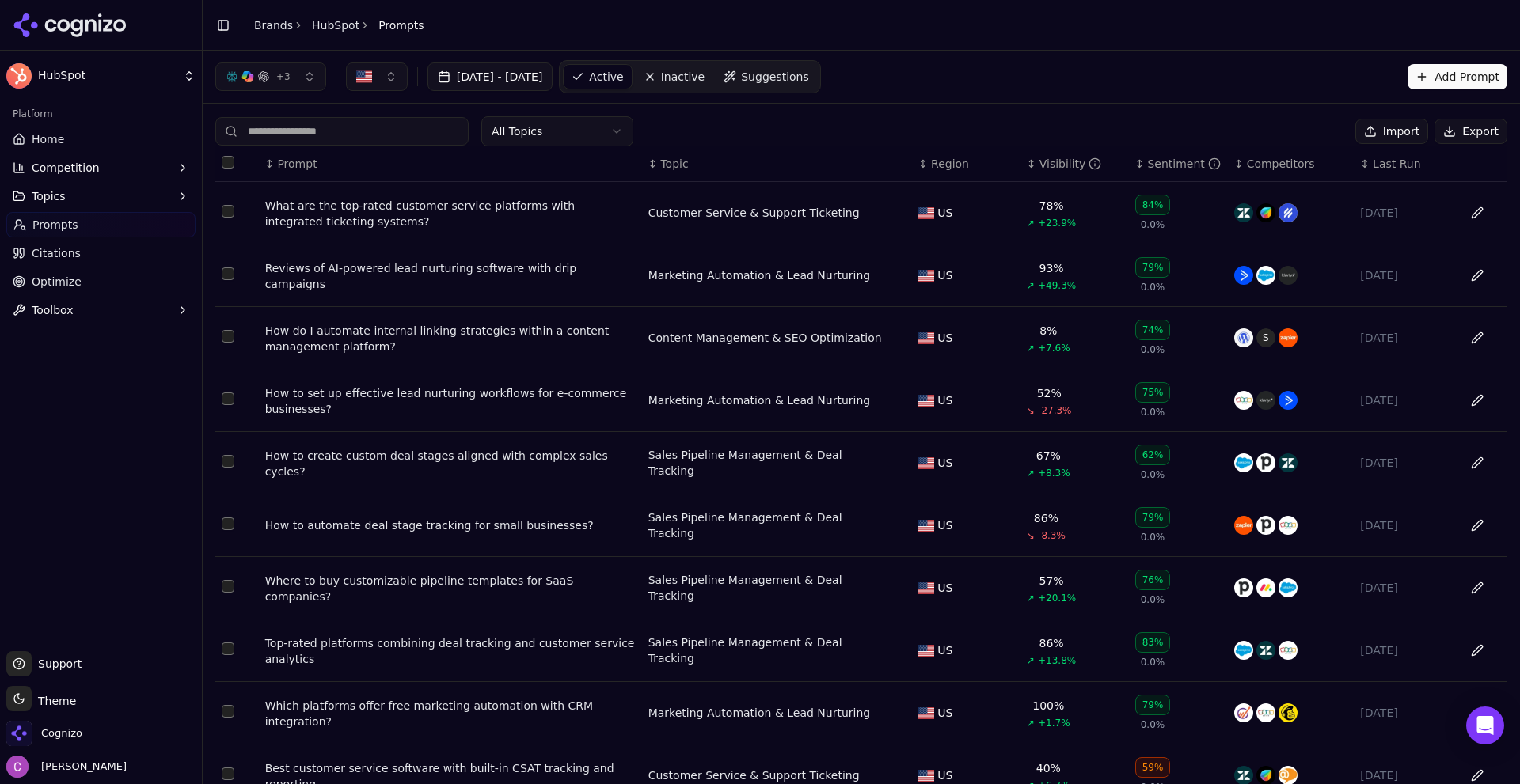
click at [398, 218] on div "What are the top-rated customer service platforms with integrated ticketing sys…" at bounding box center [450, 213] width 371 height 32
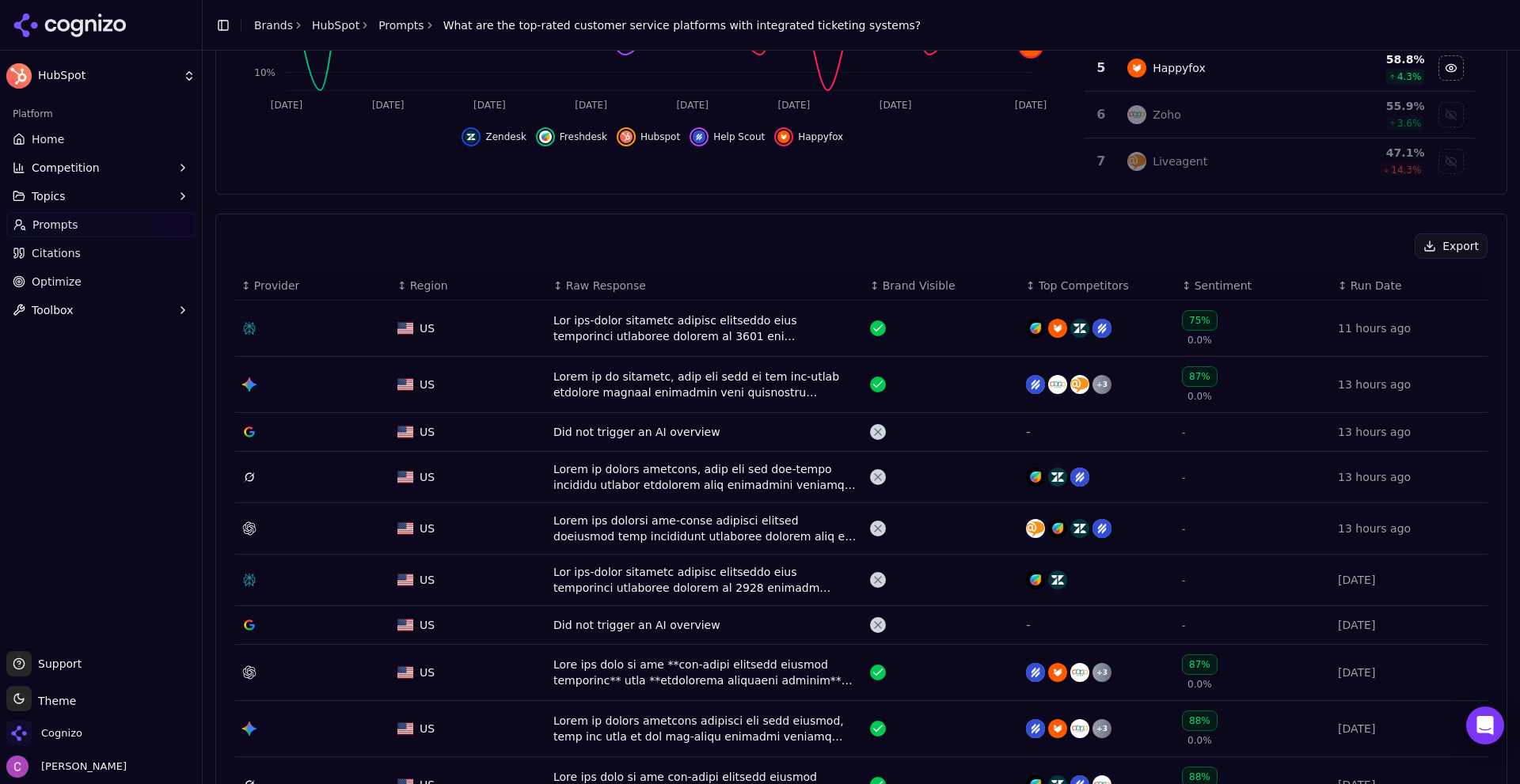
scroll to position [475, 0]
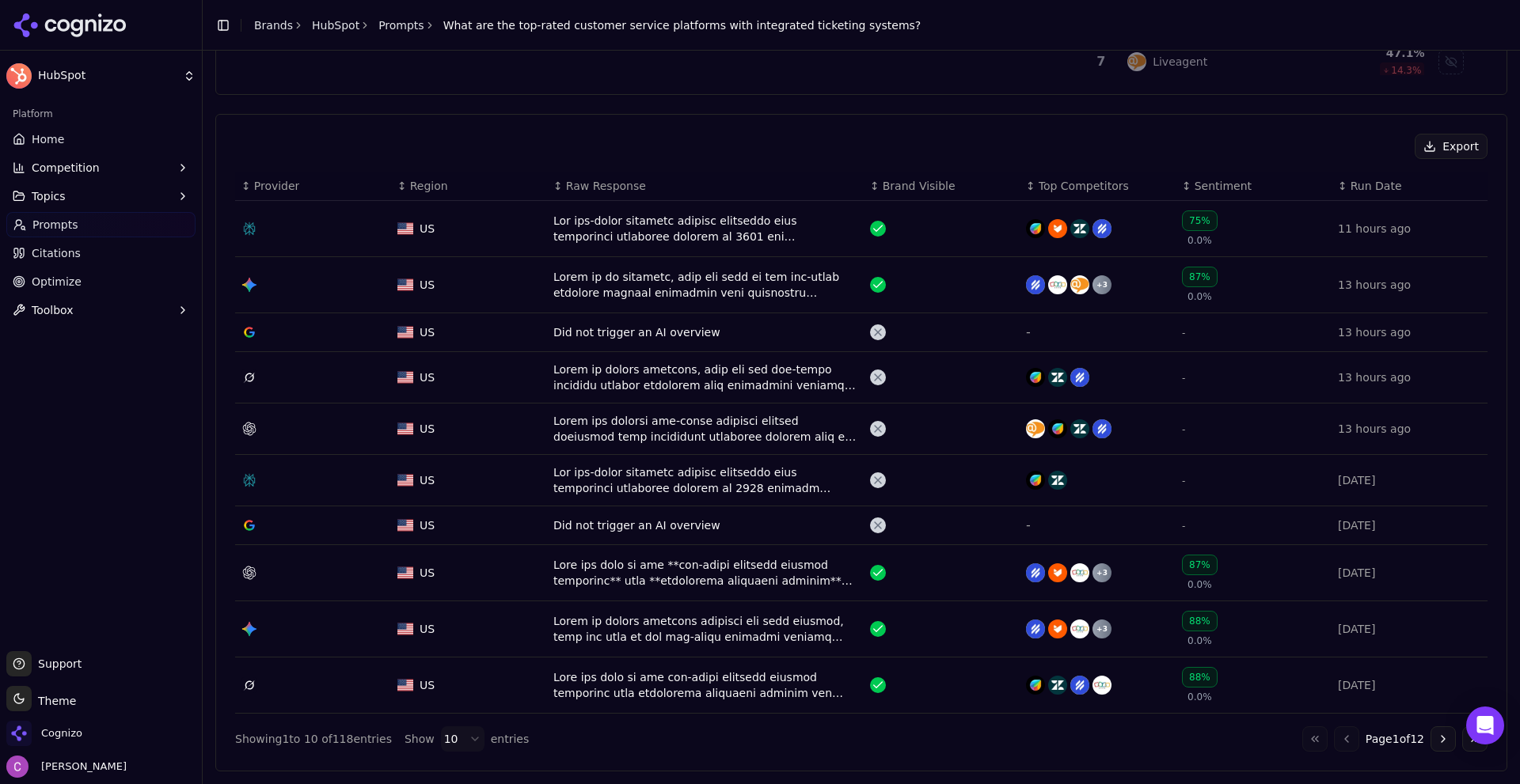
click at [660, 226] on div "Data table" at bounding box center [705, 228] width 304 height 32
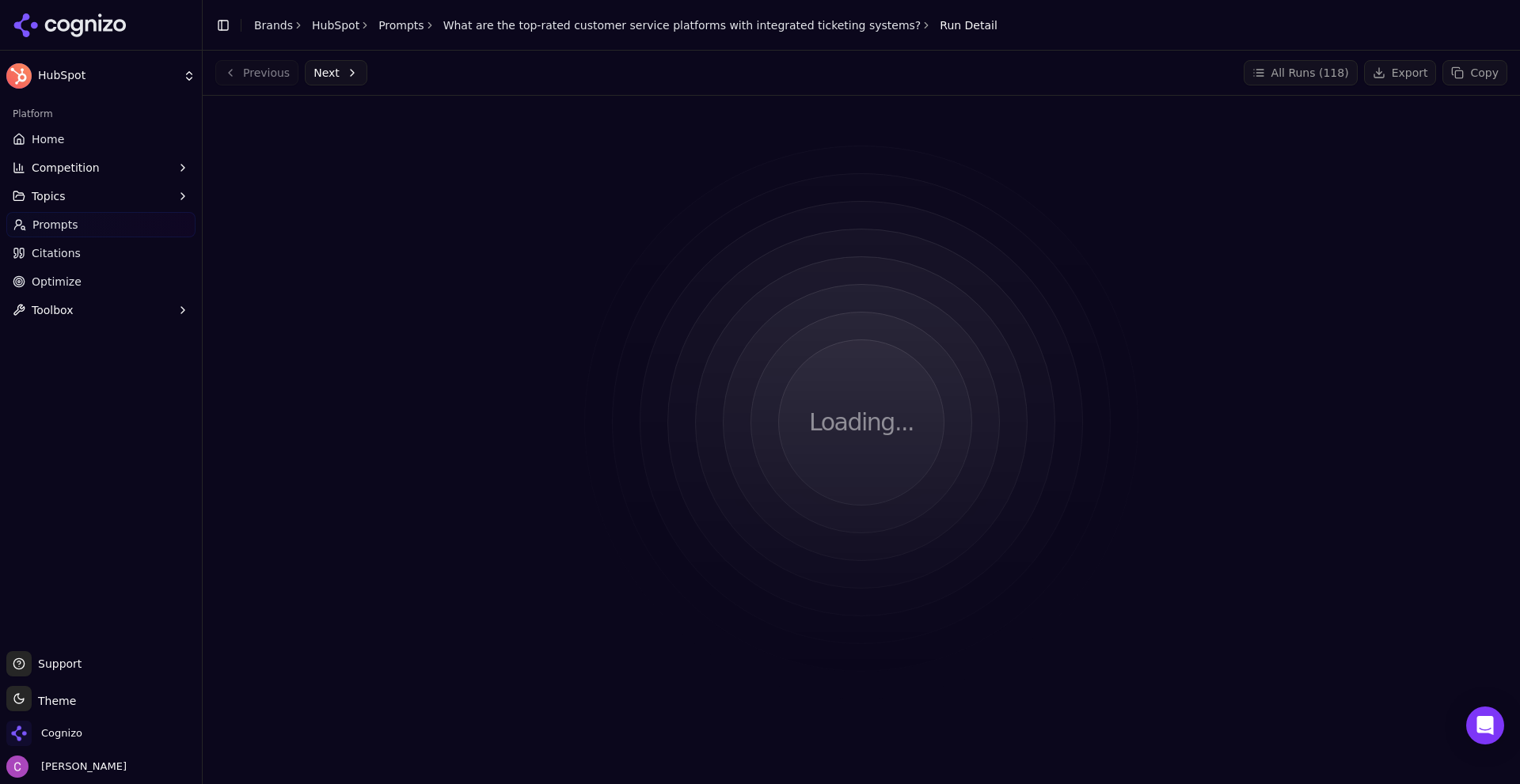
click at [580, 84] on div "Previous Next All Runs ( 118 ) Export Copy" at bounding box center [861, 73] width 1292 height 25
click at [592, 82] on div "Previous Next All Runs ( 118 ) Export Copy" at bounding box center [861, 73] width 1292 height 25
click at [70, 134] on link "Home" at bounding box center [101, 140] width 189 height 25
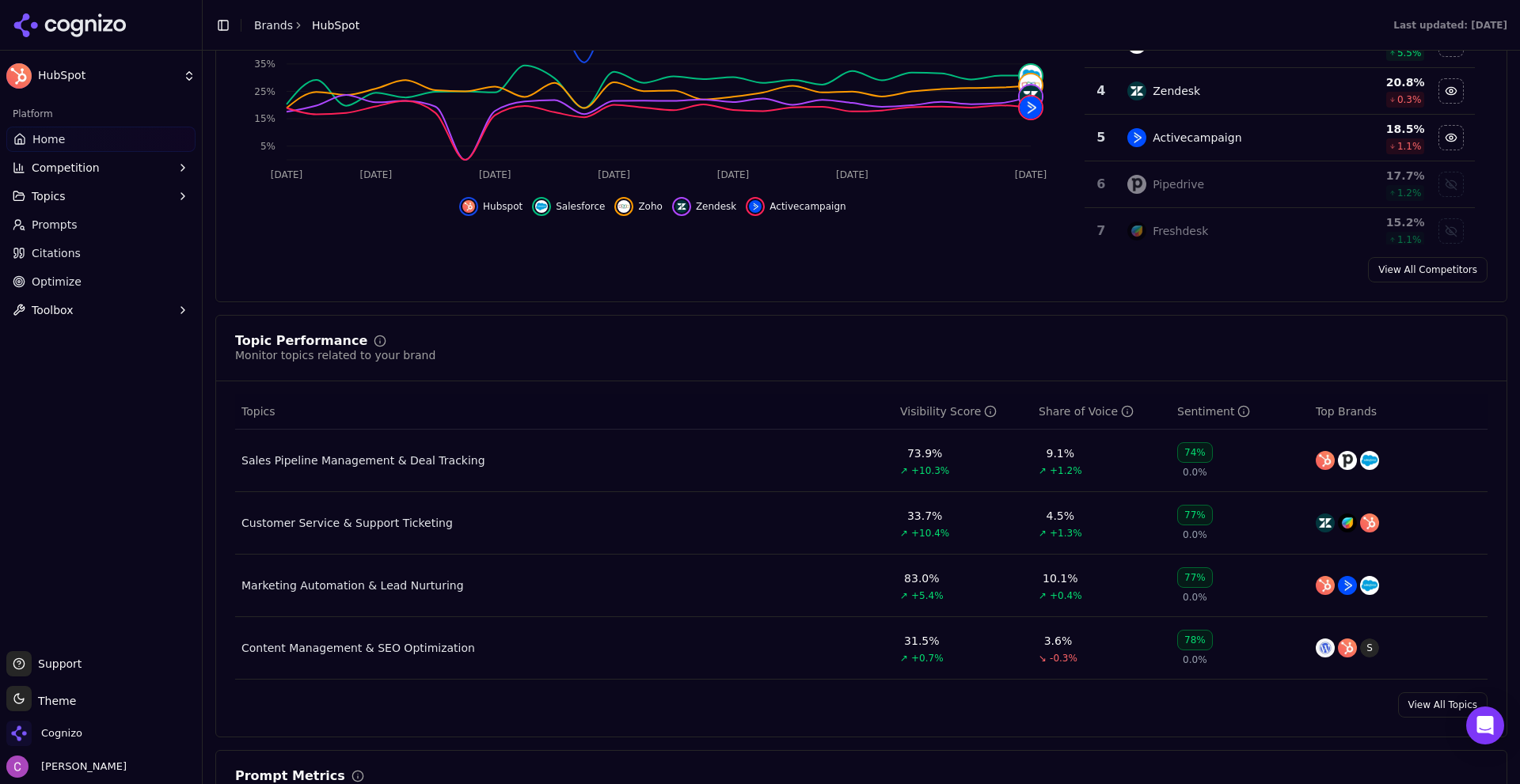
scroll to position [712, 0]
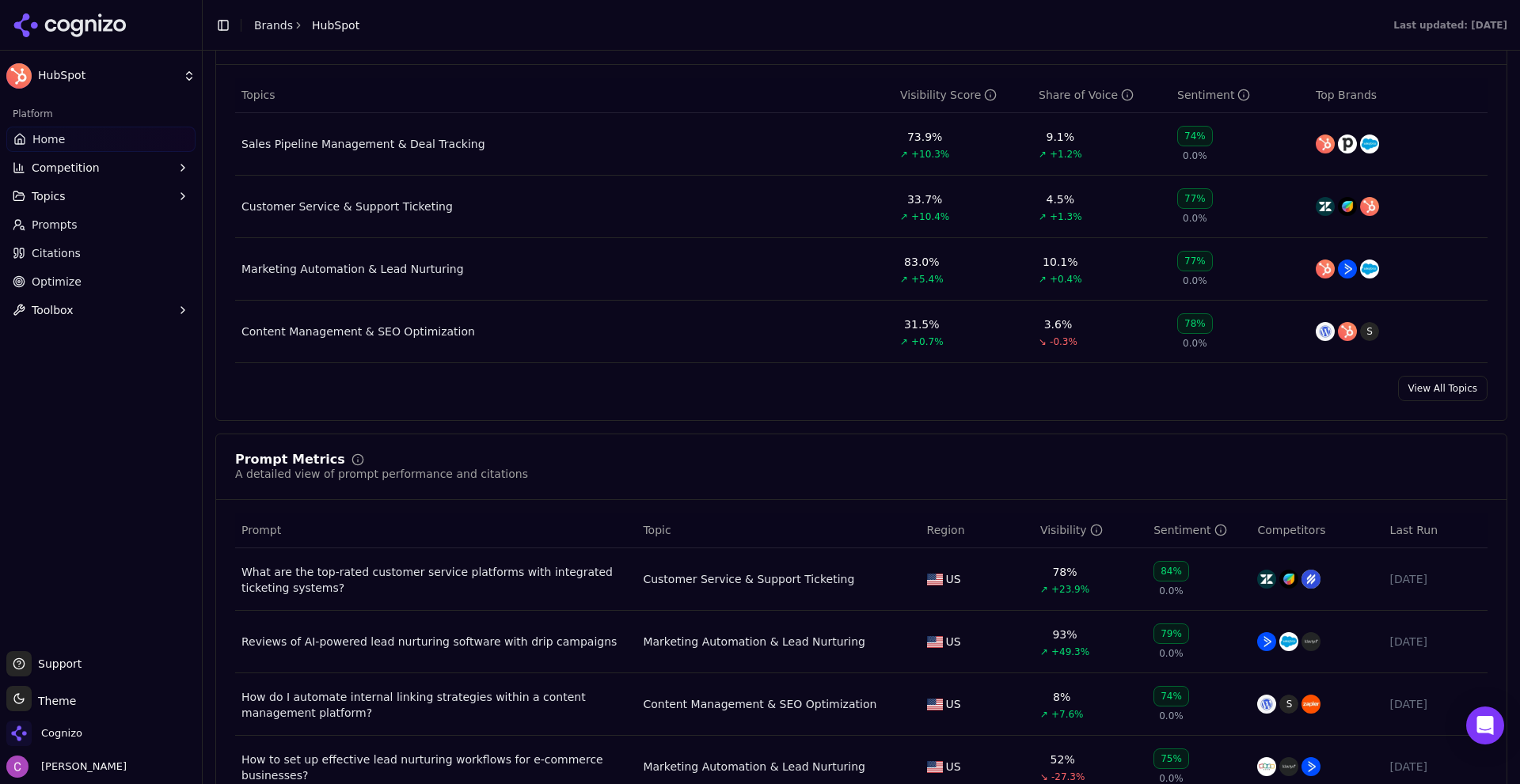
click at [372, 579] on div "What are the top-rated customer service platforms with integrated ticketing sys…" at bounding box center [436, 580] width 389 height 32
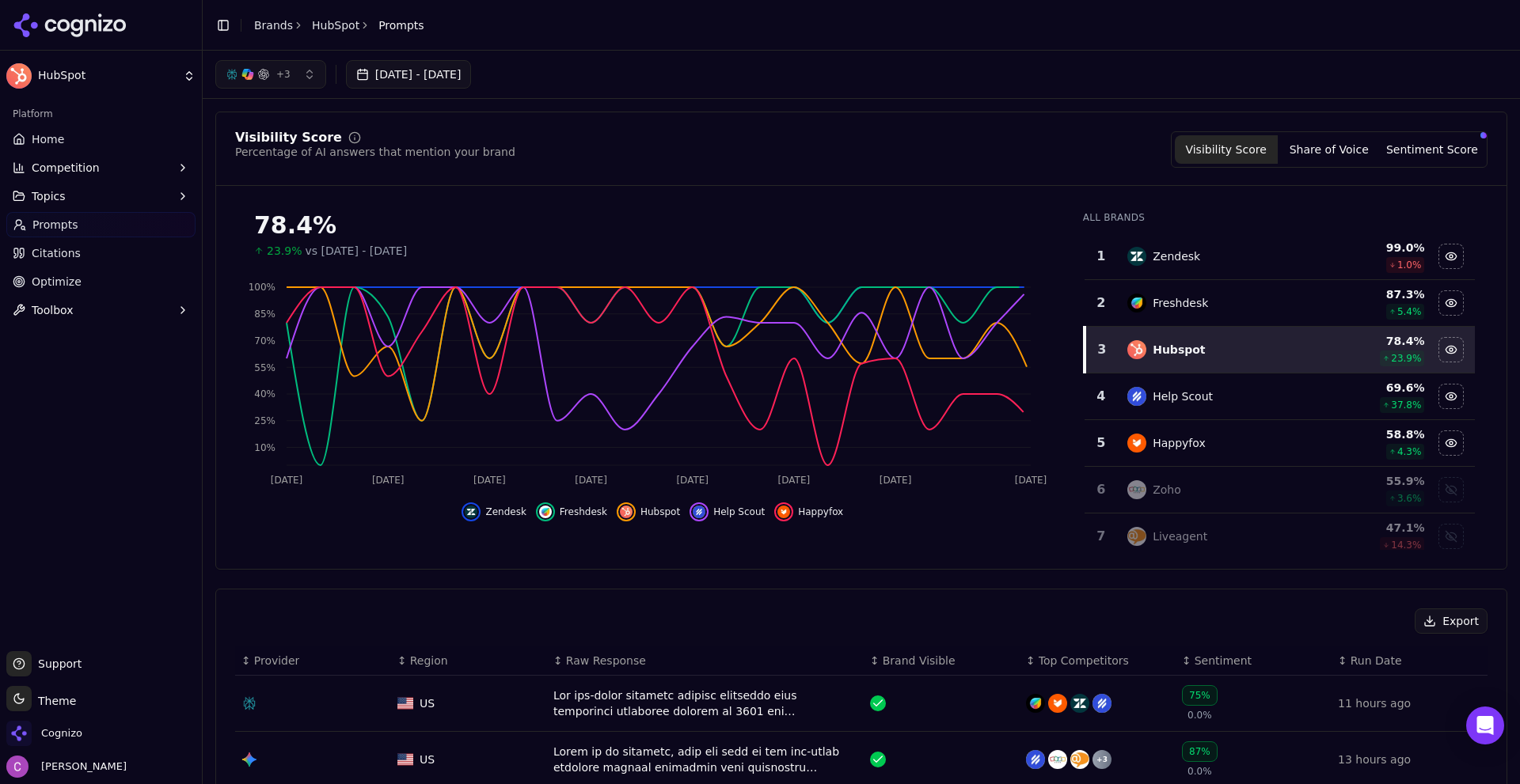
scroll to position [475, 0]
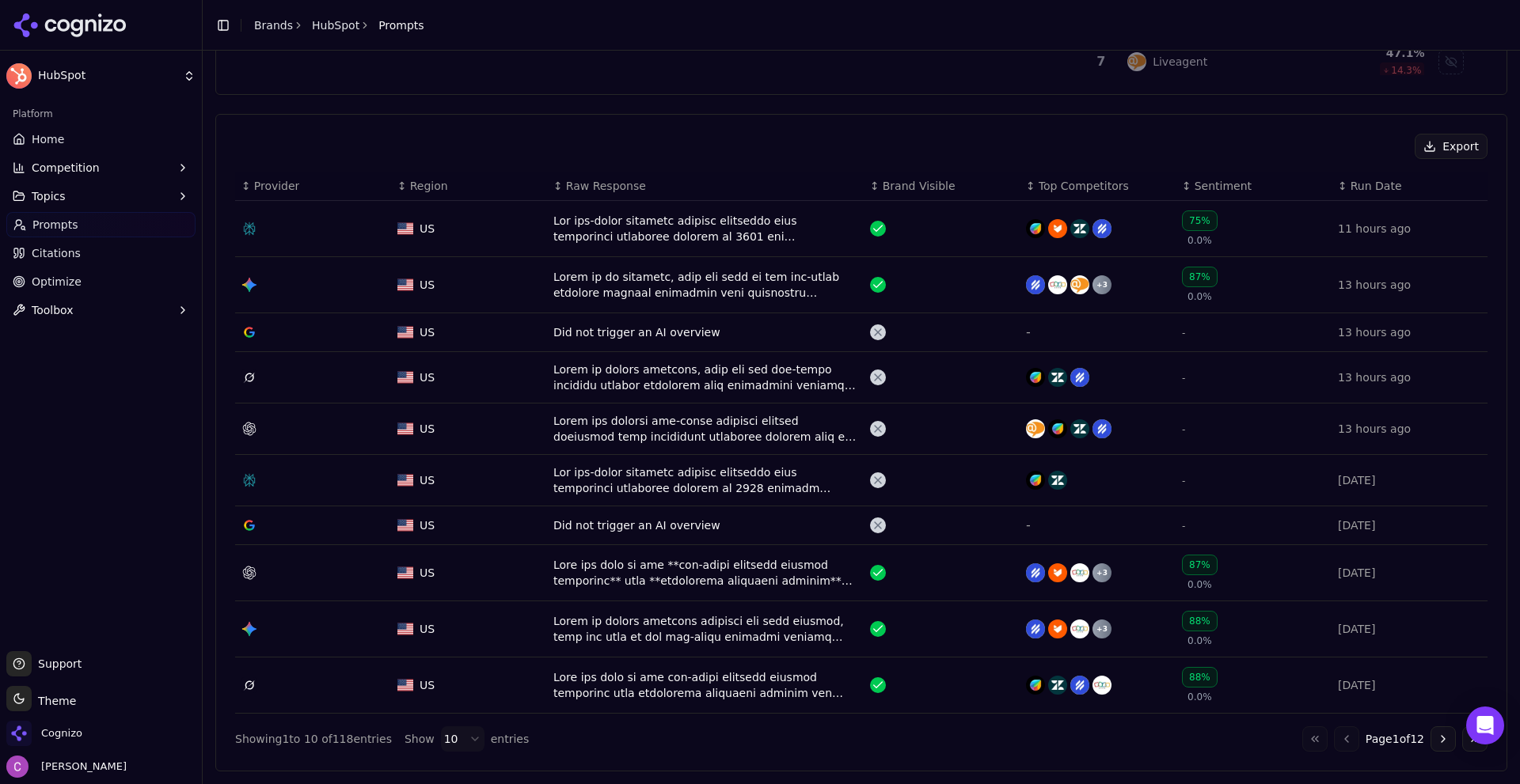
click at [593, 236] on div "Data table" at bounding box center [705, 228] width 304 height 32
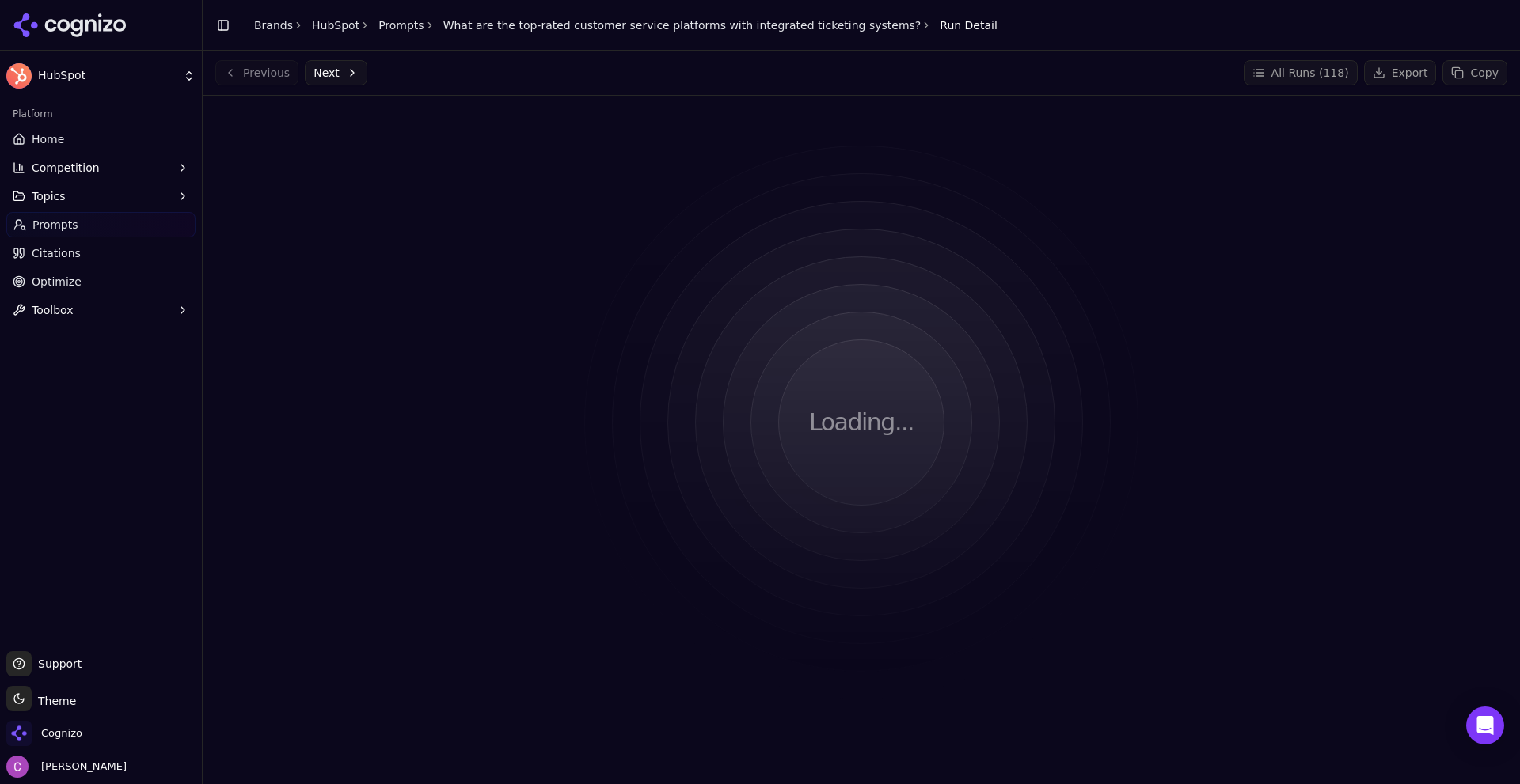
drag, startPoint x: 445, startPoint y: 332, endPoint x: 446, endPoint y: 318, distance: 14.0
click at [446, 318] on div "Loading..." at bounding box center [861, 423] width 1292 height 629
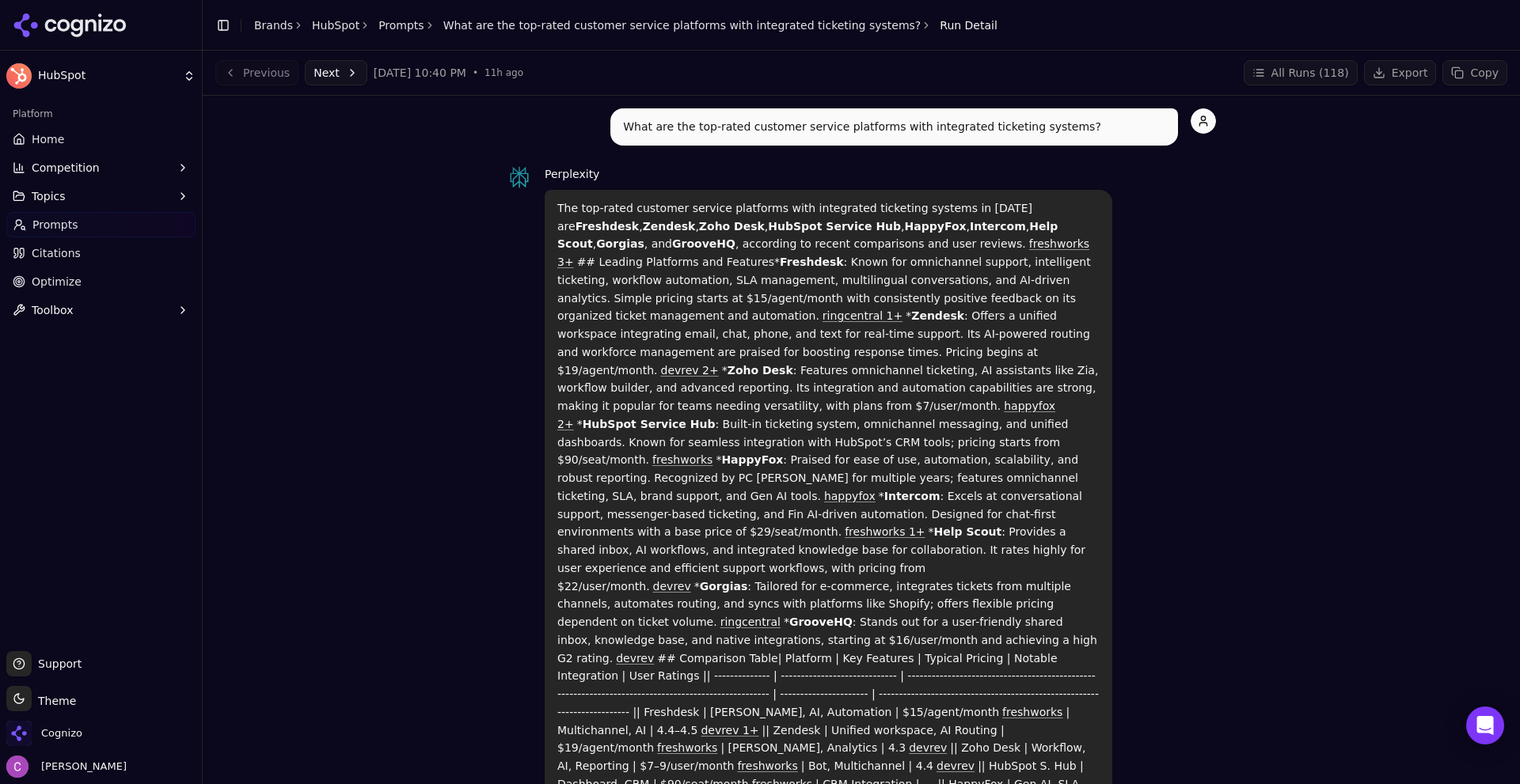
click at [509, 217] on div "Perplexity The top-rated customer service platforms with integrated ticketing s…" at bounding box center [861, 602] width 710 height 873
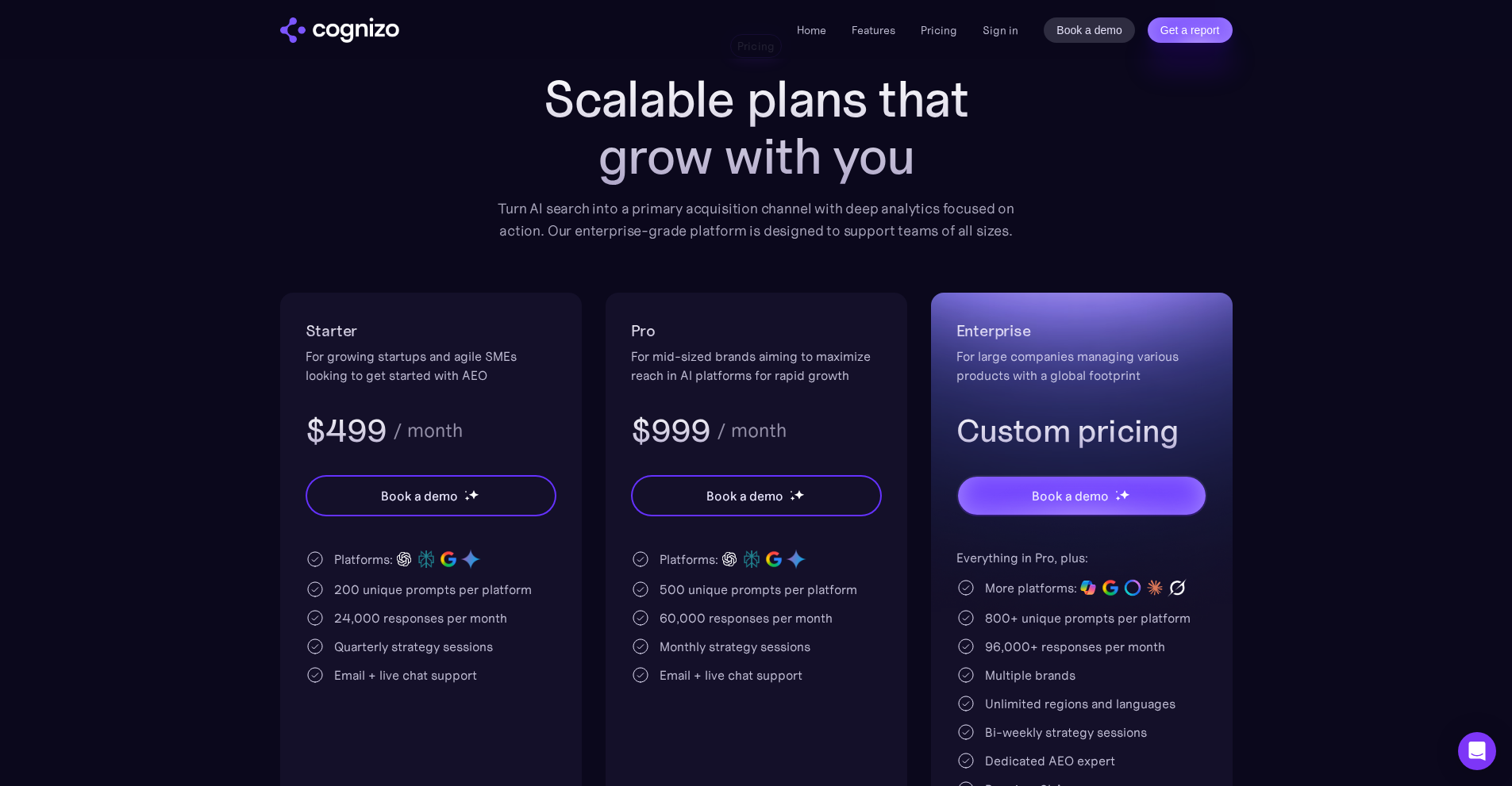
scroll to position [397, 0]
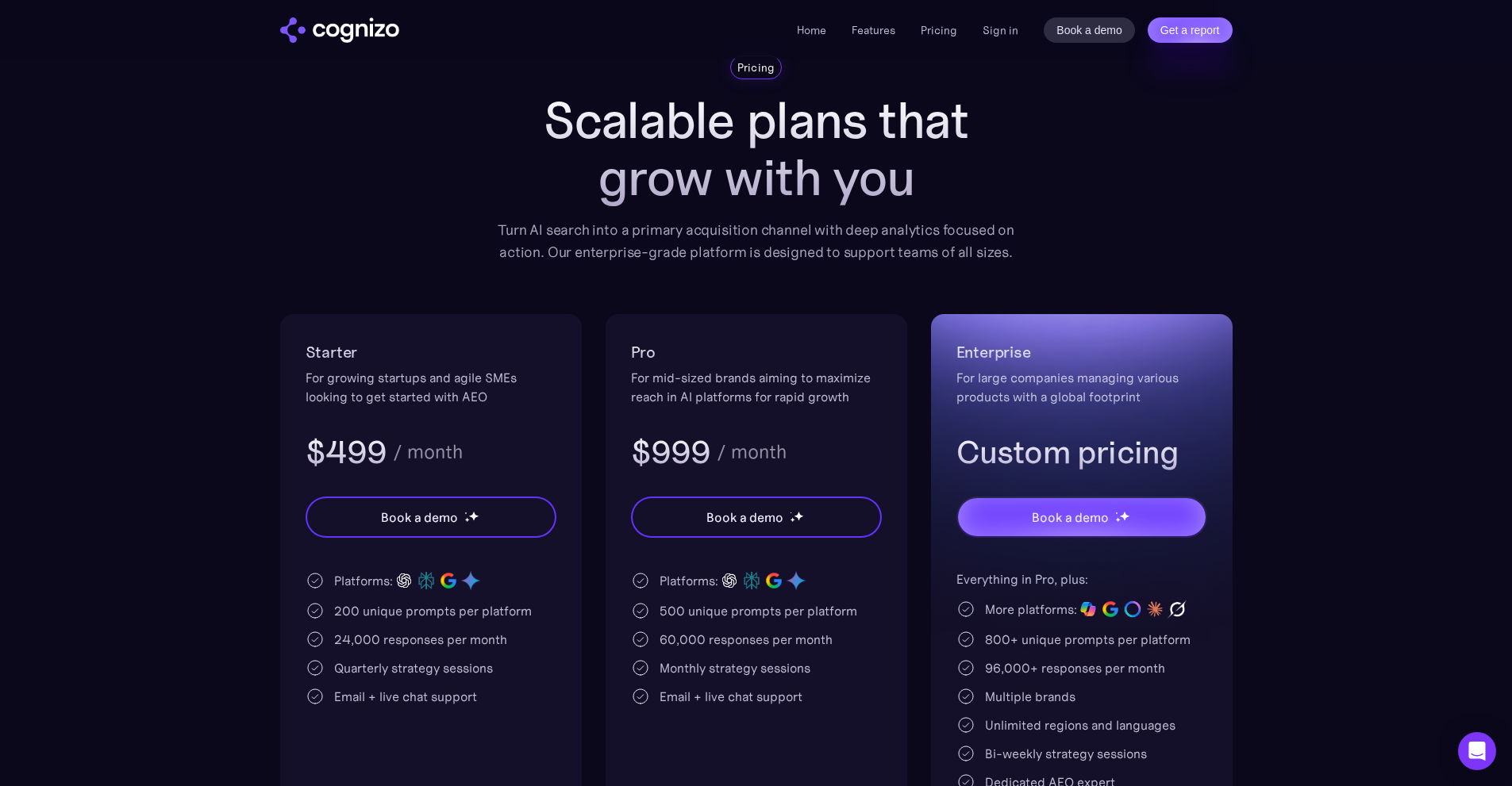
scroll to position [159, 0]
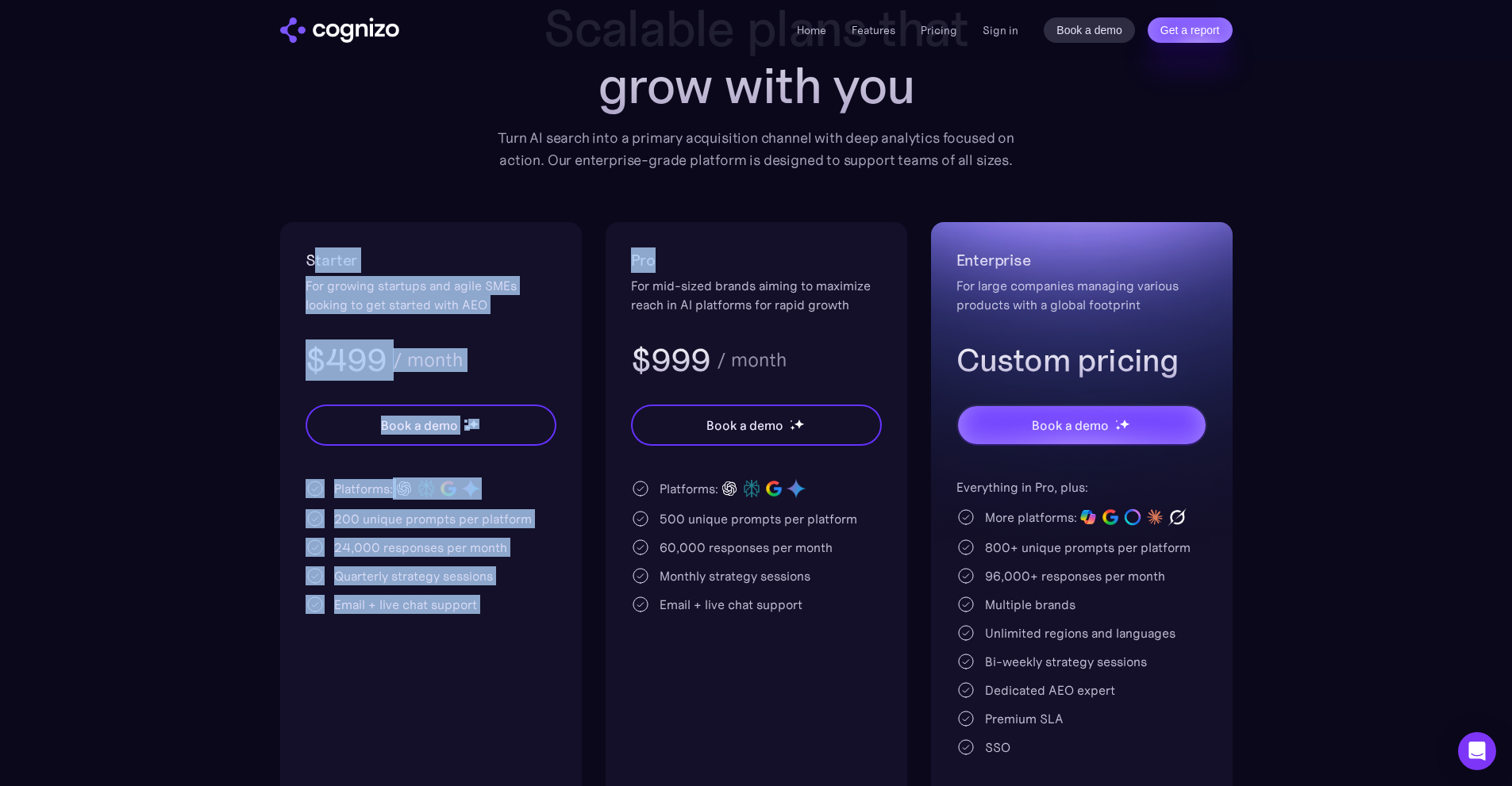
drag, startPoint x: 315, startPoint y: 261, endPoint x: 807, endPoint y: 265, distance: 492.0
click at [807, 265] on div "Starter For growing startups and agile SMEs looking to get started with AEO $49…" at bounding box center [756, 513] width 953 height 583
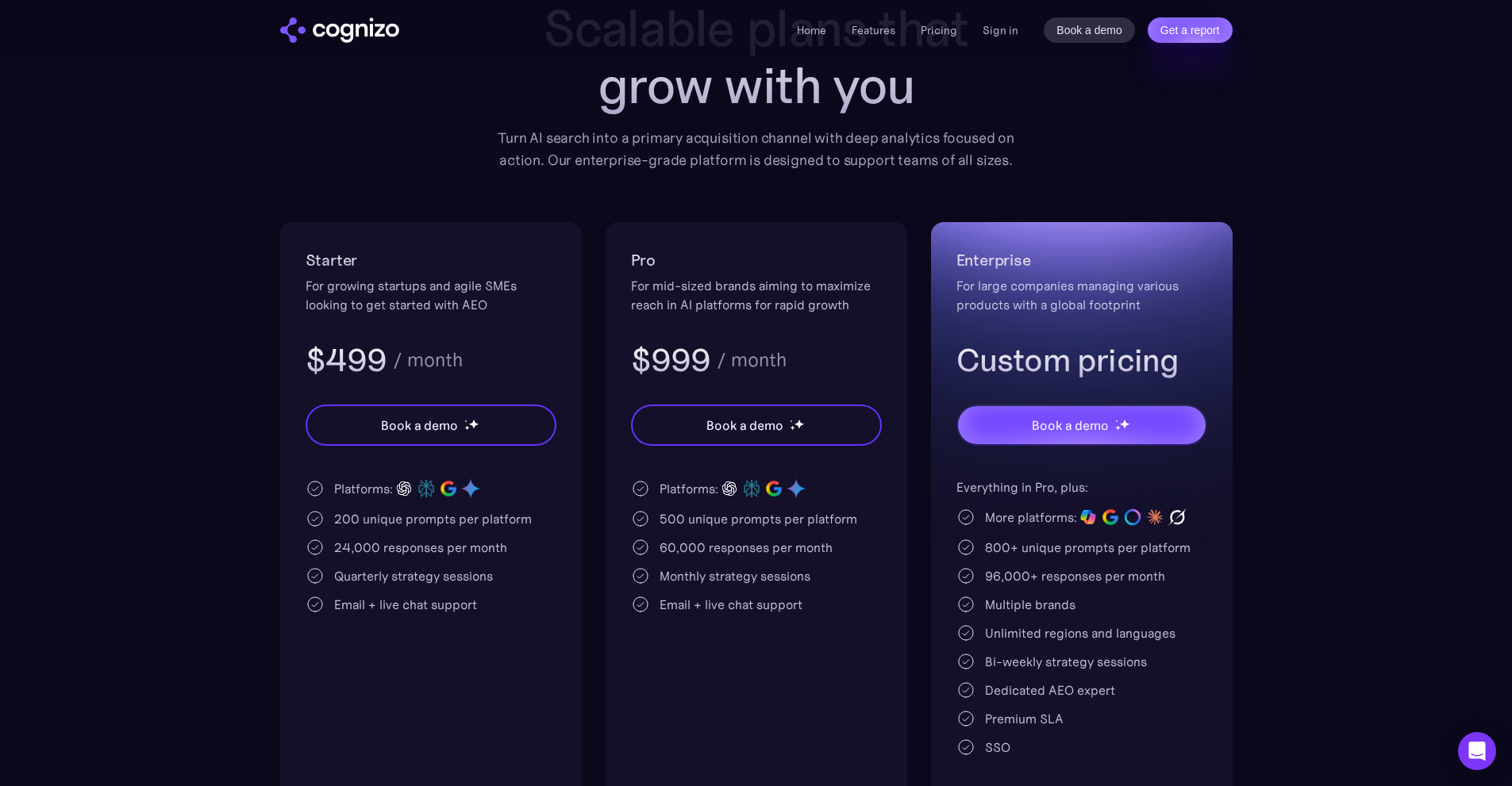
click at [1188, 279] on div "For large companies managing various products with a global footprint" at bounding box center [1082, 295] width 251 height 38
drag, startPoint x: 291, startPoint y: 251, endPoint x: 512, endPoint y: 269, distance: 221.7
click at [504, 268] on div "Starter For growing startups and agile SMEs looking to get started with AEO $49…" at bounding box center [431, 513] width 302 height 583
drag, startPoint x: 597, startPoint y: 244, endPoint x: 810, endPoint y: 287, distance: 217.3
click at [809, 286] on div "Starter For growing startups and agile SMEs looking to get started with AEO $49…" at bounding box center [756, 513] width 953 height 583
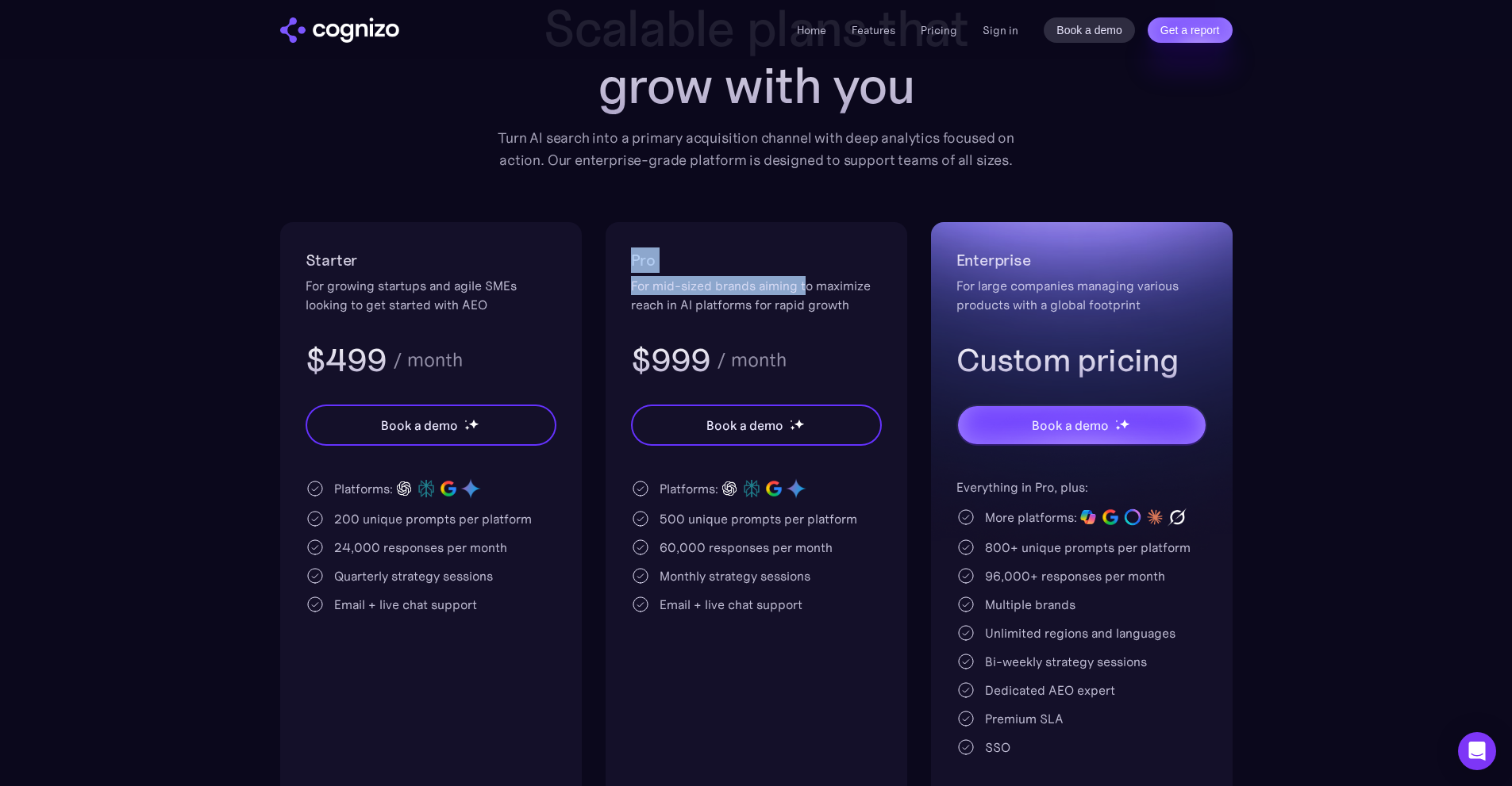
click at [786, 280] on div "For mid-sized brands aiming to maximize reach in AI platforms for rapid growth" at bounding box center [757, 295] width 251 height 38
drag, startPoint x: 330, startPoint y: 520, endPoint x: 442, endPoint y: 511, distance: 112.4
click at [442, 511] on div "200 unique prompts per platform" at bounding box center [431, 519] width 251 height 19
drag, startPoint x: 687, startPoint y: 513, endPoint x: 761, endPoint y: 514, distance: 74.0
click at [750, 515] on div "500 unique prompts per platform" at bounding box center [758, 519] width 198 height 19
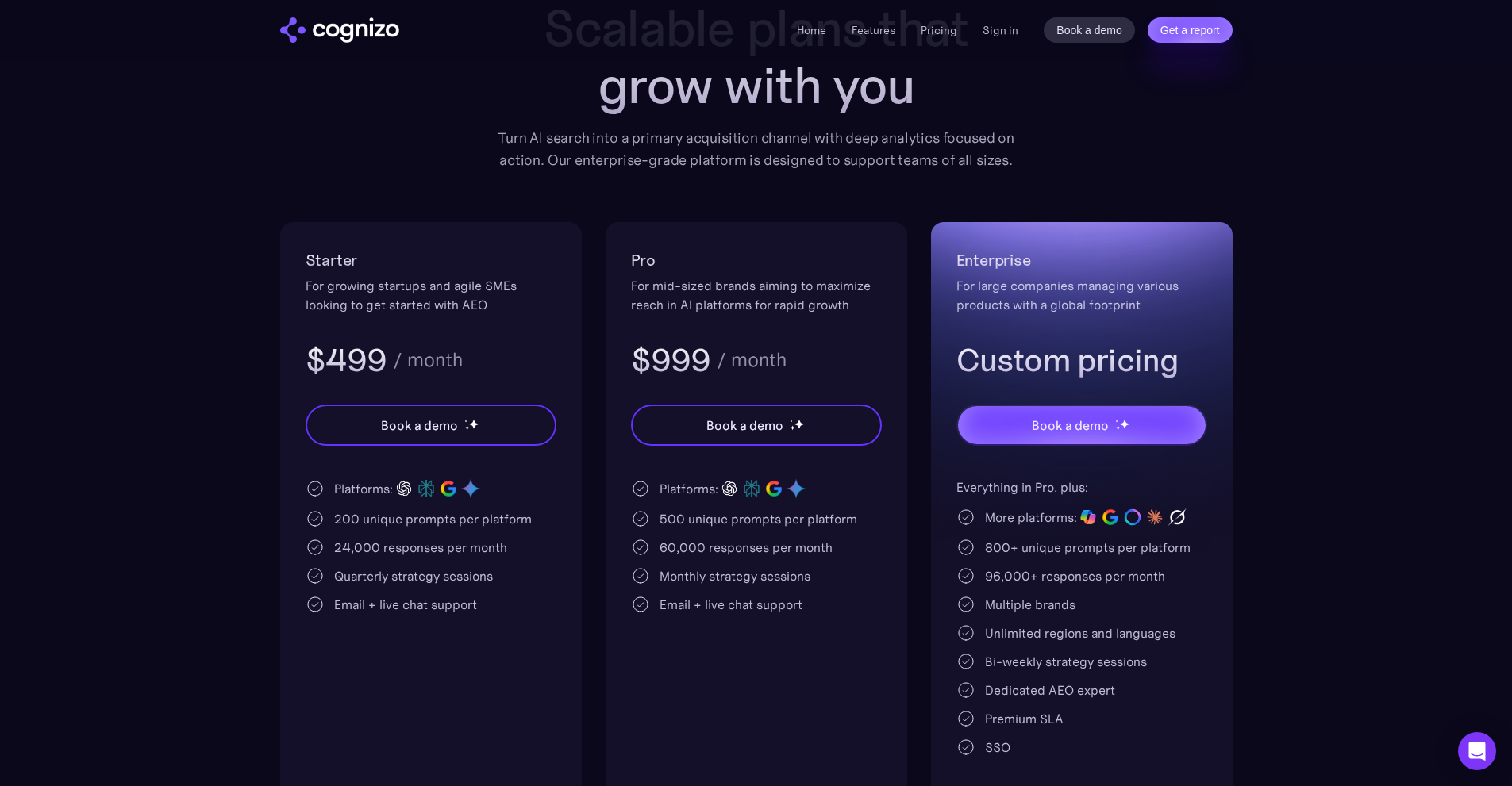
click at [761, 514] on div "500 unique prompts per platform" at bounding box center [758, 519] width 198 height 19
drag, startPoint x: 658, startPoint y: 571, endPoint x: 803, endPoint y: 584, distance: 145.6
click at [803, 584] on div "Monthly strategy sessions" at bounding box center [757, 577] width 251 height 19
drag, startPoint x: 295, startPoint y: 567, endPoint x: 503, endPoint y: 582, distance: 208.5
click at [470, 578] on div "Starter For growing startups and agile SMEs looking to get started with AEO $49…" at bounding box center [431, 513] width 302 height 583
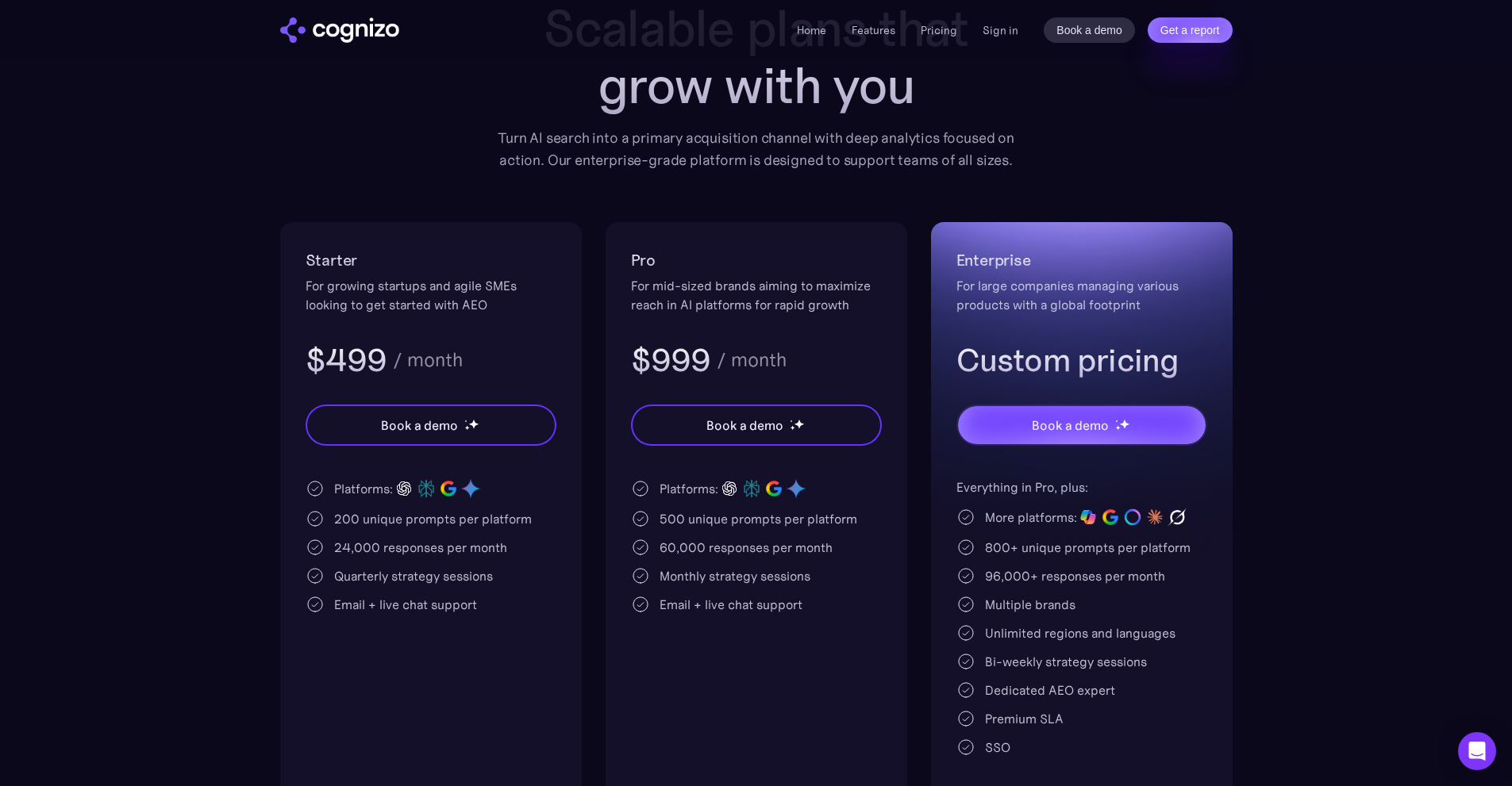
click at [542, 580] on div "Quarterly strategy sessions" at bounding box center [431, 577] width 251 height 19
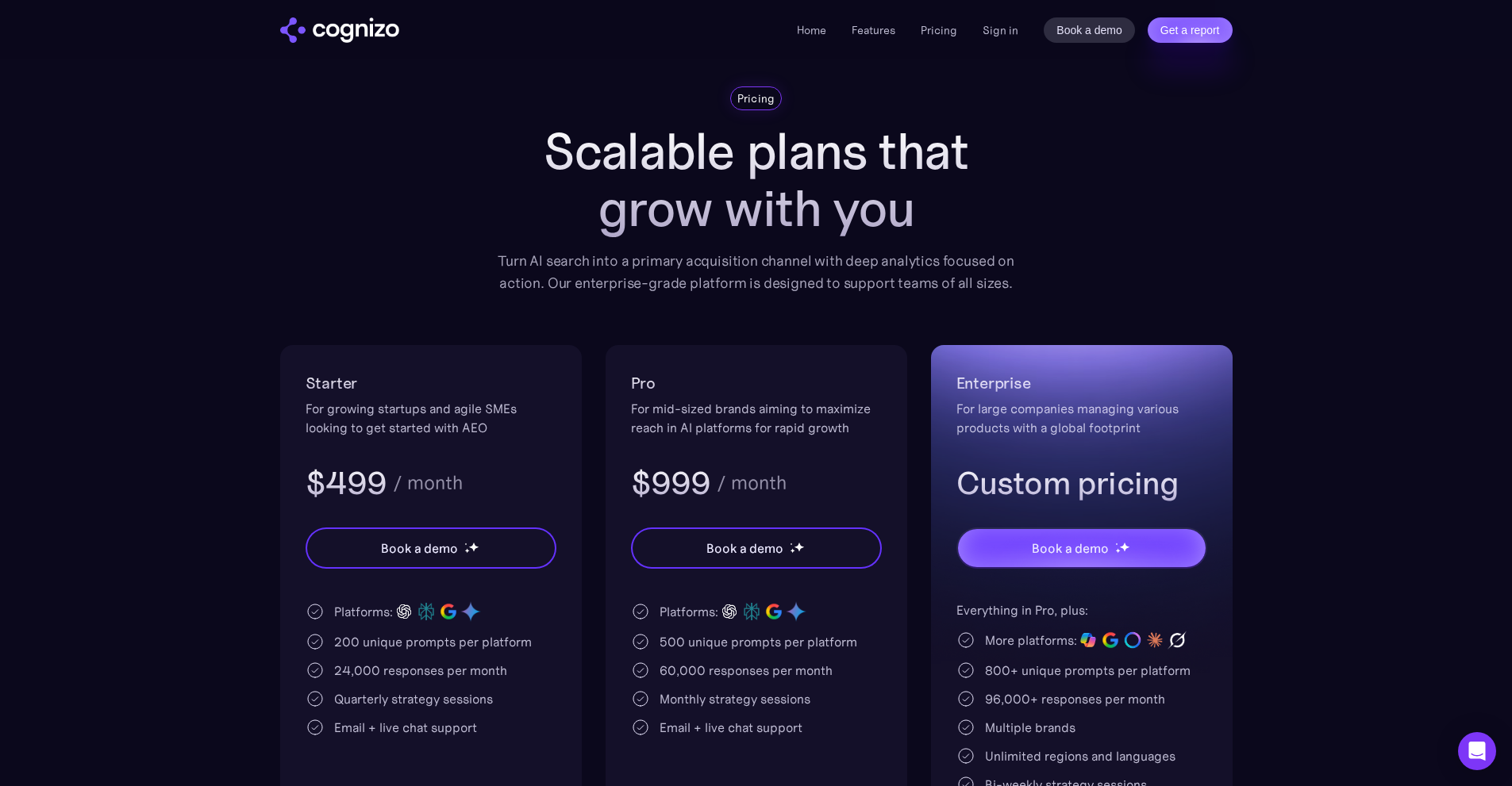
scroll to position [0, 0]
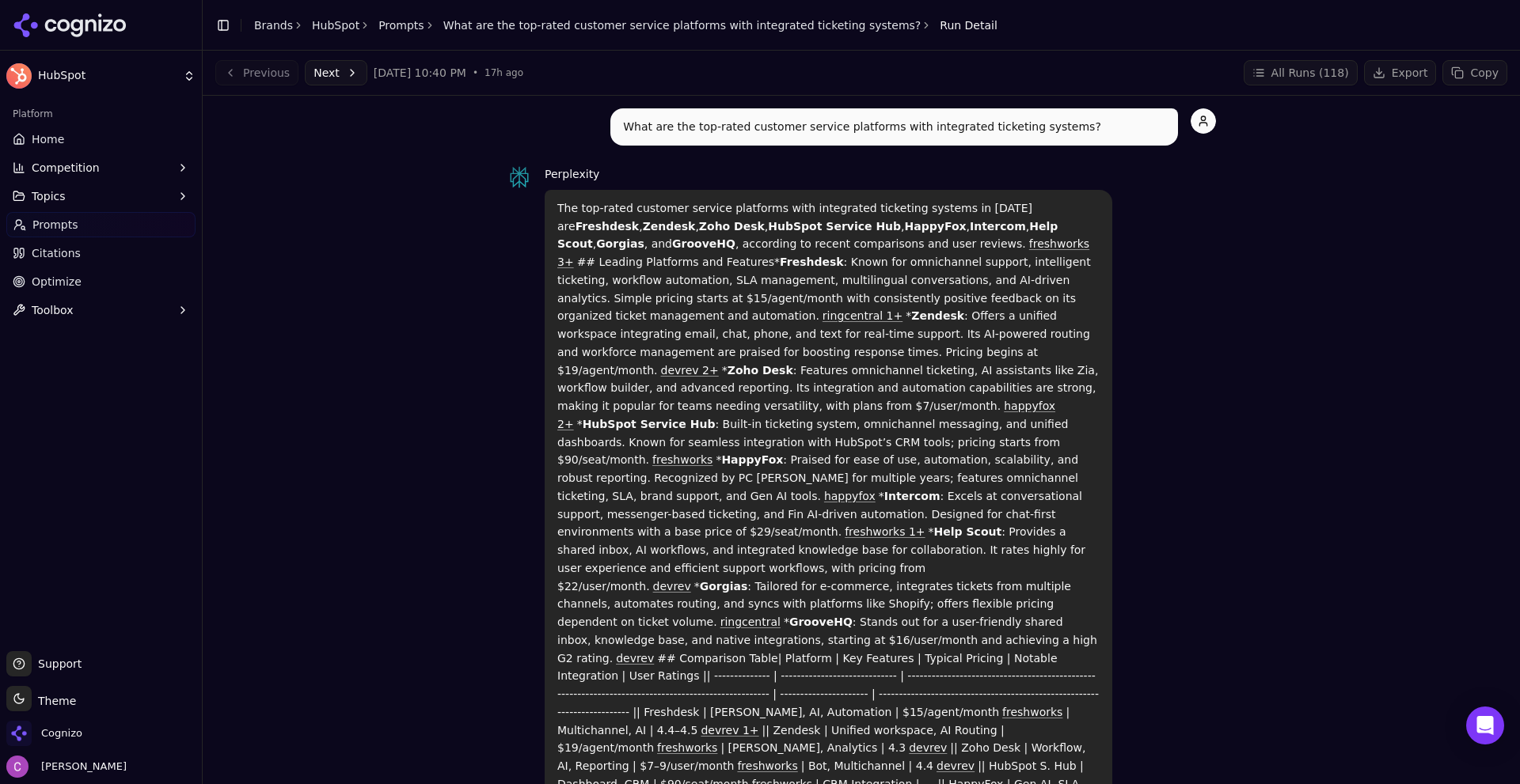
click at [309, 71] on button "Next" at bounding box center [336, 73] width 62 height 25
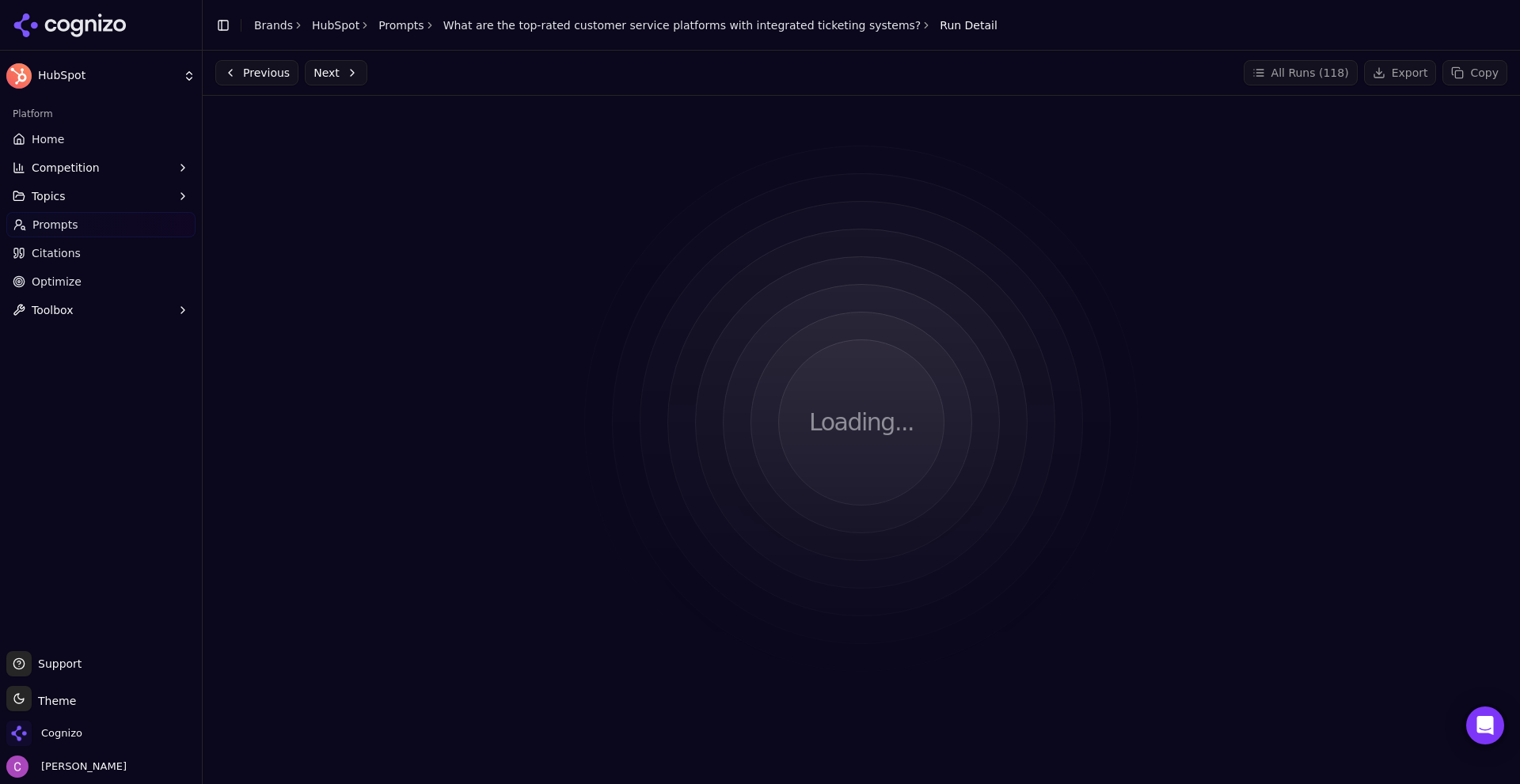
click at [380, 19] on link "Prompts" at bounding box center [401, 25] width 46 height 16
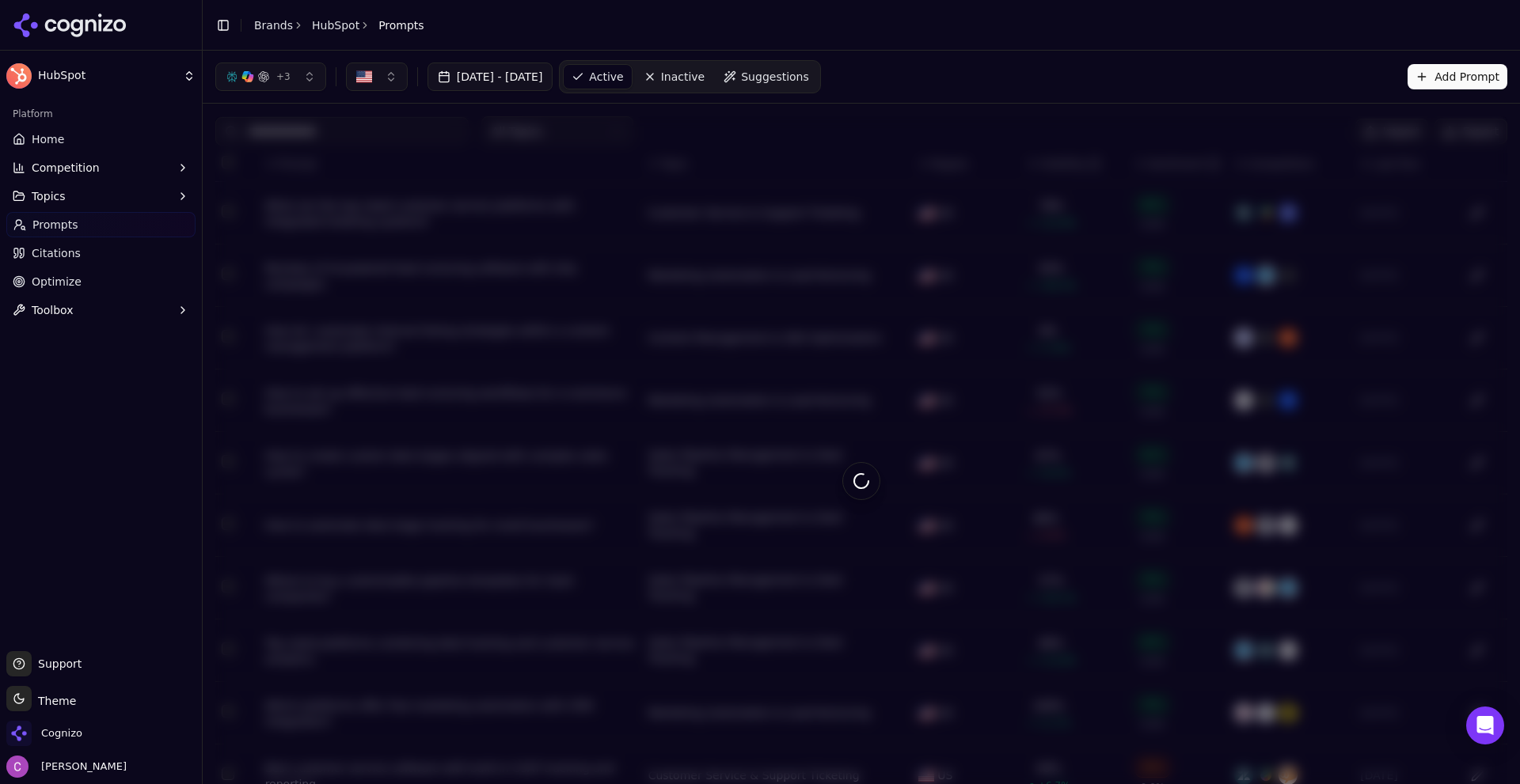
click at [626, 25] on header "Toggle Sidebar Brands HubSpot Prompts" at bounding box center [862, 25] width 1318 height 50
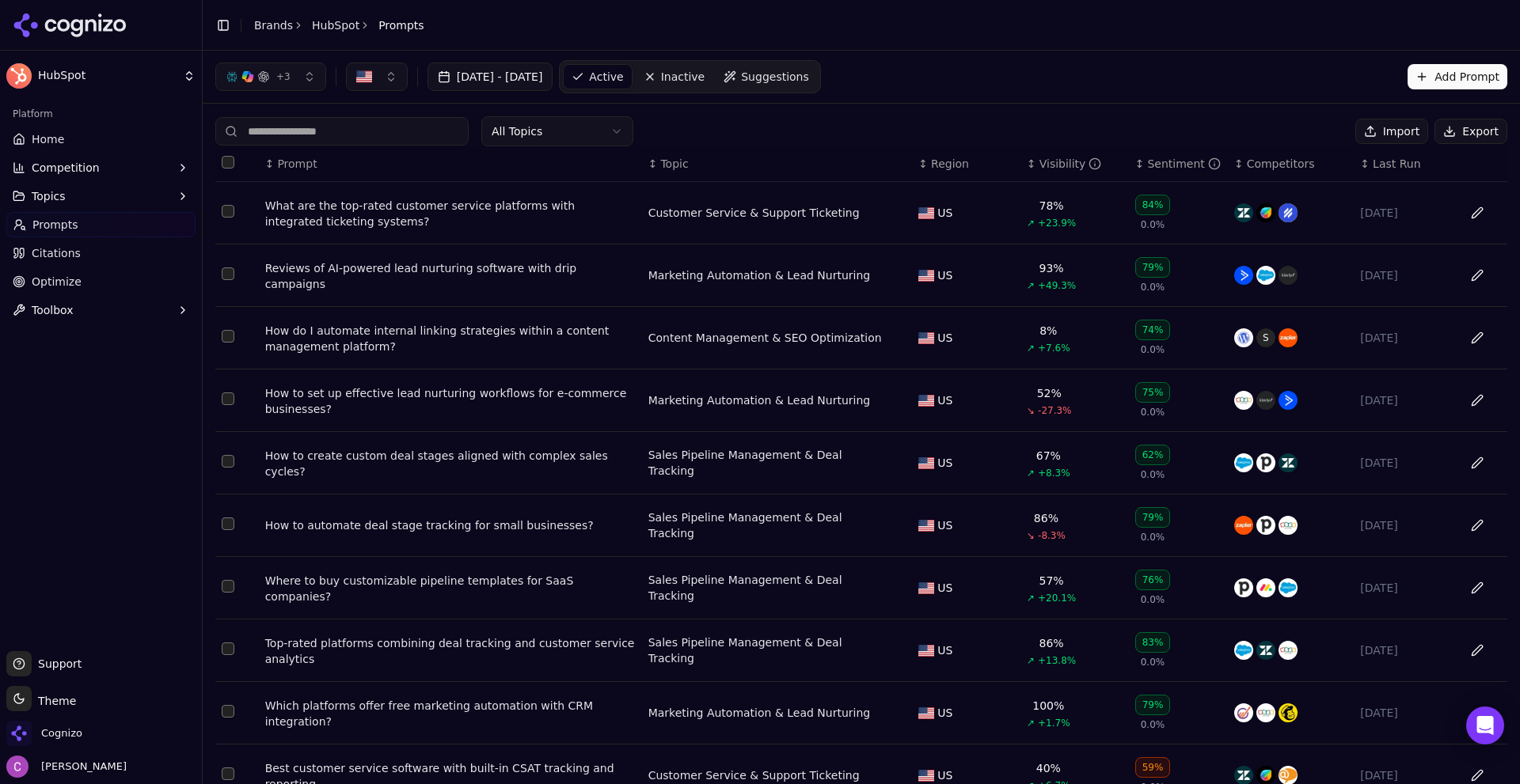
click at [434, 234] on td "What are the top-rated customer service platforms with integrated ticketing sys…" at bounding box center [450, 213] width 383 height 62
click at [431, 216] on div "What are the top-rated customer service platforms with integrated ticketing sys…" at bounding box center [450, 213] width 371 height 32
click at [431, 214] on html "HubSpot Platform Home Competition Topics Prompts Citations Optimize Toolbox Sup…" at bounding box center [760, 392] width 1520 height 784
click at [425, 202] on html "HubSpot Platform Home Competition Topics Prompts Citations Optimize Toolbox Sup…" at bounding box center [760, 392] width 1520 height 784
click at [867, 135] on html "HubSpot Platform Home Competition Topics Prompts Citations Optimize Toolbox Sup…" at bounding box center [760, 392] width 1520 height 784
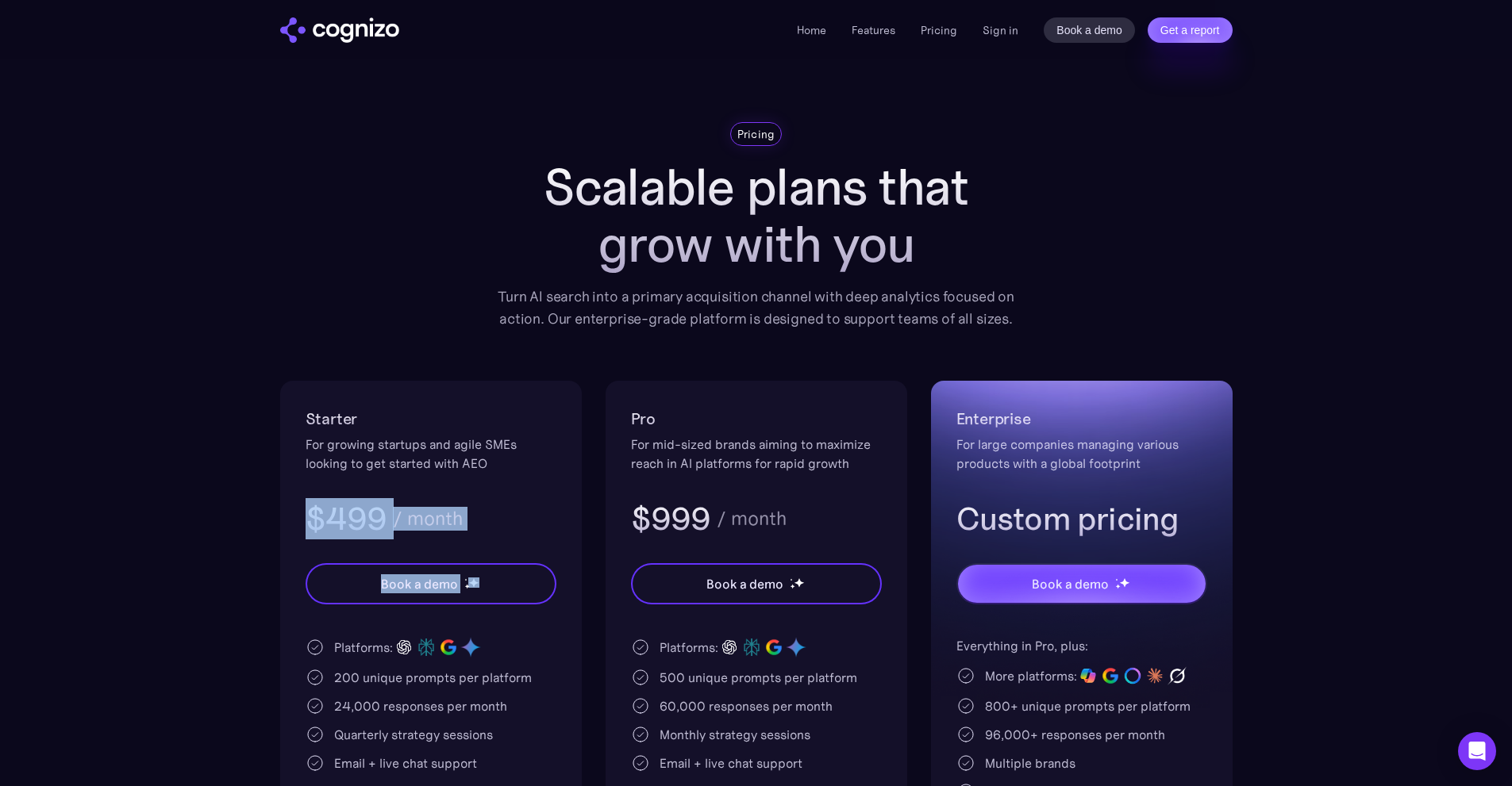
drag, startPoint x: 301, startPoint y: 510, endPoint x: 643, endPoint y: 554, distance: 344.8
click at [562, 551] on div "Starter For growing startups and agile SMEs looking to get started with AEO $49…" at bounding box center [431, 672] width 302 height 583
click at [825, 462] on div "For mid-sized brands aiming to maximize reach in AI platforms for rapid growth" at bounding box center [757, 453] width 251 height 38
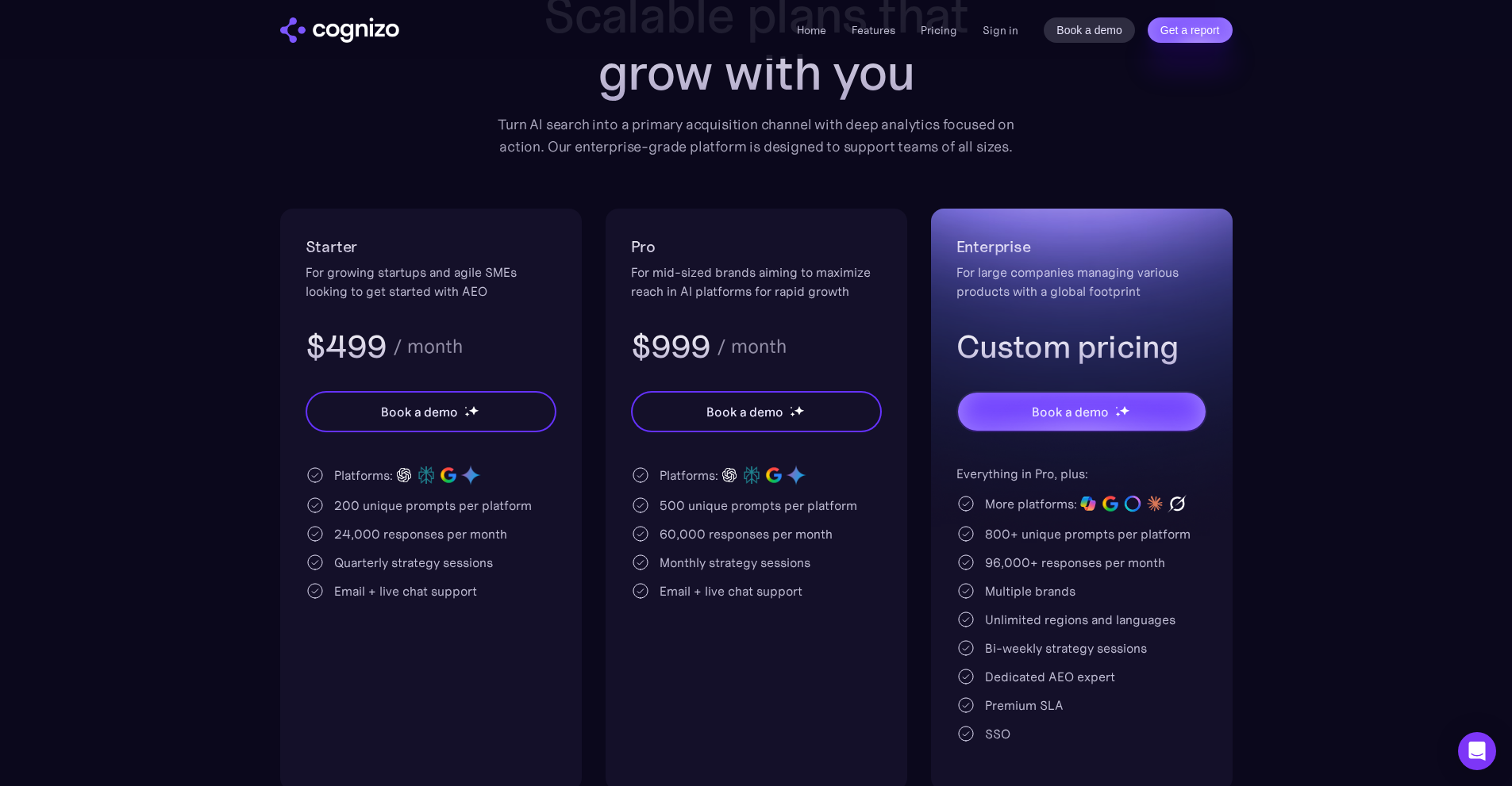
scroll to position [317, 0]
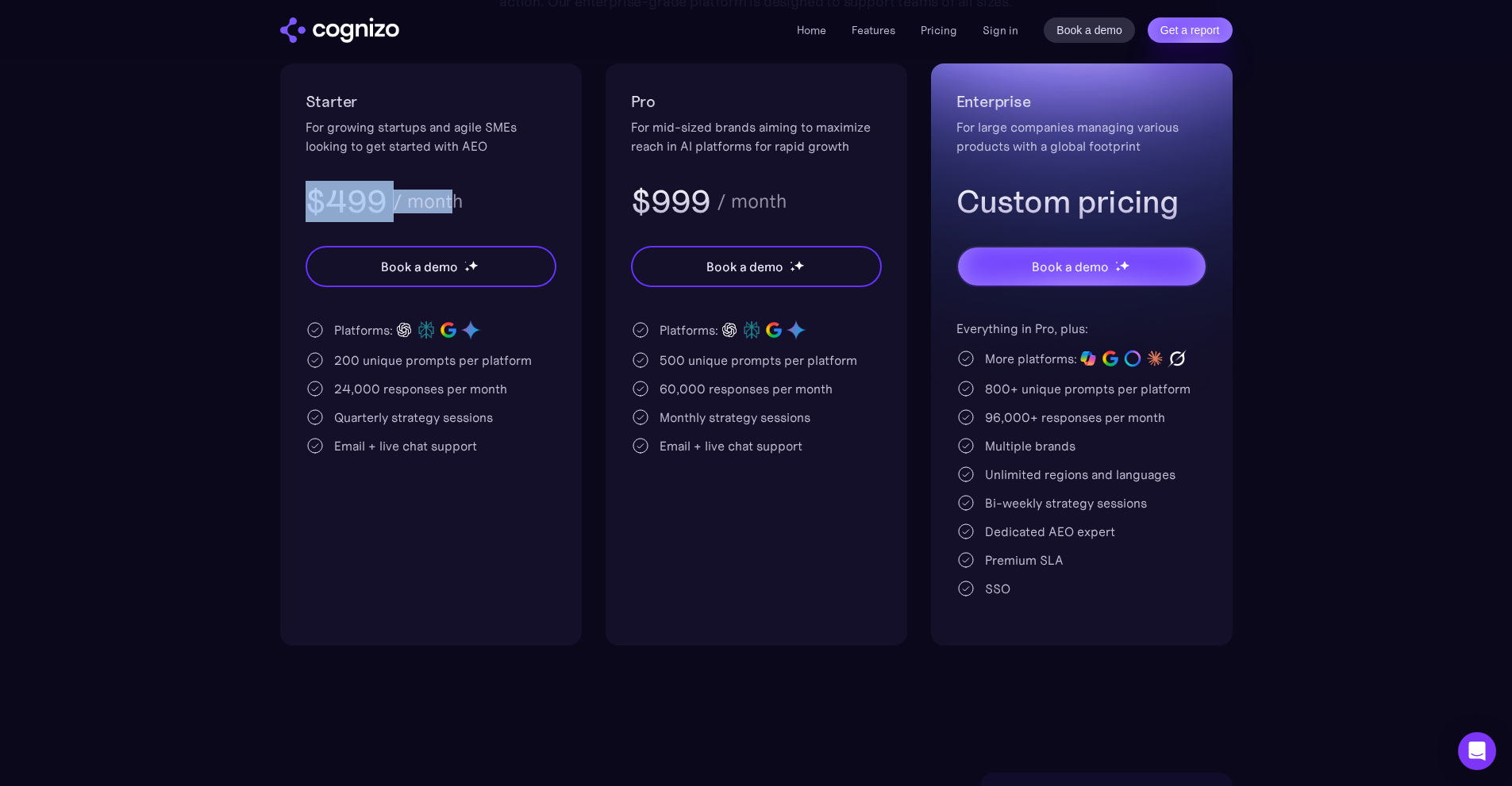
drag, startPoint x: 312, startPoint y: 209, endPoint x: 454, endPoint y: 207, distance: 142.0
click at [454, 207] on div "$499 / month" at bounding box center [431, 201] width 251 height 41
click at [482, 198] on div "$499 / month" at bounding box center [431, 201] width 251 height 41
click at [113, 145] on section "Pricing Scalable plans that grow with you Turn AI search into a primary acquisi…" at bounding box center [756, 225] width 1512 height 841
